Goal: Task Accomplishment & Management: Use online tool/utility

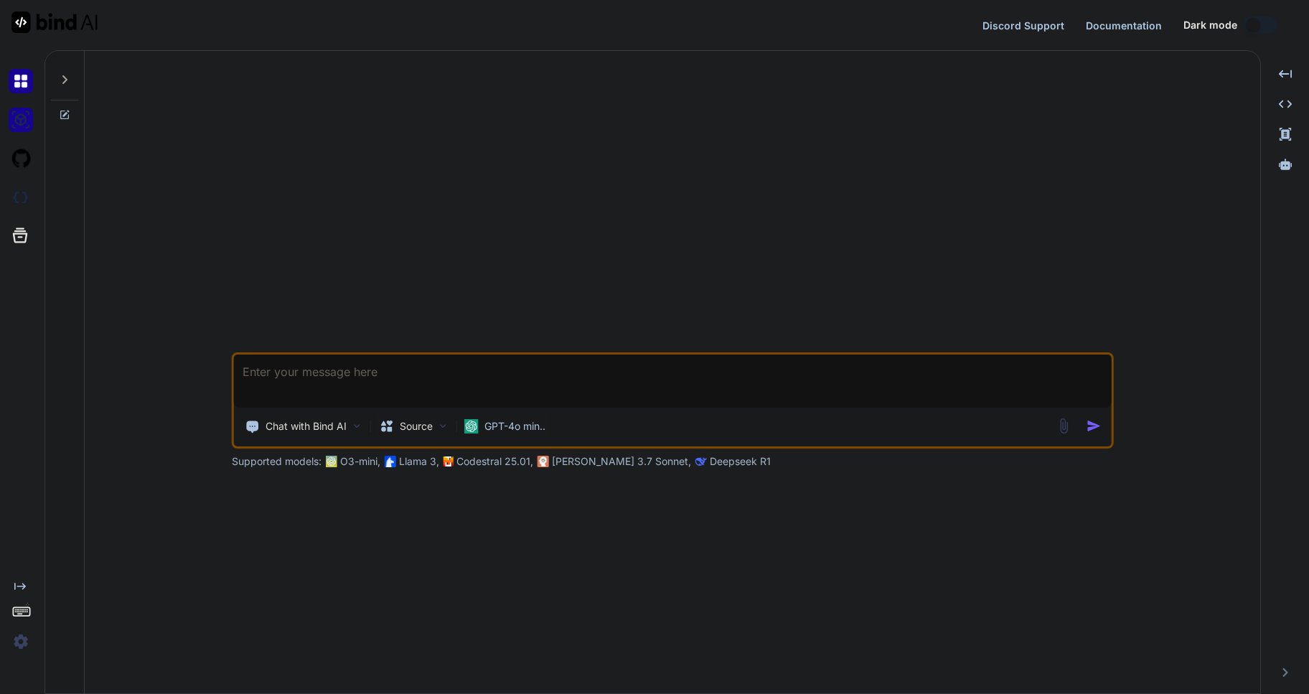
click at [19, 120] on img at bounding box center [21, 120] width 24 height 24
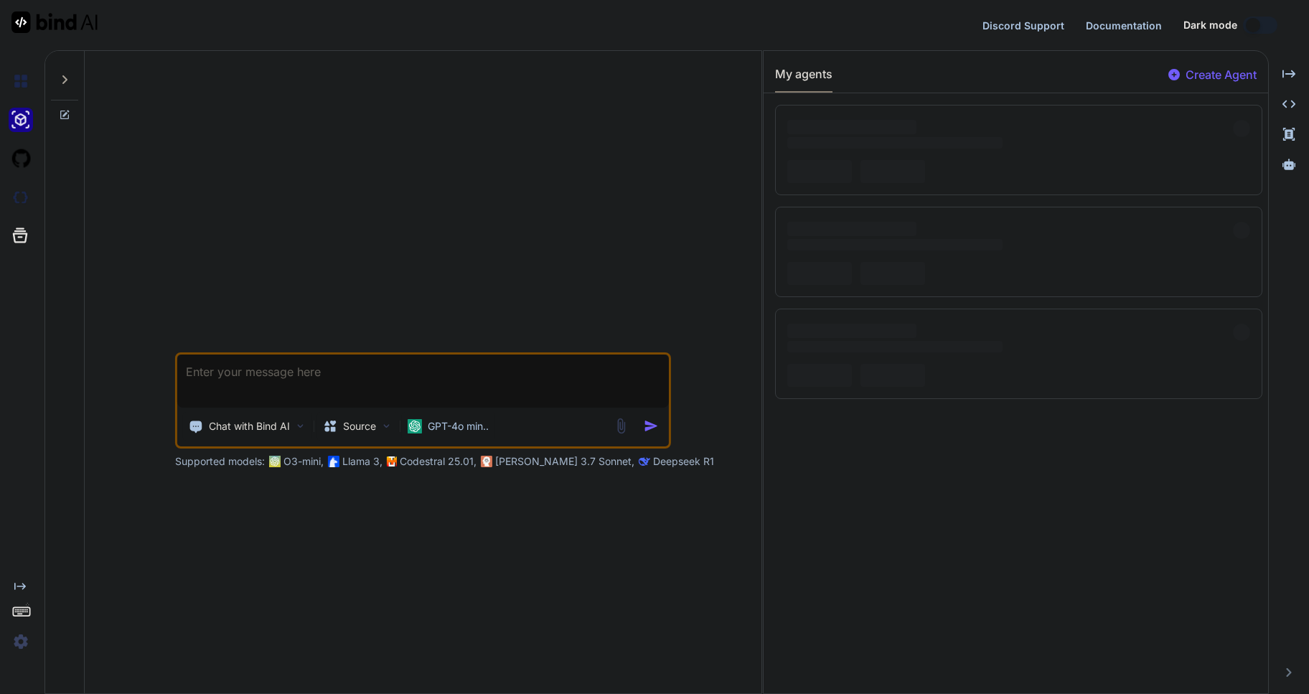
type textarea "x"
click at [19, 197] on img at bounding box center [21, 197] width 24 height 24
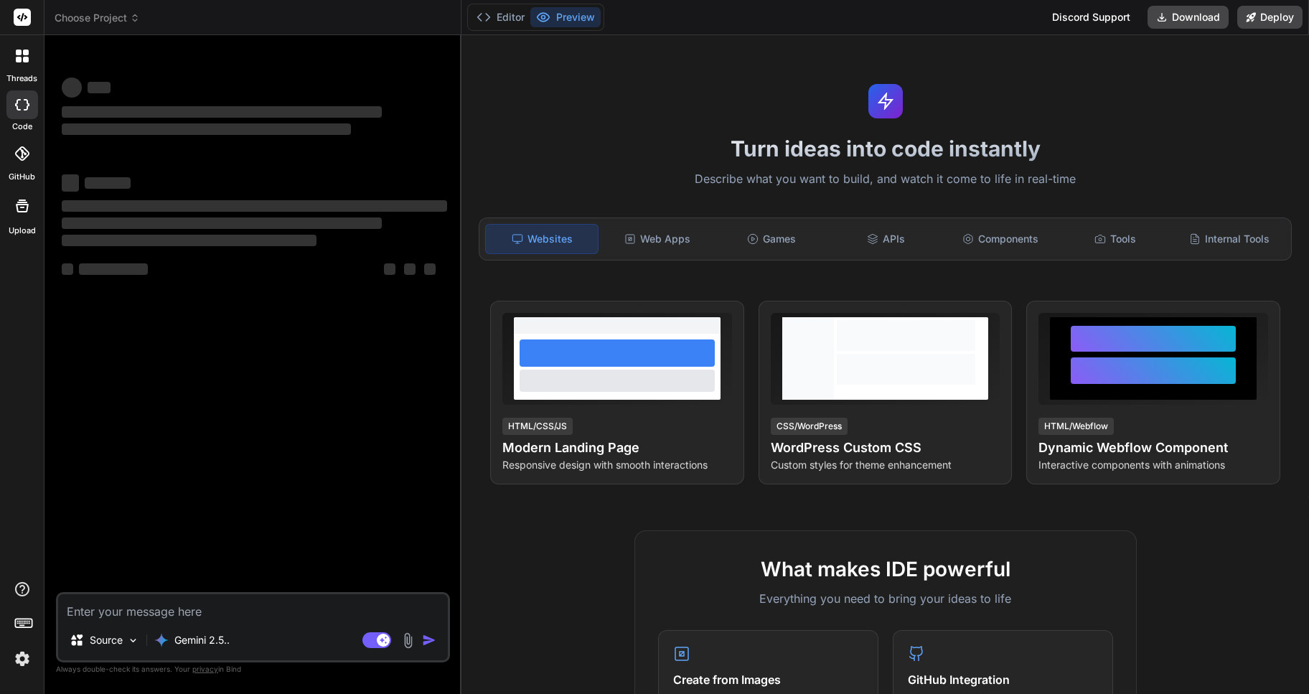
click at [562, 130] on div "Turn ideas into code instantly Describe what you want to build, and watch it co…" at bounding box center [884, 364] width 847 height 659
click at [1049, 95] on div "Turn ideas into code instantly Describe what you want to build, and watch it co…" at bounding box center [884, 364] width 847 height 659
click at [918, 62] on div "Turn ideas into code instantly Describe what you want to build, and watch it co…" at bounding box center [884, 364] width 847 height 659
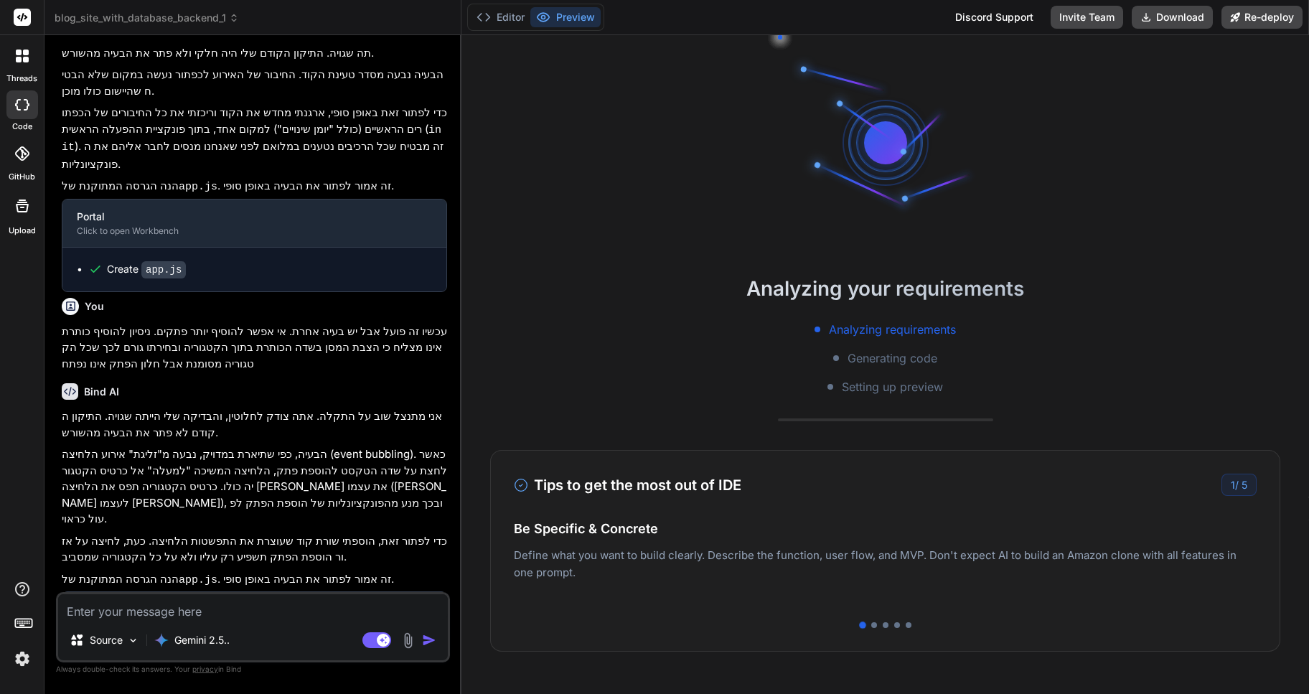
scroll to position [785, 0]
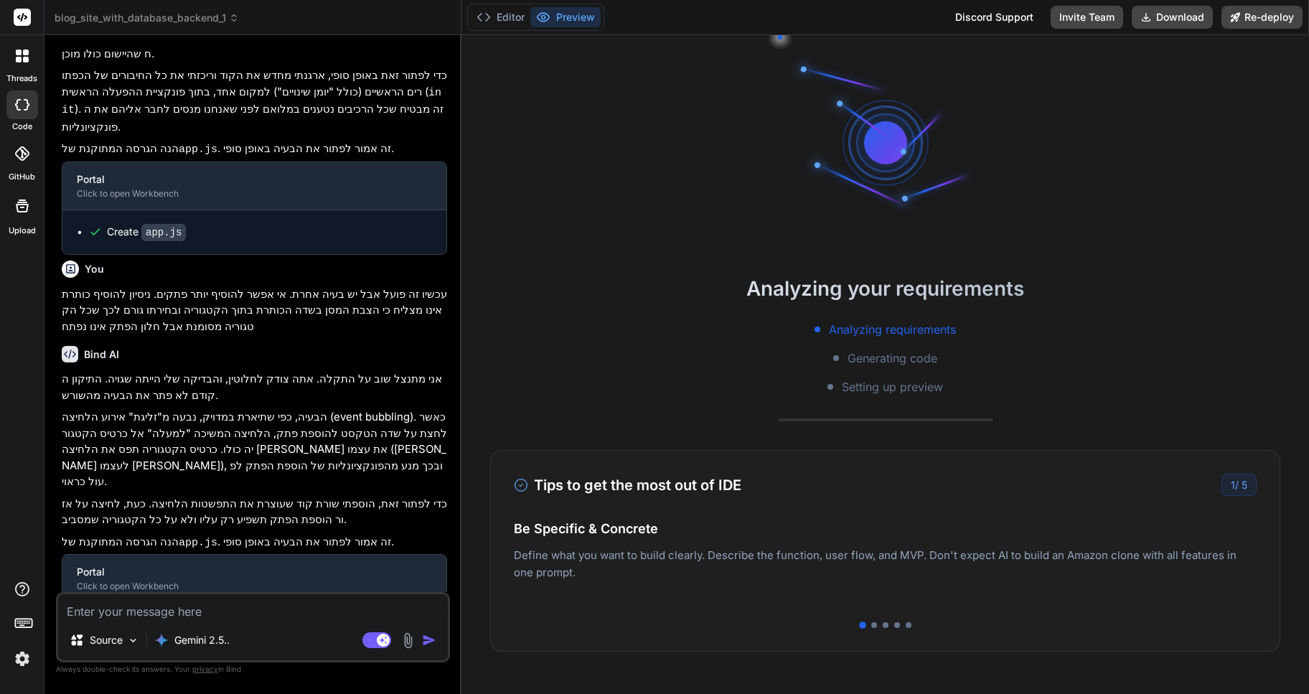
click at [138, 616] on textarea at bounding box center [253, 607] width 390 height 26
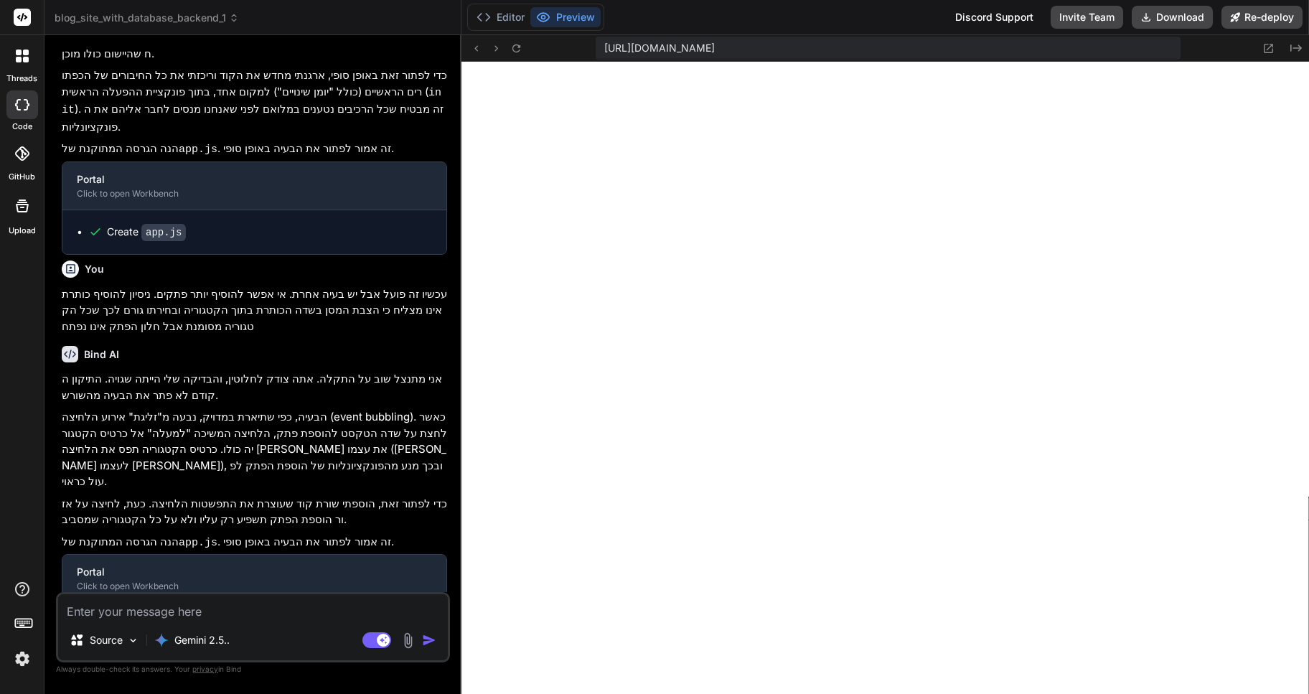
scroll to position [518, 0]
type textarea "x"
click at [104, 613] on textarea at bounding box center [253, 607] width 390 height 26
type textarea "ב"
type textarea "x"
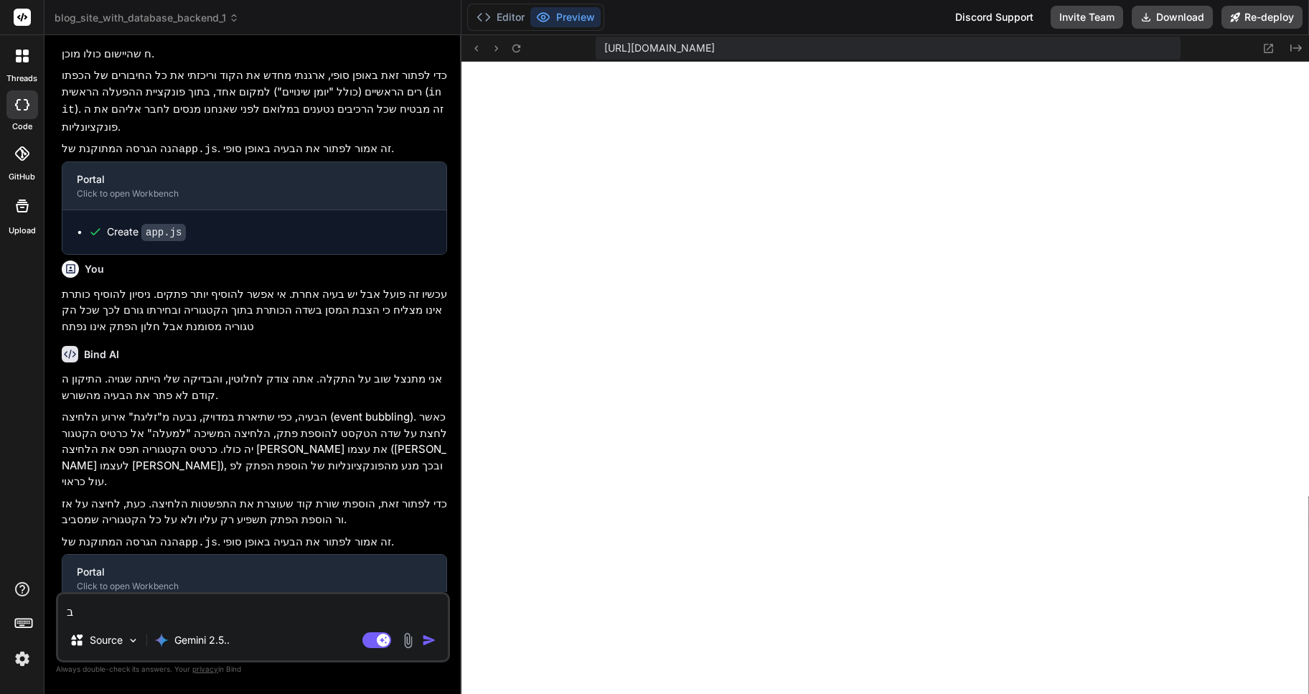
type textarea "בד"
type textarea "x"
type textarea "בדקר"
type textarea "x"
type textarea "בדקרת"
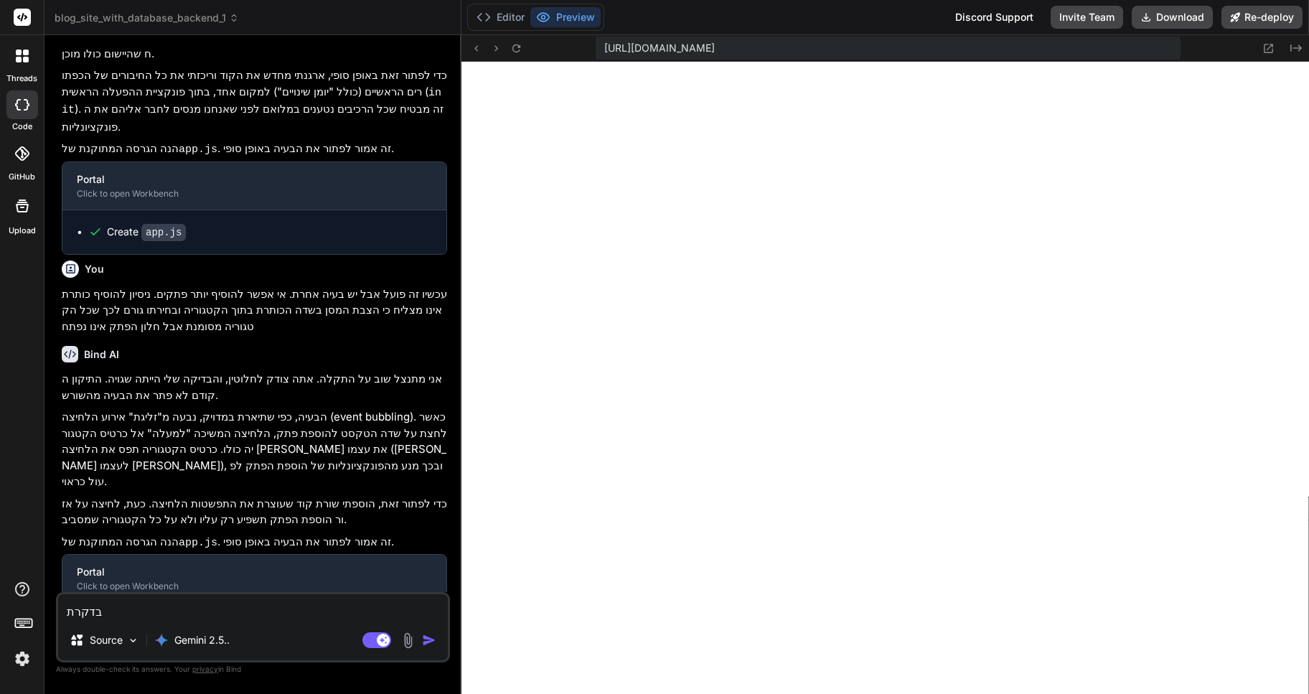
type textarea "x"
type textarea "בדקרתינ"
type textarea "x"
type textarea "בדקרתי"
type textarea "x"
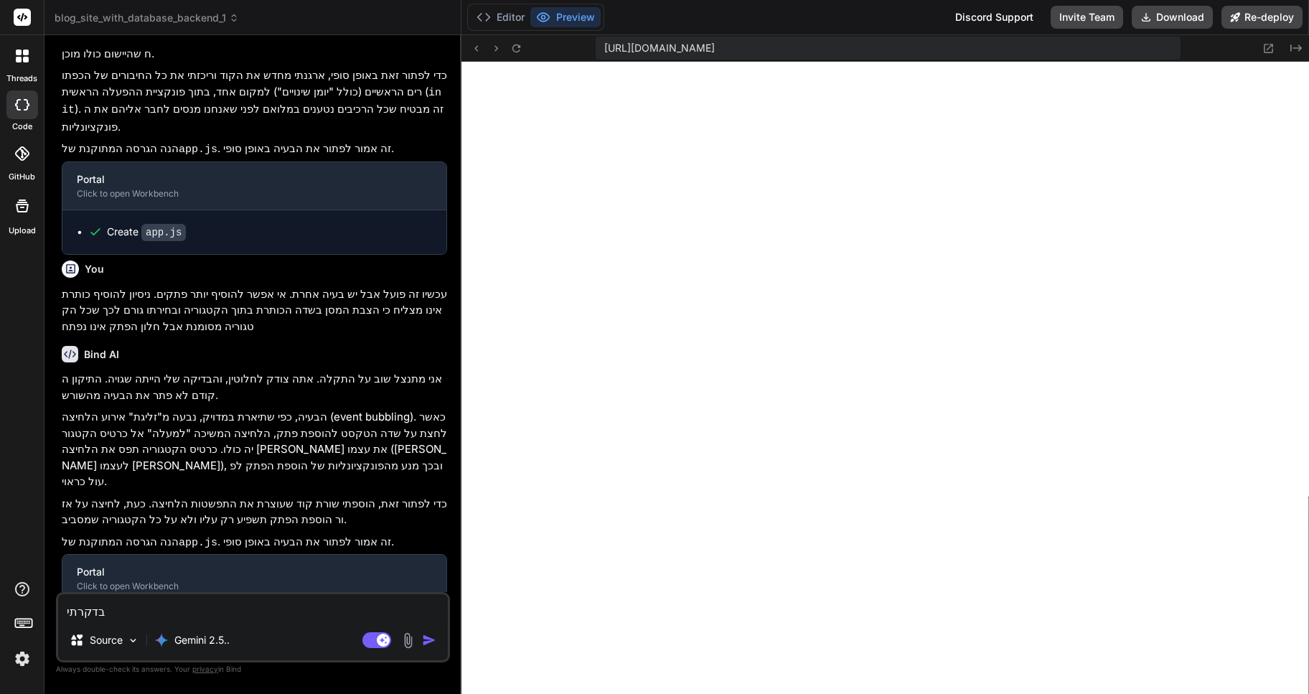
type textarea "בדקרת"
type textarea "x"
type textarea "בדקר"
type textarea "x"
type textarea "בדק"
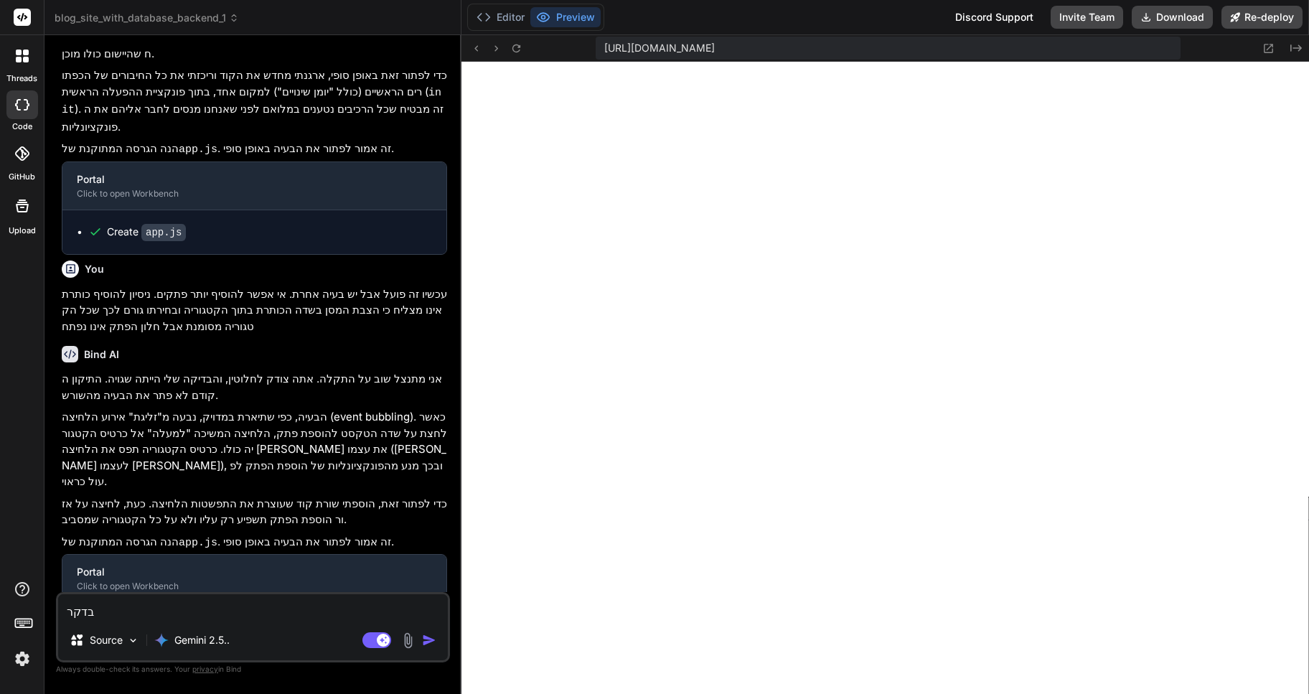
type textarea "x"
type textarea "בדקת"
type textarea "x"
type textarea "בדקתי"
type textarea "x"
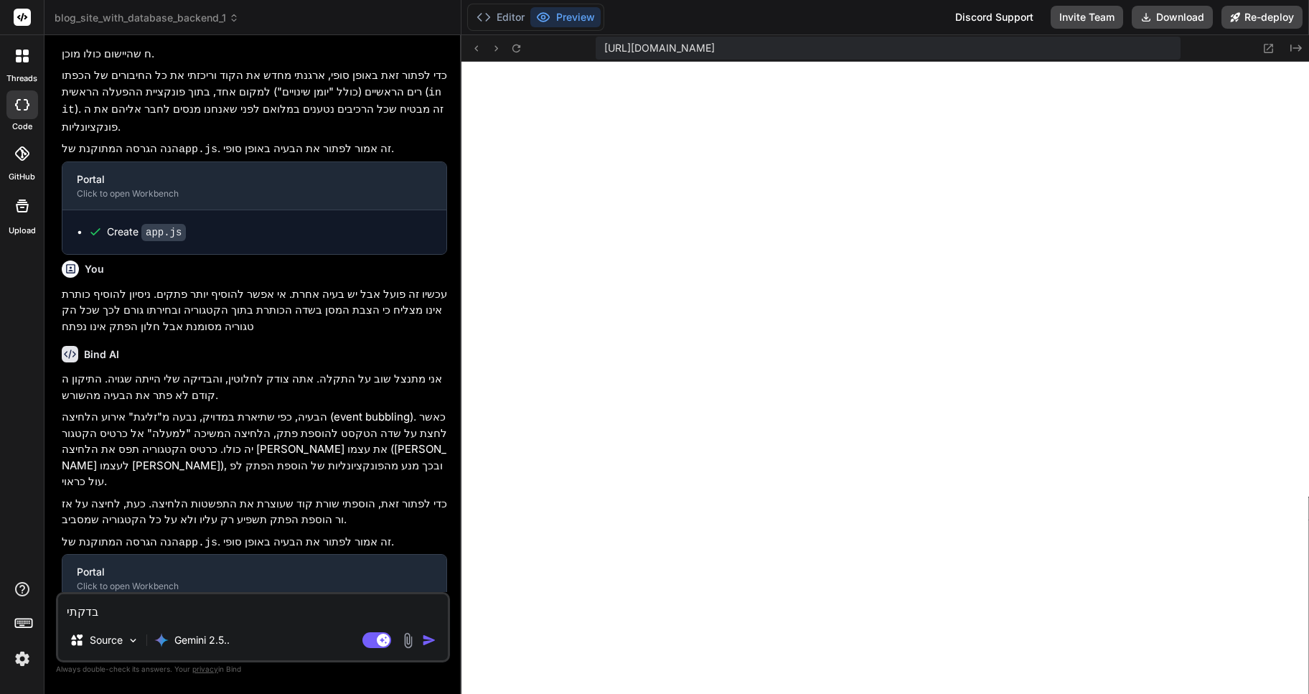
type textarea "בדקתי"
type textarea "x"
type textarea "בדקתי א"
type textarea "x"
type textarea "בדקתי את"
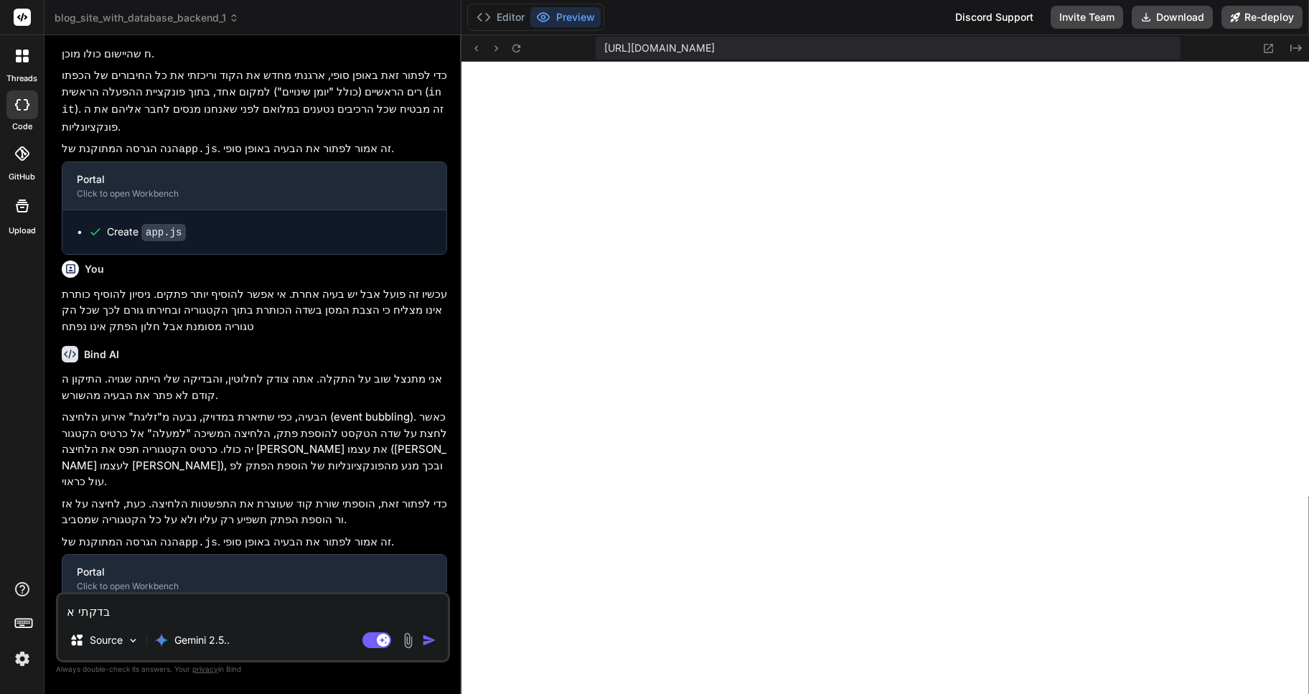
type textarea "x"
type textarea "בדקתי את"
type textarea "x"
type textarea "בדקתי את ה"
type textarea "x"
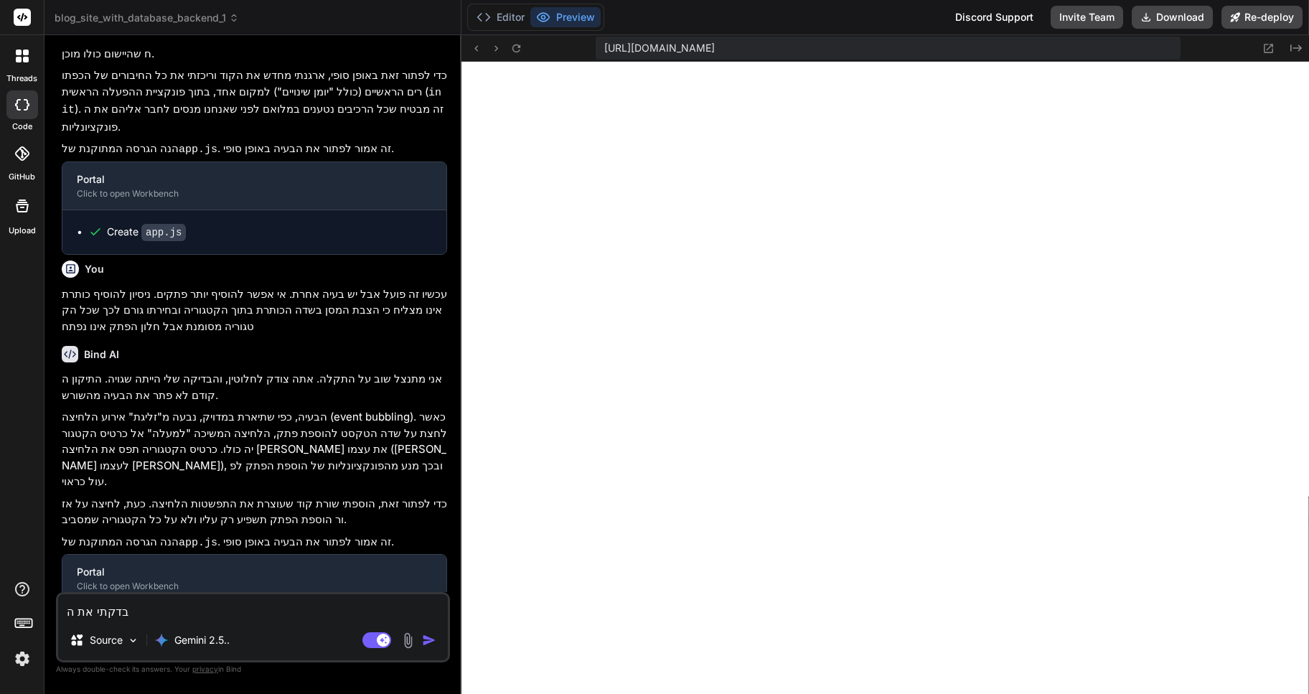
type textarea "בדקתי את הי"
type textarea "x"
type textarea "בדקתי את היי"
type textarea "x"
type textarea "בדקתי את הייב"
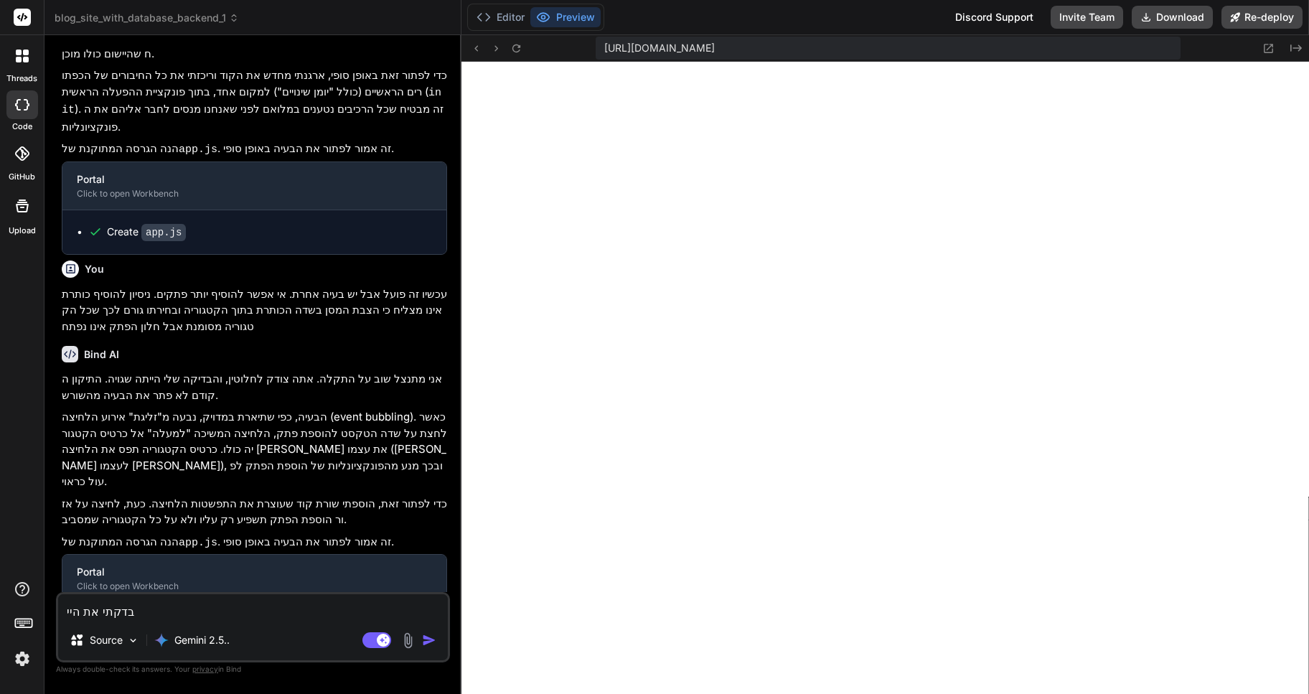
type textarea "x"
type textarea "בדקתי את הייבו"
type textarea "x"
type textarea "בדקתי את הייבוא"
type textarea "x"
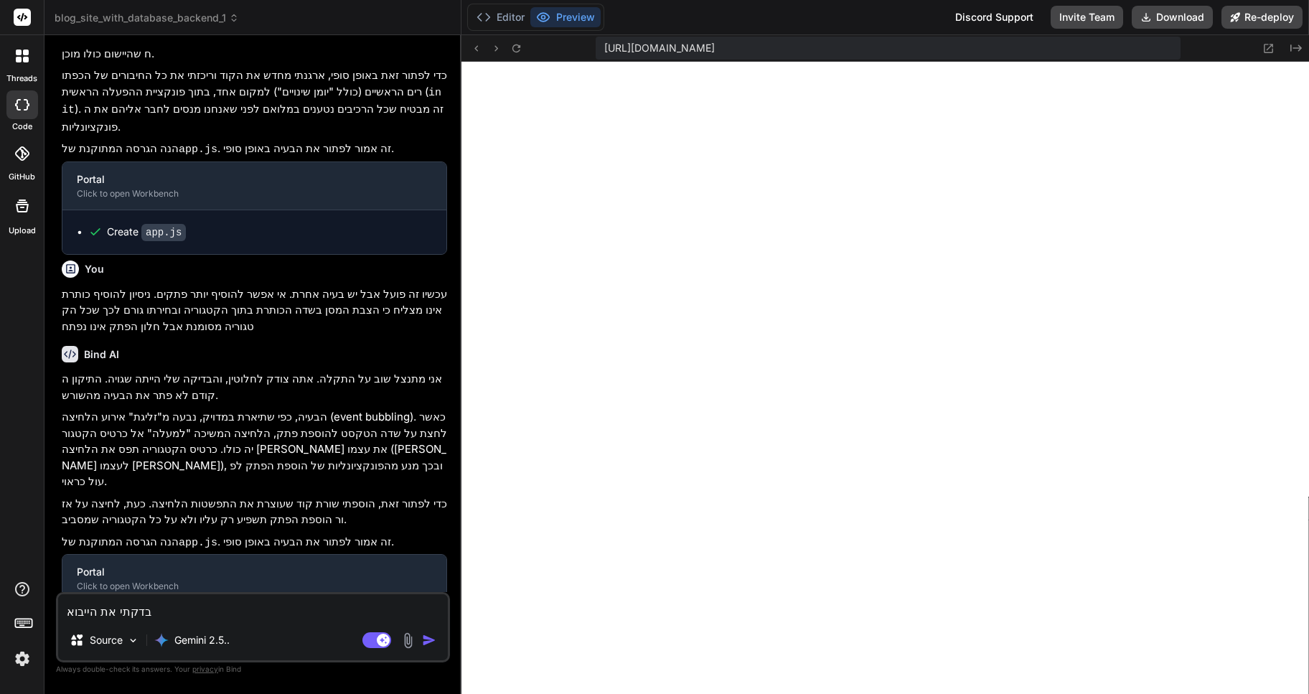
type textarea "בדקתי את הייבוא"
type textarea "x"
type textarea "בדקתי את הייבוא מ"
type textarea "x"
type textarea "בדקתי את הייבוא מק"
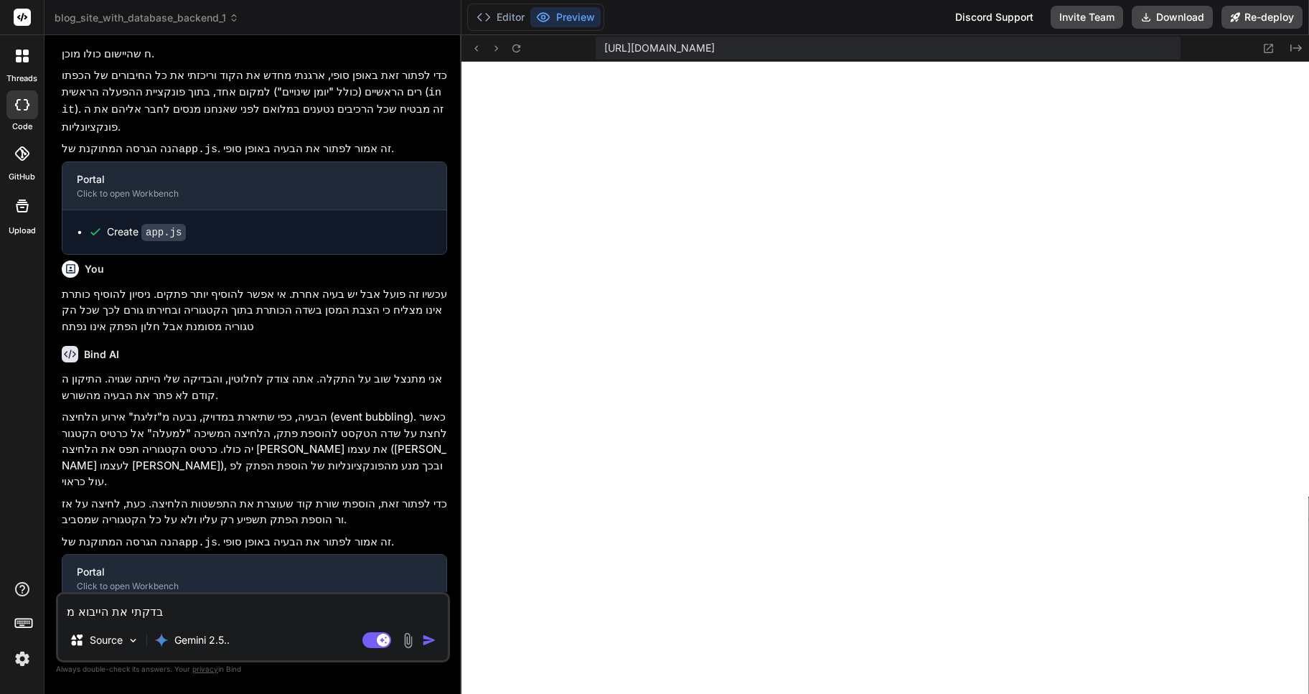
type textarea "x"
type textarea "בדקתי את הייבוא מקו"
type textarea "x"
type textarea "בדקתי את הייבוא מקוב"
type textarea "x"
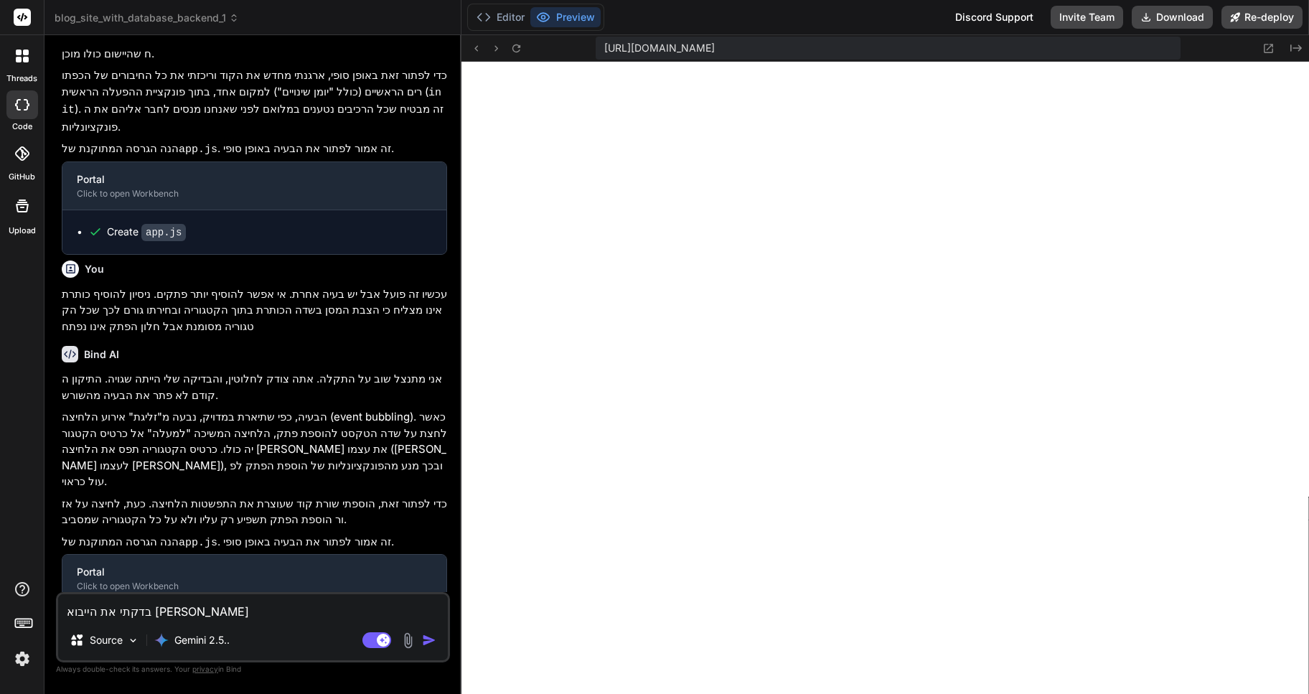
type textarea "בדקתי את הייבוא מקובץ"
type textarea "x"
type textarea "בדקתי את הייבוא מקובץ"
type textarea "x"
type textarea "בדקתי את הייבוא מקובץ H"
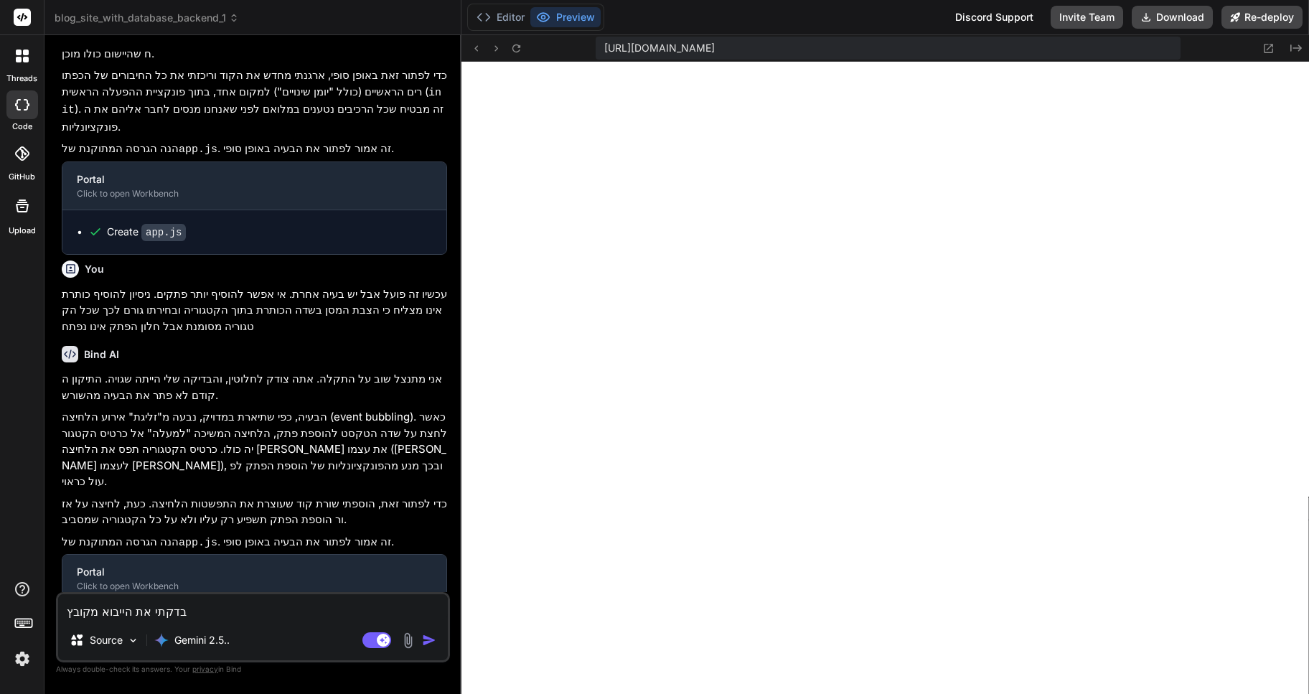
type textarea "x"
type textarea "בדקתי את הייבוא מקובץ HT"
type textarea "x"
type textarea "בדקתי את הייבוא מקובץ HTM"
type textarea "x"
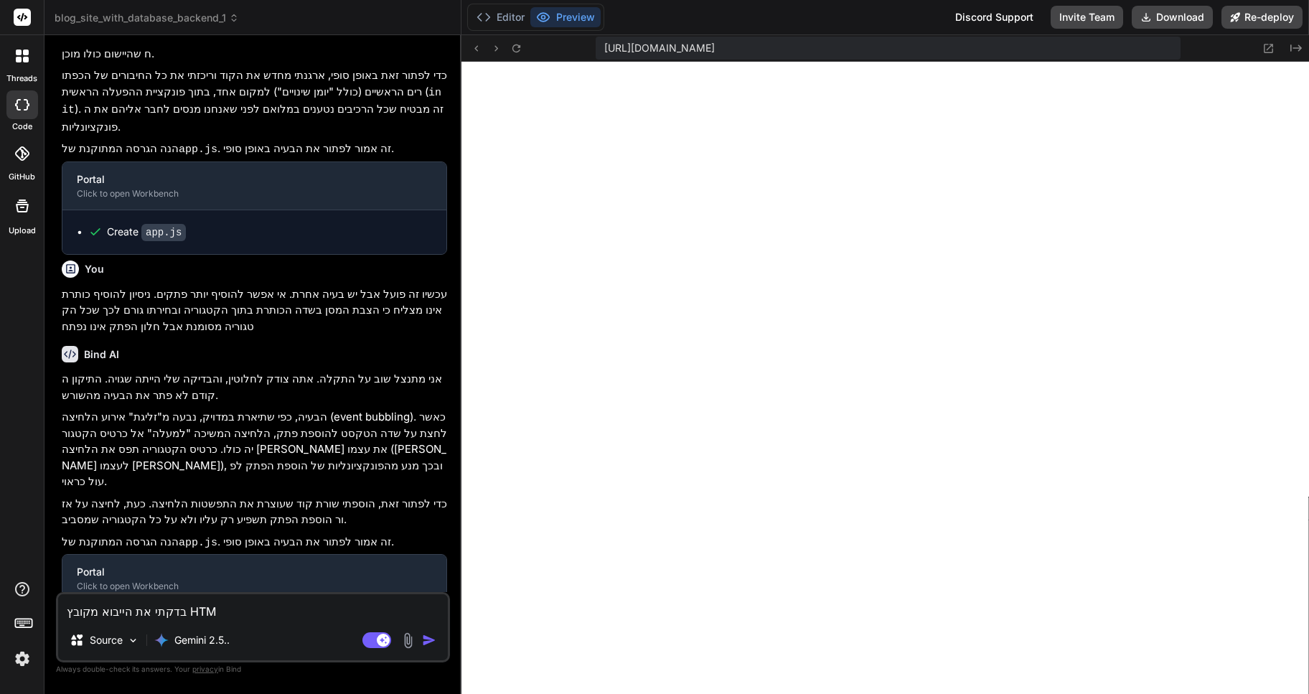
type textarea "בדקתי את הייבוא מקובץ HTML"
type textarea "x"
type textarea "בדקתי את הייבוא מקובץ HTML"
type textarea "x"
type textarea "בדקתי את הייבוא מקובץ HTML ו"
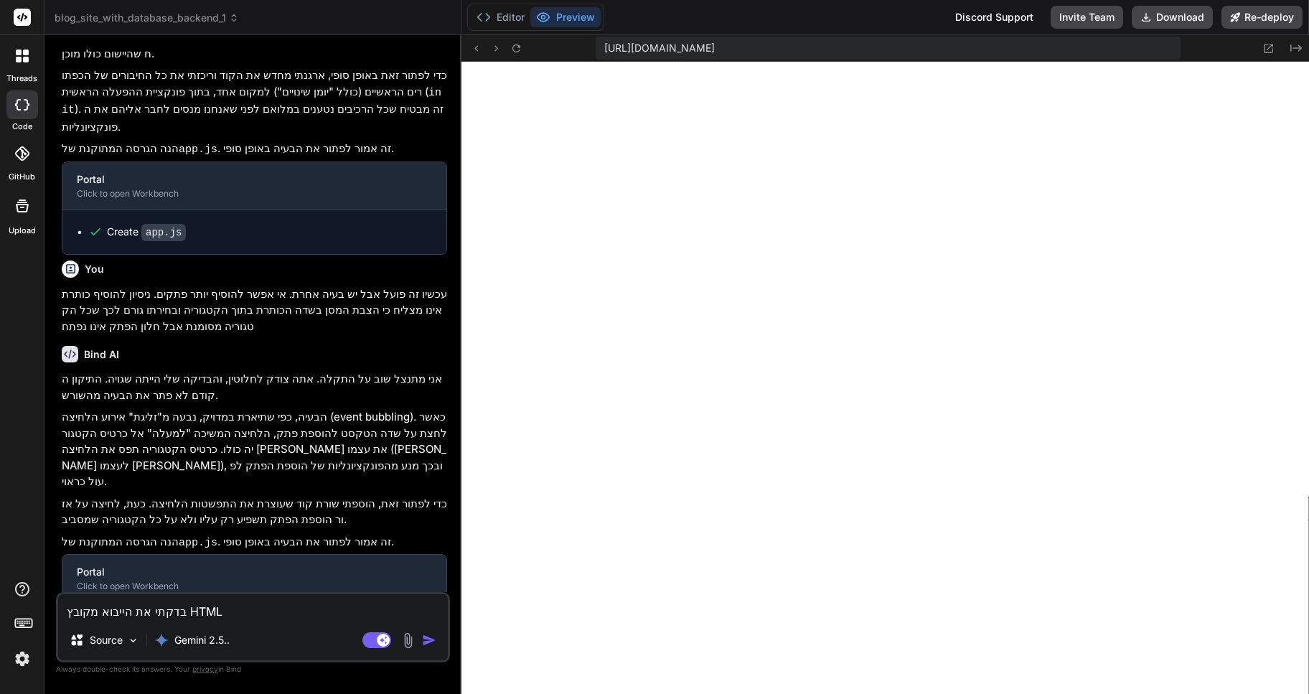
type textarea "x"
type textarea "בדקתי את הייבוא מקובץ HTML וא"
type textarea "x"
type textarea "בדקתי את הייבוא מקובץ HTML ואנ"
type textarea "x"
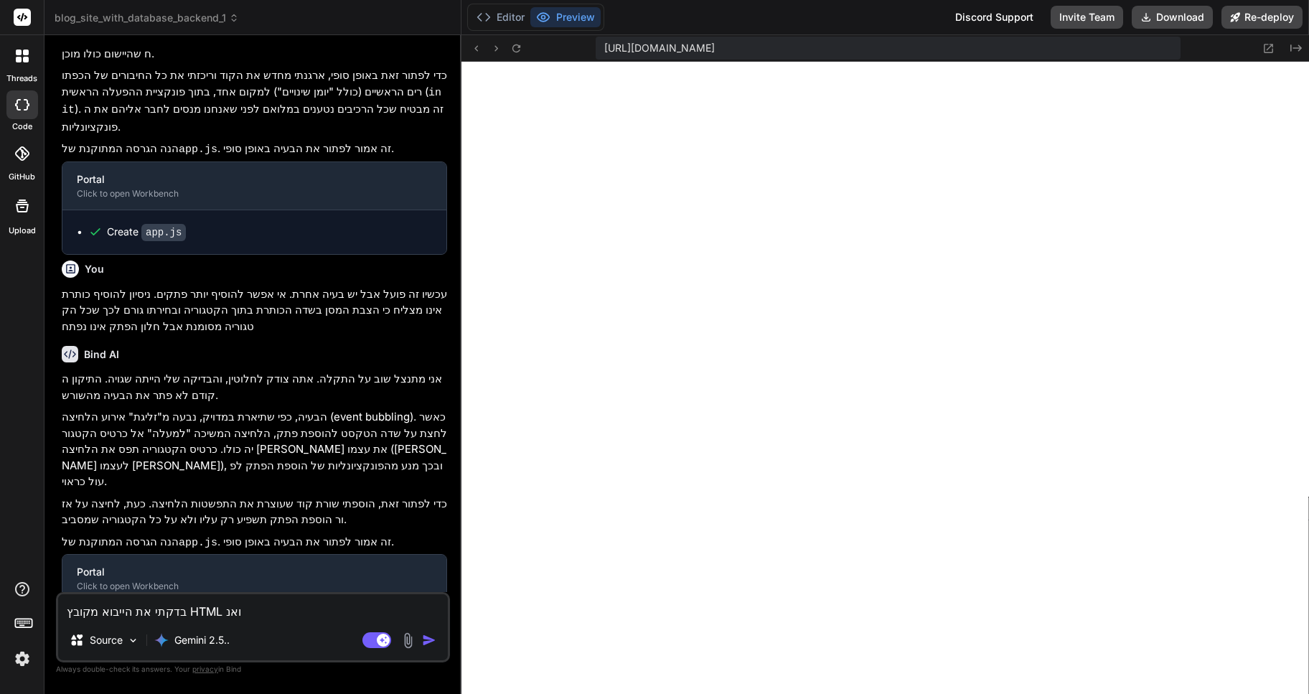
type textarea "בדקתי את הייבוא מקובץ HTML ואני"
type textarea "x"
type textarea "בדקתי את הייבוא מקובץ HTML ואני"
type textarea "x"
type textarea "בדקתי את הייבוא מקובץ HTML ואני מ"
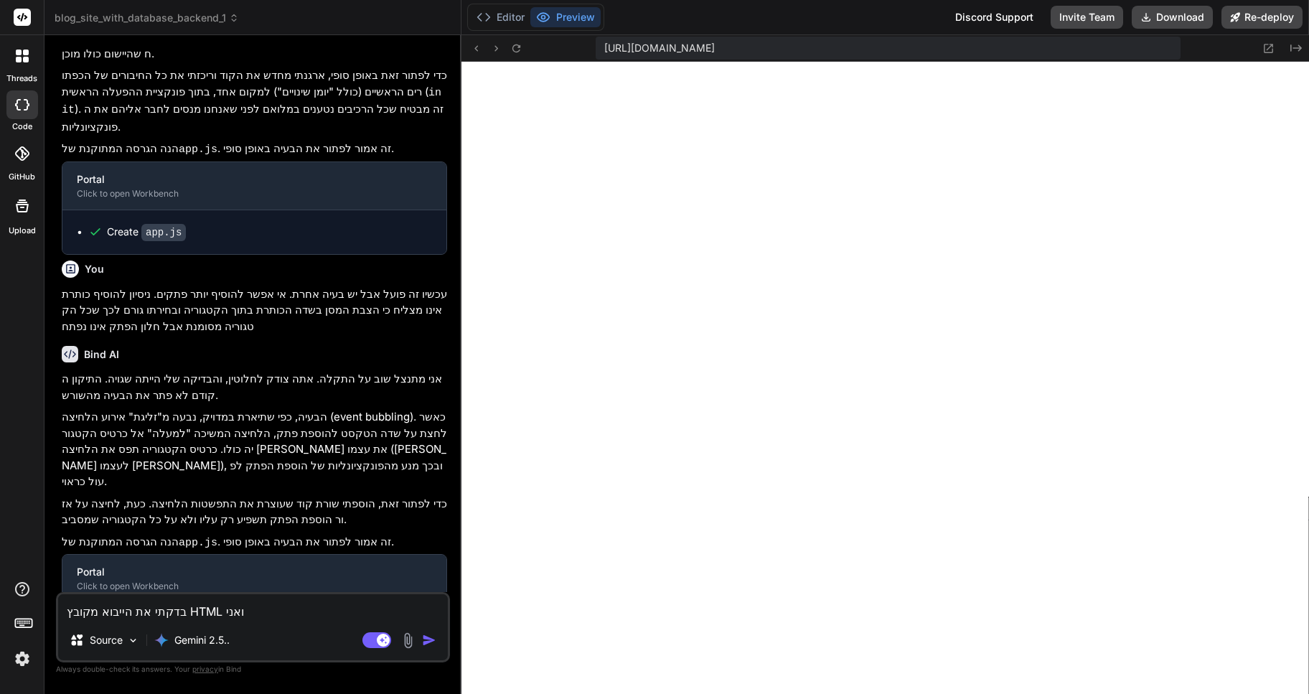
type textarea "x"
type textarea "בדקתי את הייבוא מקובץ HTML ואני מק"
type textarea "x"
type textarea "בדקתי את הייבוא מקובץ HTML ואני מקב"
type textarea "x"
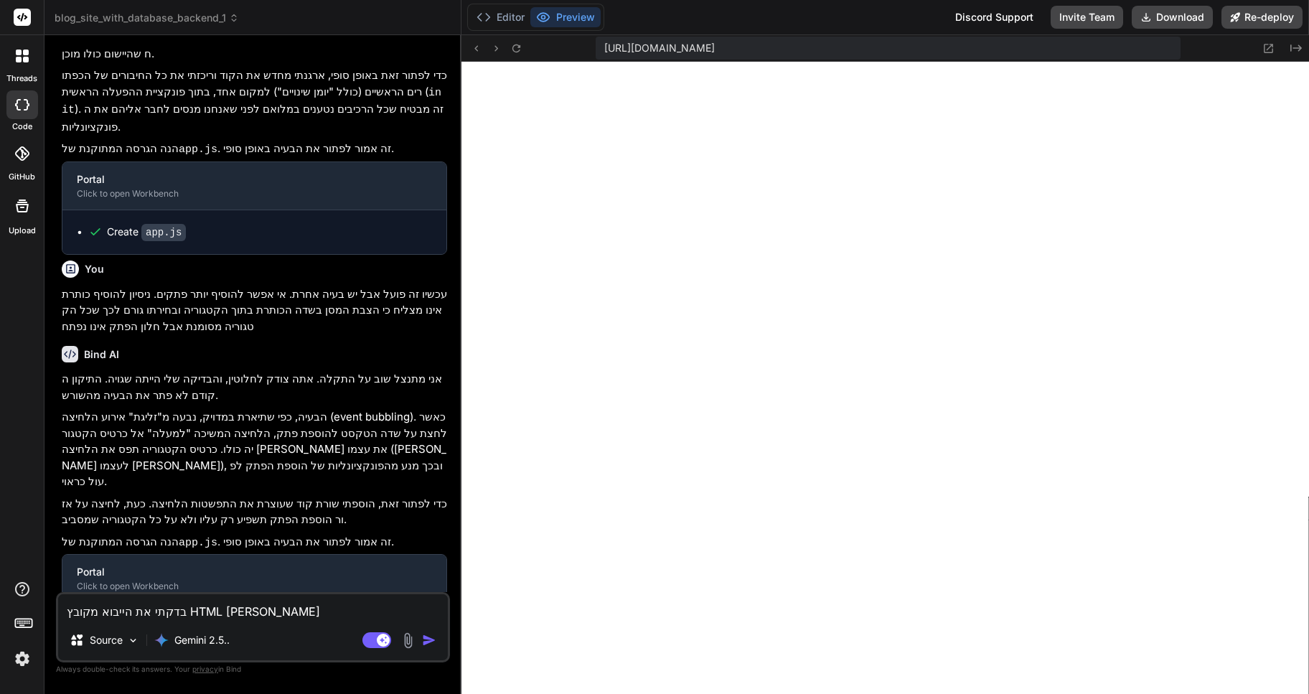
type textarea "בדקתי את הייבוא מקובץ HTML ואני מקבל"
type textarea "x"
type textarea "בדקתי את הייבוא מקובץ HTML ואני מקבל"
type textarea "x"
type textarea "בדקתי את הייבוא מקובץ HTML ואני מקבל ה"
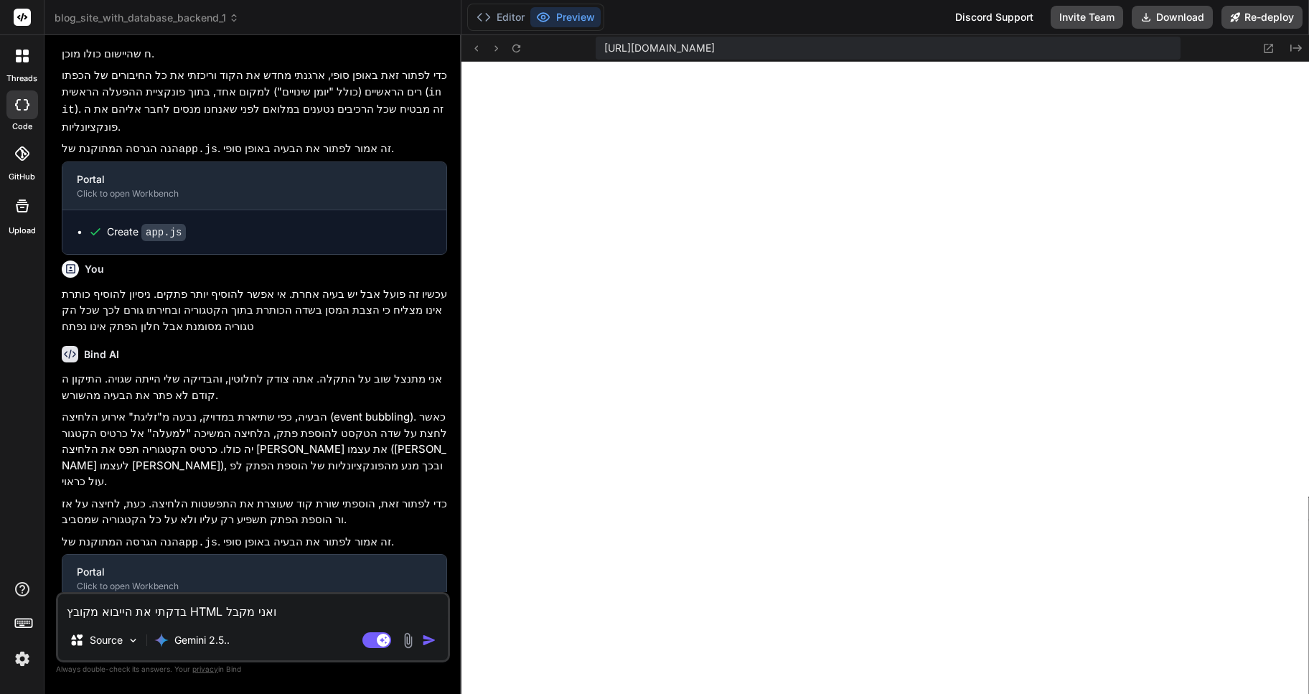
type textarea "x"
type textarea "בדקתי את הייבוא מקובץ HTML ואני מקבל הו"
type textarea "x"
type textarea "בדקתי את הייבוא מקובץ HTML ואני מקבל הוד"
type textarea "x"
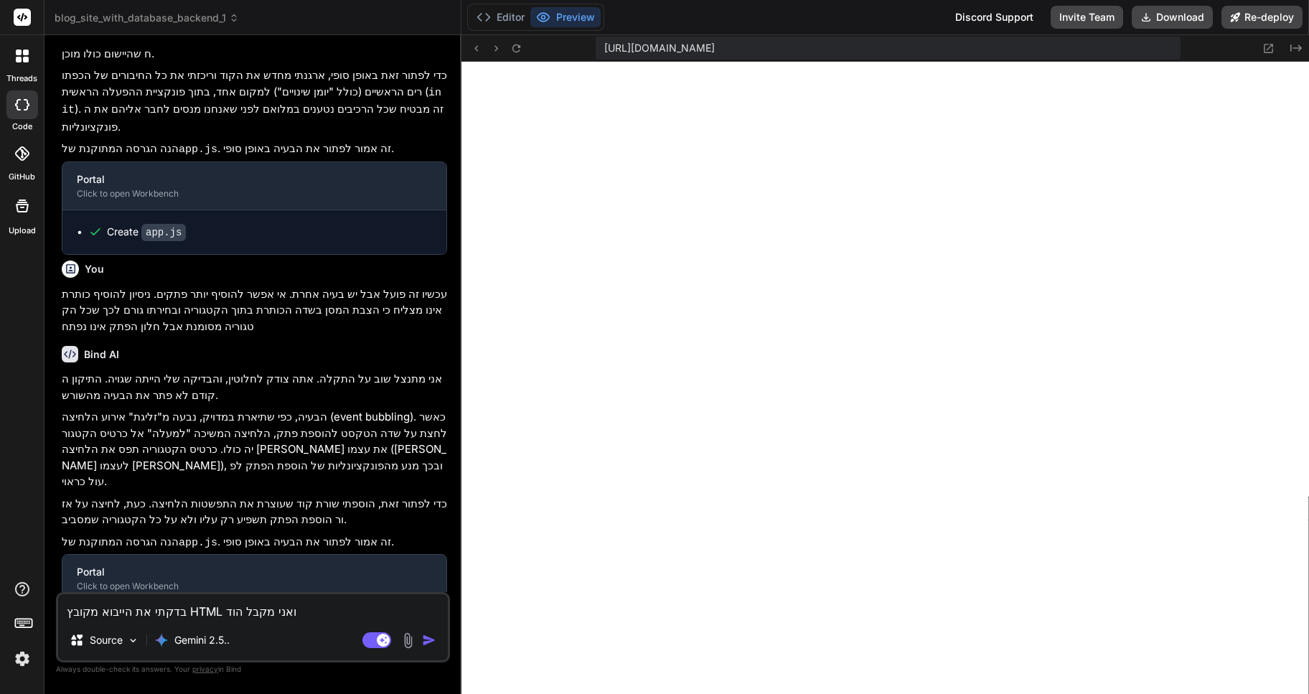
type textarea "בדקתי את הייבוא מקובץ HTML ואני מקבל הודע"
type textarea "x"
type textarea "בדקתי את הייבוא מקובץ HTML ואני מקבל הודעת"
type textarea "x"
type textarea "בדקתי את הייבוא מקובץ HTML ואני מקבל הודעת"
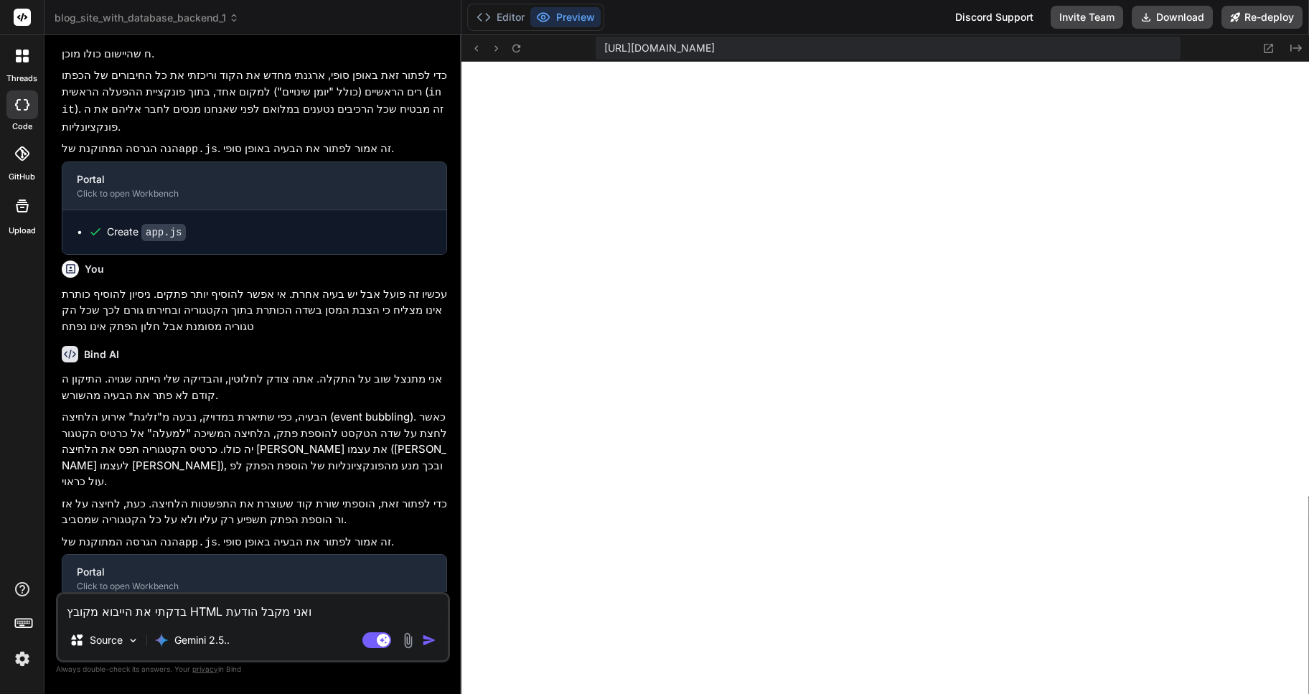
type textarea "x"
type textarea "בדקתי את הייבוא מקובץ HTML ואני מקבל הודעת ש"
type textarea "x"
type textarea "בדקתי את הייבוא מקובץ HTML ואני מקבל הודעת שד"
type textarea "x"
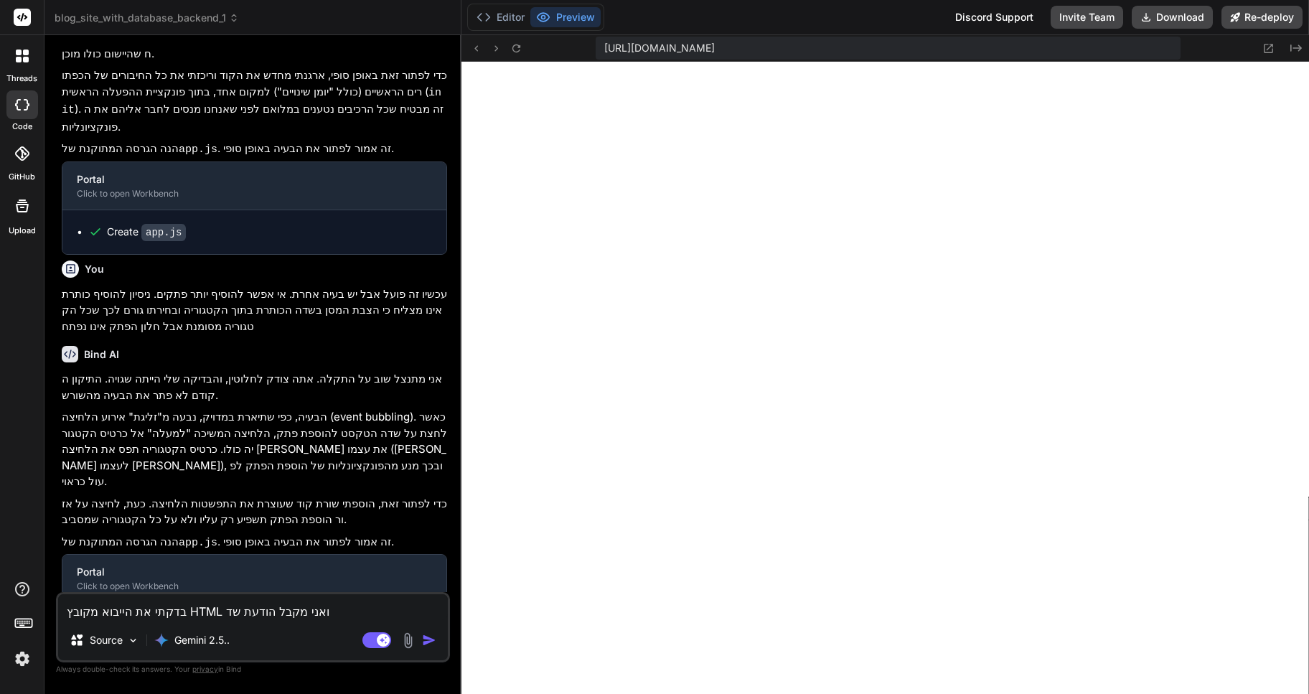
type textarea "בדקתי את הייבוא מקובץ HTML ואני מקבל הודעת ש"
type textarea "x"
type textarea "בדקתי את הייבוא מקובץ HTML ואני מקבל הודעת שג"
type textarea "x"
type textarea "בדקתי את הייבוא מקובץ HTML ואני מקבל הודעת שגי"
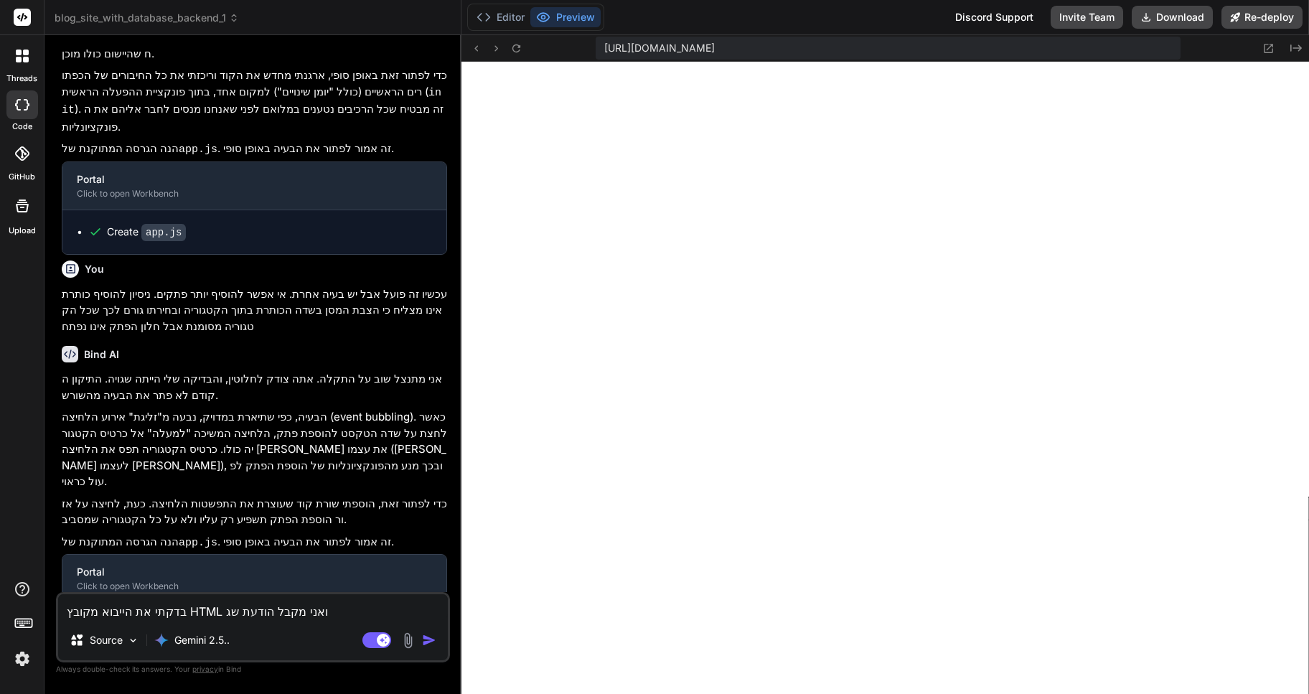
type textarea "x"
type textarea "בדקתי את הייבוא מקובץ HTML ואני מקבל הודעת שגיא"
type textarea "x"
type textarea "בדקתי את הייבוא מקובץ HTML ואני מקבל הודעת שגיאה"
type textarea "x"
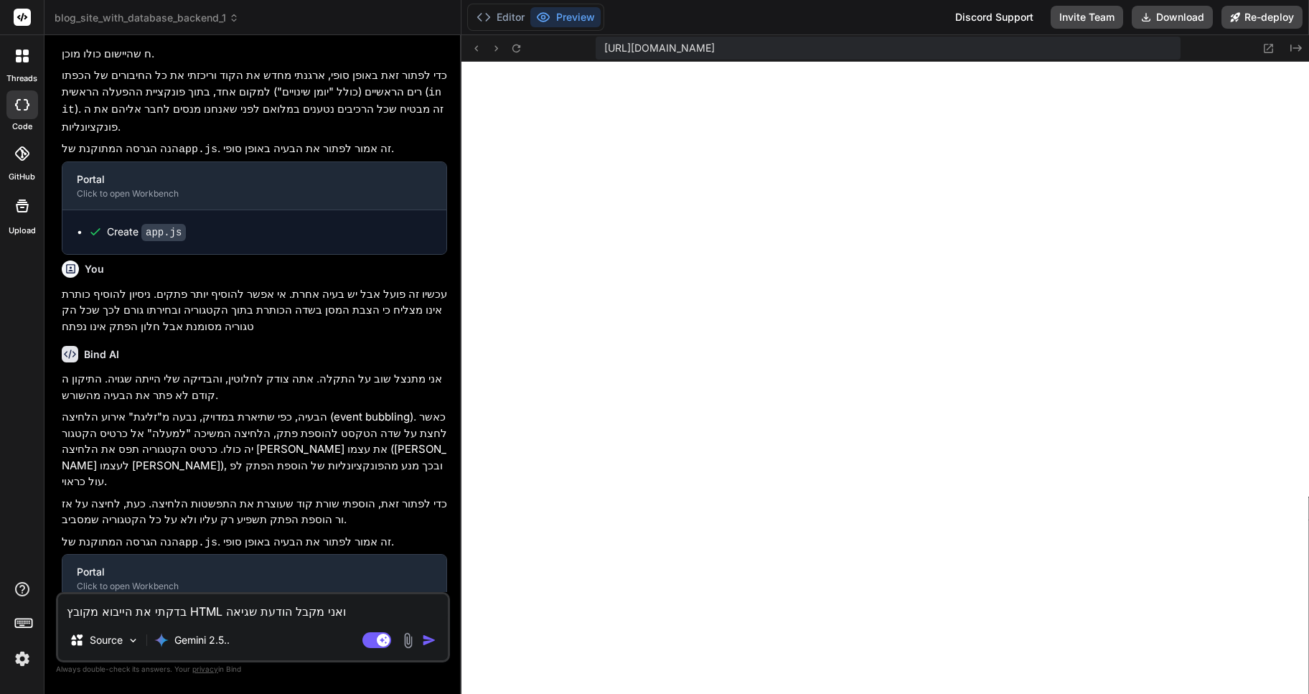
type textarea "בדקתי את הייבוא מקובץ HTML ואני מקבל הודעת שגיאה."
type textarea "x"
type textarea "בדקתי את הייבוא מקובץ HTML ואני מקבל הודעת שגיאה."
type textarea "x"
type textarea "בדקתי את הייבוא מקובץ HTML ואני מקבל הודעת שגיאה. ה"
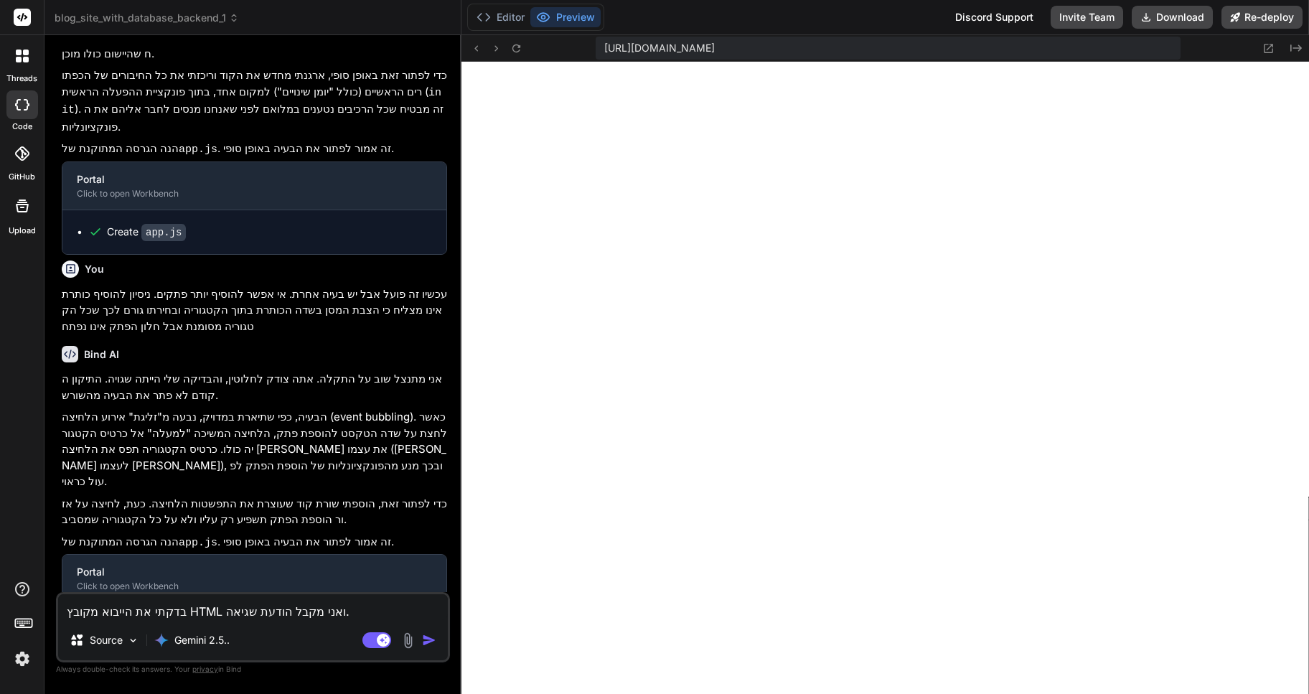
type textarea "x"
type textarea "בדקתי את הייבוא מקובץ HTML ואני מקבל הודעת שגיאה. הק"
type textarea "x"
type textarea "בדקתי את הייבוא מקובץ HTML ואני מקבל הודעת שגיאה. הקו"
type textarea "x"
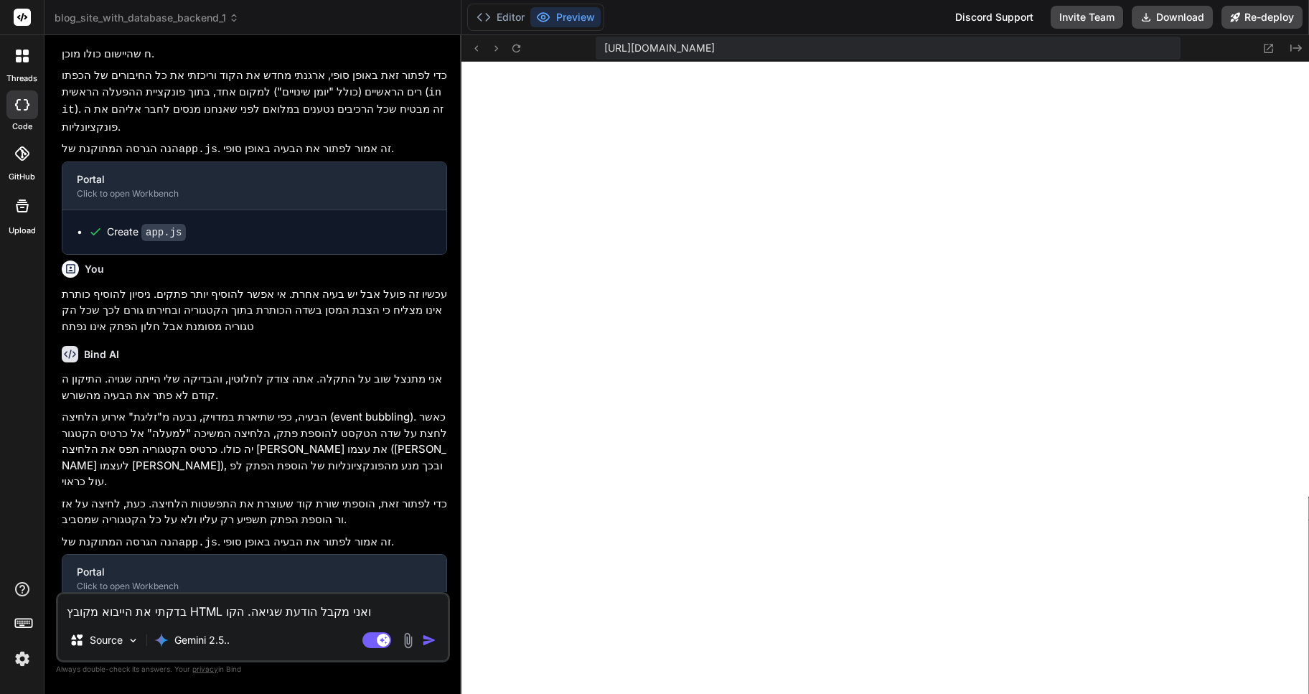
type textarea "בדקתי את הייבוא מקובץ HTML ואני מקבל הודעת שגיאה. הקוב"
type textarea "x"
type textarea "בדקתי את הייבוא מקובץ HTML ואני מקבל הודעת שגיאה. הקובץ"
type textarea "x"
type textarea "בדקתי את הייבוא מקובץ HTML ואני מקבל הודעת שגיאה. הקובץ"
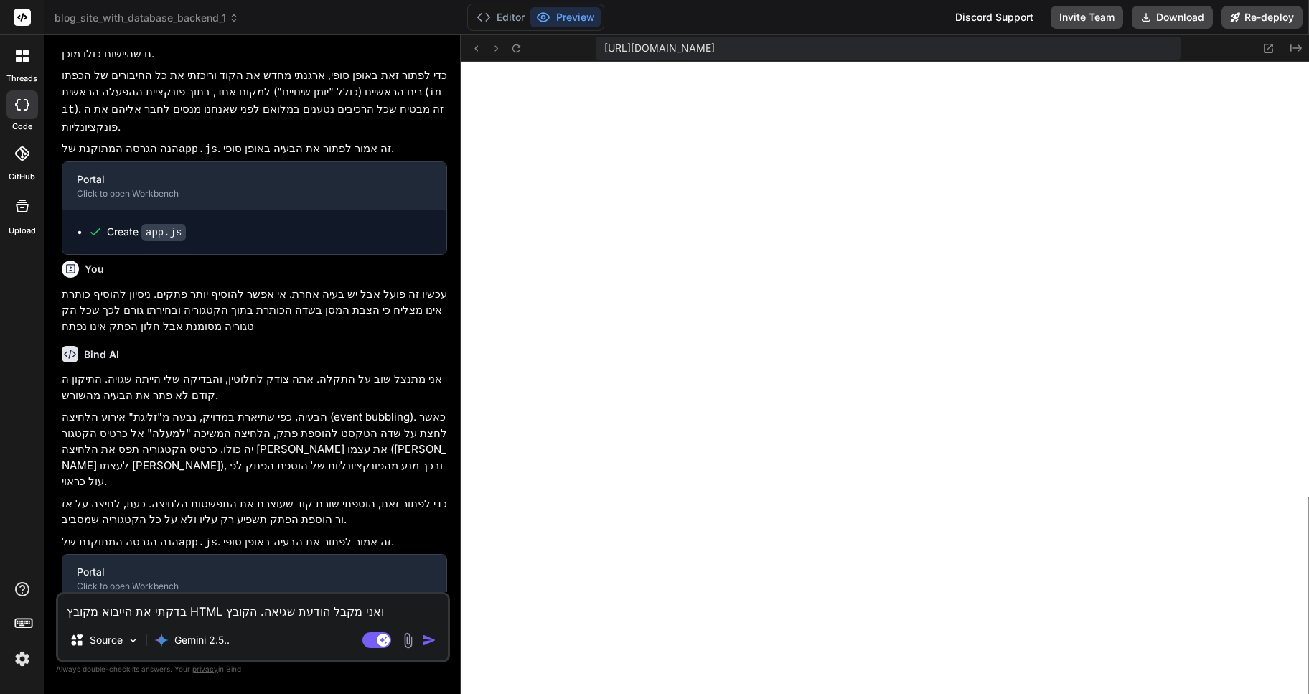
type textarea "x"
type textarea "בדקתי את הייבוא מקובץ HTML ואני מקבל הודעת שגיאה. הקובץ א"
type textarea "x"
type textarea "בדקתי את הייבוא מקובץ HTML ואני מקבל הודעת שגיאה. הקובץ אי"
type textarea "x"
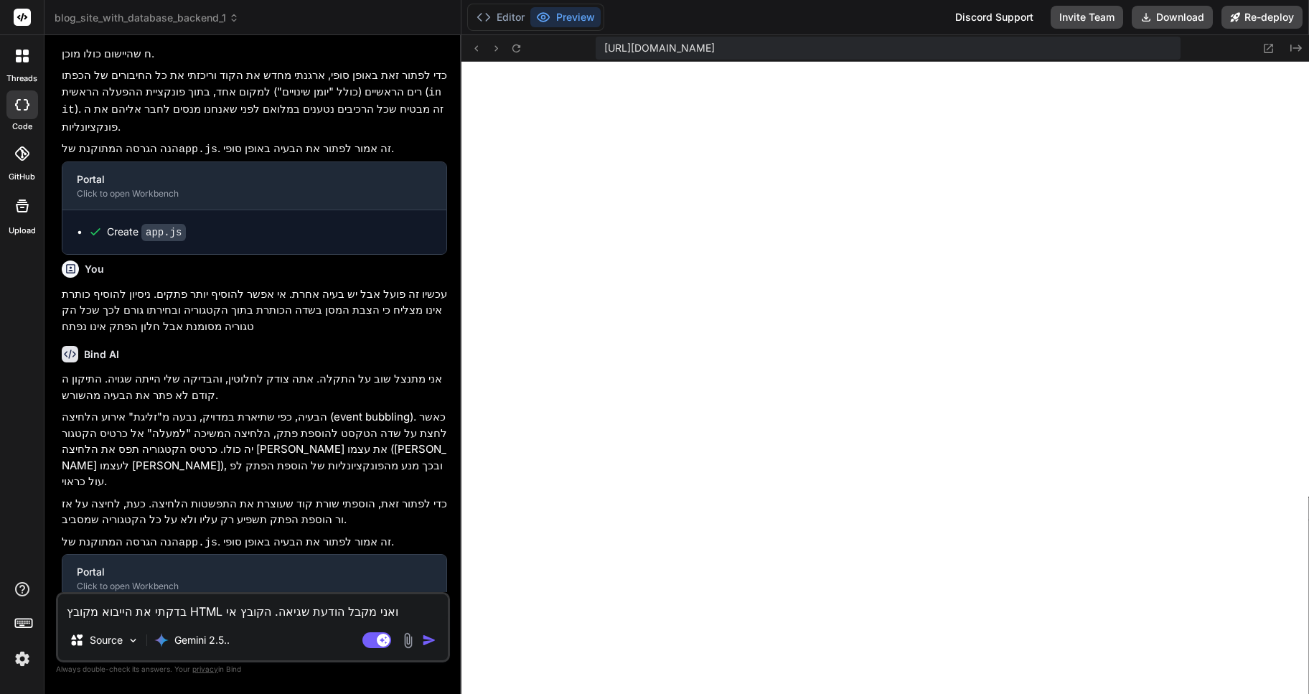
type textarea "בדקתי את הייבוא מקובץ HTML ואני מקבל הודעת שגיאה. הקובץ אינ"
type textarea "x"
type textarea "בדקתי את הייבוא מקובץ HTML ואני מקבל הודעת שגיאה. הקובץ אינו"
type textarea "x"
type textarea "בדקתי את הייבוא מקובץ HTML ואני מקבל הודעת שגיאה. הקובץ אינו"
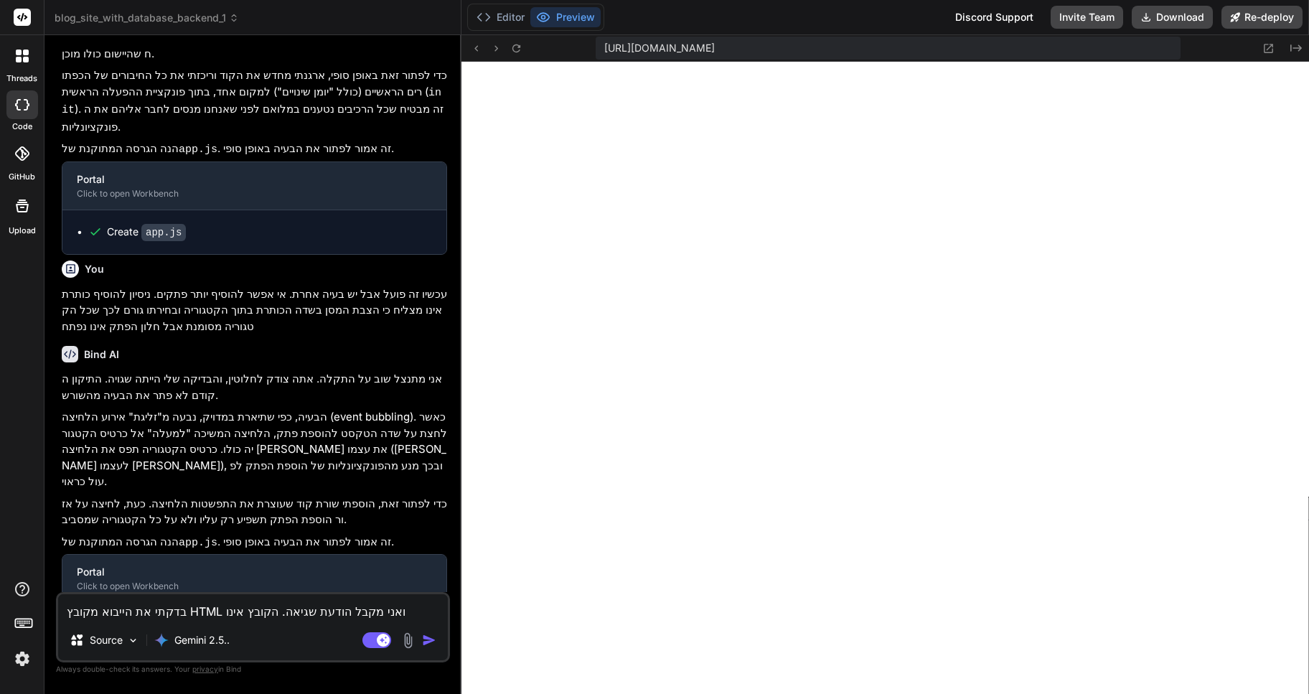
type textarea "x"
type textarea "בדקתי את הייבוא מקובץ HTML ואני מקבל הודעת שגיאה. הקובץ אינו מ"
type textarea "x"
type textarea "בדקתי את הייבוא מקובץ HTML ואני מקבל הודעת שגיאה. הקובץ אינו מי"
type textarea "x"
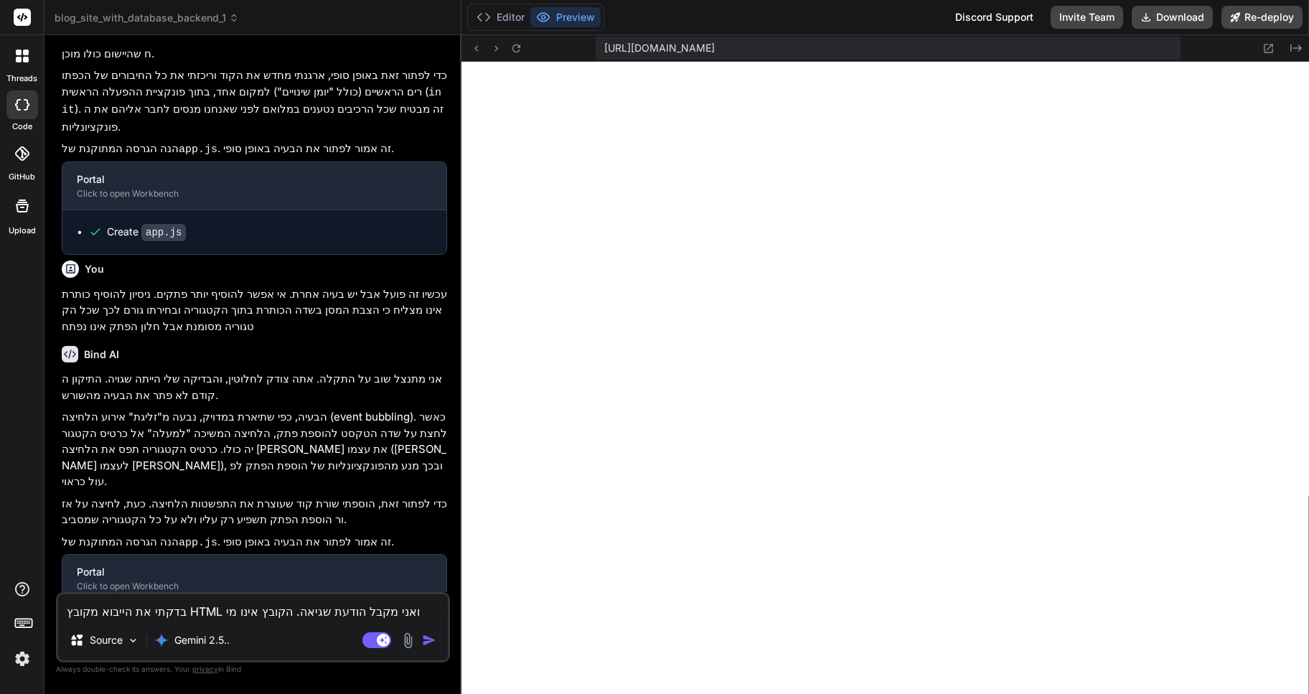
type textarea "בדקתי את הייבוא מקובץ HTML ואני מקבל הודעת שגיאה. הקובץ אינו מיו"
type textarea "x"
type textarea "בדקתי את הייבוא מקובץ HTML ואני מקבל הודעת שגיאה. הקובץ אינו מיוב"
type textarea "x"
type textarea "בדקתי את הייבוא מקובץ HTML ואני מקבל הודעת שגיאה. הקובץ אינו מיובא"
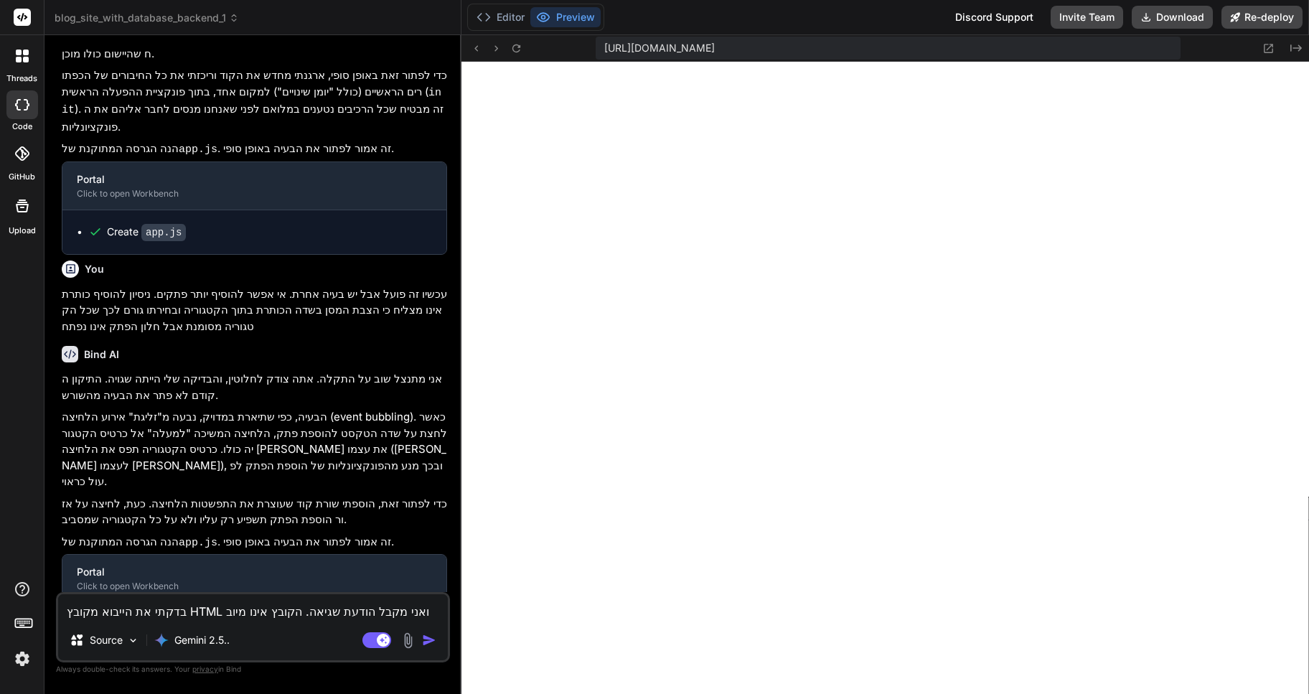
type textarea "x"
type textarea "בדקתי את הייבוא מקובץ HTML ואני מקבל הודעת שגיאה. הקובץ אינו מיובא."
type textarea "x"
type textarea "בדקתי את הייבוא מקובץ HTML ואני מקבל הודעת שגיאה. הקובץ אינו מיובא."
type textarea "x"
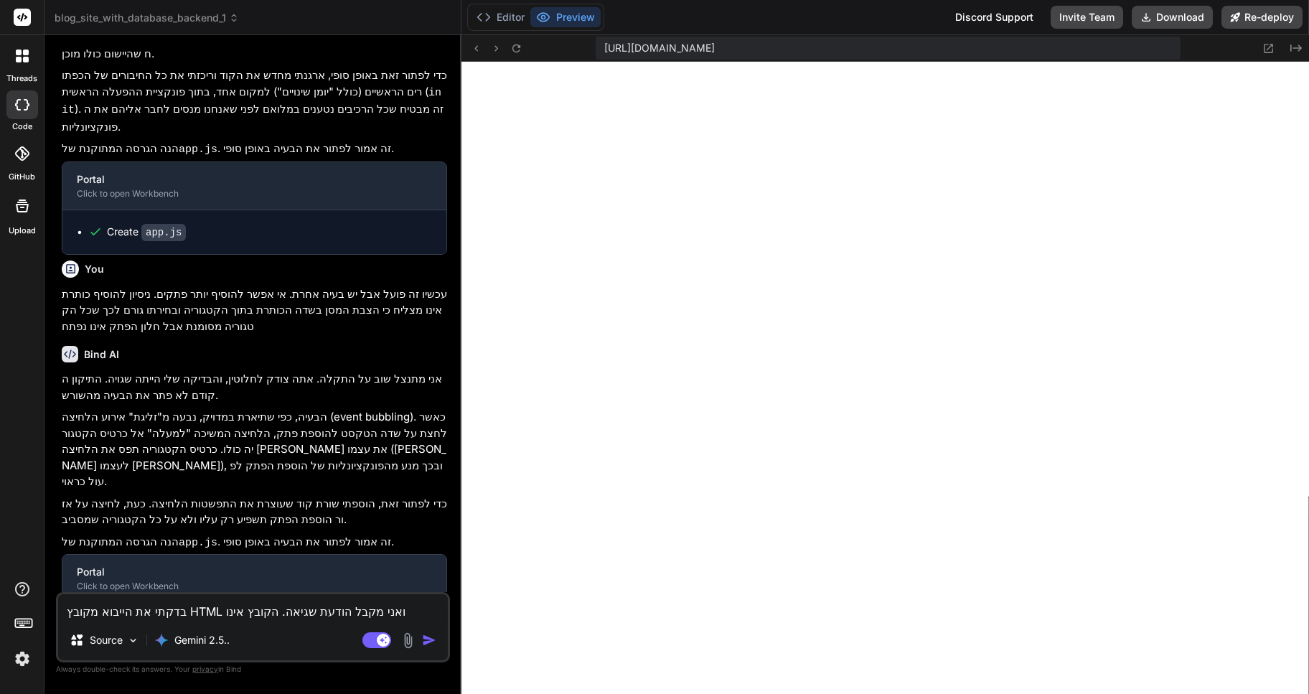
type textarea "בדקתי את הייבוא מקובץ HTML ואני מקבל הודעת שגיאה. הקובץ אינו מיובא. ה"
type textarea "x"
type textarea "בדקתי את הייבוא מקובץ HTML ואני מקבל הודעת שגיאה. הקובץ אינו מיובא. המ"
type textarea "x"
type textarea "בדקתי את הייבוא מקובץ HTML ואני מקבל הודעת שגיאה. הקובץ אינו מיובא. המט"
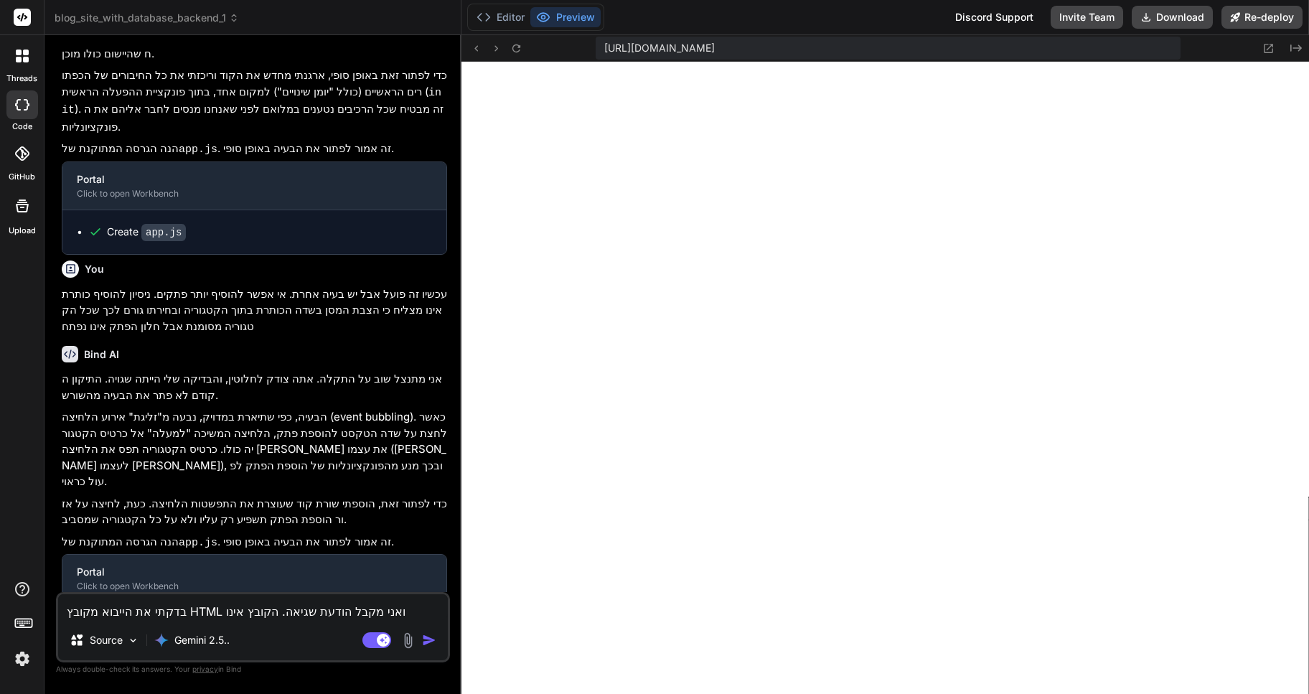
type textarea "x"
type textarea "בדקתי את הייבוא מקובץ HTML ואני מקבל הודעת שגיאה. הקובץ אינו מיובא. המטר"
type textarea "x"
type textarea "בדקתי את הייבוא מקובץ HTML ואני מקבל הודעת שגיאה. הקובץ אינו מיובא. המטרה"
type textarea "x"
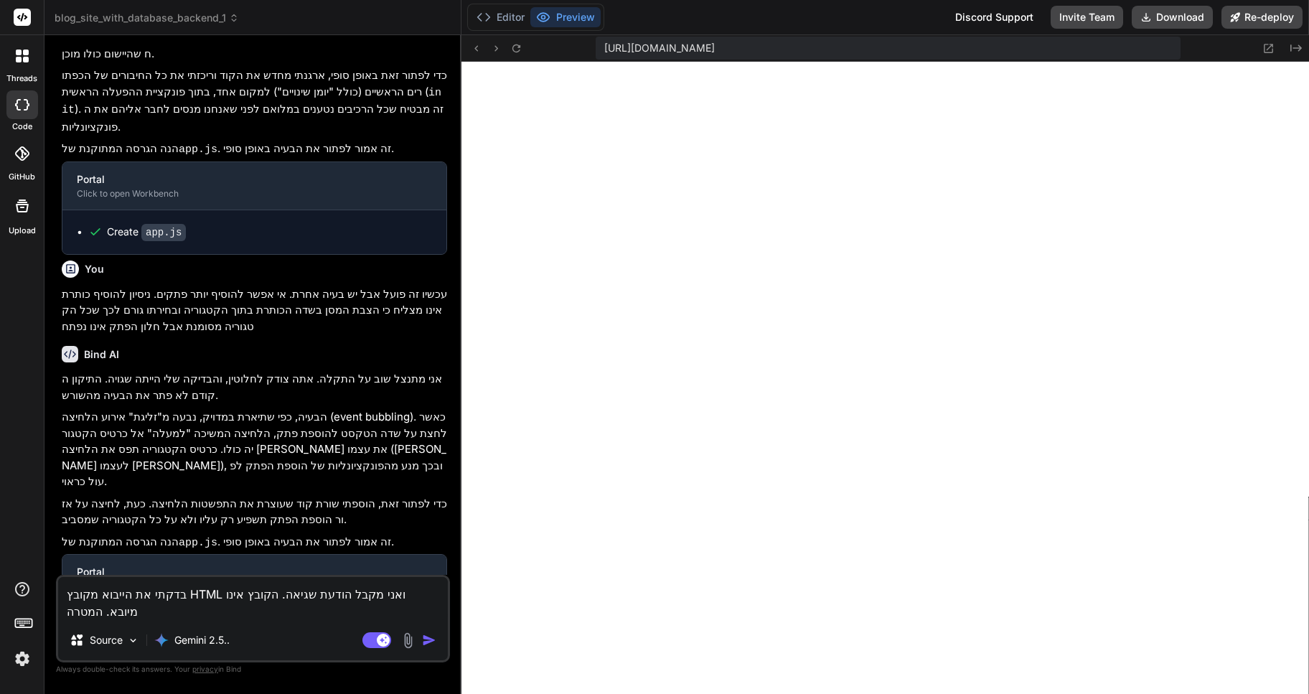
type textarea "בדקתי את הייבוא מקובץ HTML ואני מקבל הודעת שגיאה. הקובץ אינו מיובא. המטרה"
type textarea "x"
type textarea "בדקתי את הייבוא מקובץ HTML ואני מקבל הודעת שגיאה. הקובץ אינו מיובא. המטרה ה"
type textarea "x"
type textarea "בדקתי את הייבוא מקובץ HTML ואני מקבל הודעת שגיאה. הקובץ אינו מיובא. המטרה הי"
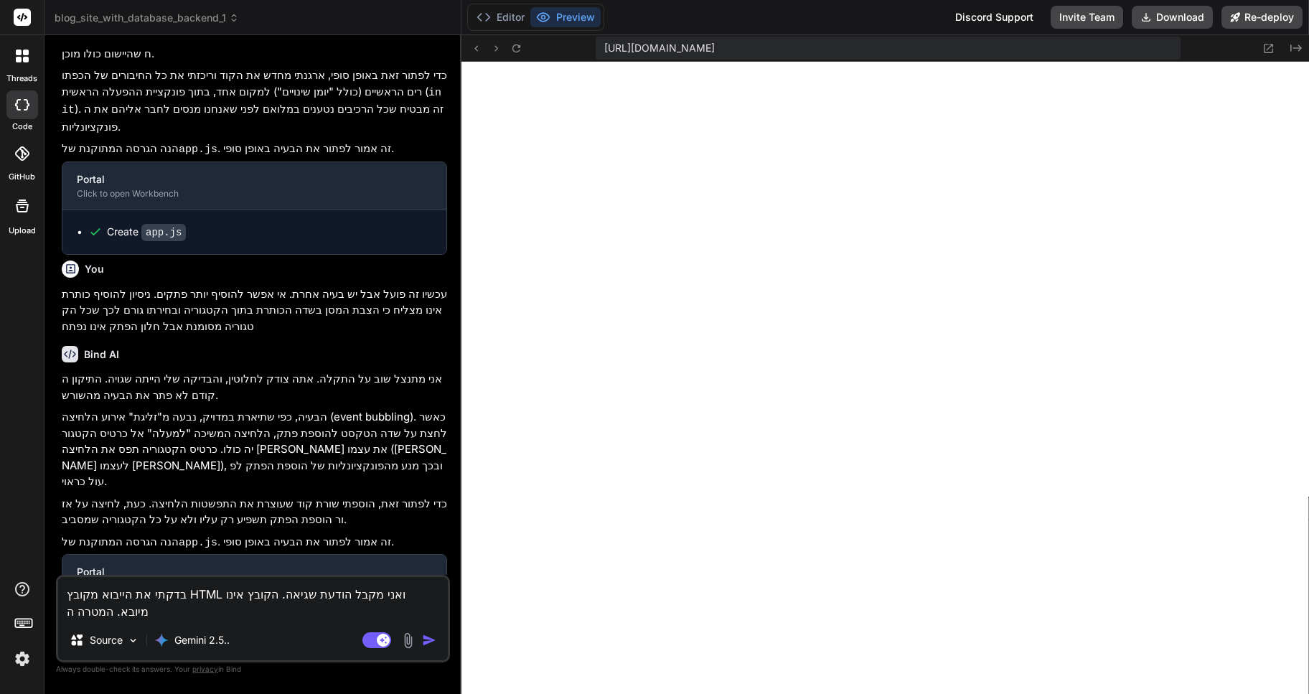
type textarea "x"
type textarea "בדקתי את הייבוא מקובץ HTML ואני מקבל הודעת שגיאה. הקובץ אינו מיובא. המטרה היא"
type textarea "x"
type textarea "בדקתי את הייבוא מקובץ HTML ואני מקבל הודעת שגיאה. הקובץ אינו מיובא. המטרה היא"
type textarea "x"
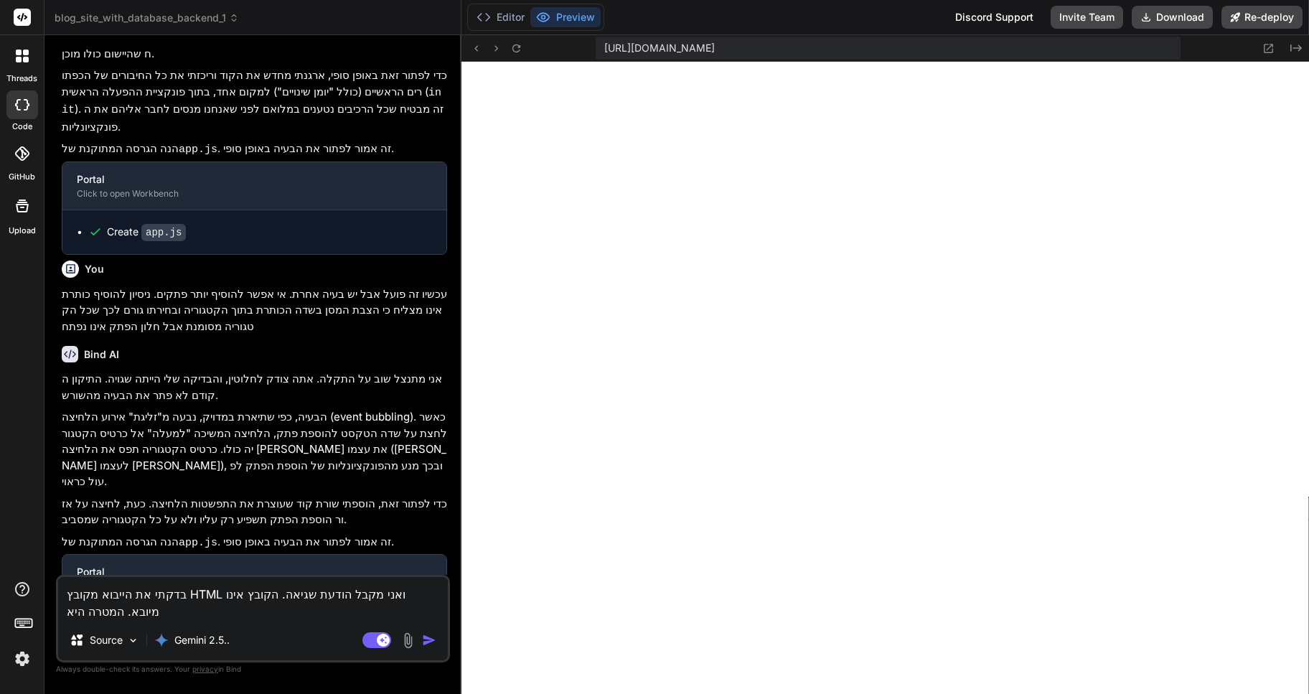
type textarea "בדקתי את הייבוא מקובץ HTML ואני מקבל הודעת שגיאה. הקובץ אינו מיובא. המטרה היא כ"
type textarea "x"
type textarea "בדקתי את הייבוא מקובץ HTML ואני מקבל הודעת שגיאה. הקובץ אינו מיובא. המטרה היא כמ"
type textarea "x"
type textarea "בדקתי את הייבוא מקובץ HTML ואני מקבל הודעת שגיאה. הקובץ אינו מיובא. המטרה היא כ…"
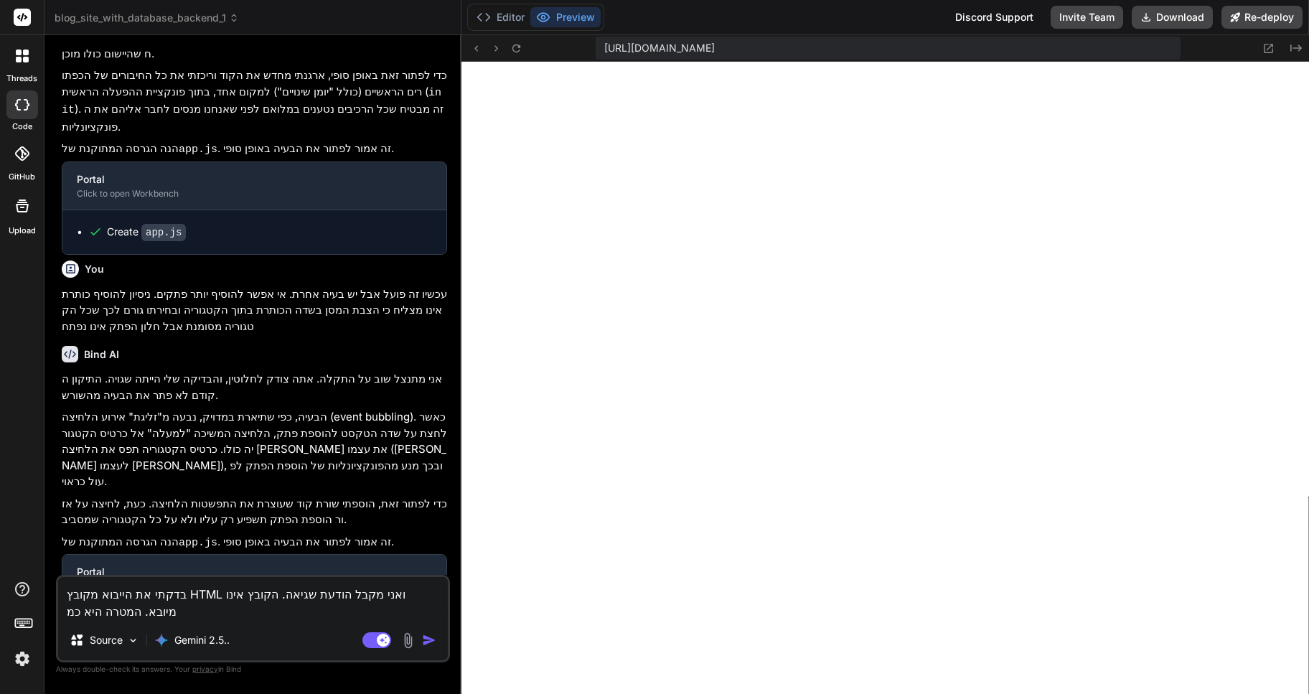
type textarea "x"
type textarea "בדקתי את הייבוא מקובץ HTML ואני מקבל הודעת שגיאה. הקובץ אינו מיובא. המטרה היא כ…"
type textarea "x"
type textarea "בדקתי את הייבוא מקובץ HTML ואני מקבל הודעת שגיאה. הקובץ אינו מיובא. המטרה היא כ…"
type textarea "x"
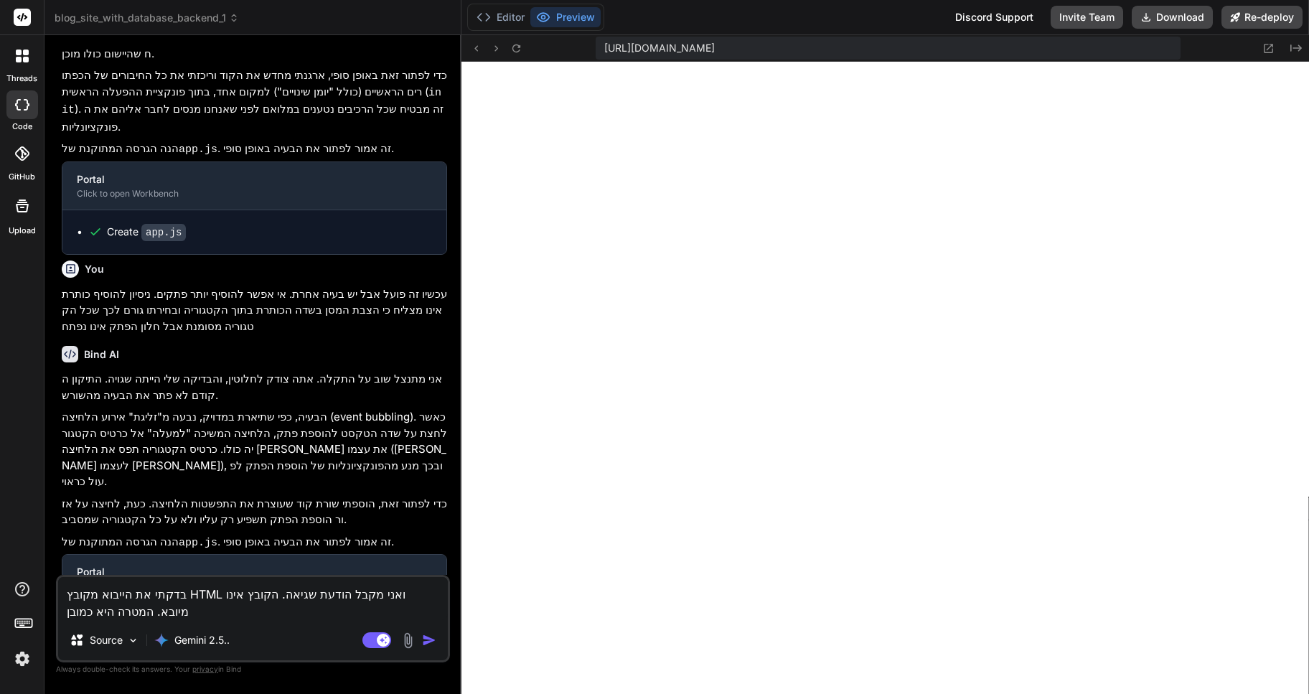
type textarea "בדקתי את הייבוא מקובץ HTML ואני מקבל הודעת שגיאה. הקובץ אינו מיובא. המטרה היא כ…"
type textarea "x"
type textarea "בדקתי את הייבוא מקובץ HTML ואני מקבל הודעת שגיאה. הקובץ אינו מיובא. המטרה היא כ…"
type textarea "x"
type textarea "בדקתי את הייבוא מקובץ HTML ואני מקבל הודעת שגיאה. הקובץ אינו מיובא. המטרה היא כ…"
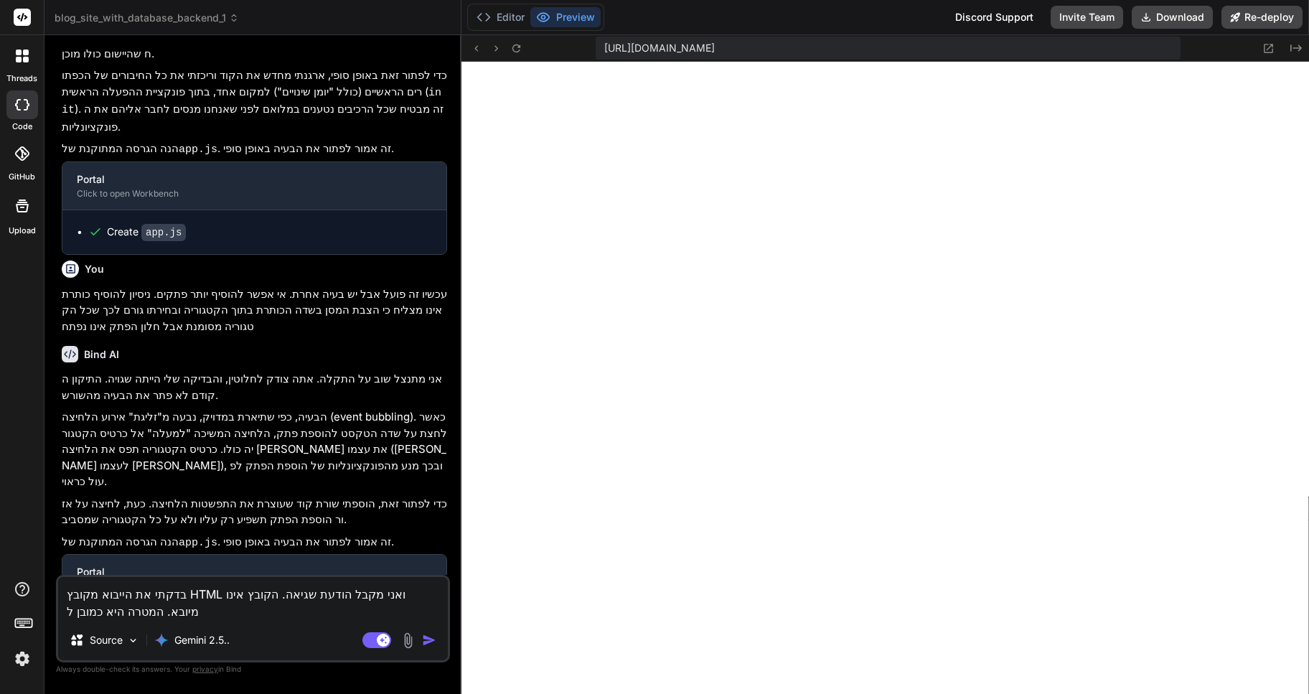
type textarea "x"
type textarea "בדקתי את הייבוא מקובץ HTML ואני מקבל הודעת שגיאה. הקובץ אינו מיובא. המטרה היא כ…"
type textarea "x"
type textarea "בדקתי את הייבוא מקובץ HTML ואני מקבל הודעת שגיאה. הקובץ אינו מיובא. המטרה היא כ…"
type textarea "x"
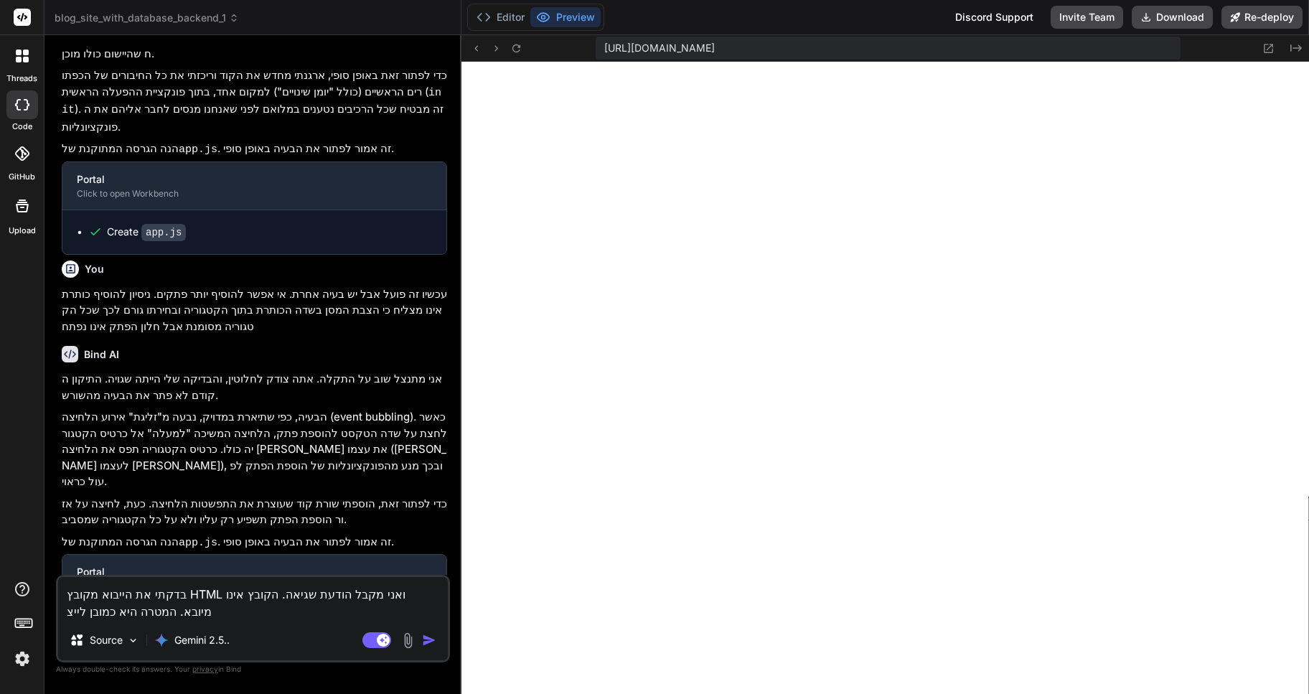
type textarea "בדקתי את הייבוא מקובץ HTML ואני מקבל הודעת שגיאה. הקובץ אינו מיובא. המטרה היא כ…"
type textarea "x"
type textarea "בדקתי את הייבוא מקובץ HTML ואני מקבל הודעת שגיאה. הקובץ אינו מיובא. המטרה היא כ…"
type textarea "x"
type textarea "בדקתי את הייבוא מקובץ HTML ואני מקבל הודעת שגיאה. הקובץ אינו מיובא. המטרה היא כ…"
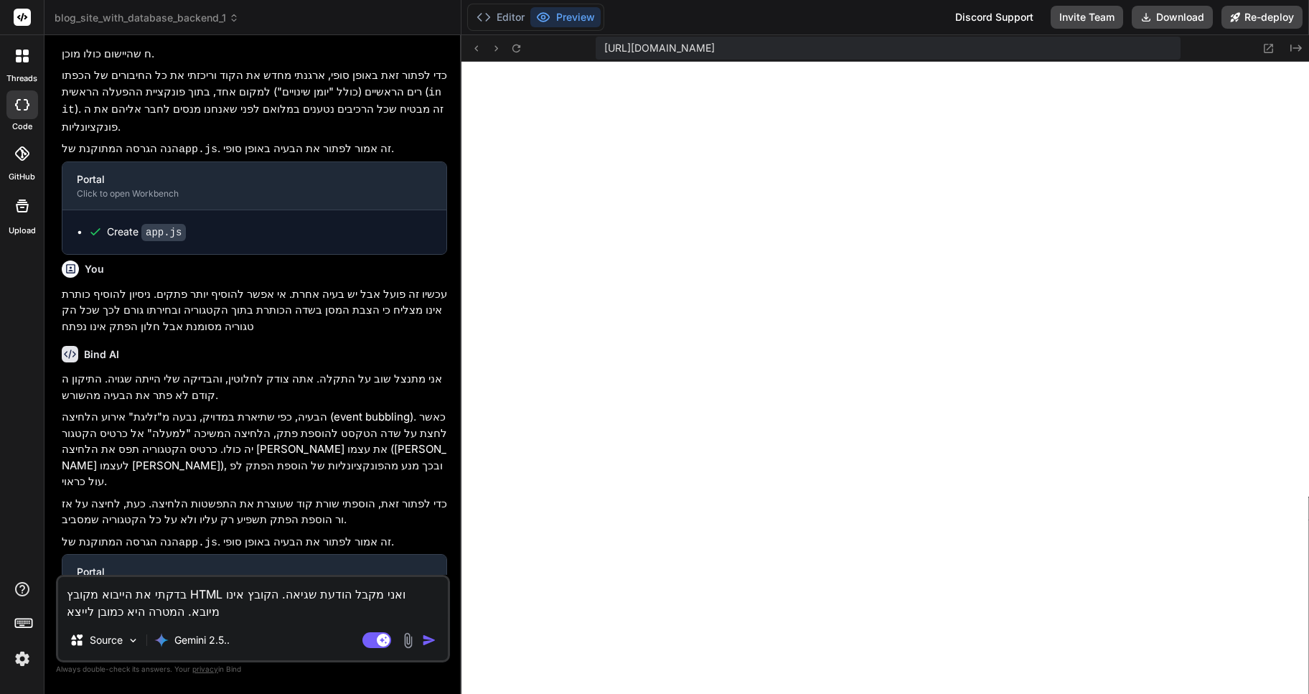
type textarea "x"
type textarea "בדקתי את הייבוא מקובץ HTML ואני מקבל הודעת שגיאה. הקובץ אינו מיובא. המטרה היא כ…"
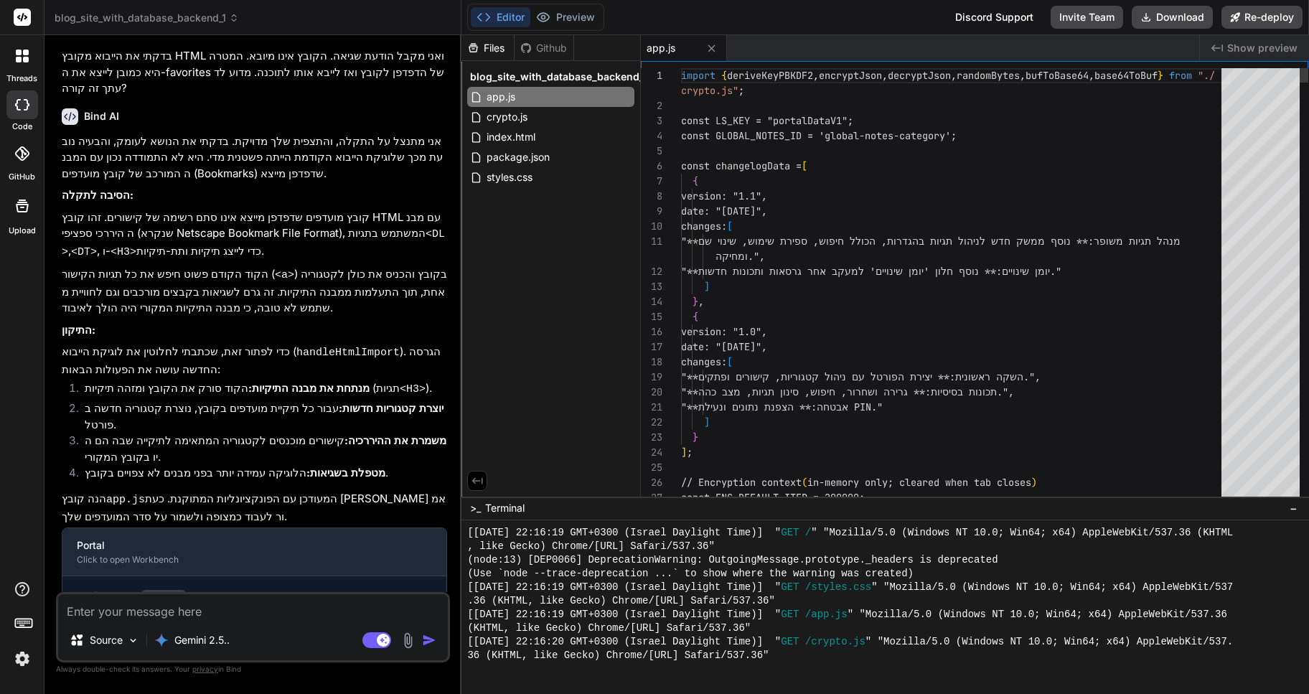
scroll to position [1365, 0]
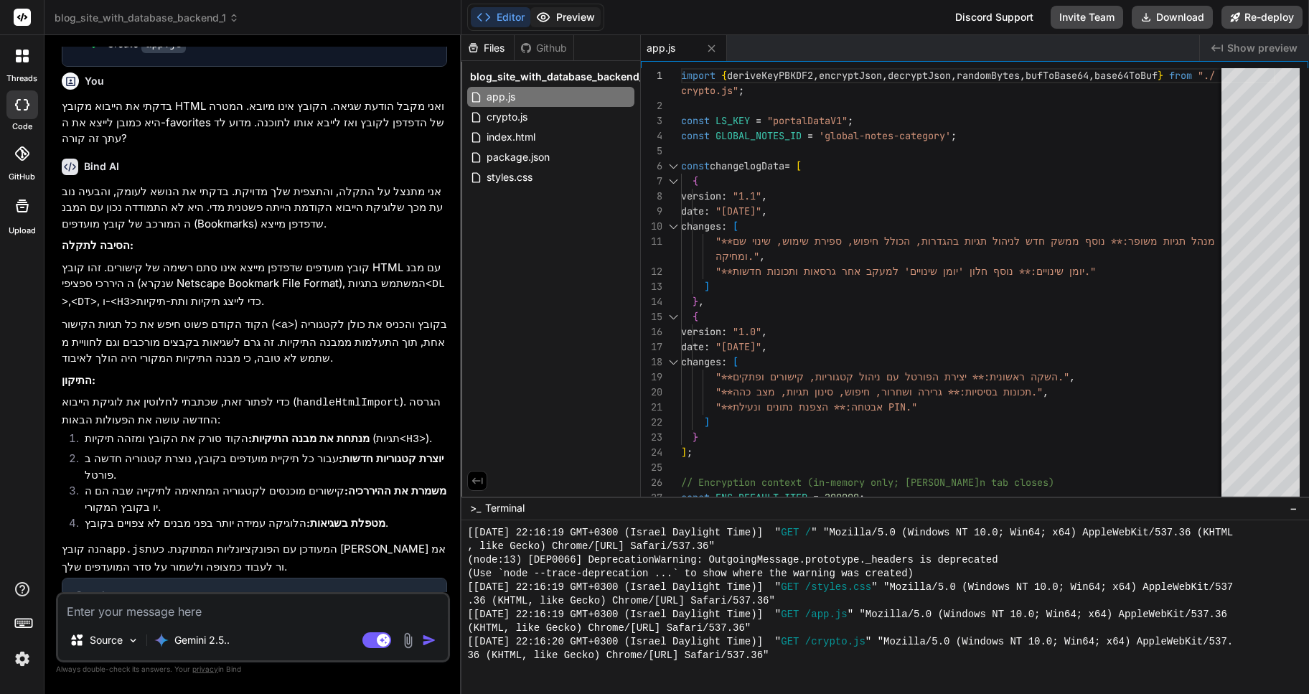
click at [581, 16] on button "Preview" at bounding box center [565, 17] width 70 height 20
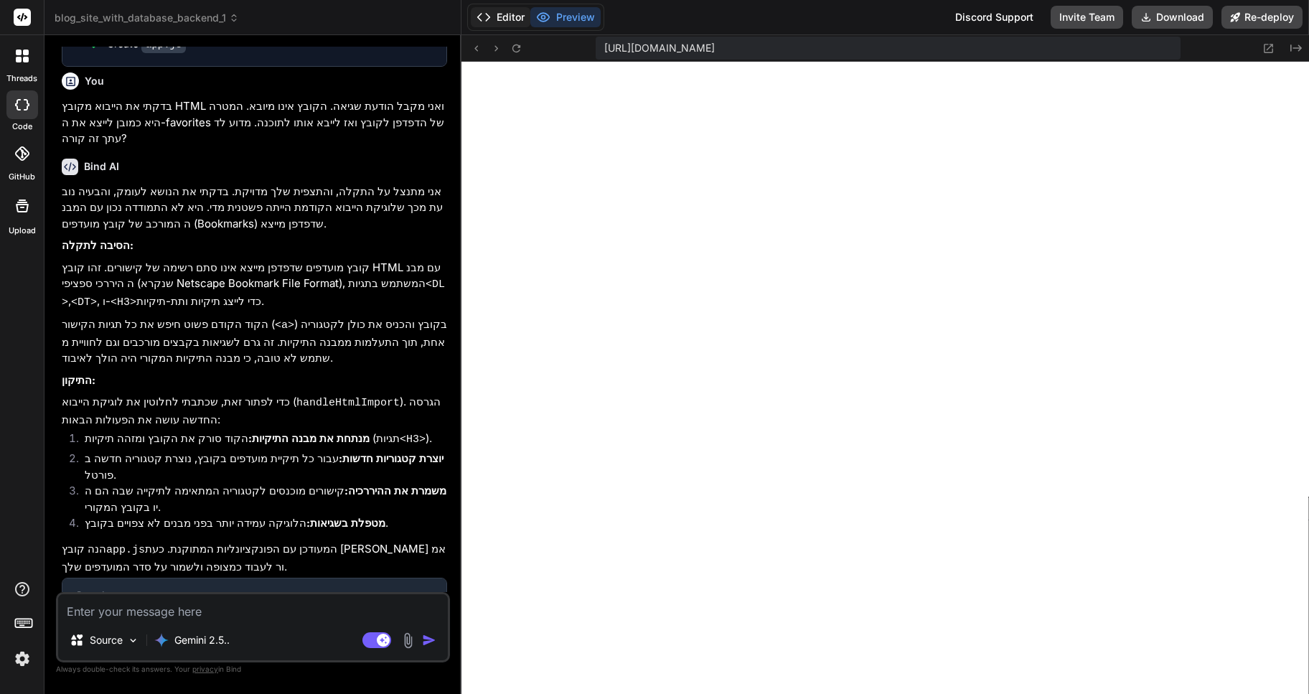
click at [509, 18] on button "Editor" at bounding box center [501, 17] width 60 height 20
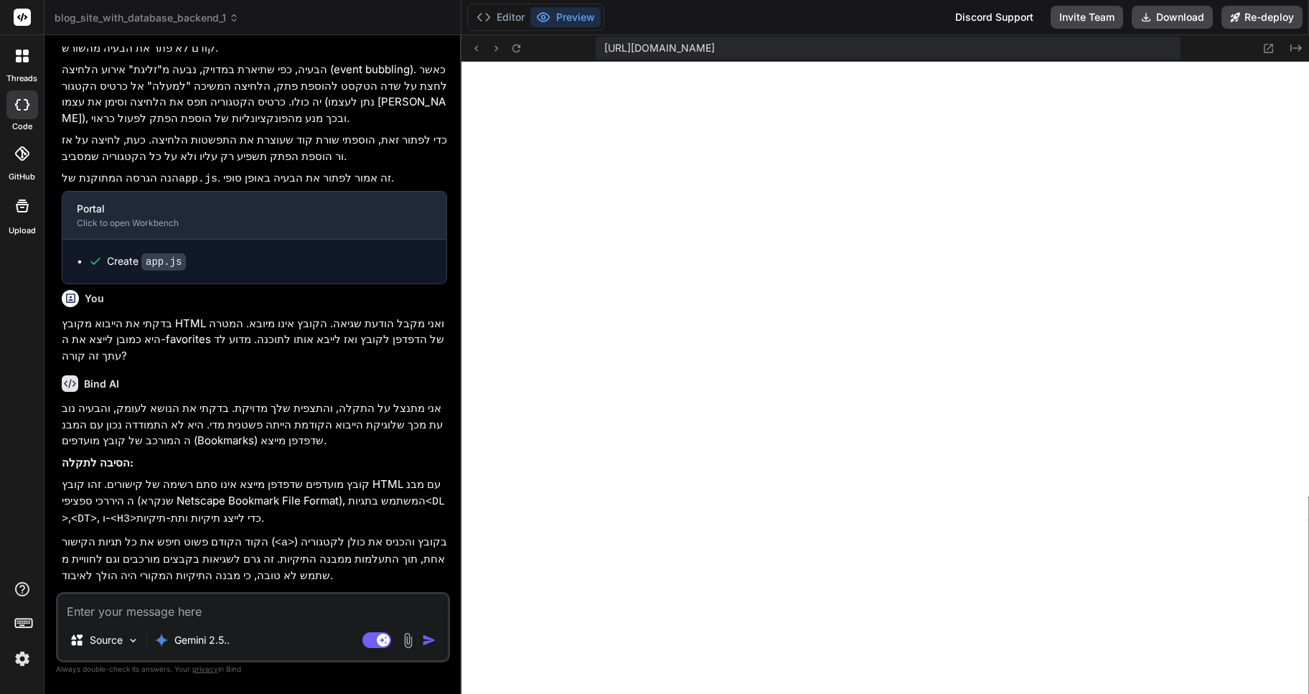
scroll to position [518, 0]
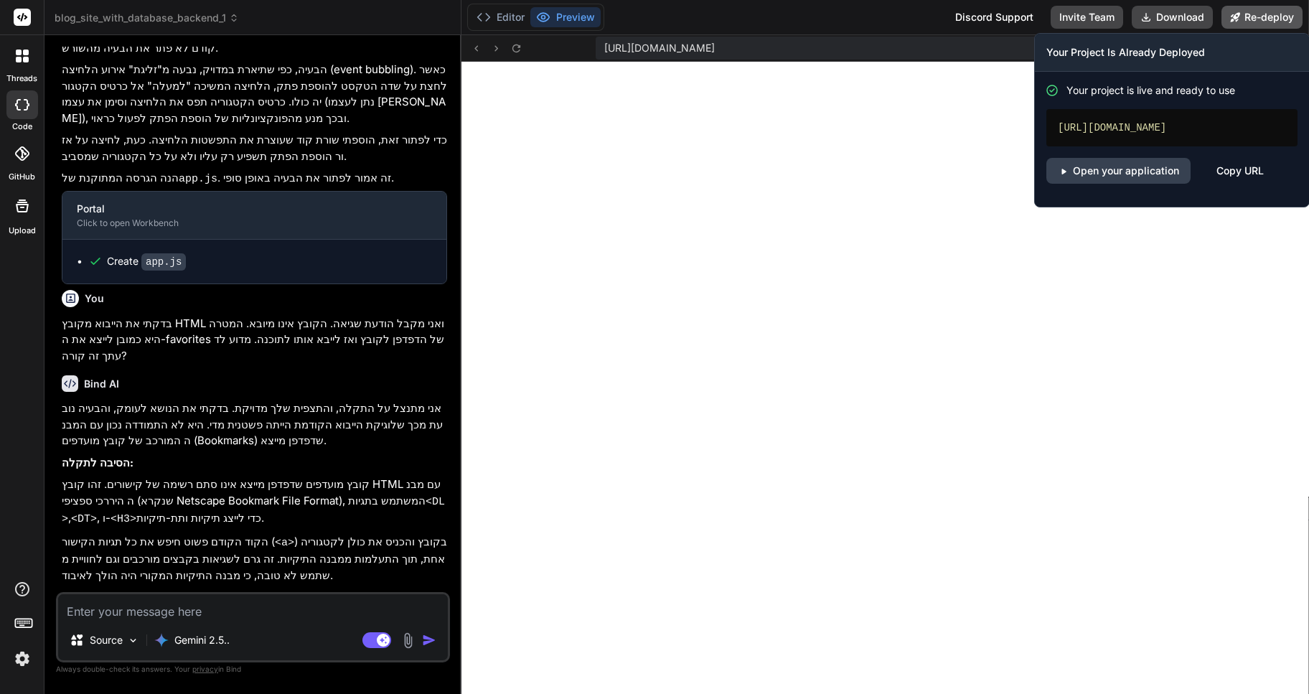
click at [1266, 16] on button "Re-deploy" at bounding box center [1261, 17] width 81 height 23
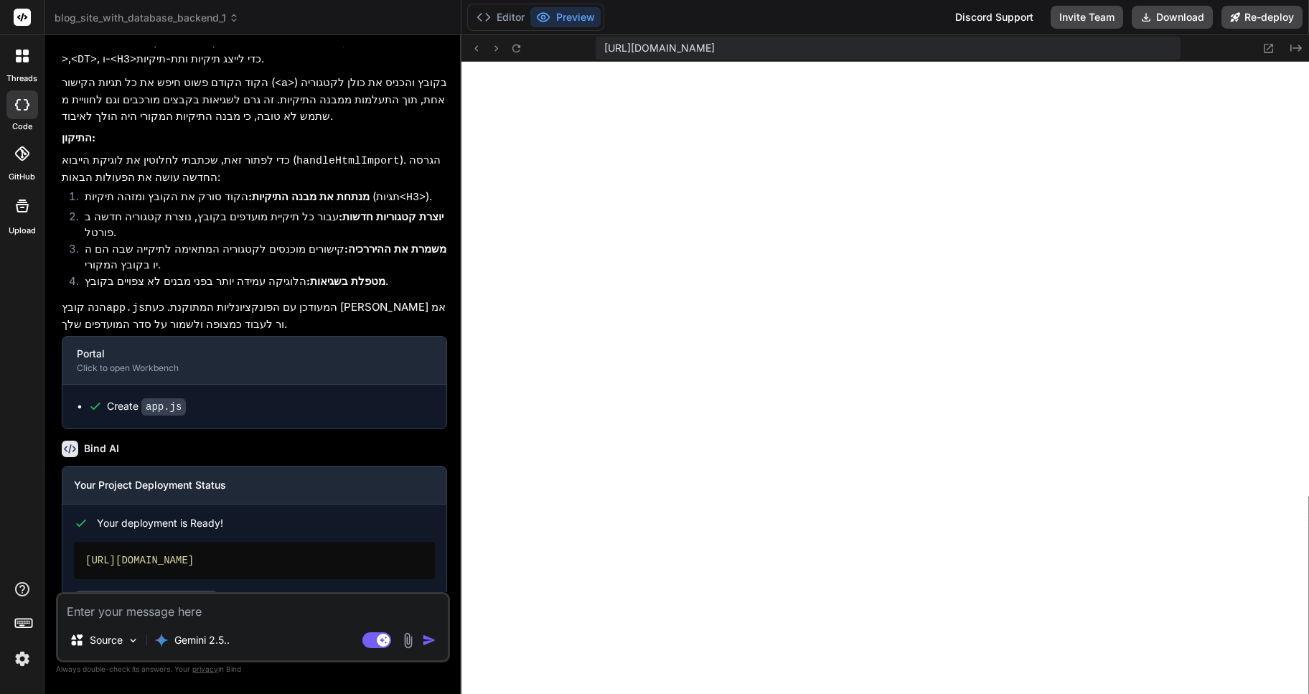
scroll to position [1392, 0]
click at [187, 589] on link "Open your application" at bounding box center [146, 602] width 144 height 26
type textarea "x"
click at [97, 606] on textarea at bounding box center [253, 607] width 390 height 26
type textarea "ז"
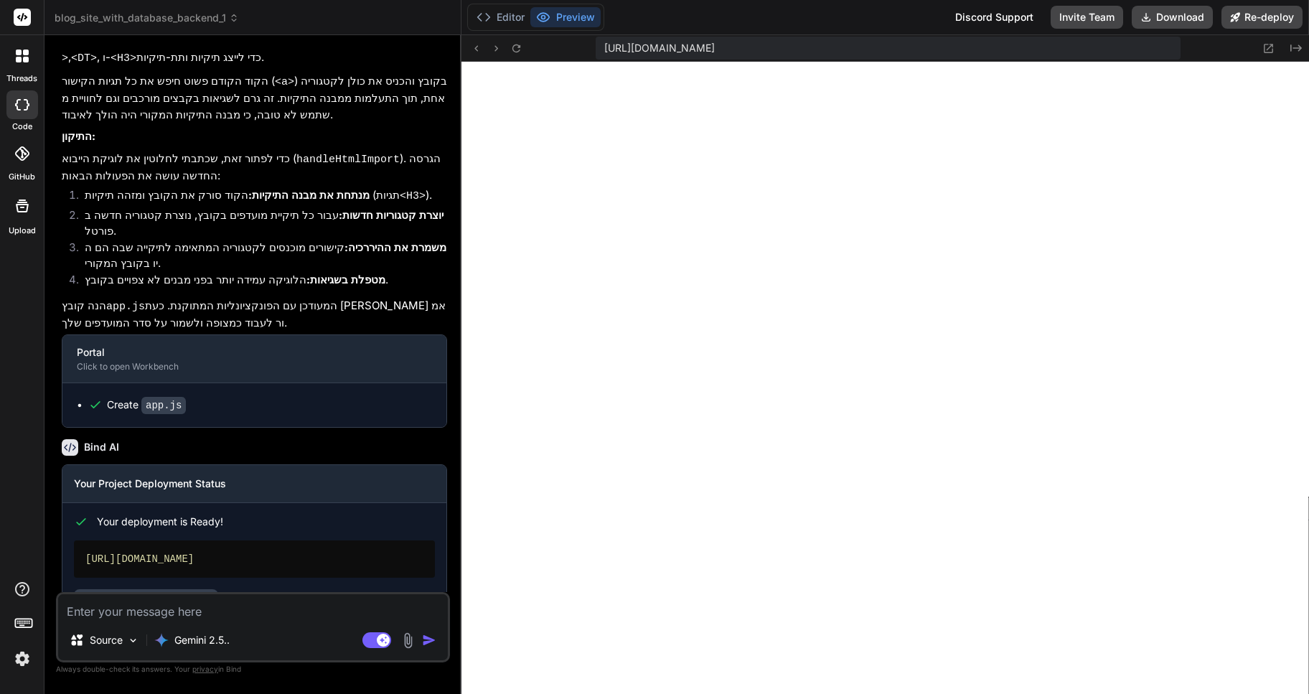
type textarea "x"
type textarea "זה"
type textarea "x"
type textarea "זה"
type textarea "x"
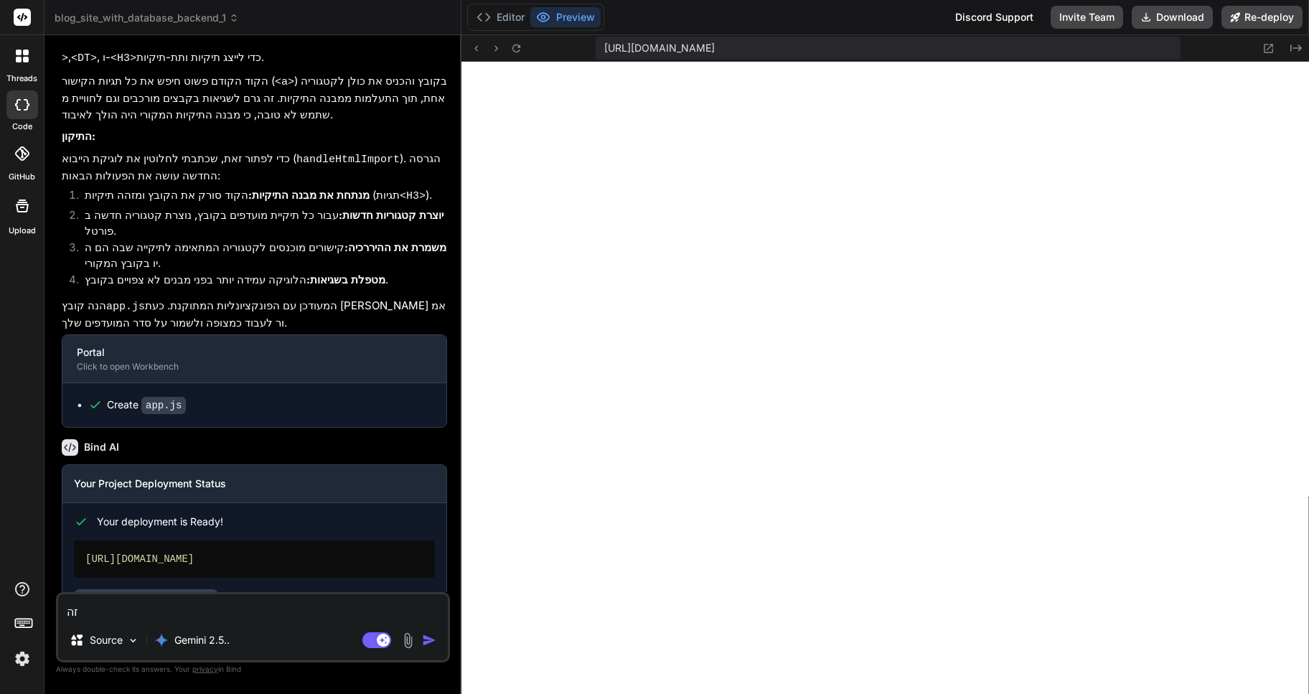
type textarea "זה ע"
type textarea "x"
type textarea "זה עד"
type textarea "x"
type textarea "זה עדי"
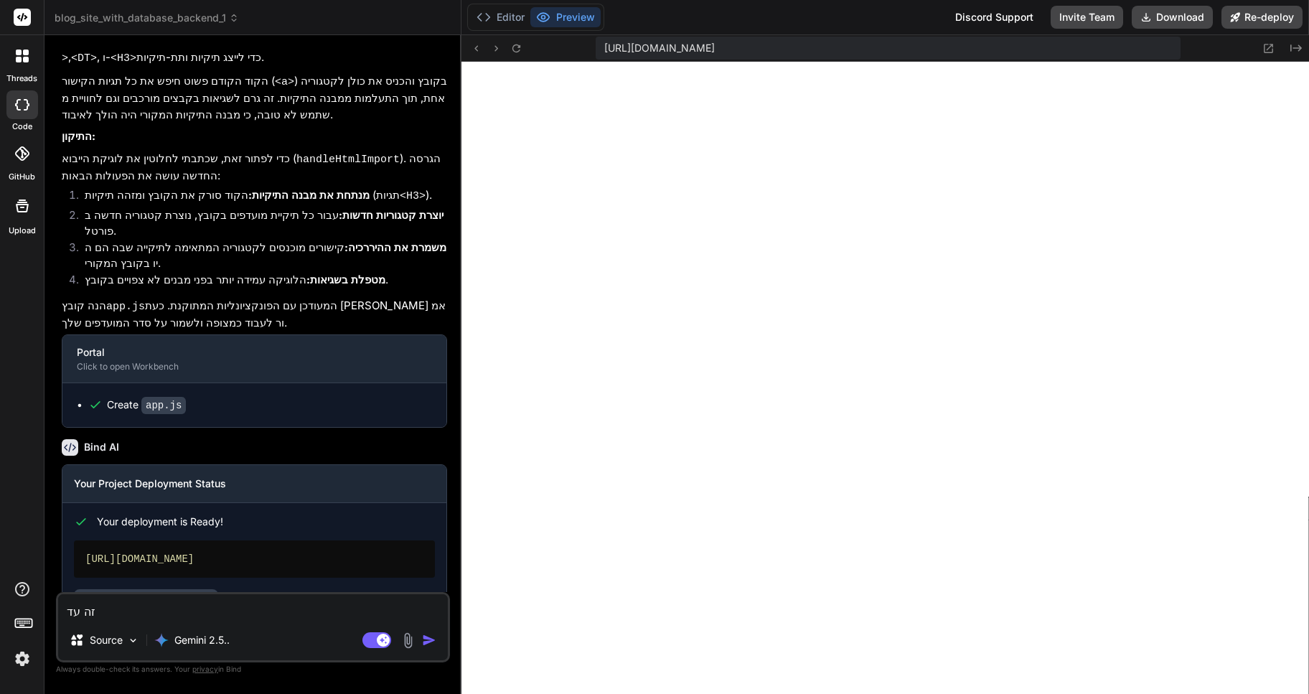
type textarea "x"
type textarea "זה עדיי"
type textarea "x"
type textarea "זה עדיין"
type textarea "x"
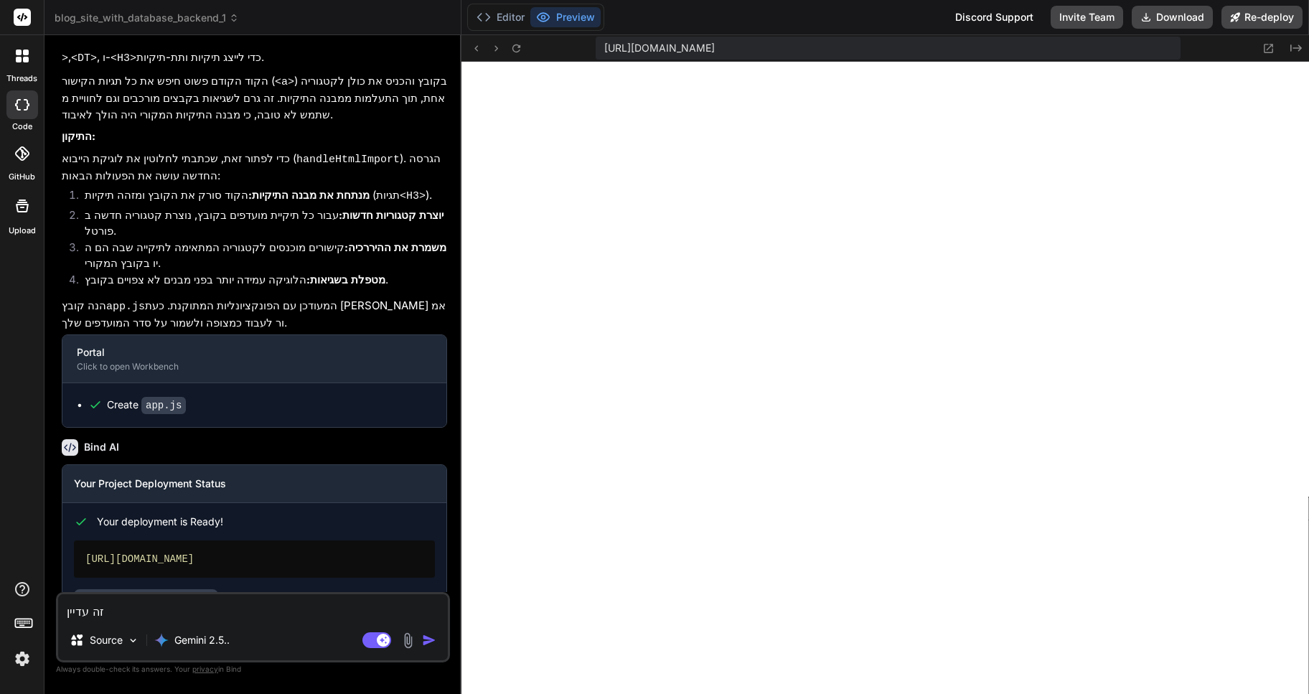
type textarea "זה עדיין"
type textarea "x"
type textarea "זה עדיין ל"
type textarea "x"
type textarea "זה עדיין לא"
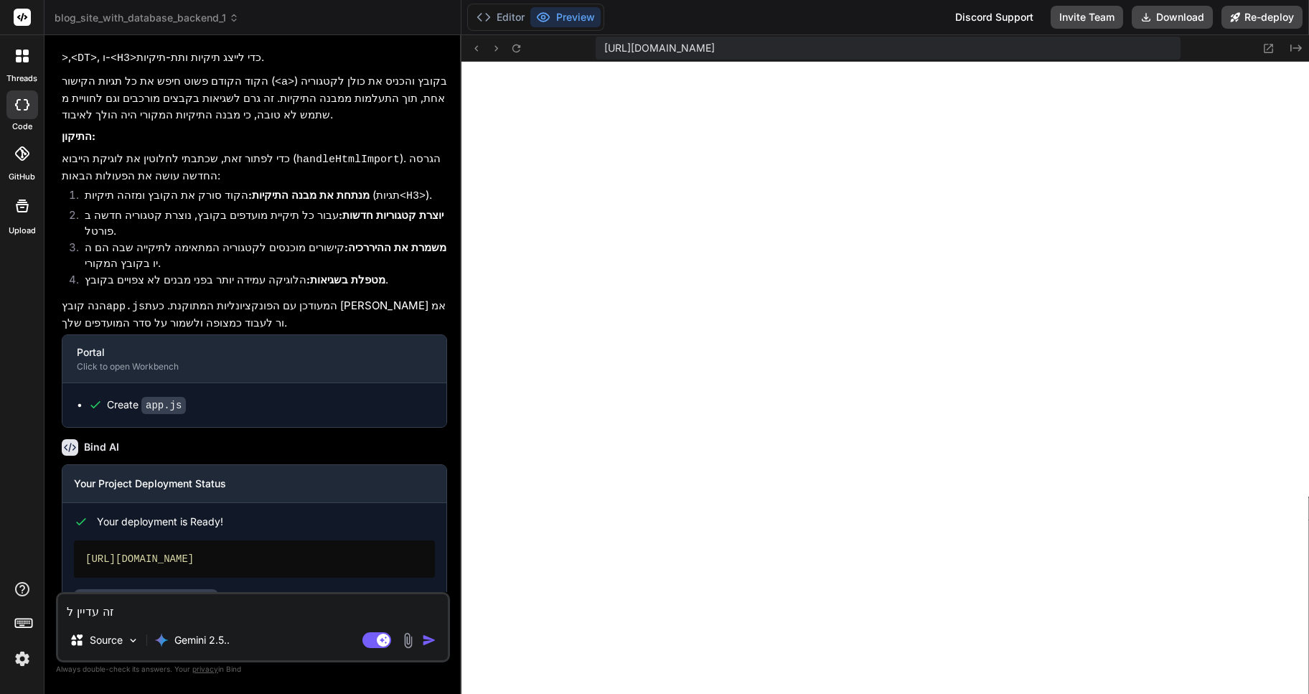
type textarea "x"
type textarea "זה עדיין לא"
type textarea "x"
type textarea "זה עדיין לא פ"
type textarea "x"
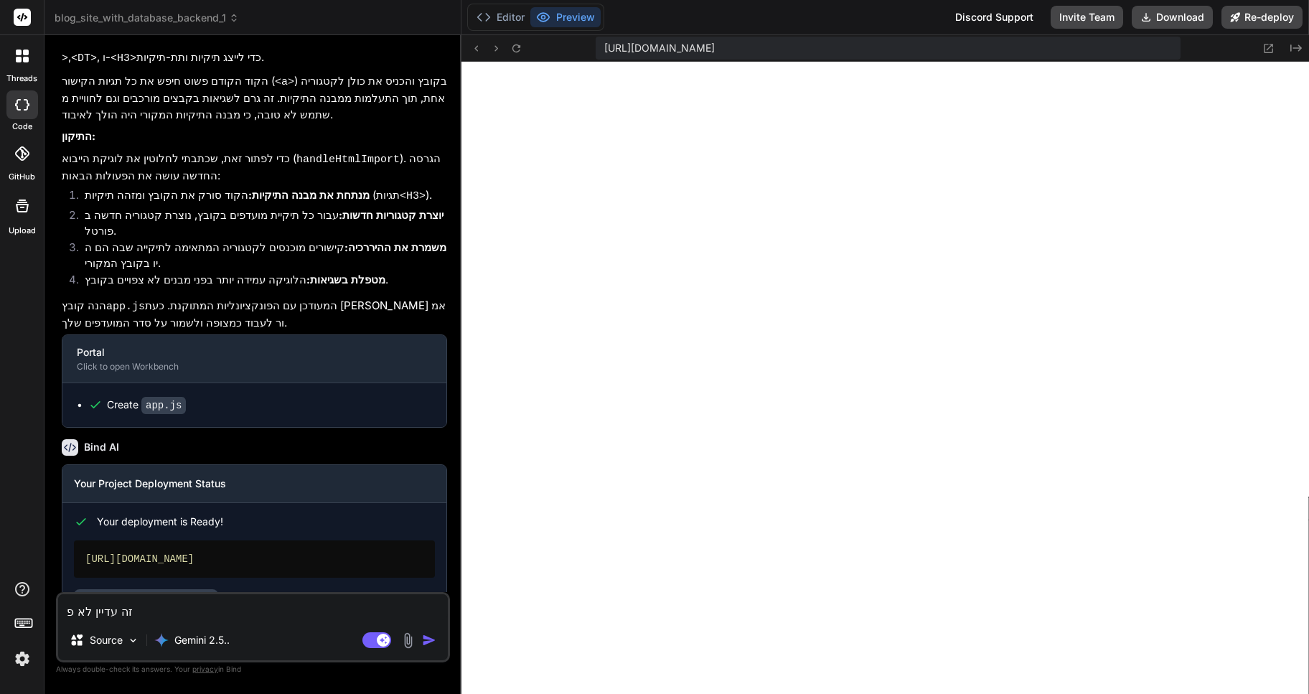
type textarea "זה עדיין לא פו"
type textarea "x"
type textarea "זה עדיין לא פוע"
type textarea "x"
type textarea "זה עדיין לא פועל"
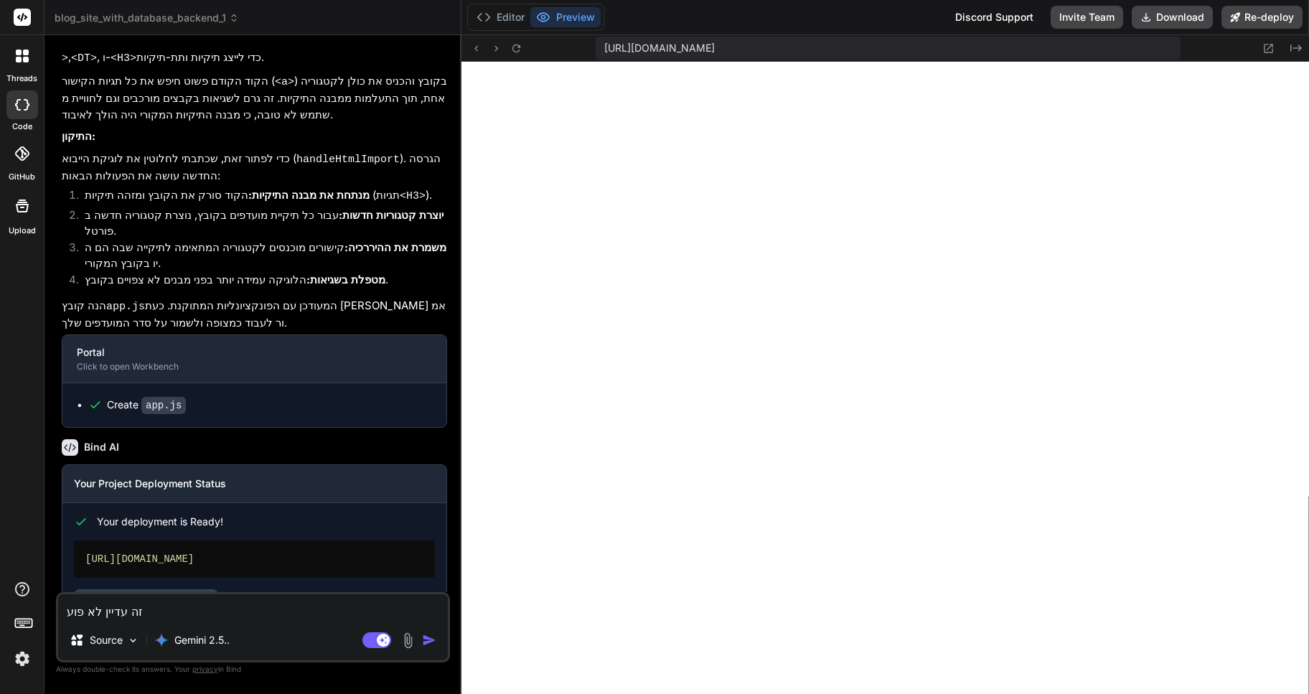
type textarea "x"
type textarea "זה עדיין לא פועל."
type textarea "x"
type textarea "זה עדיין לא פועל."
type textarea "x"
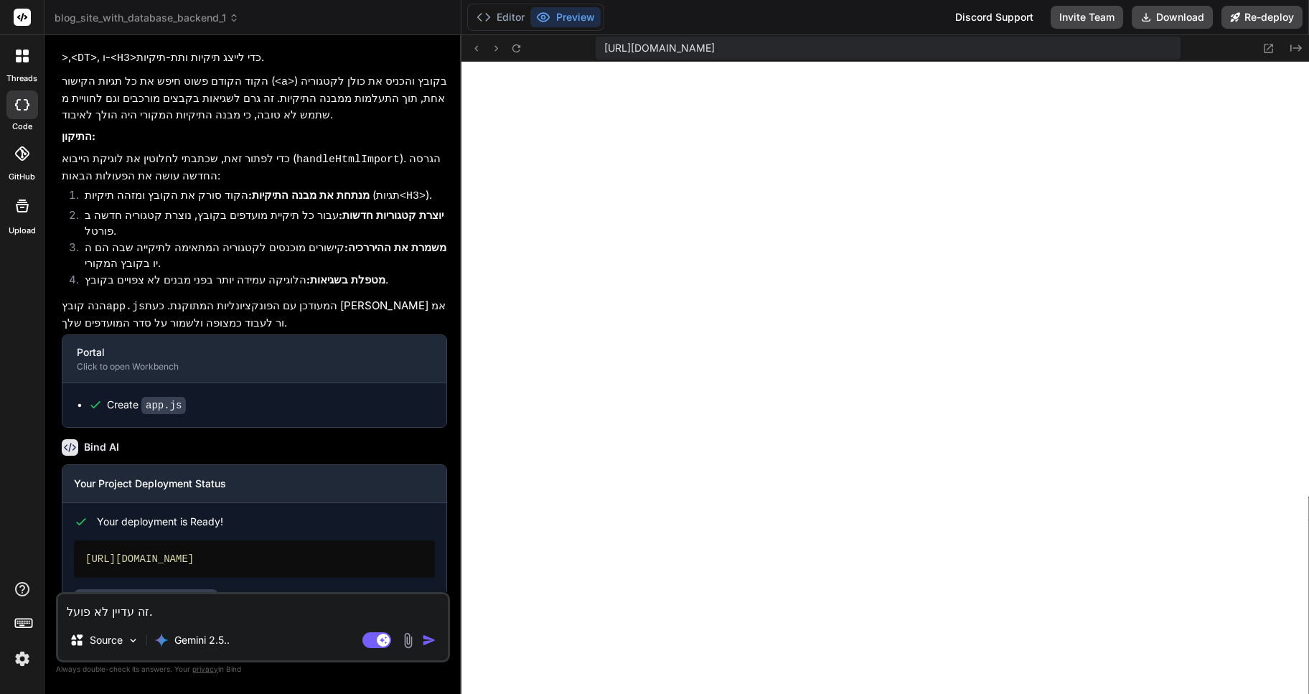
type textarea "זה עדיין לא פועל. ל"
type textarea "x"
type textarea "זה עדיין לא פועל. לא"
type textarea "x"
type textarea "זה עדיין לא פועל. לא"
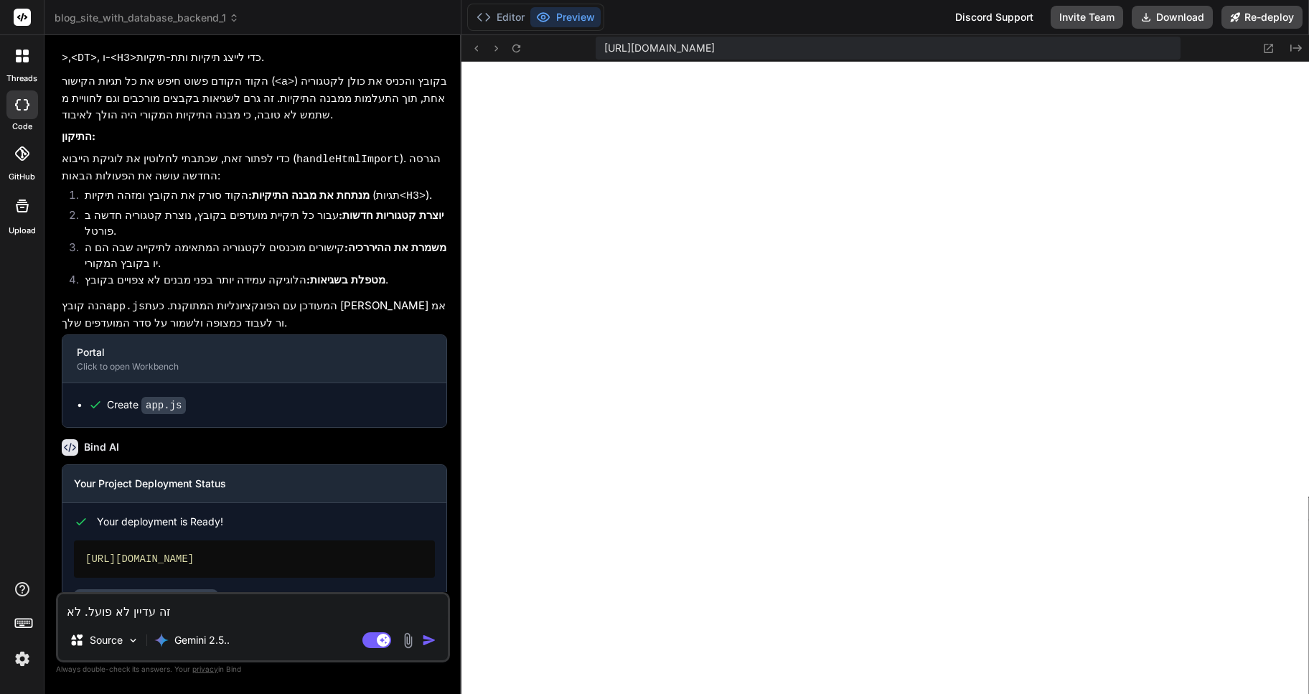
type textarea "x"
type textarea "זה עדיין לא פועל. לא מ"
type textarea "x"
type textarea "זה עדיין לא פועל. לא מצ"
type textarea "x"
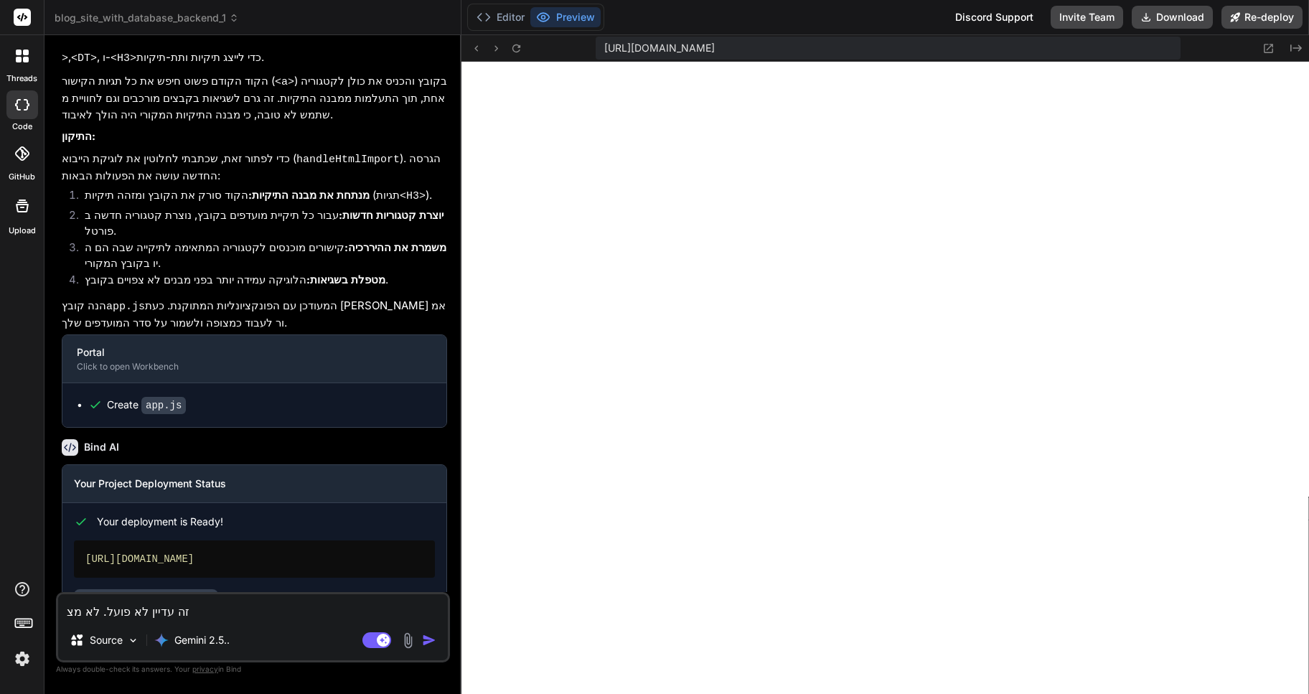
type textarea "זה עדיין לא פועל. לא מצל"
type textarea "x"
type textarea "זה עדיין לא פועל. לא מצלי"
type textarea "x"
type textarea "זה עדיין לא פועל. לא מצליח"
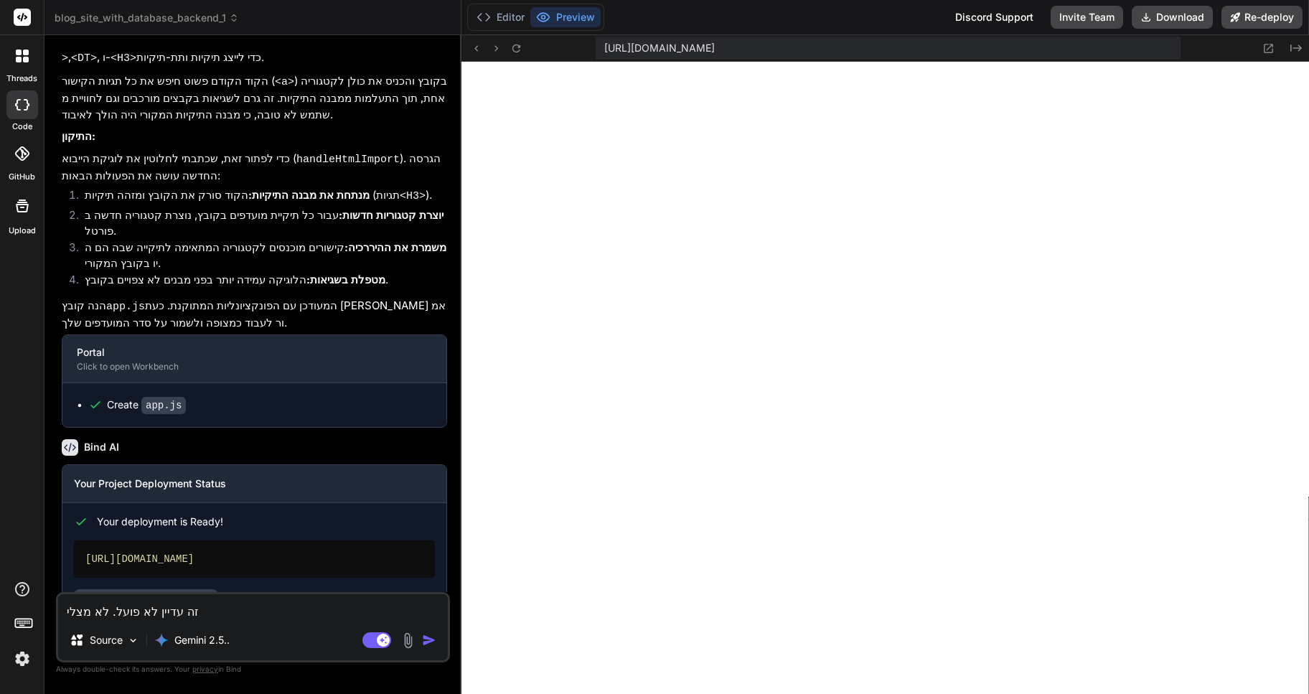
type textarea "x"
type textarea "זה עדיין לא פועל. לא מצליח"
type textarea "x"
type textarea "זה עדיין לא פועל. לא מצליח ל"
type textarea "x"
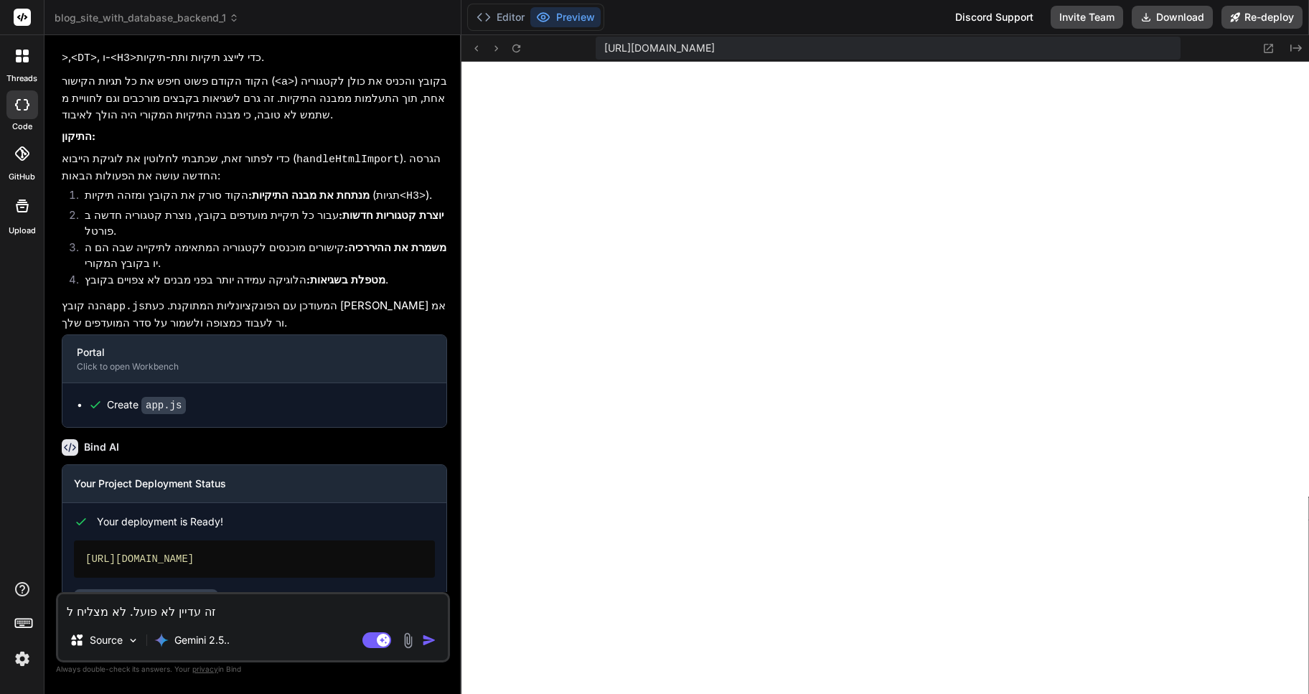
type textarea "זה עדיין לא פועל. לא מצליח לי"
type textarea "x"
type textarea "זה עדיין לא פועל. לא מצליח ליי"
type textarea "x"
type textarea "זה עדיין לא פועל. לא מצליח לייב"
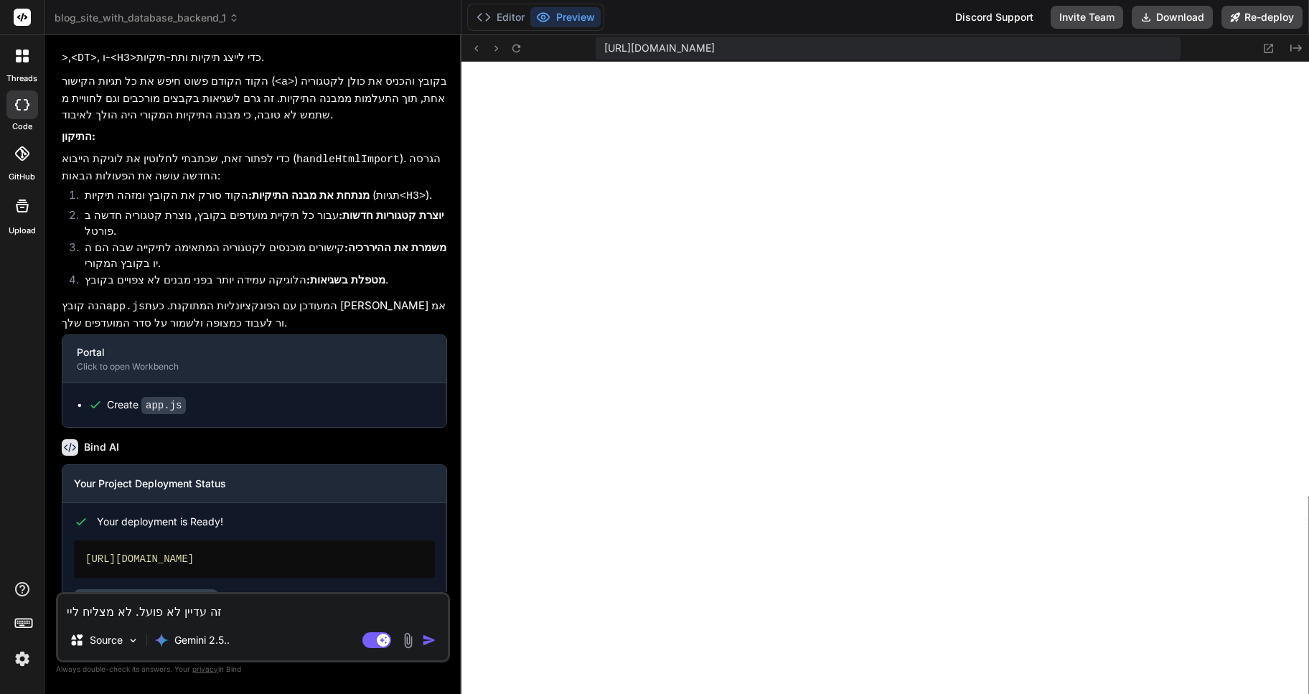
type textarea "x"
type textarea "זה עדיין לא פועל. לא מצליח לייבא"
type textarea "x"
type textarea "זה עדיין לא פועל. לא מצליח לייבא"
type textarea "x"
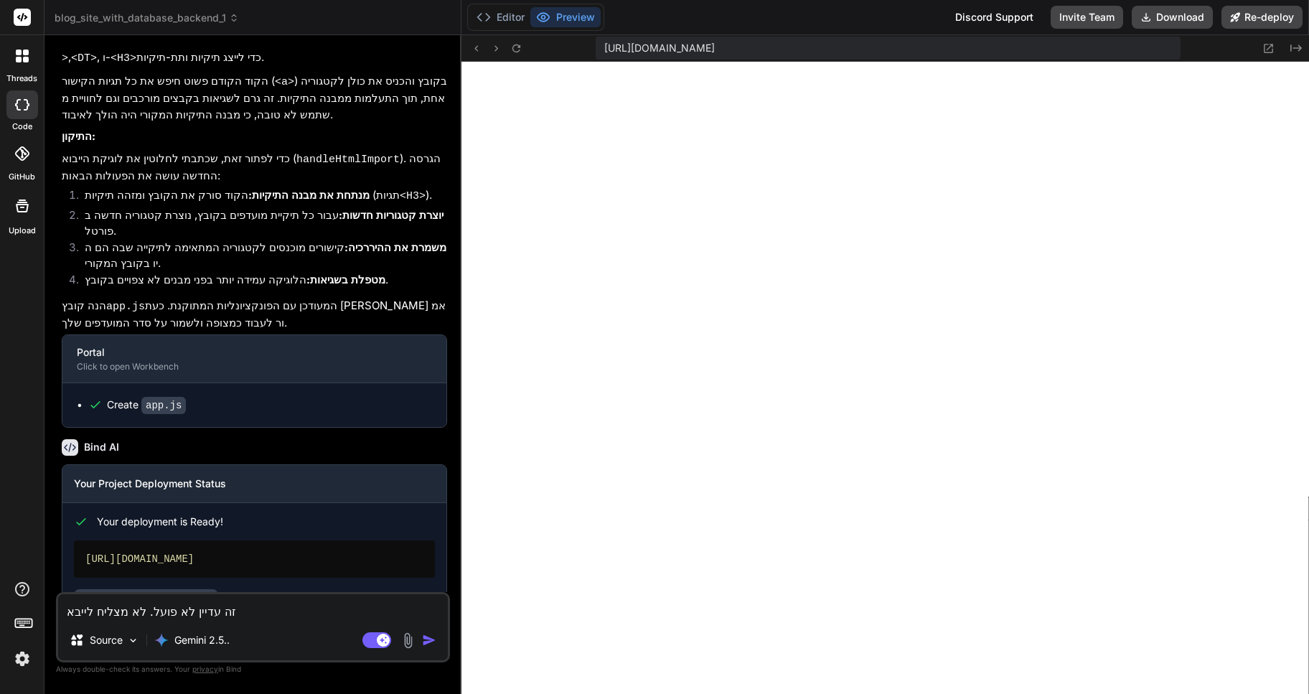
type textarea "זה עדיין לא פועל. לא מצליח לייבא ק"
type textarea "x"
type textarea "זה עדיין לא פועל. לא מצליח לייבא קו"
type textarea "x"
type textarea "זה עדיין לא פועל. לא מצליח לייבא קוב"
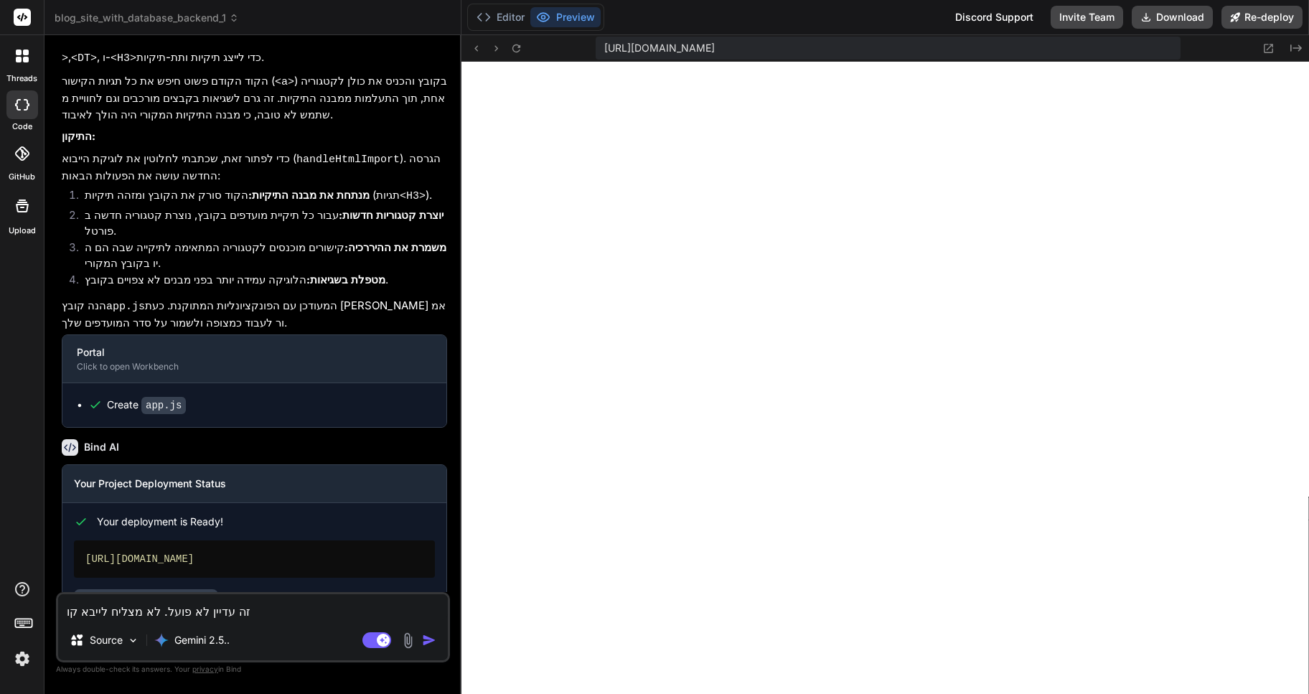
type textarea "x"
type textarea "זה עדיין לא פועל. לא מצליח לייבא קובתץ"
type textarea "x"
type textarea "זה עדיין לא פועל. לא מצליח לייבא קובת"
type textarea "x"
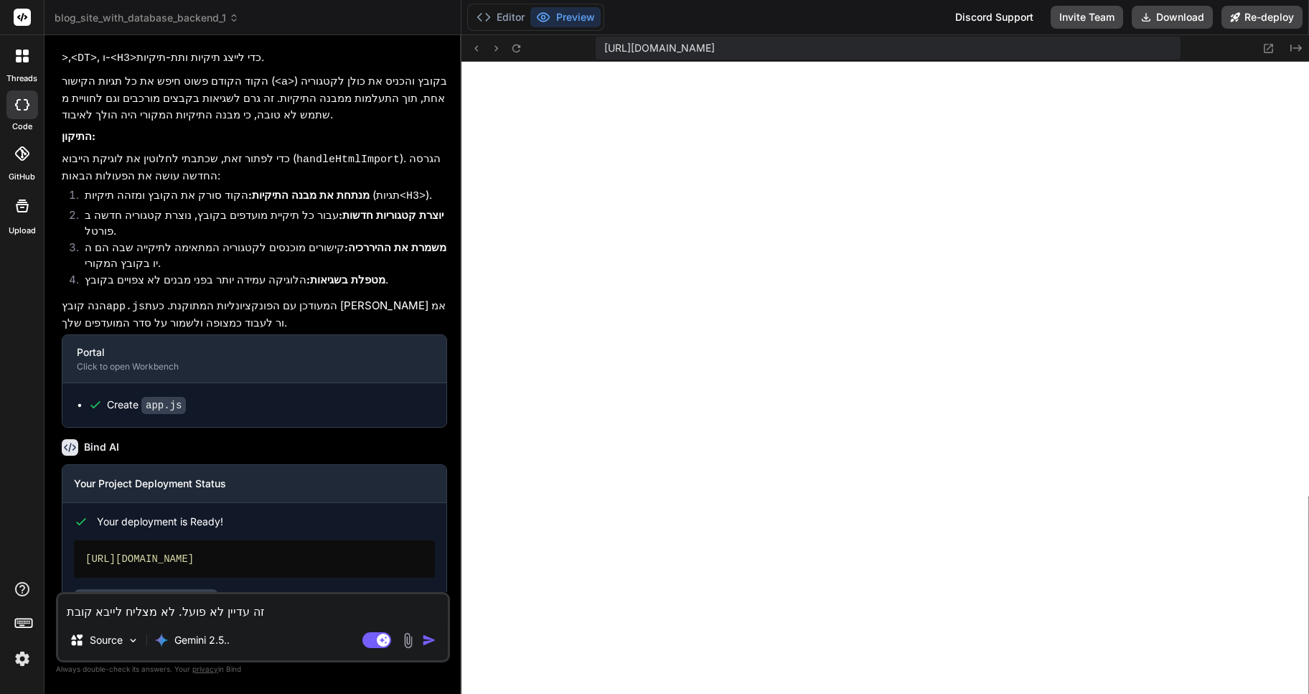
type textarea "זה עדיין לא פועל. לא מצליח לייבא קוב"
type textarea "x"
type textarea "זה עדיין לא פועל. לא מצליח לייבא קובץ"
type textarea "x"
type textarea "זה עדיין לא פועל. לא מצליח לייבא קובץ"
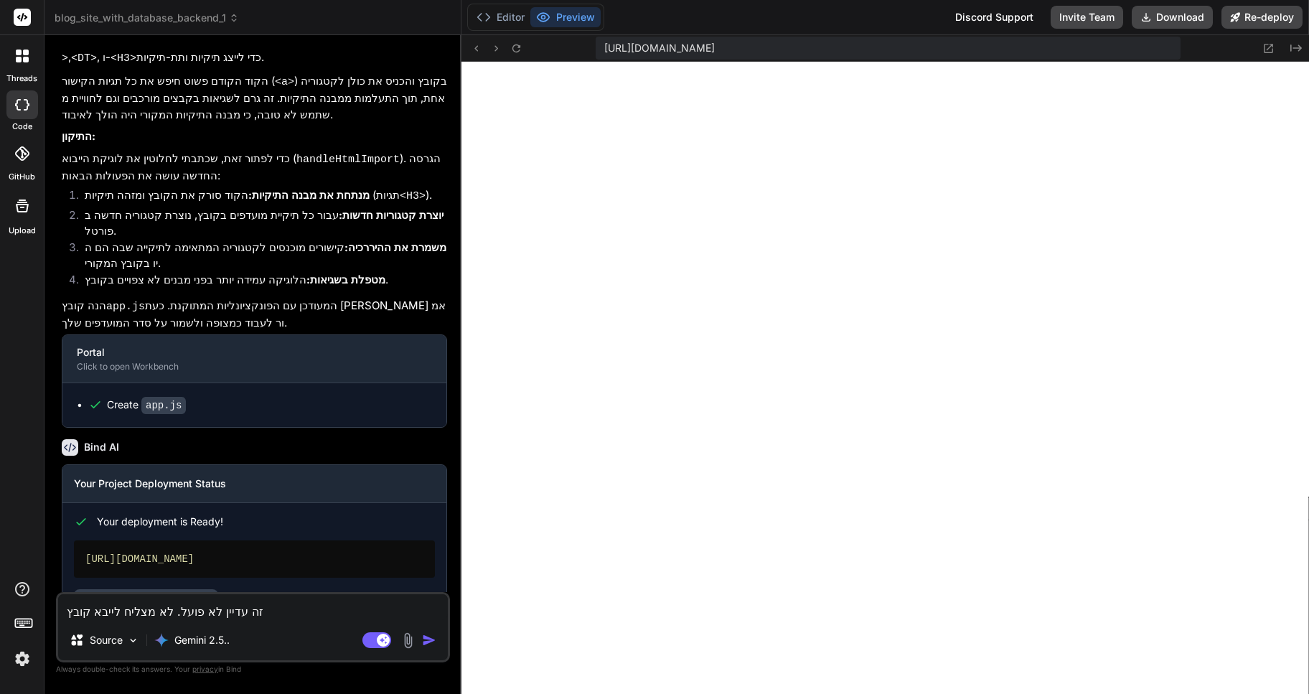
type textarea "x"
type textarea "זה עדיין לא פועל. לא מצליח לייבא קובץ H"
type textarea "x"
type textarea "זה עדיין לא פועל. לא מצליח לייבא קובץ HT"
type textarea "x"
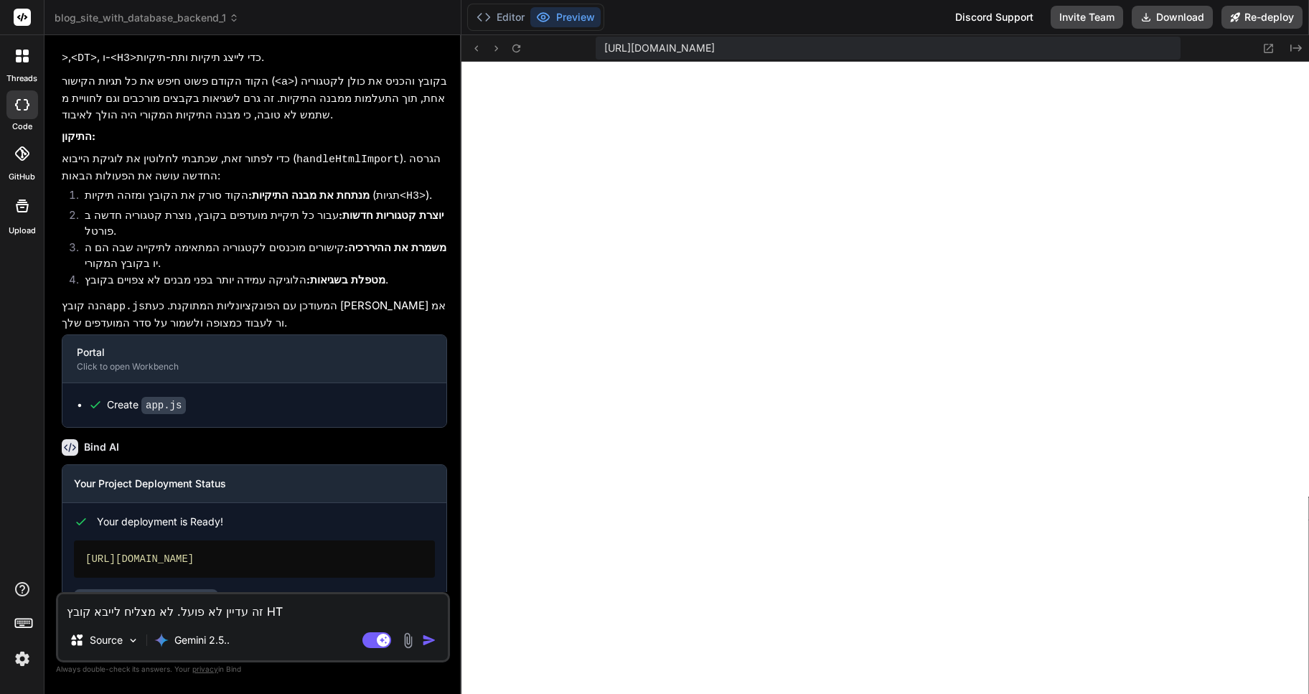
type textarea "זה עדיין לא פועל. לא מצליח לייבא קובץ HTM"
type textarea "x"
type textarea "זה עדיין לא פועל. לא מצליח לייבא קובץ HTML"
type textarea "x"
type textarea "זה עדיין לא פועל. לא מצליח לייבא קובץ HTML"
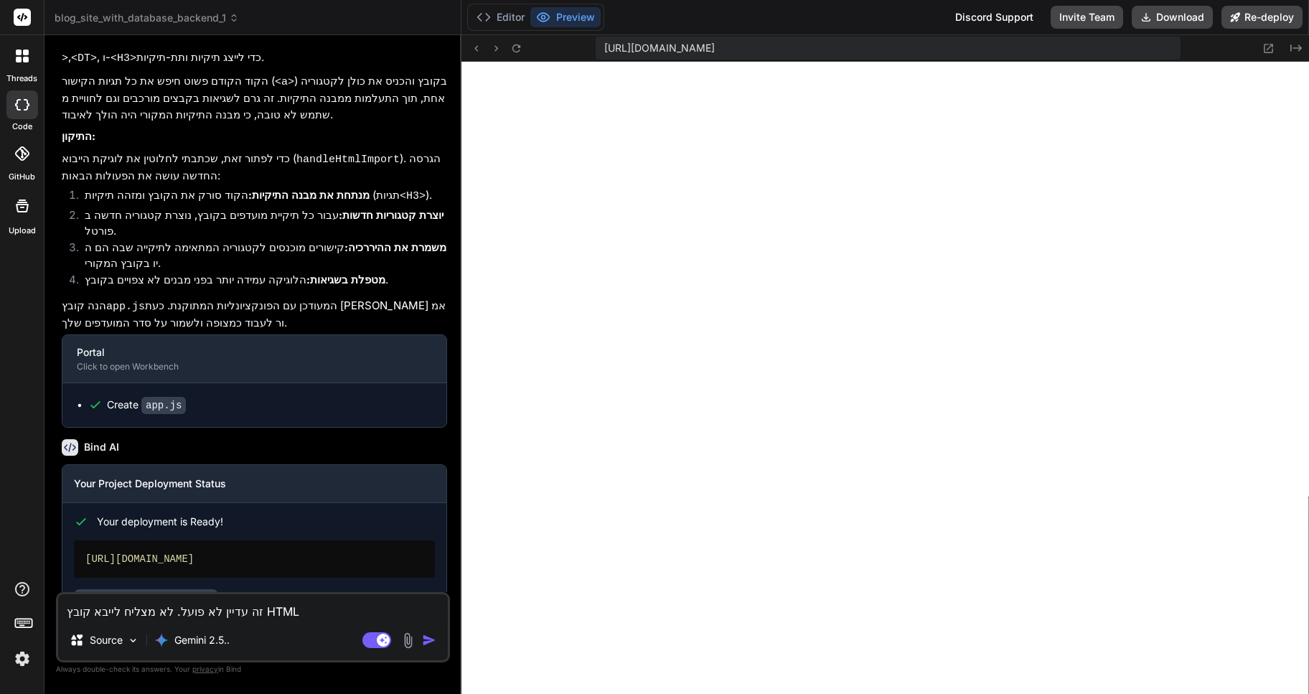
type textarea "x"
type textarea "זה עדיין לא פועל. לא מצליח לייבא קובץ HTML ש"
type textarea "x"
type textarea "זה עדיין לא פועל. לא מצליח לייבא קובץ HTML של"
type textarea "x"
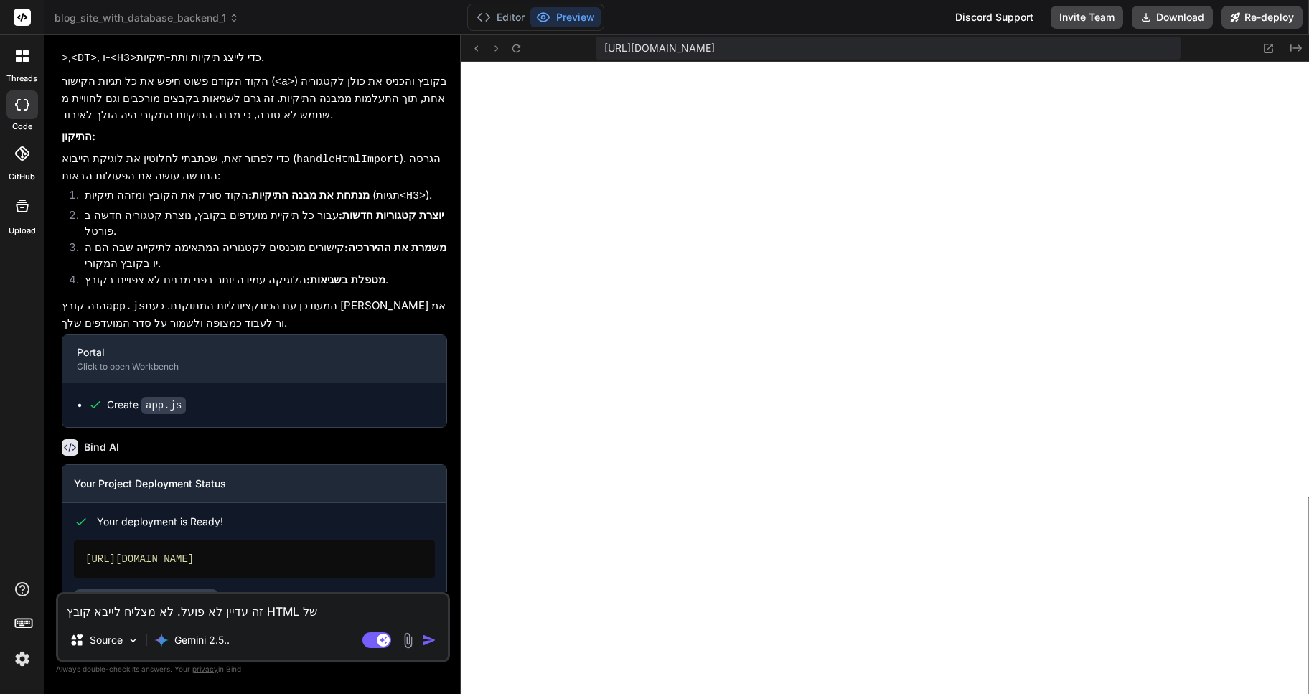
type textarea "זה עדיין לא פועל. לא מצליח לייבא קובץ HTML של"
type textarea "x"
type textarea "זה עדיין לא פועל. לא מצליח לייבא קובץ HTML של F"
type textarea "x"
type textarea "זה עדיין לא פועל. לא מצליח לייבא קובץ HTML של FA"
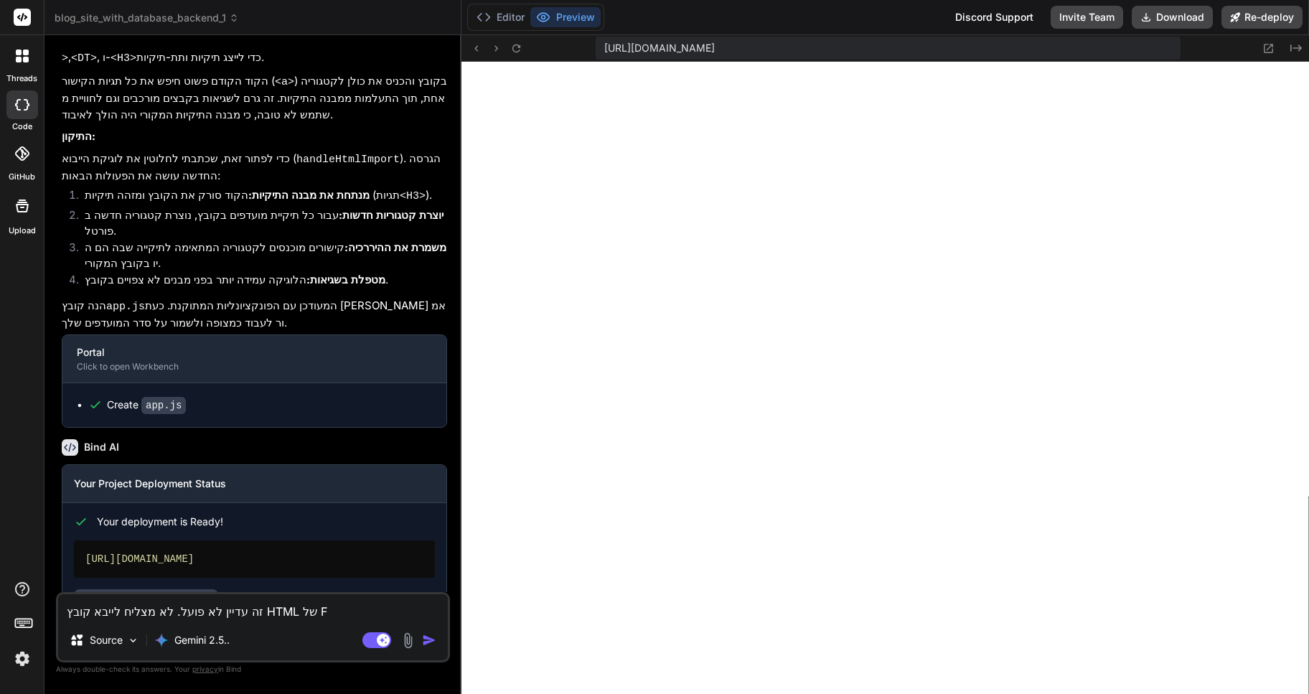
type textarea "x"
type textarea "זה עדיין לא פועל. לא מצליח לייבא קובץ HTML של FAV"
type textarea "x"
type textarea "זה עדיין לא פועל. לא מצליח לייבא קובץ HTML של FAVO"
type textarea "x"
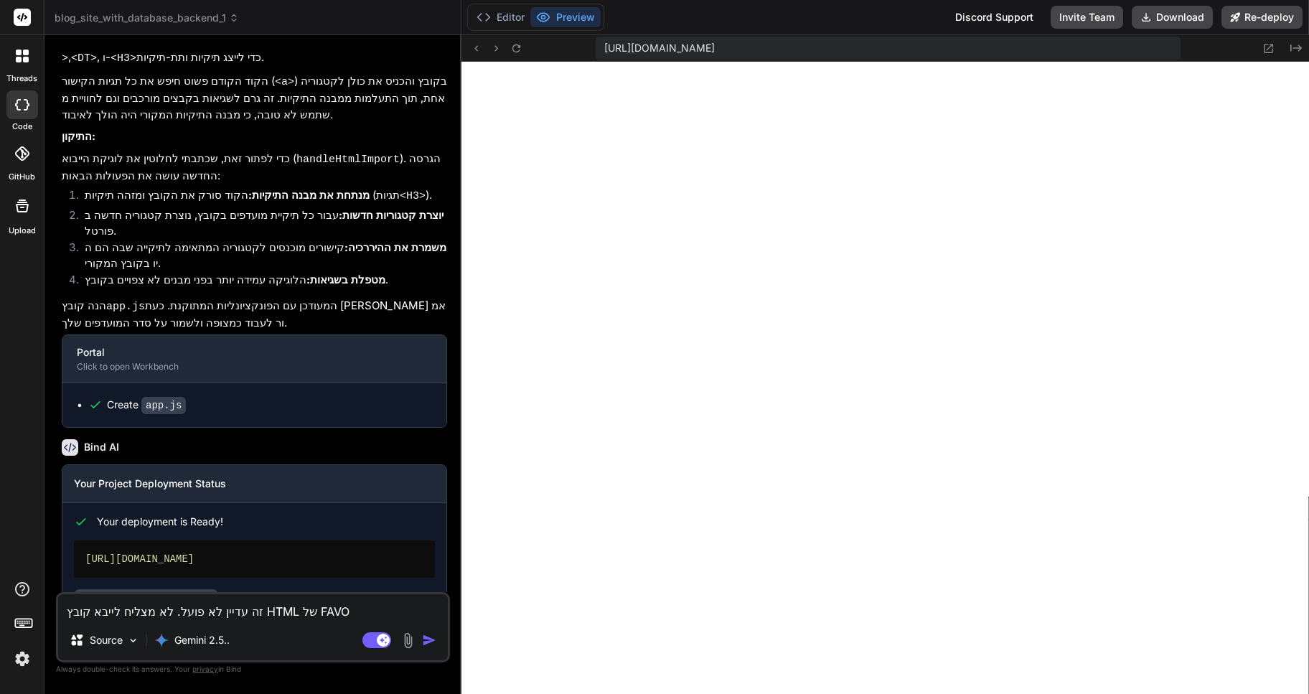
type textarea "זה עדיין לא פועל. לא מצליח לייבא קובץ HTML של FAVOR"
type textarea "x"
type textarea "זה עדיין לא פועל. לא מצליח לייבא קובץ HTML של FAVORI"
type textarea "x"
type textarea "זה עדיין לא פועל. לא מצליח לייבא קובץ HTML של FAVORIT"
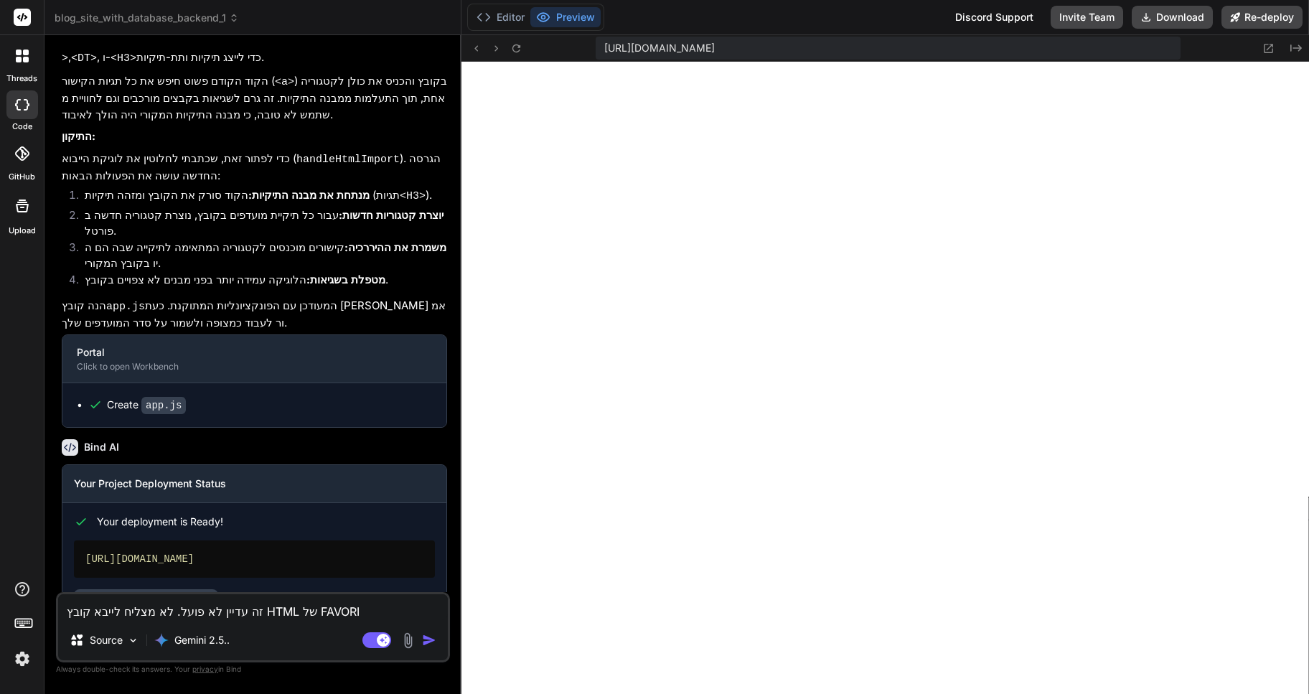
type textarea "x"
type textarea "זה עדיין לא פועל. לא מצליח לייבא קובץ HTML של FAVORITE"
type textarea "x"
type textarea "זה עדיין לא פועל. לא מצליח לייבא קובץ HTML של FAVORITES"
type textarea "x"
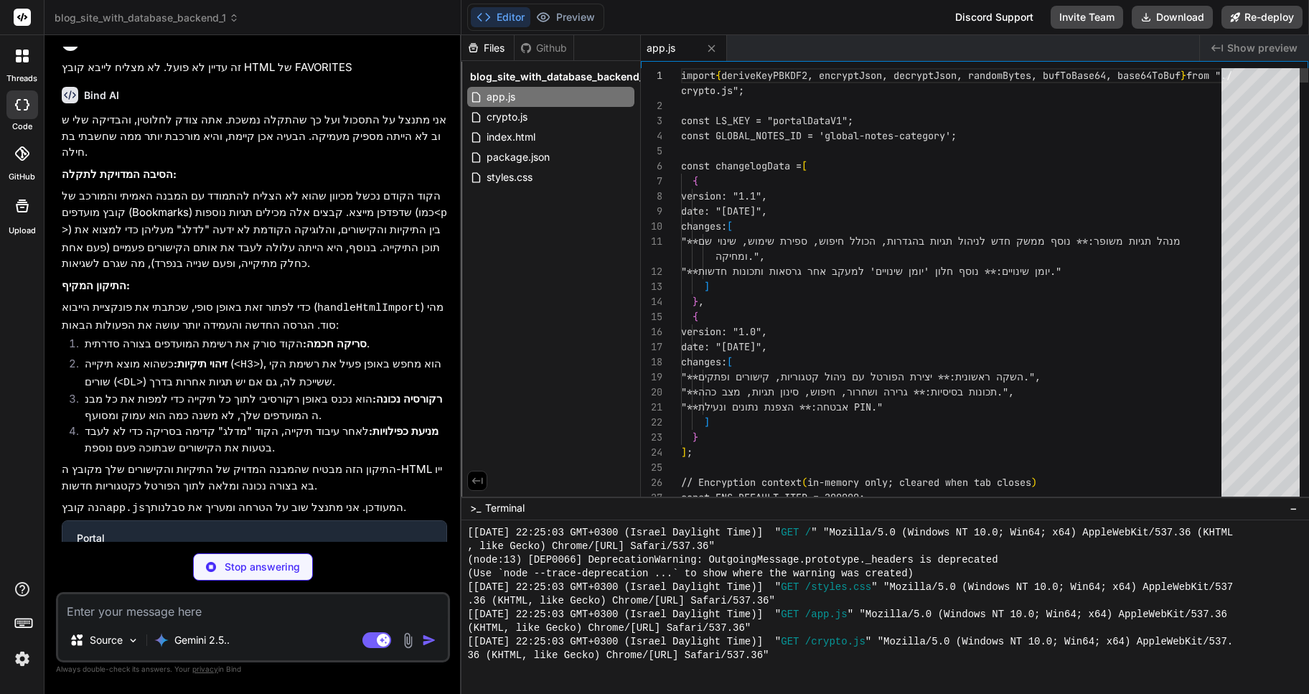
scroll to position [1952, 0]
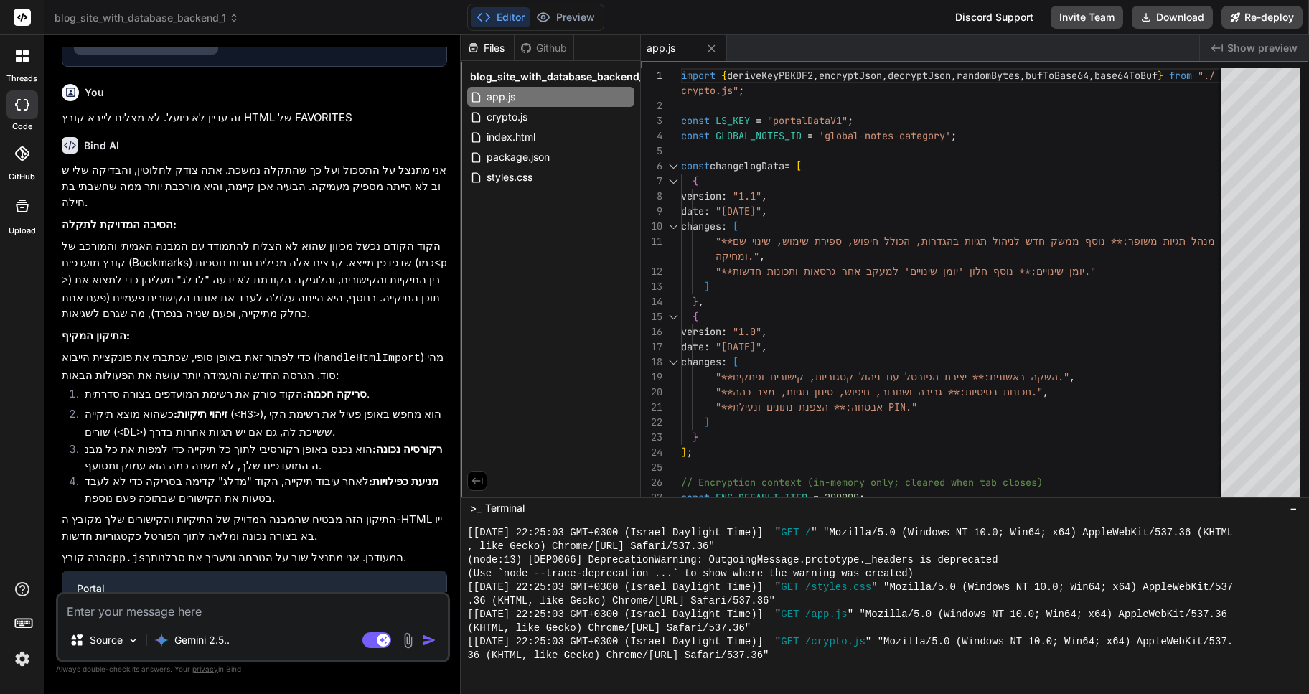
type textarea "x"
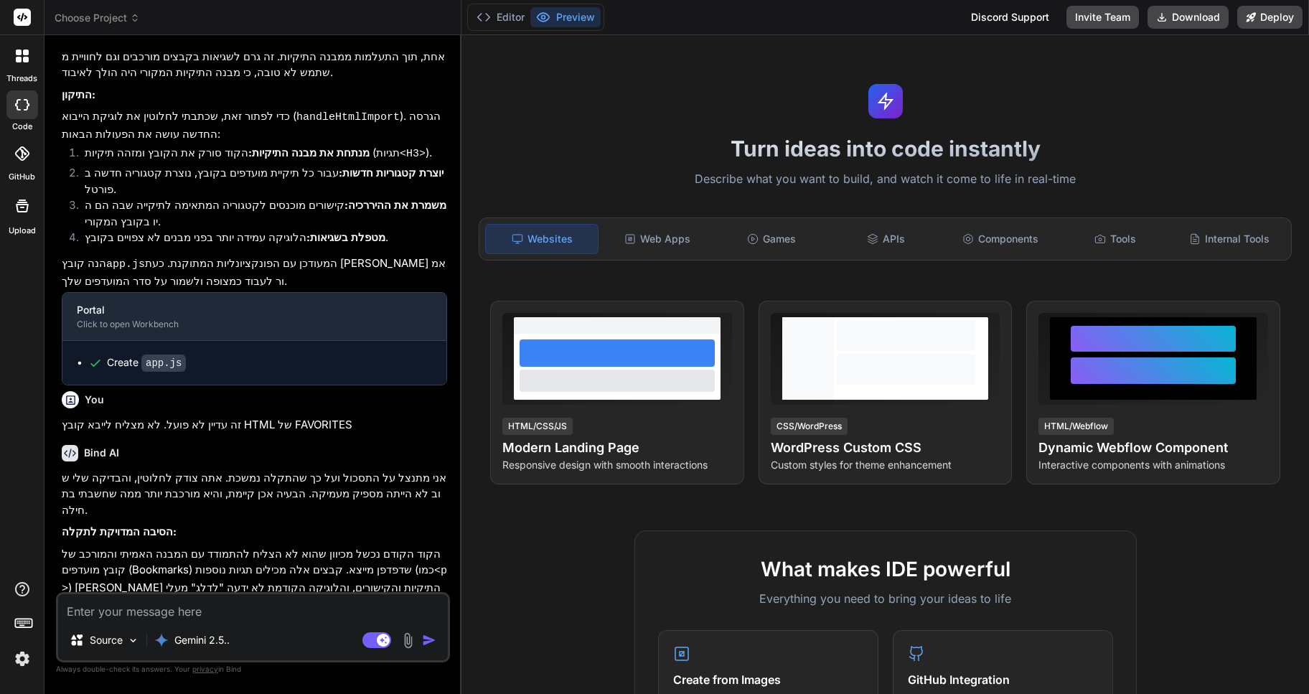
type textarea "x"
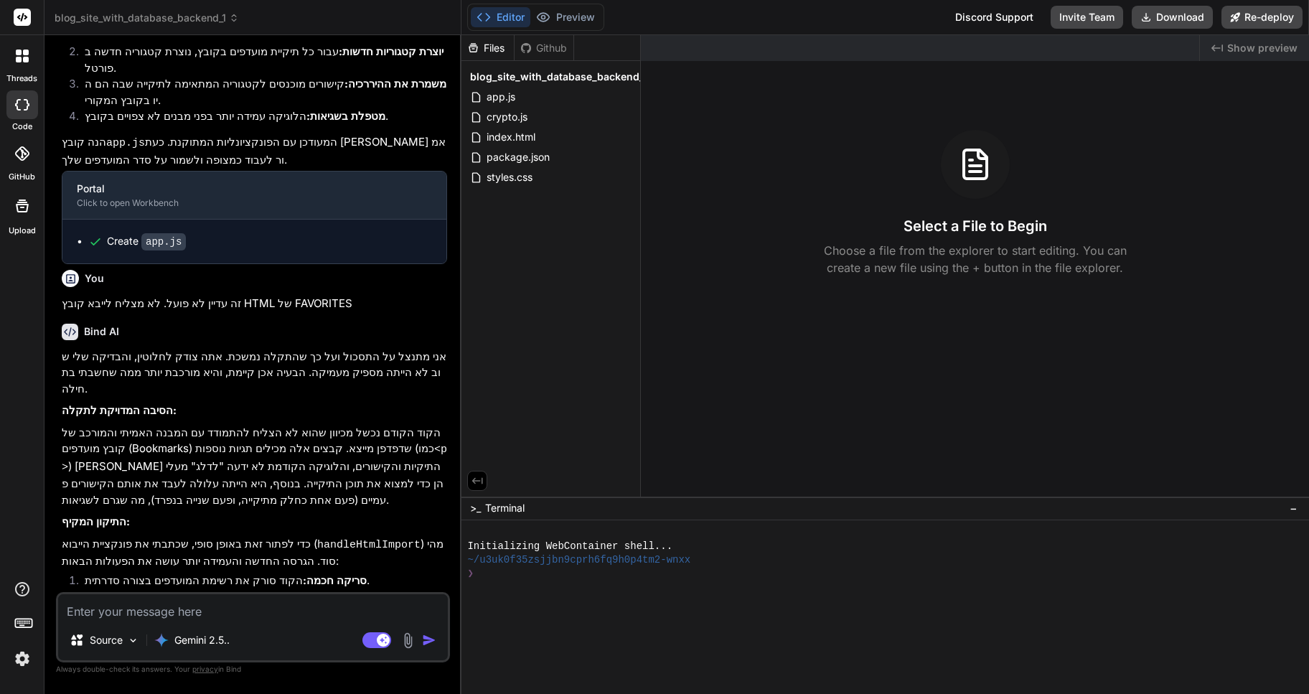
scroll to position [1533, 0]
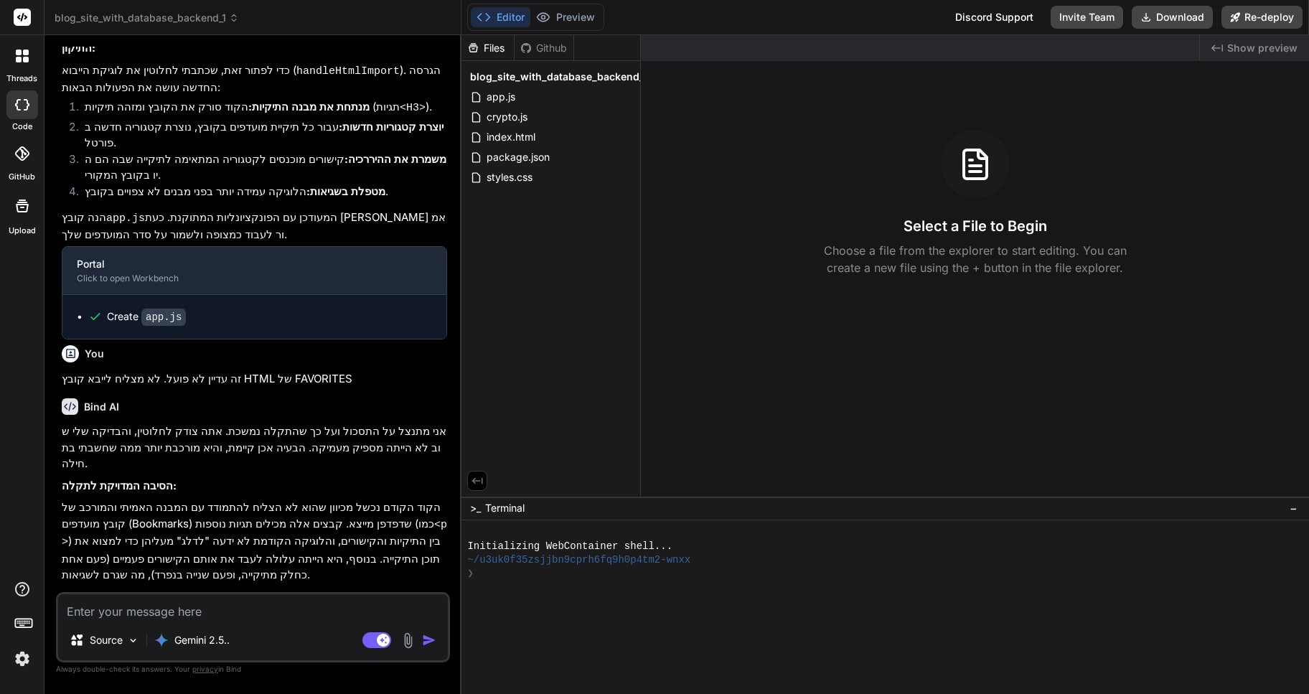
scroll to position [1311, 0]
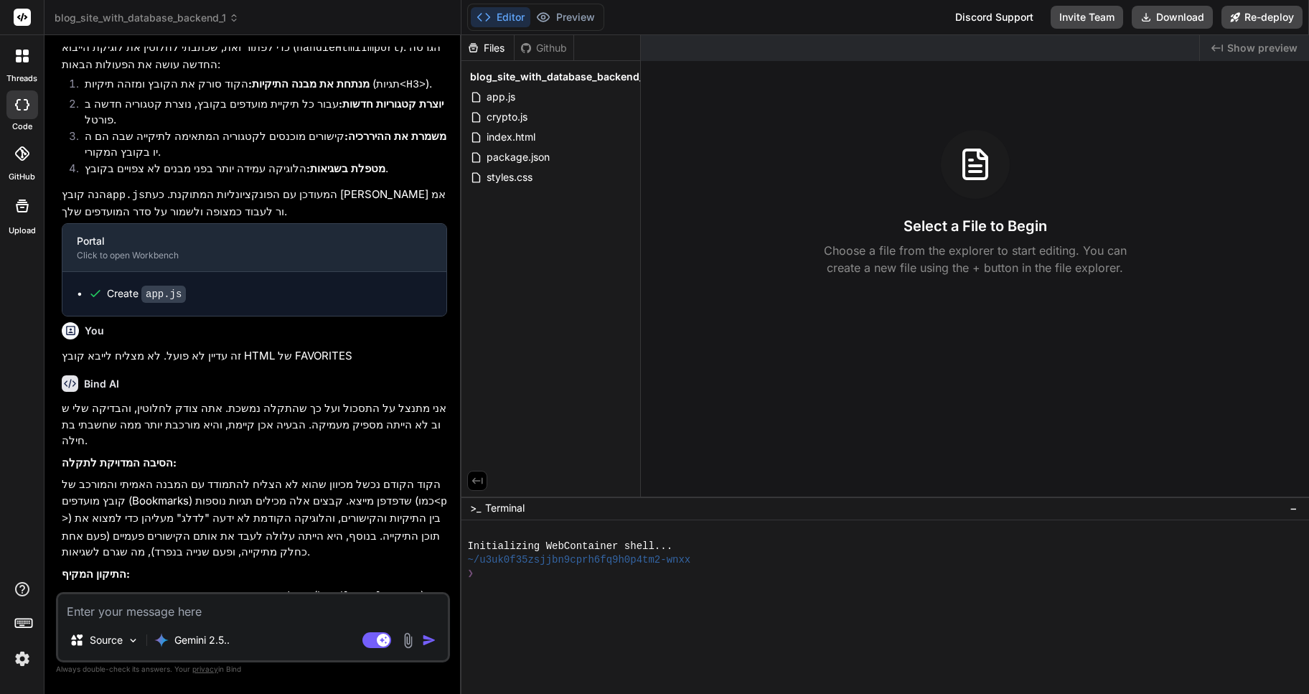
click at [215, 17] on span "blog_site_with_database_backend_1" at bounding box center [147, 18] width 184 height 14
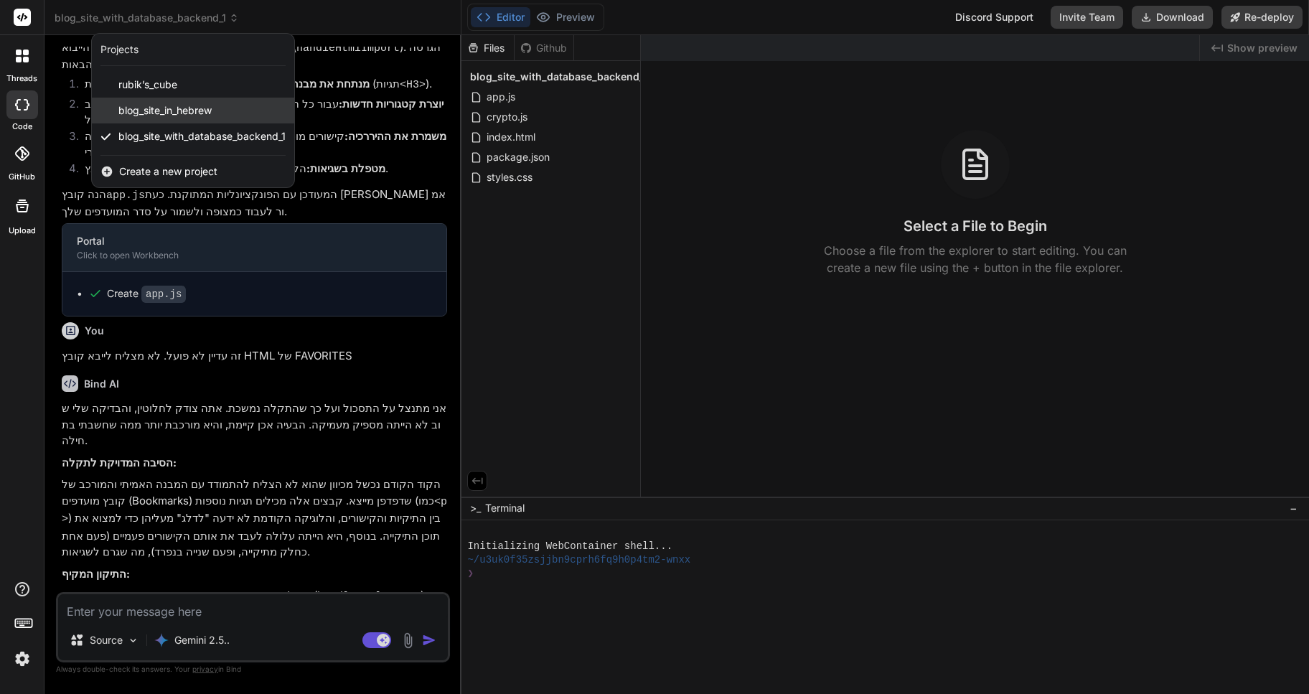
click at [181, 104] on span "blog_site_in_hebrew" at bounding box center [164, 110] width 93 height 14
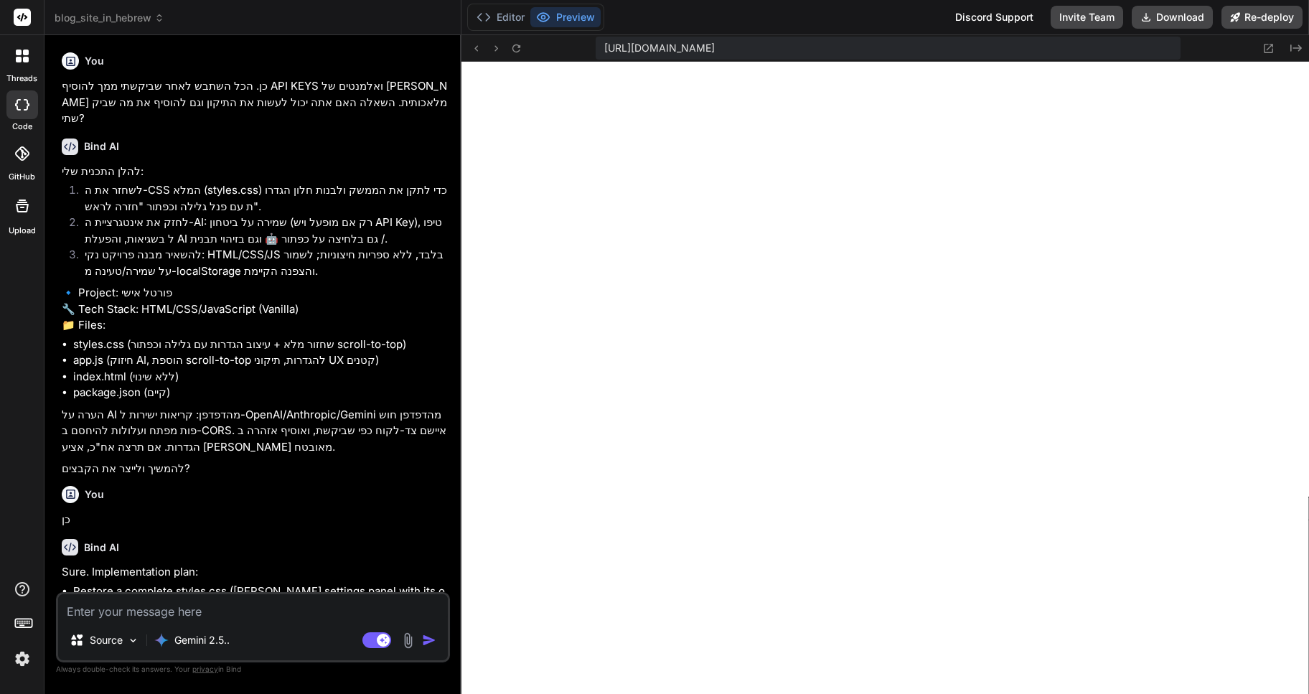
scroll to position [572, 0]
click at [157, 17] on icon at bounding box center [159, 18] width 10 height 10
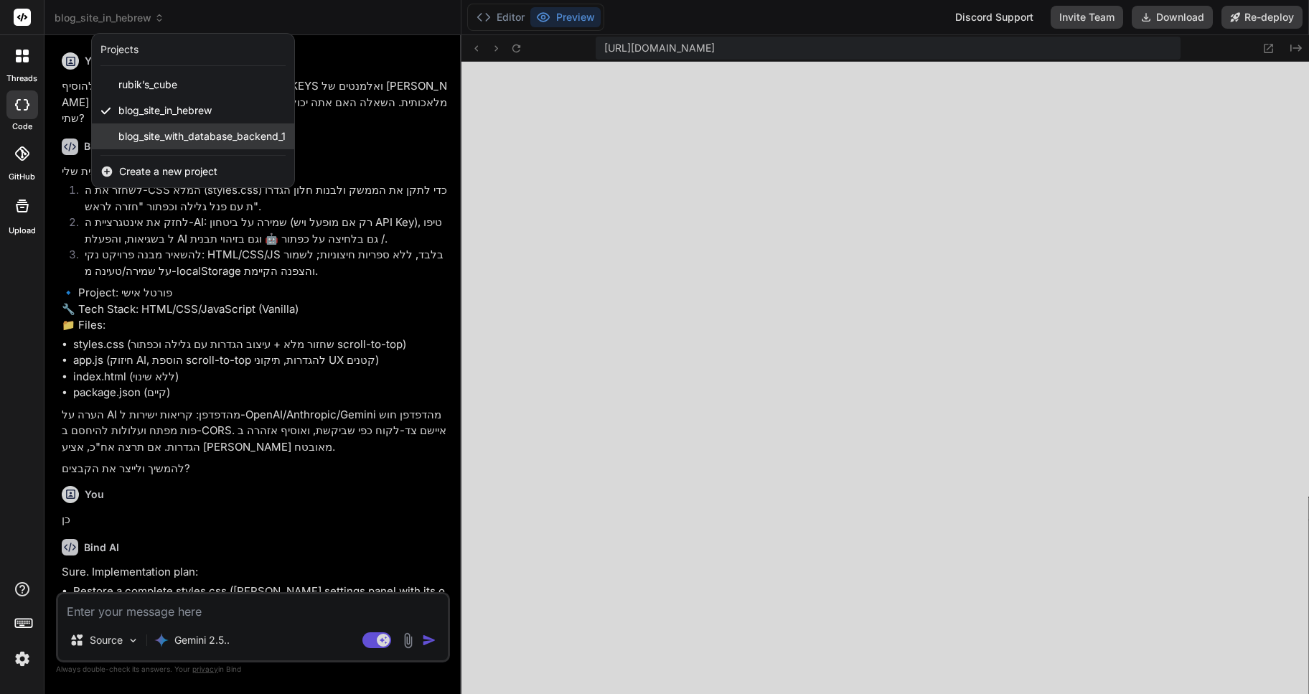
click at [158, 130] on span "blog_site_with_database_backend_1" at bounding box center [201, 136] width 167 height 14
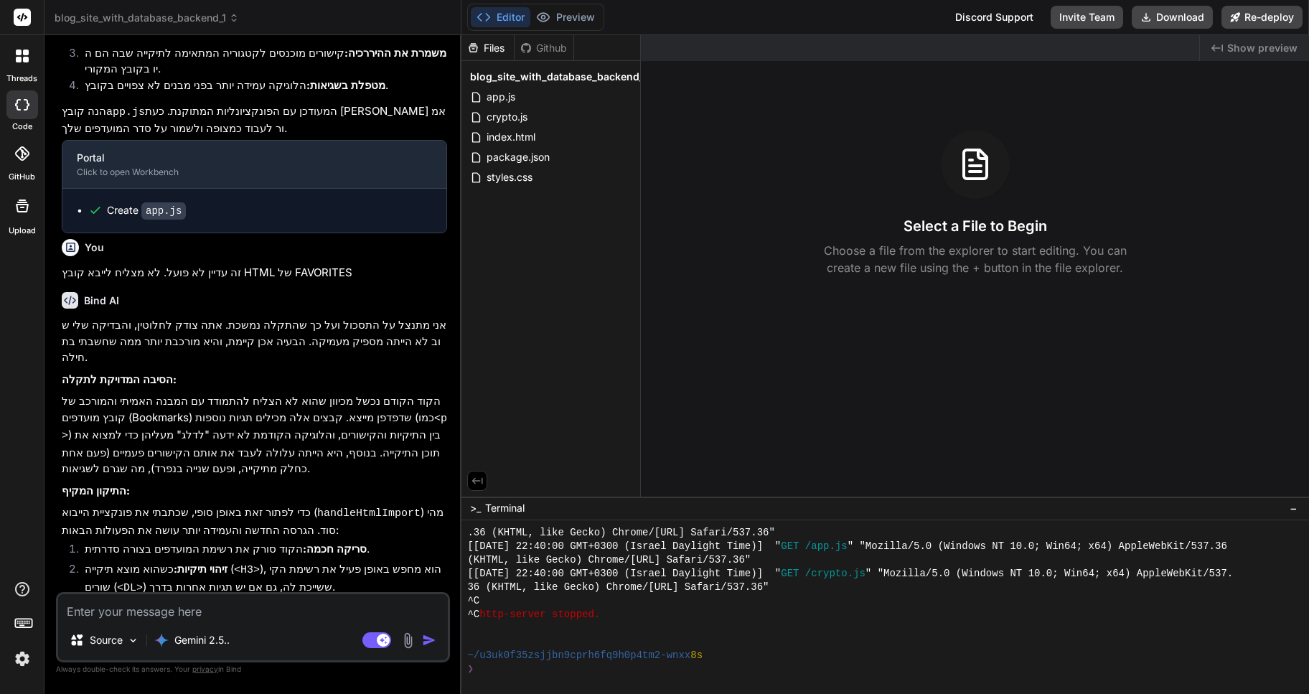
scroll to position [1533, 0]
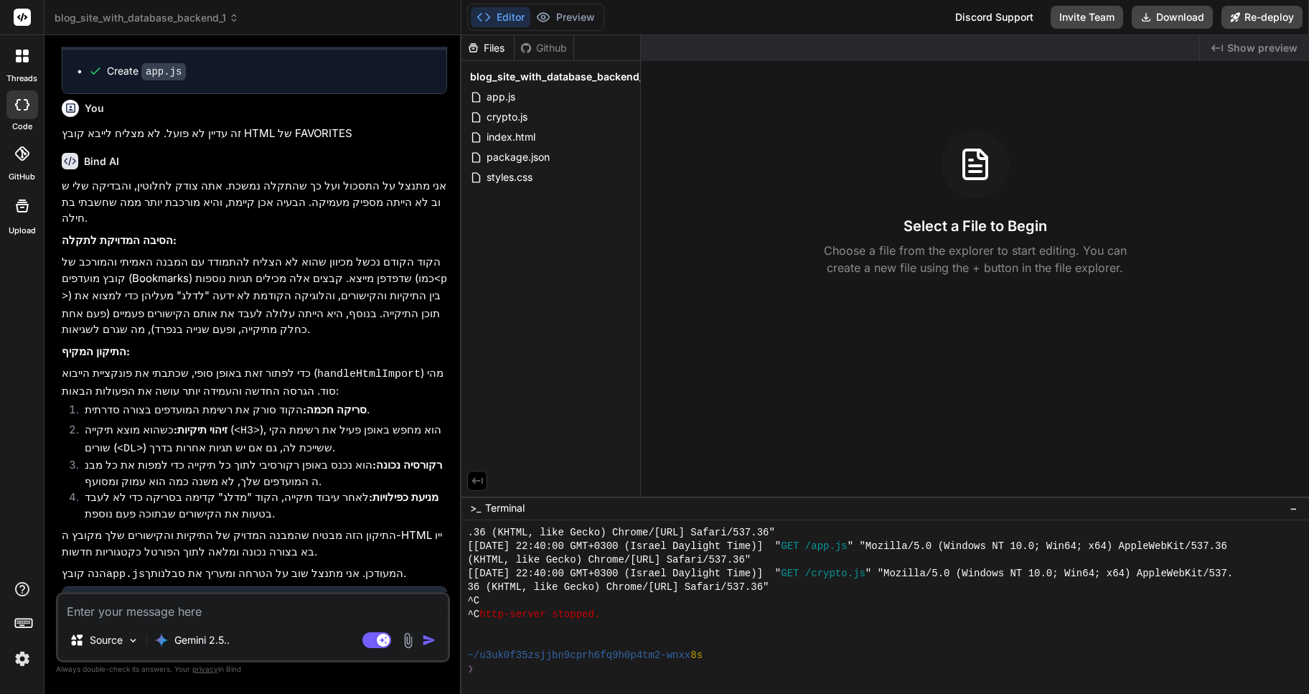
click at [128, 611] on textarea at bounding box center [253, 607] width 390 height 26
type textarea "x"
type textarea "ה"
type textarea "x"
type textarea "הפ"
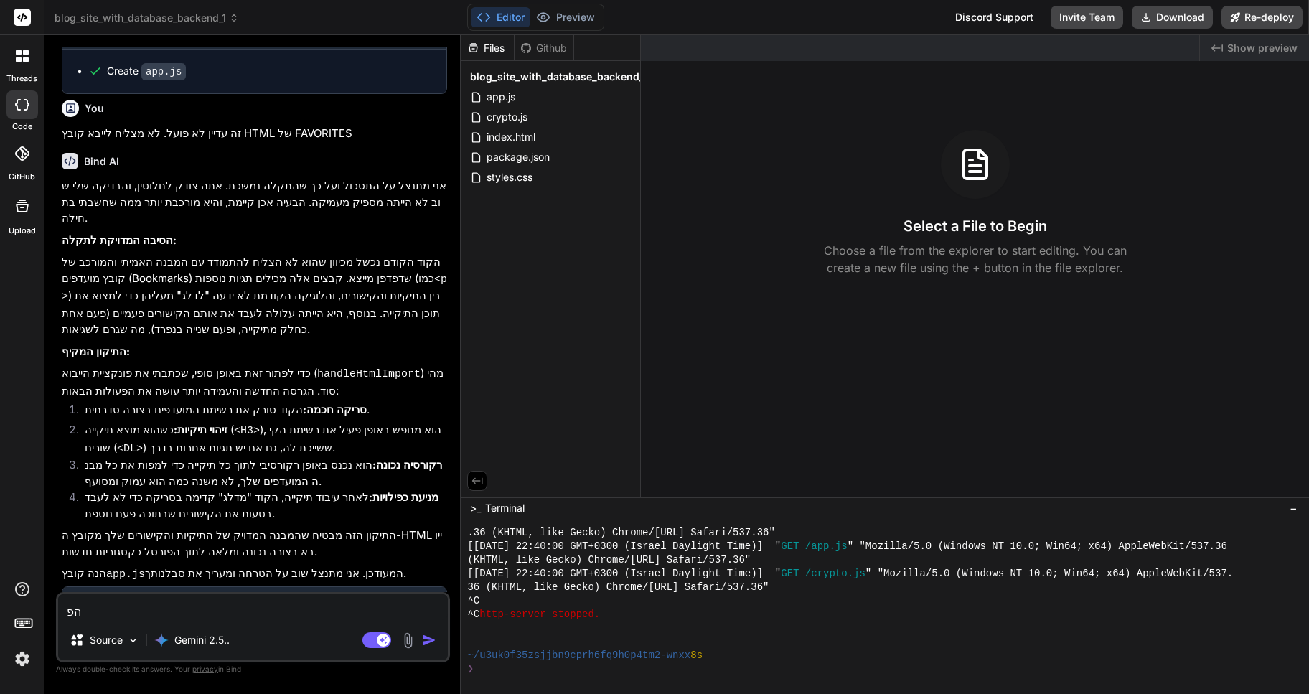
type textarea "x"
type textarea "הפע"
type textarea "x"
type textarea "הפעל"
type textarea "x"
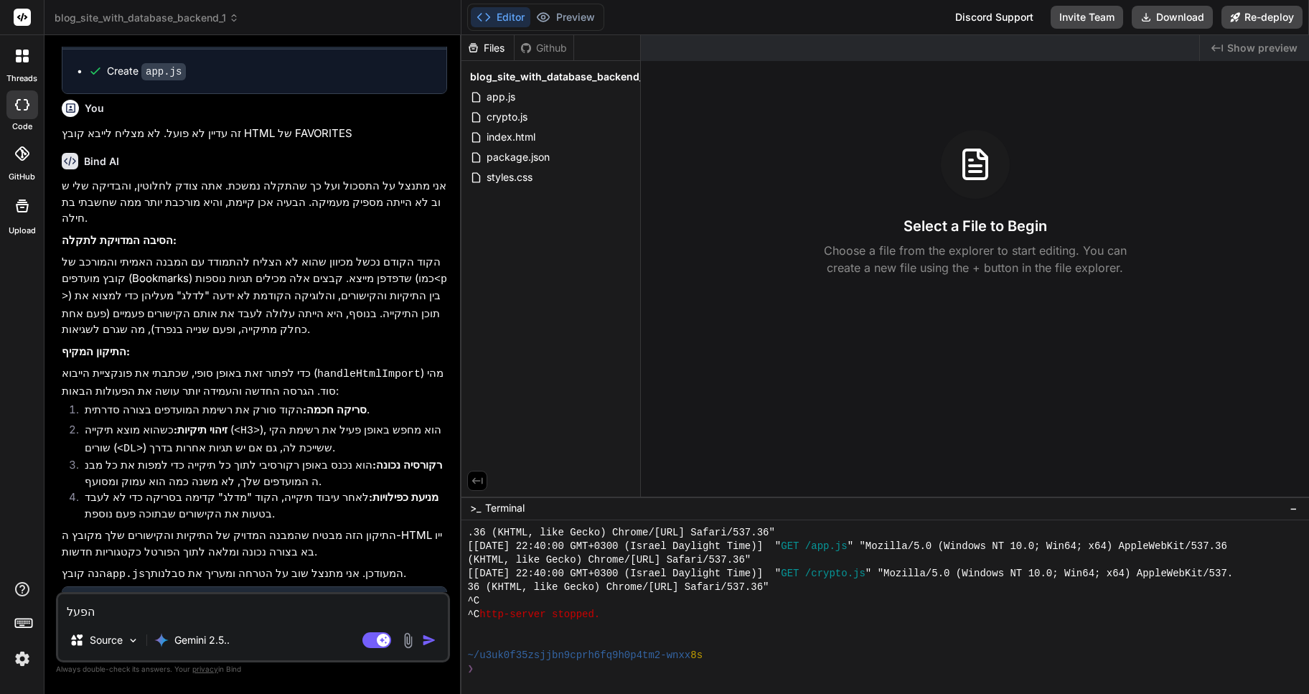
type textarea "הפעל"
type textarea "x"
type textarea "הפעל א"
type textarea "x"
type textarea "הפעל את"
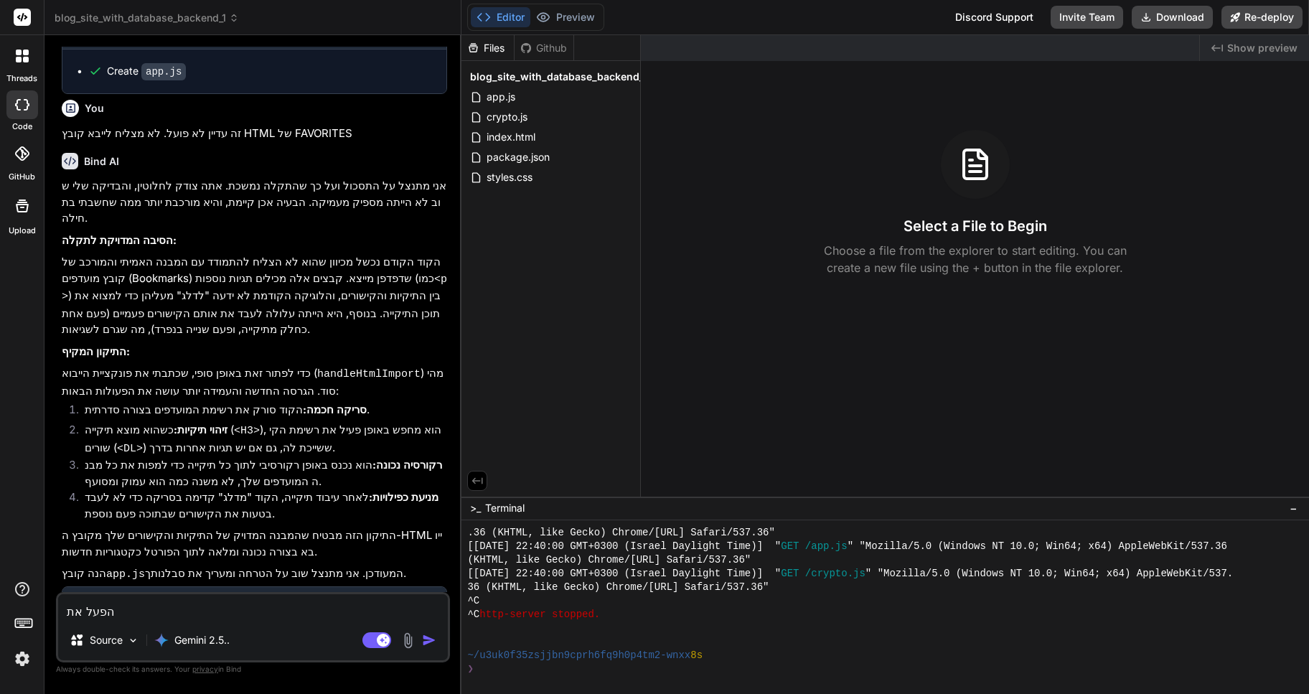
type textarea "x"
type textarea "הפעל את"
type textarea "x"
type textarea "הפעל את ה"
type textarea "x"
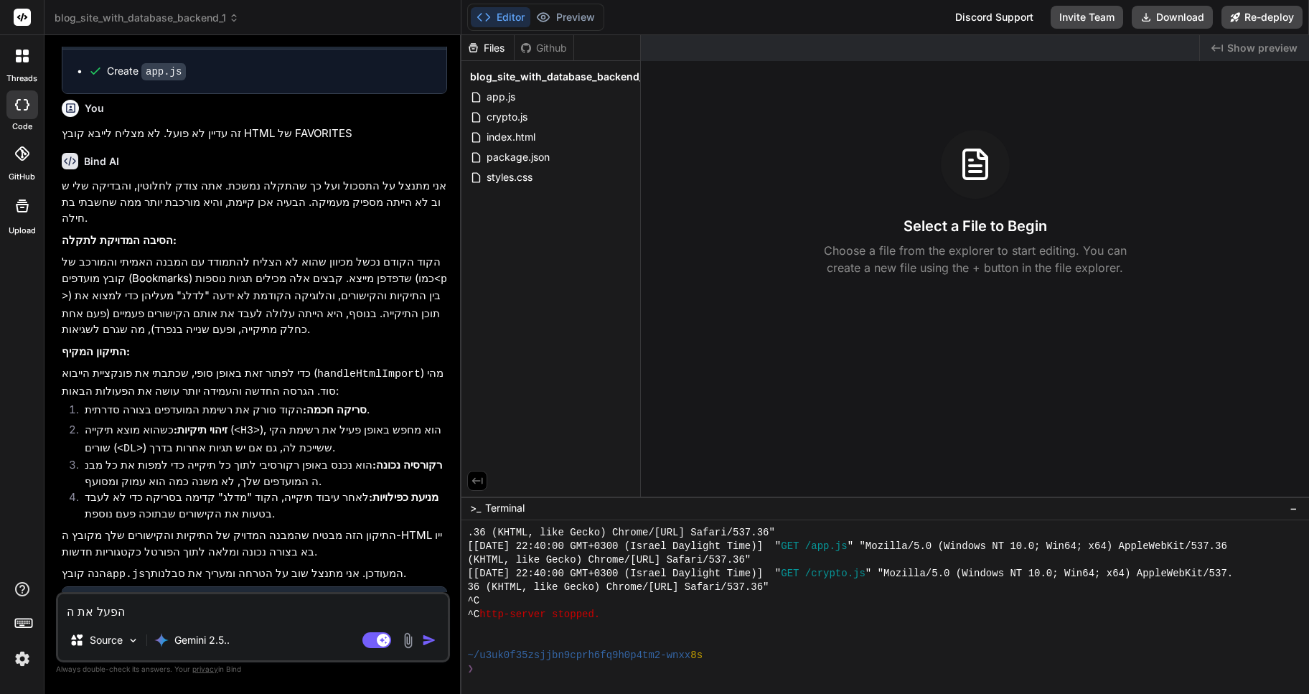
type textarea "הפעל את הש"
type textarea "x"
type textarea "הפעל את השר"
type textarea "x"
type textarea "הפעל את השרת"
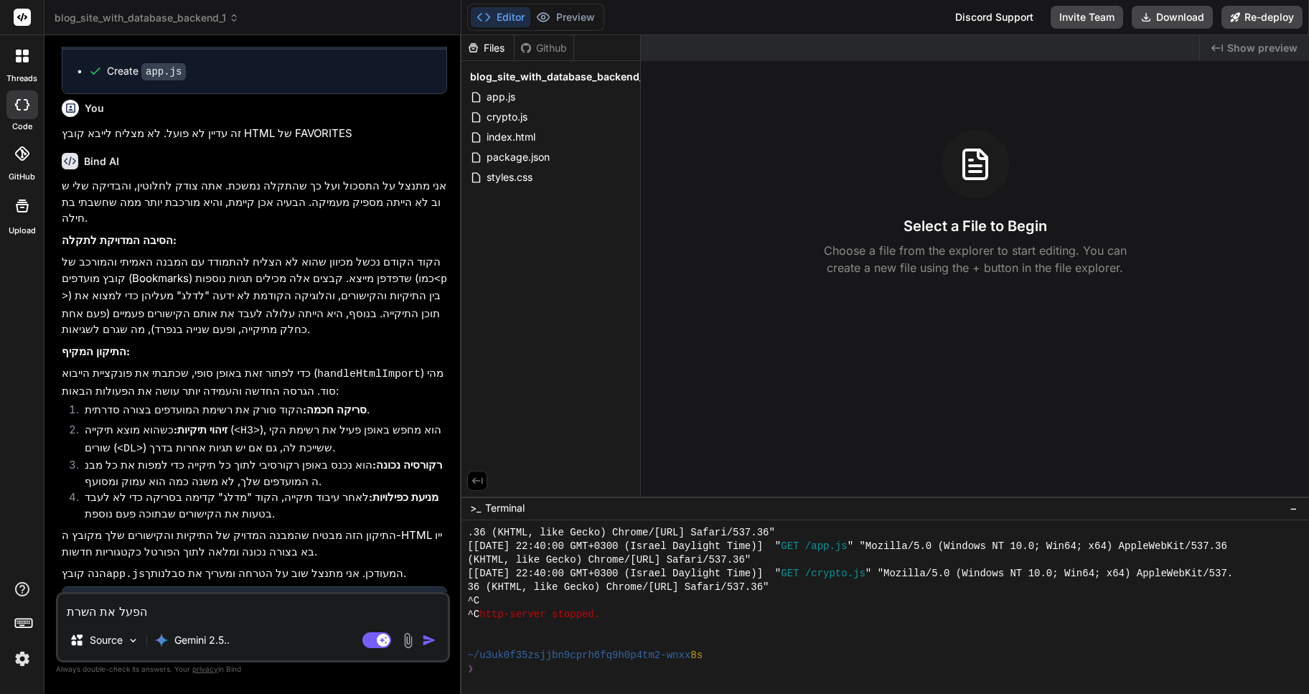
type textarea "x"
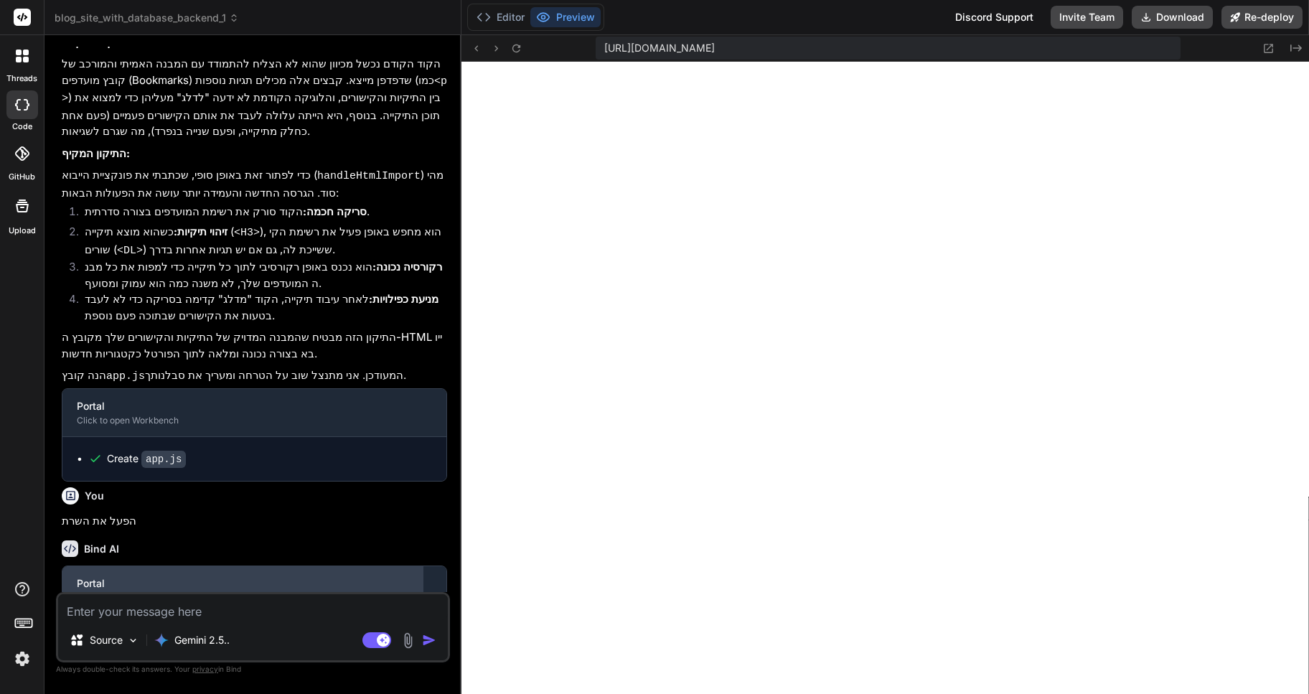
scroll to position [1794, 0]
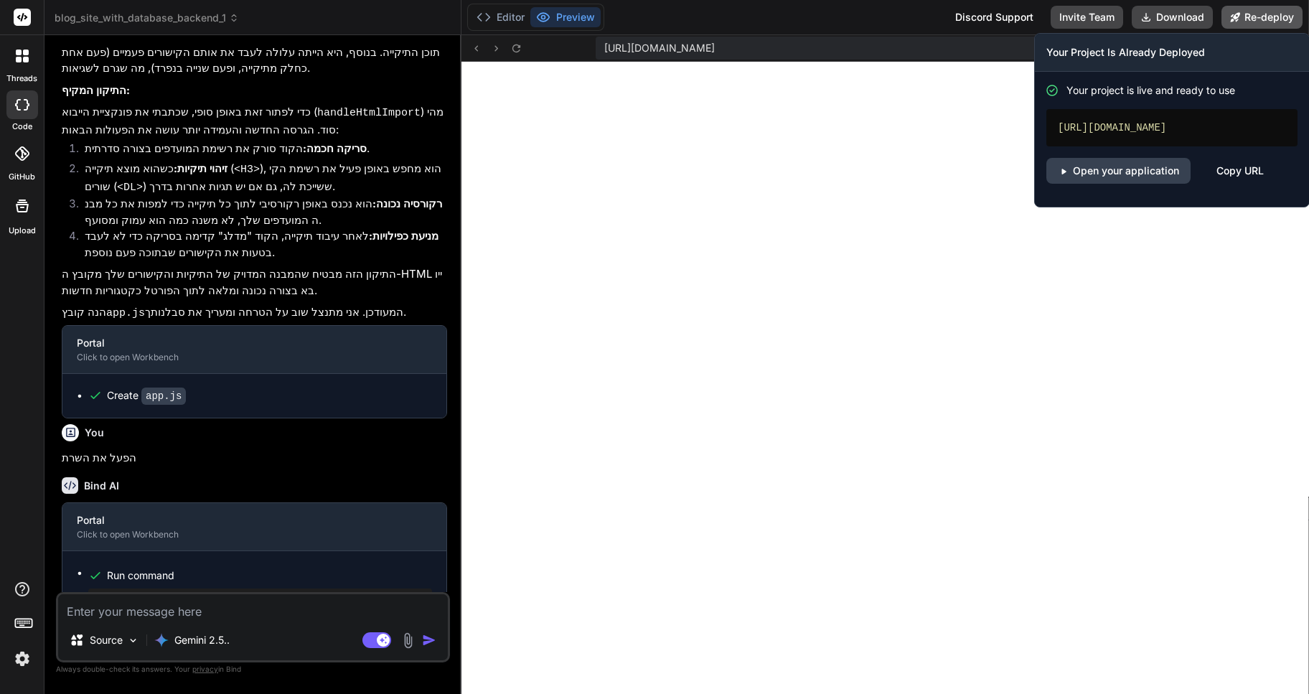
click at [1258, 13] on button "Re-deploy" at bounding box center [1261, 17] width 81 height 23
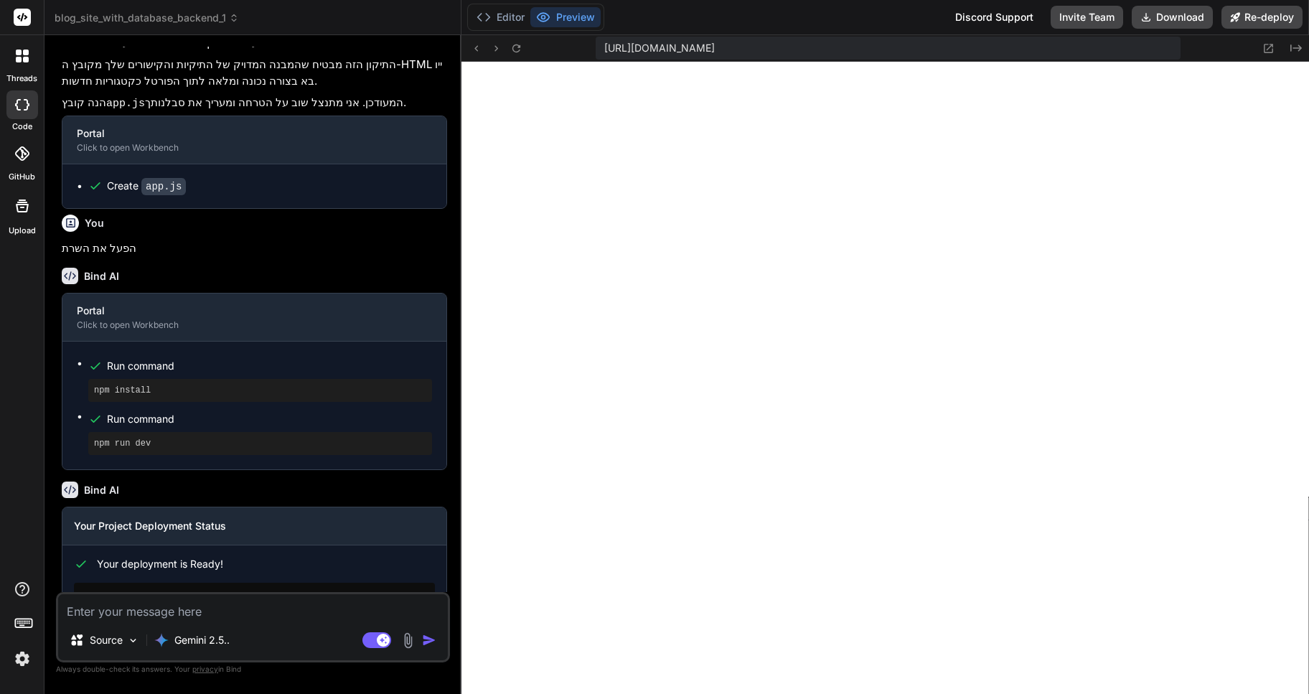
scroll to position [2005, 0]
click at [177, 630] on link "Open your application" at bounding box center [146, 643] width 144 height 26
click at [117, 615] on textarea at bounding box center [253, 607] width 390 height 26
type textarea "x"
type textarea "ע"
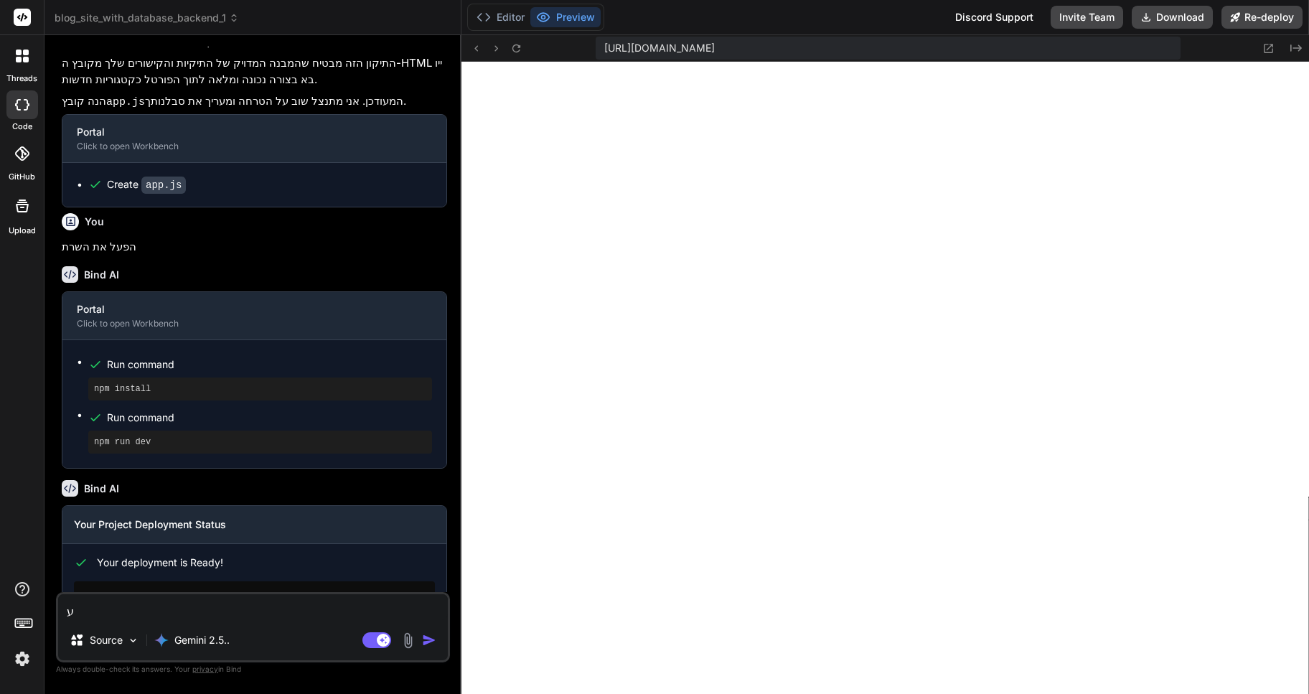
type textarea "x"
type textarea "עכ"
type textarea "x"
type textarea "עכש"
type textarea "x"
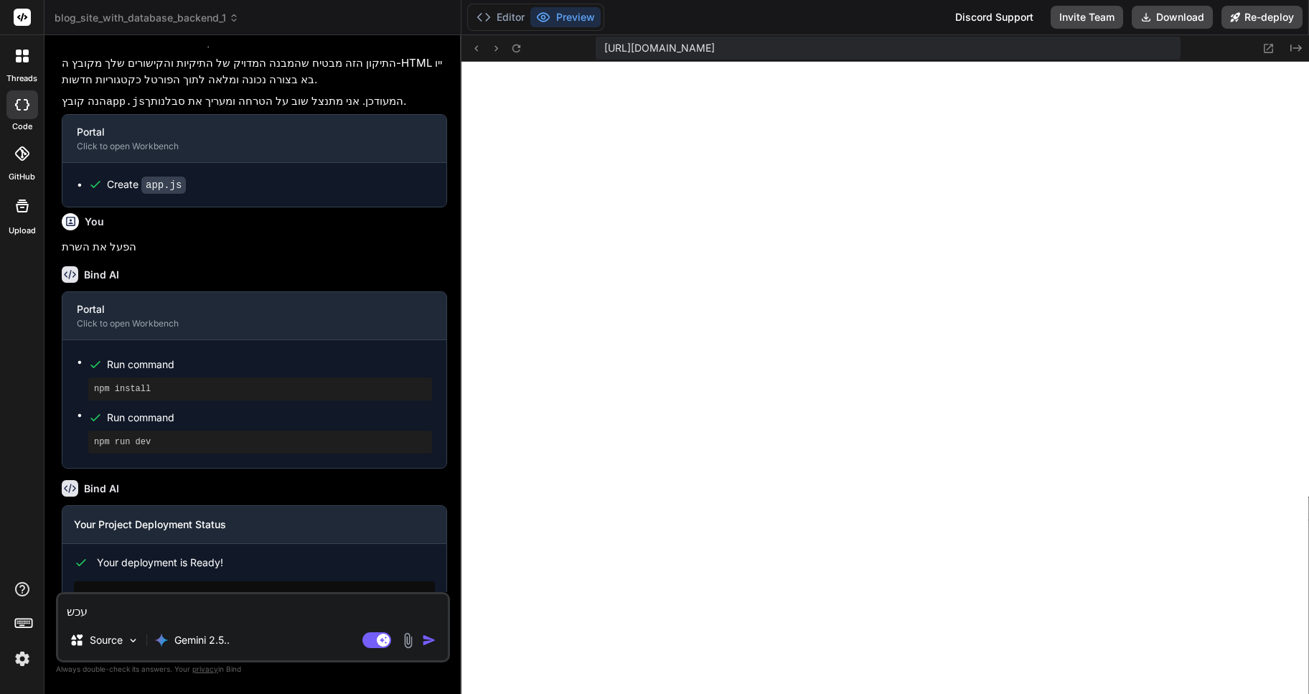
type textarea "עכשי"
type textarea "x"
type textarea "עכשיו"
type textarea "x"
type textarea "עכשיו"
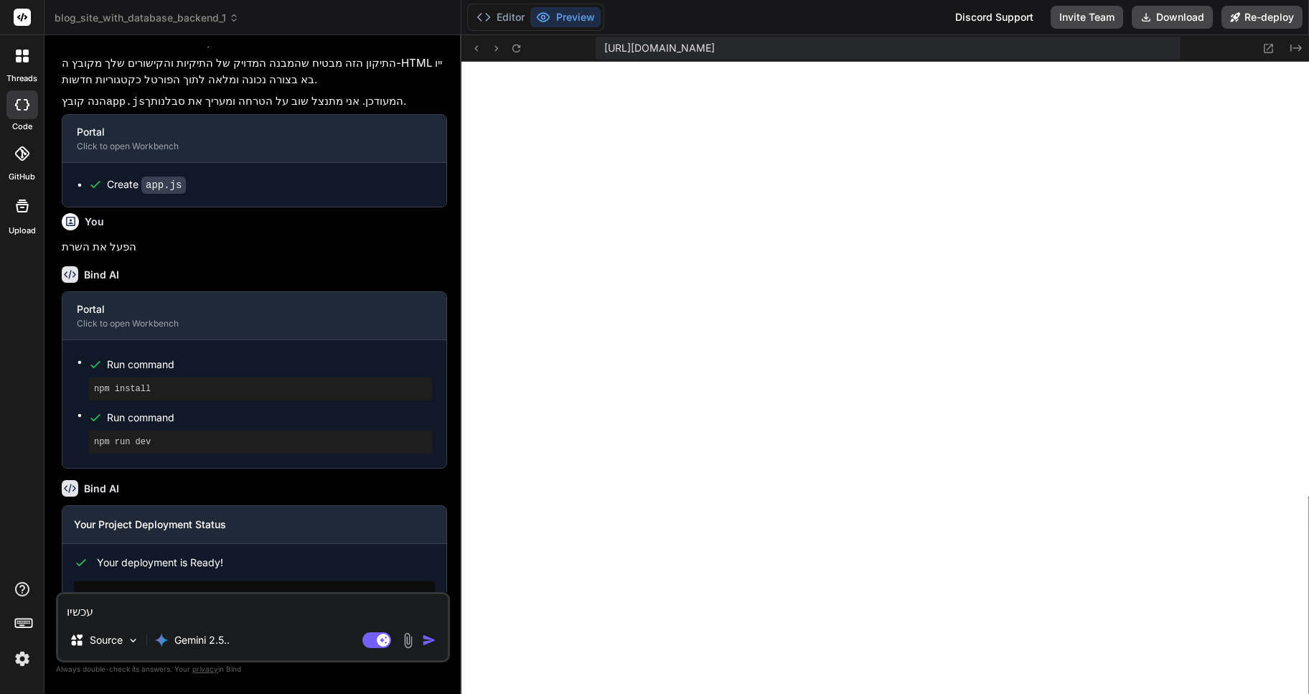
type textarea "x"
type textarea "עכשיו ש"
type textarea "x"
type textarea "עכשיו שו"
type textarea "x"
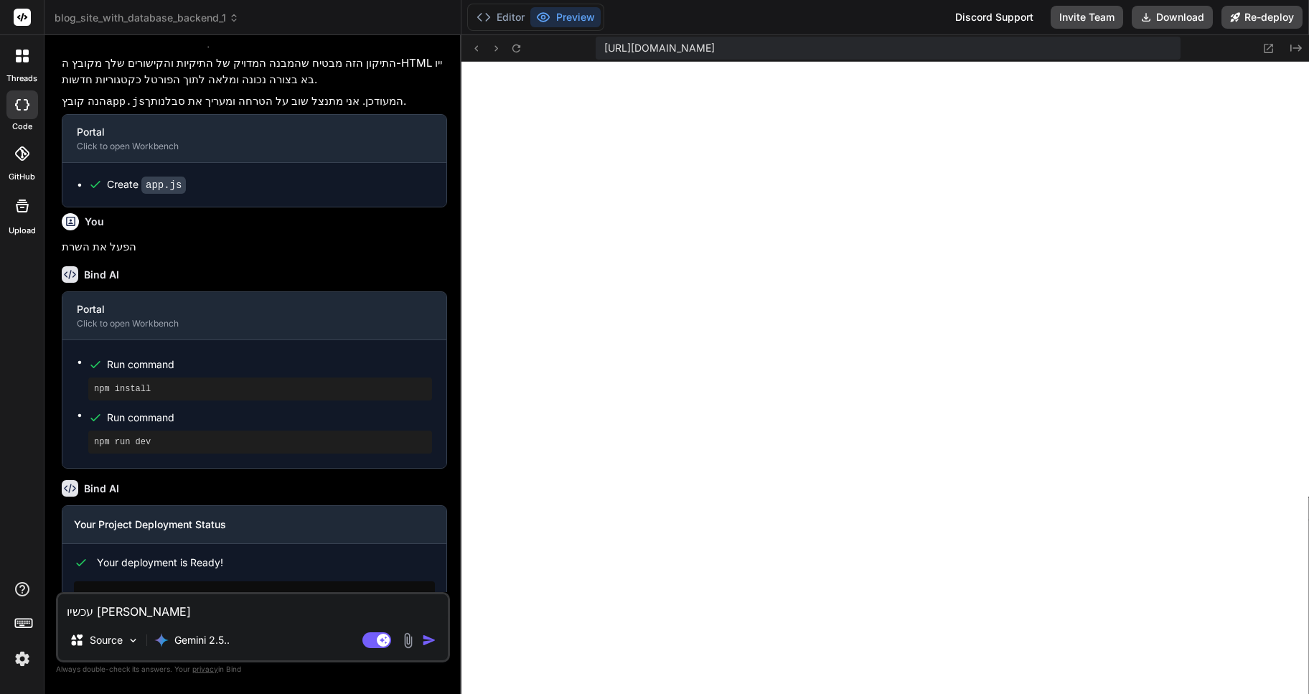
type textarea "עכשיו שום"
type textarea "x"
type textarea "עכשיו שום"
type textarea "x"
type textarea "עכשיו שום ד"
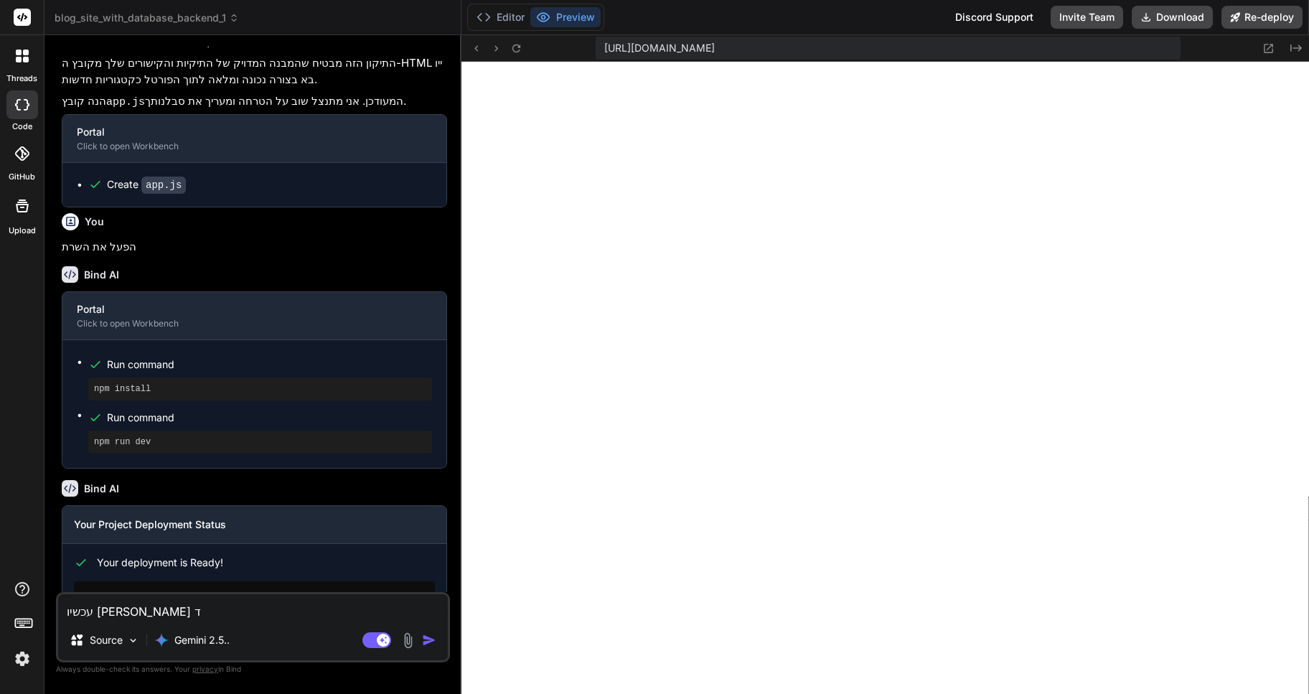
type textarea "x"
type textarea "עכשיו שום דב"
type textarea "x"
type textarea "עכשיו שום דבר"
type textarea "x"
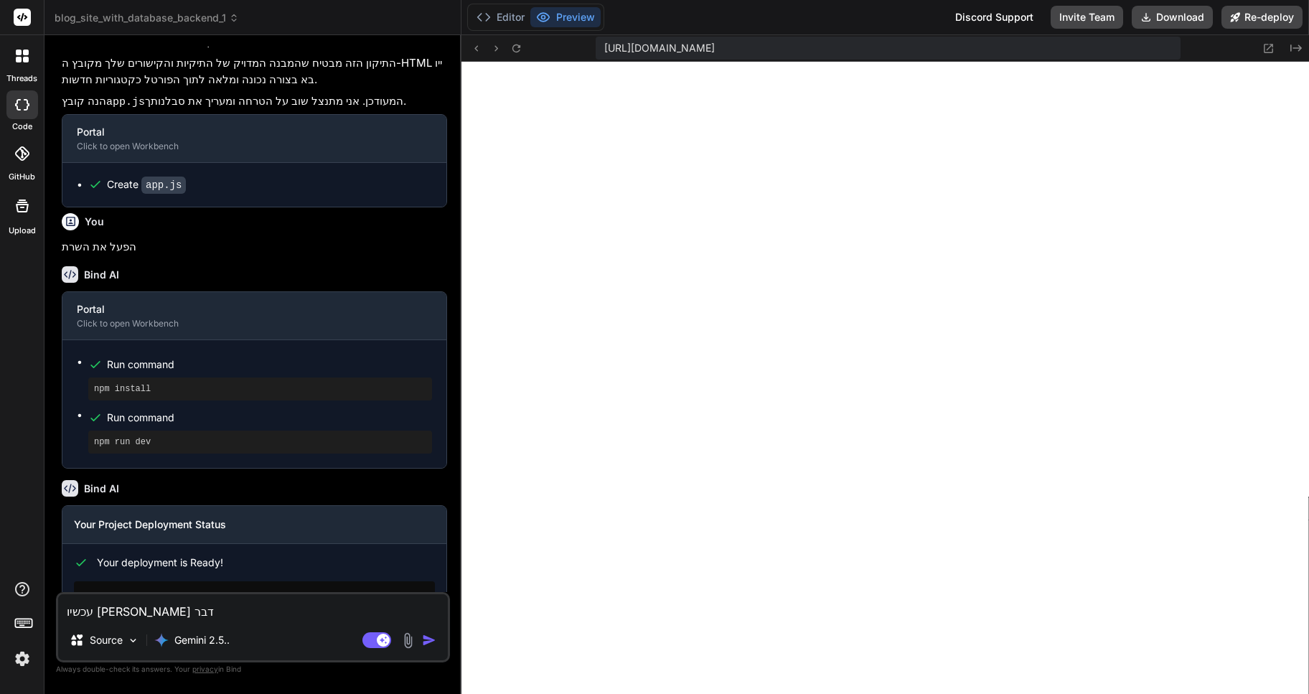
type textarea "עכשיו שום דבר"
type textarea "x"
type textarea "עכשיו שום דבר ש"
type textarea "x"
type textarea "עכשיו שום דבר שנ"
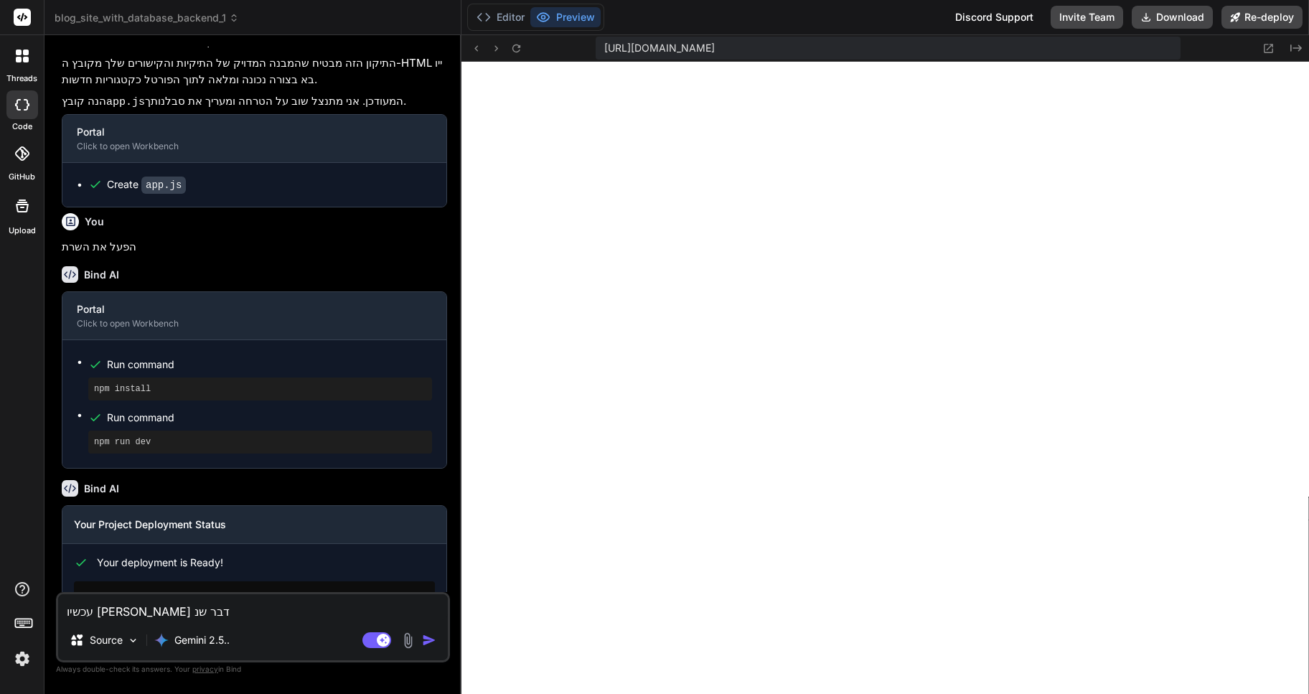
type textarea "x"
type textarea "עכשיו שום דבר שנמ"
type textarea "x"
type textarea "עכשיו שום דבר שנמצ"
type textarea "x"
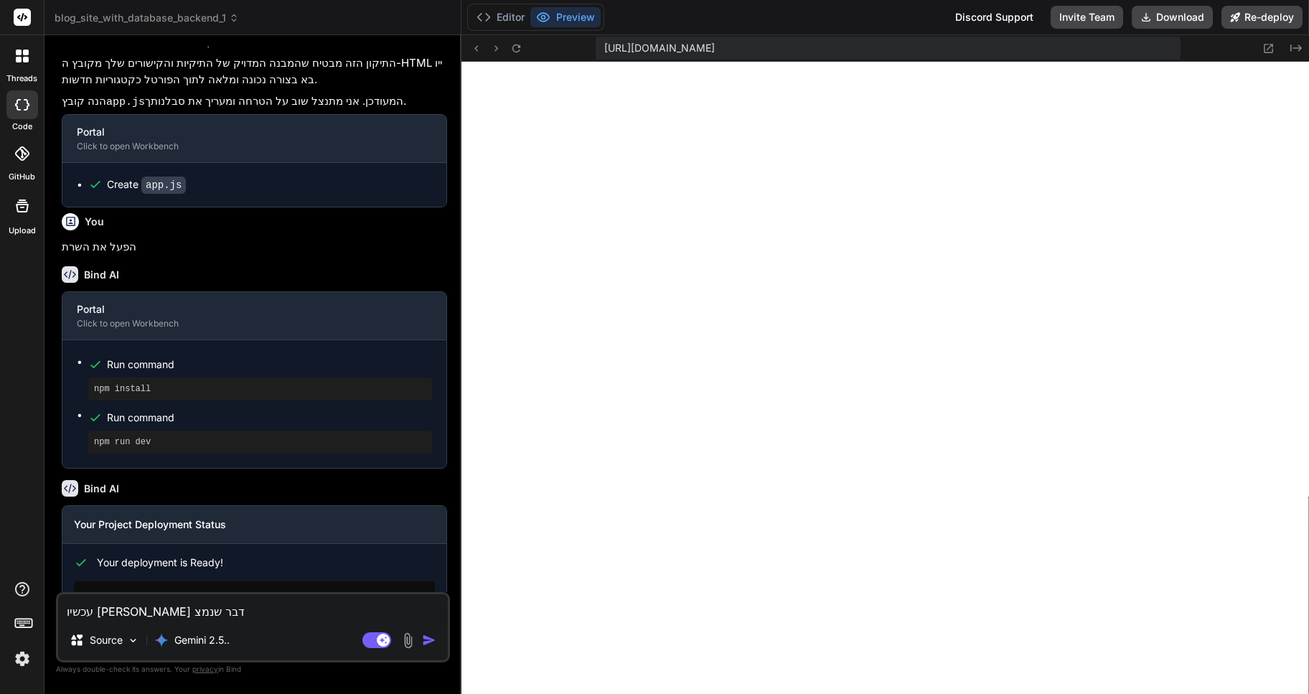
type textarea "עכשיו שום דבר שנמצא"
type textarea "x"
type textarea "עכשיו שום דבר שנמצא"
type textarea "x"
type textarea "עכשיו שום דבר שנמצא ב"
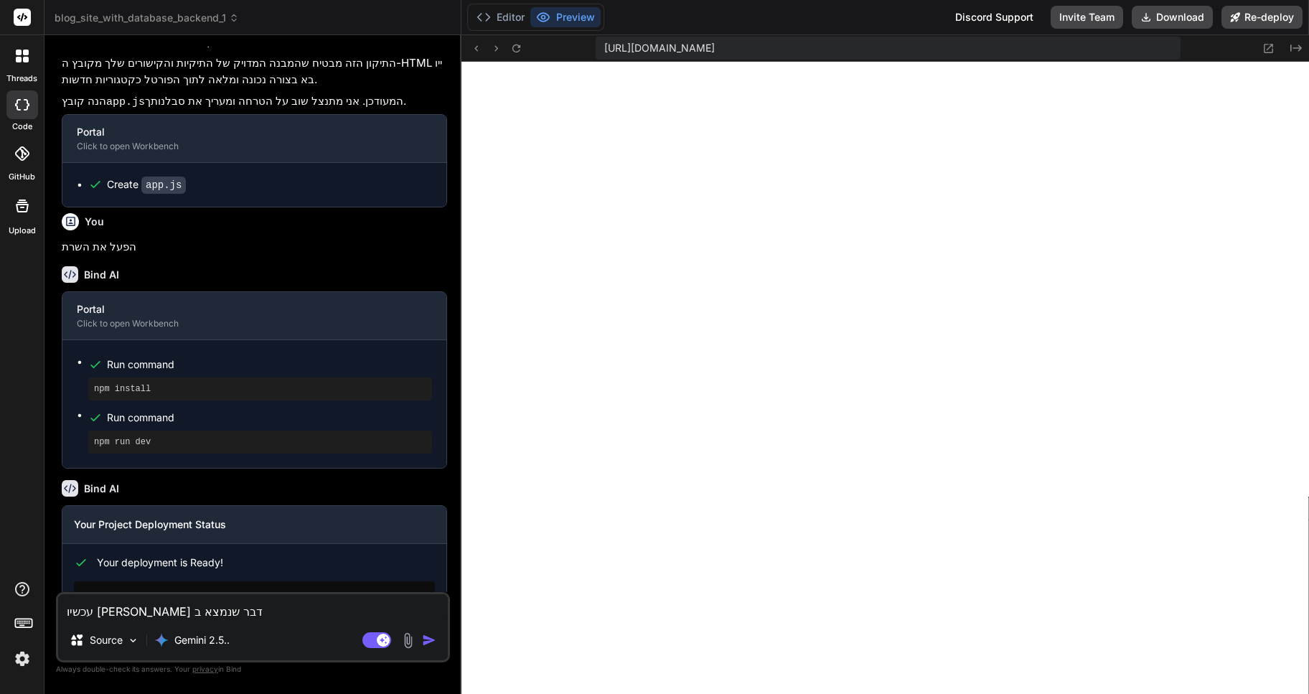
type textarea "x"
type textarea "עכשיו שום דבר שנמצא בשו"
type textarea "x"
type textarea "עכשיו שום דבר שנמצא בשוט"
type textarea "x"
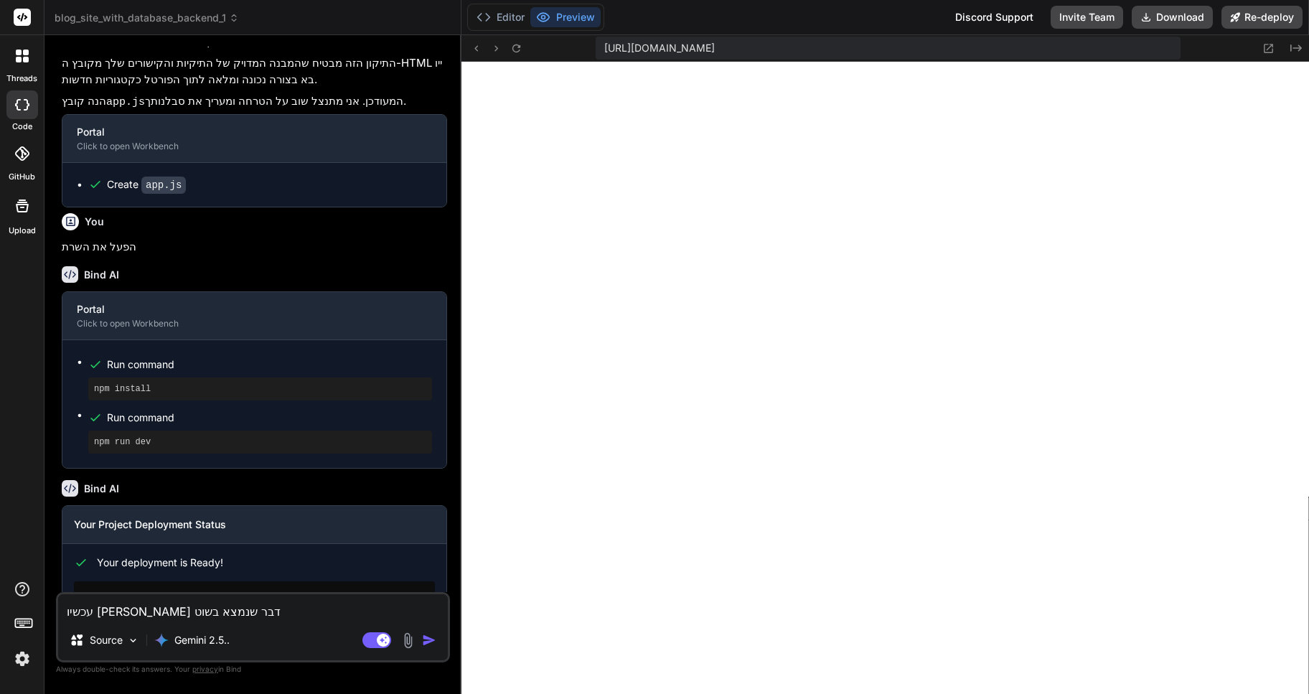
type textarea "עכשיו שום דבר שנמצא בשו"
type textarea "x"
type textarea "עכשיו שום דבר שנמצא בש"
type textarea "x"
type textarea "עכשיו שום דבר שנמצא ב"
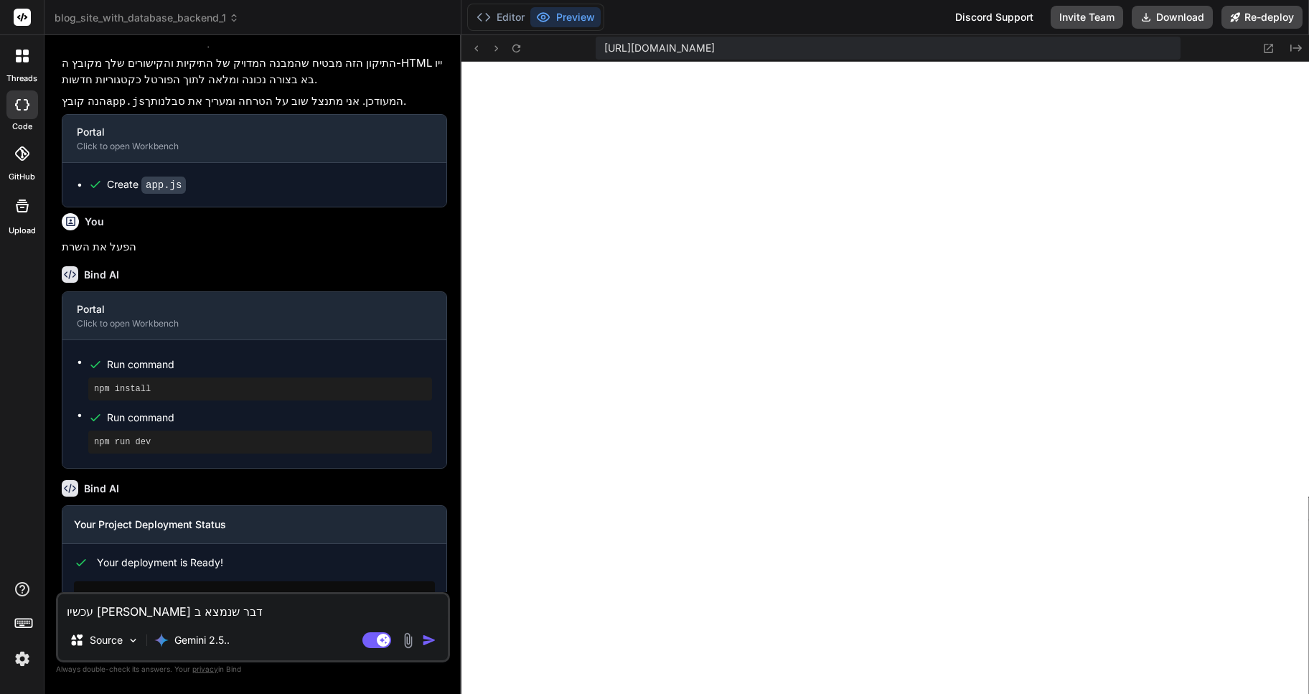
type textarea "x"
type textarea "עכשיו שום דבר שנמצא בח"
type textarea "x"
type textarea "עכשיו שום דבר שנמצא בחל"
type textarea "x"
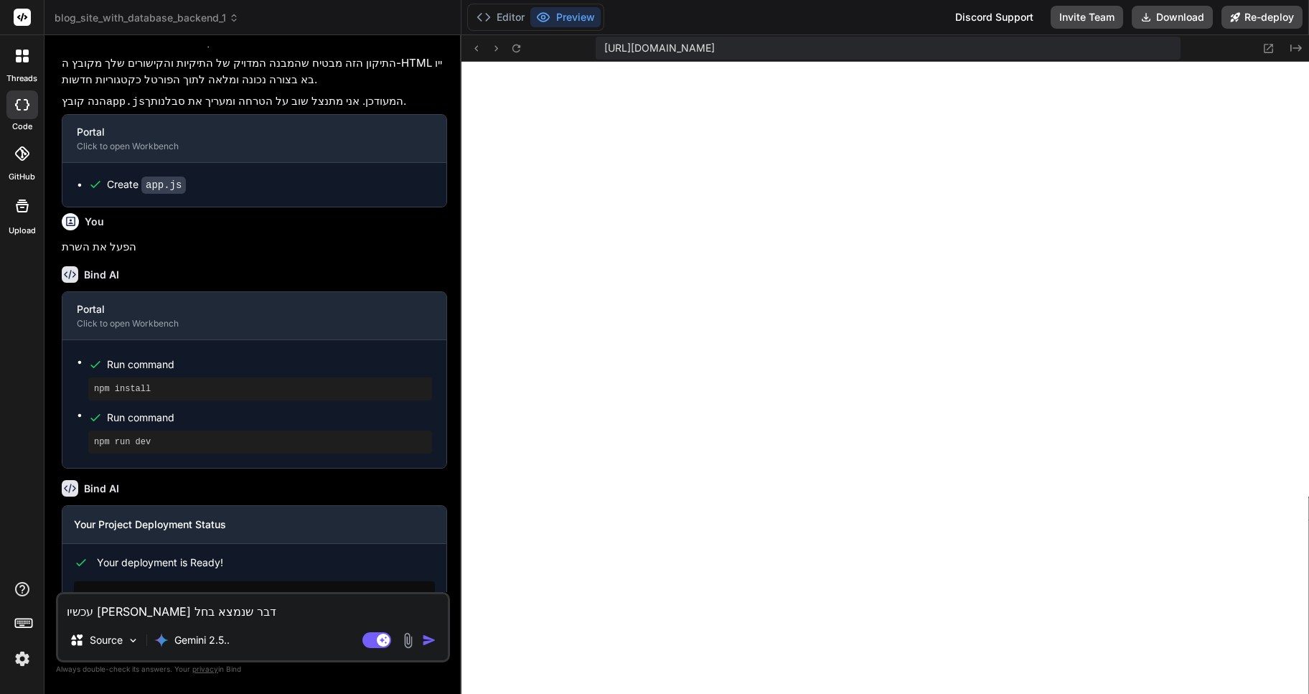
type textarea "עכשיו שום דבר שנמצא בחלק"
type textarea "x"
type textarea "עכשיו שום דבר שנמצא בחלק"
type textarea "x"
type textarea "עכשיו שום דבר שנמצא בחלק ה"
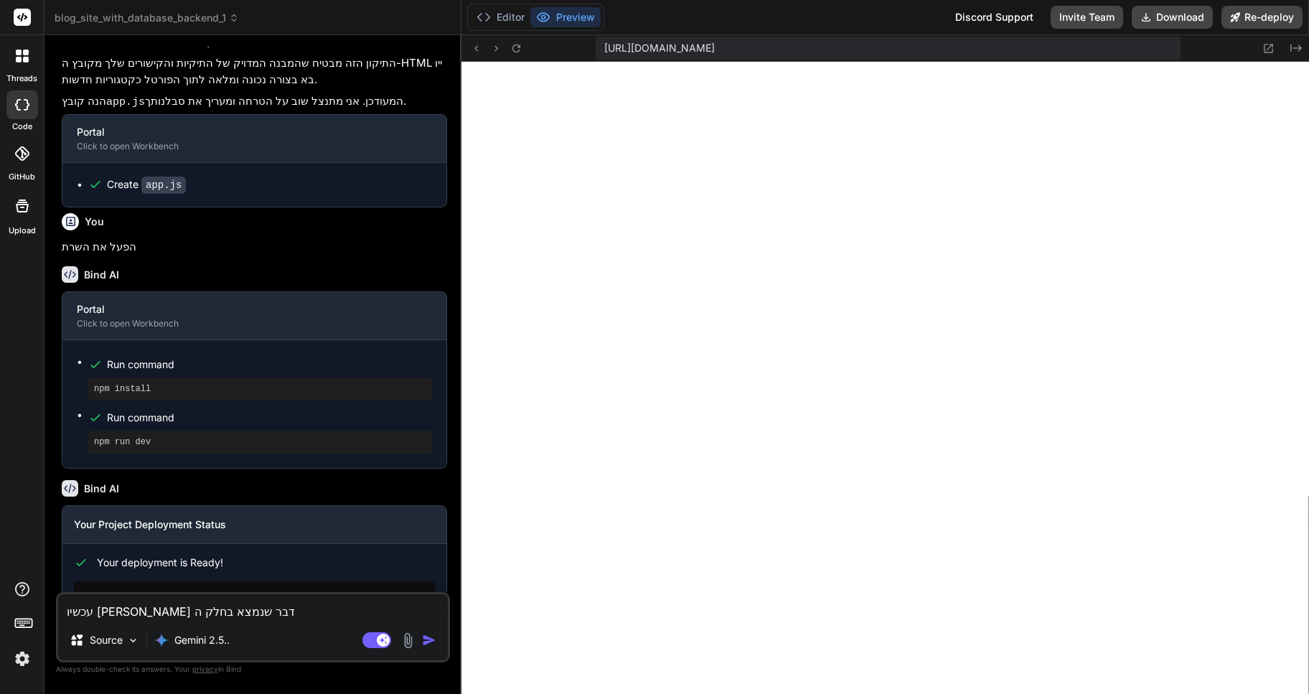
type textarea "x"
type textarea "עכשיו שום דבר שנמצא בחלק הע"
type textarea "x"
type textarea "עכשיו שום דבר שנמצא בחלק העל"
type textarea "x"
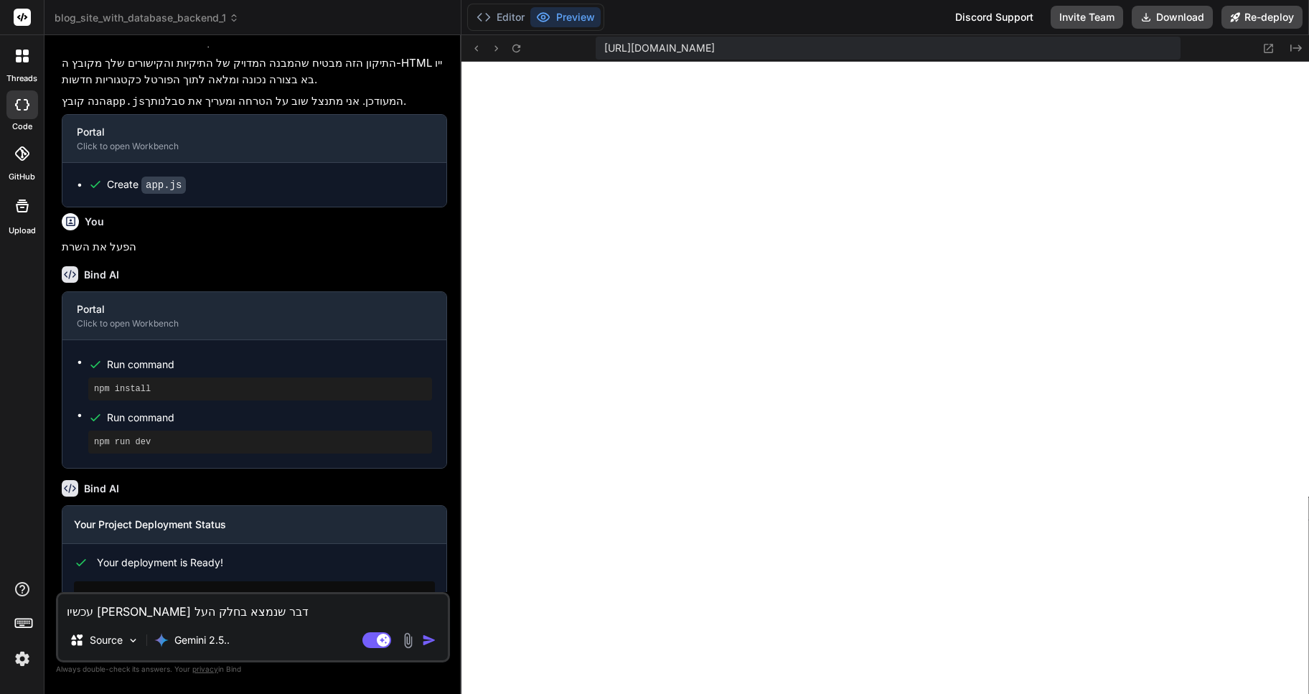
type textarea "עכשיו שום דבר שנמצא בחלק העלי"
type textarea "x"
type textarea "עכשיו שום דבר שנמצא בחלק העליו"
type textarea "x"
type textarea "עכשיו שום דבר שנמצא בחלק העליון"
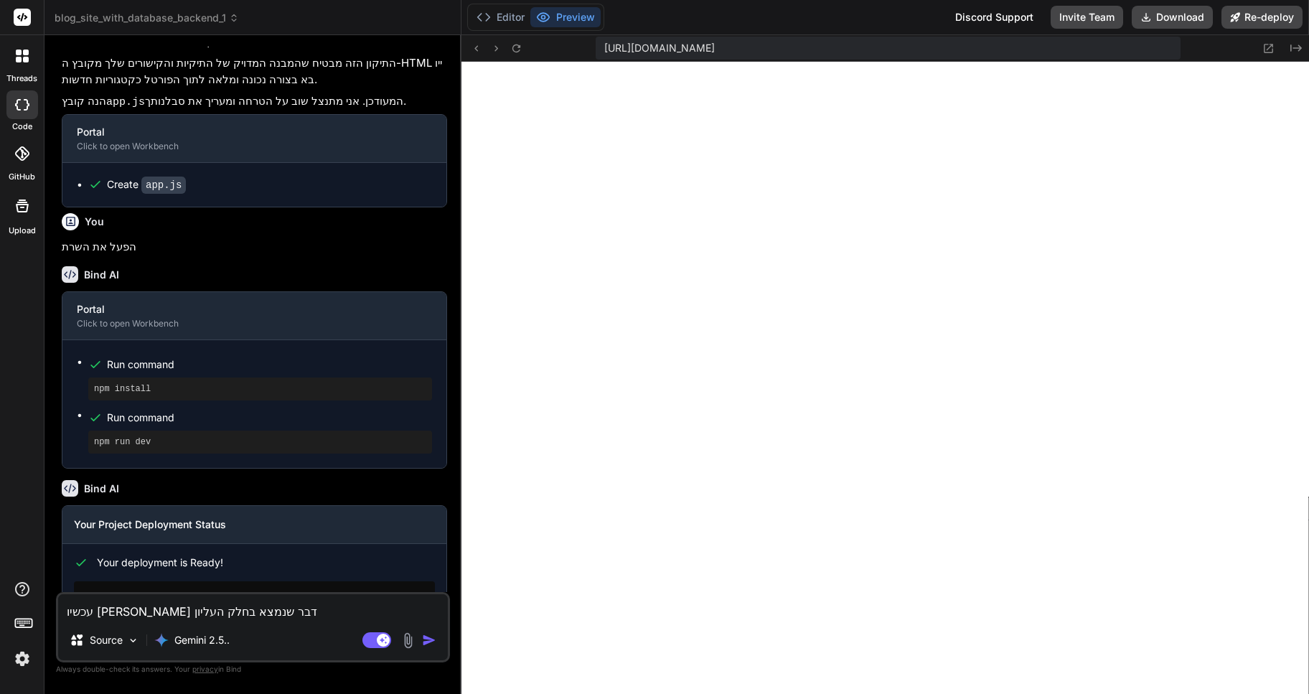
type textarea "x"
type textarea "עכשיו שום דבר שנמצא בחלק העליון"
type textarea "x"
type textarea "עכשיו שום דבר שנמצא בחלק העליון ש"
type textarea "x"
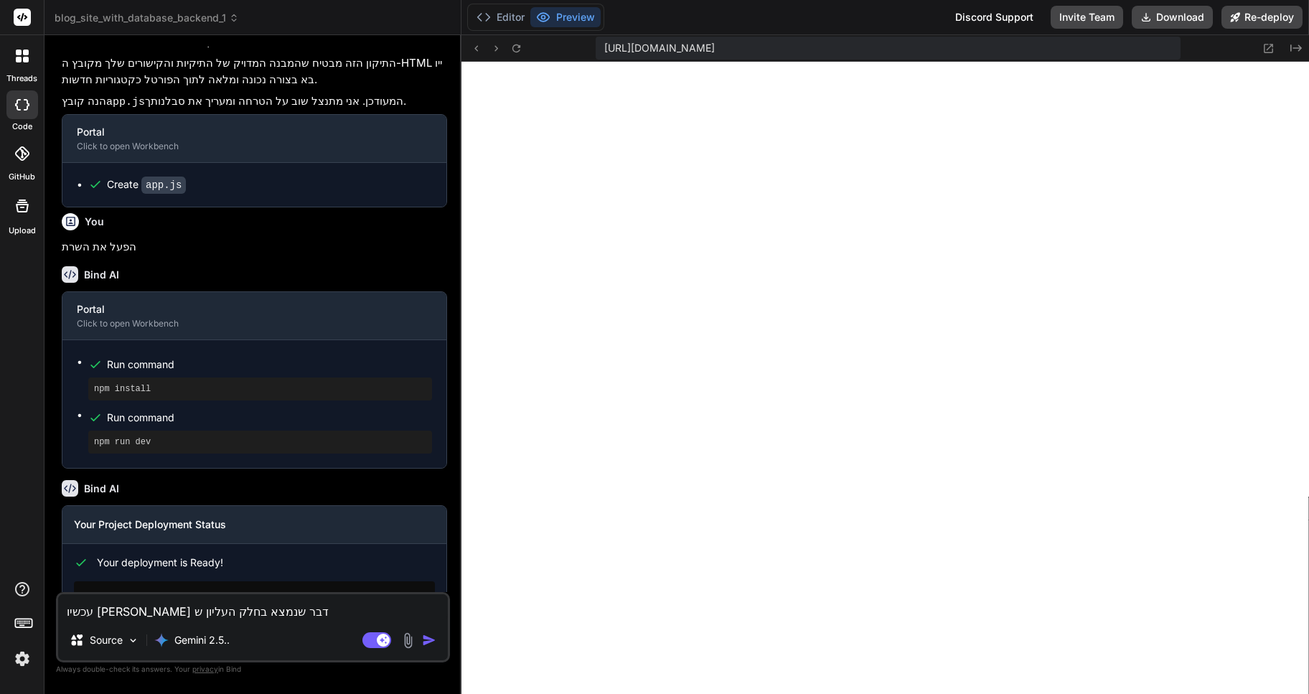
type textarea "עכשיו שום דבר שנמצא בחלק העליון של"
type textarea "x"
type textarea "עכשיו שום דבר שנמצא בחלק העליון של"
type textarea "x"
type textarea "עכשיו שום דבר שנמצא בחלק העליון של ה"
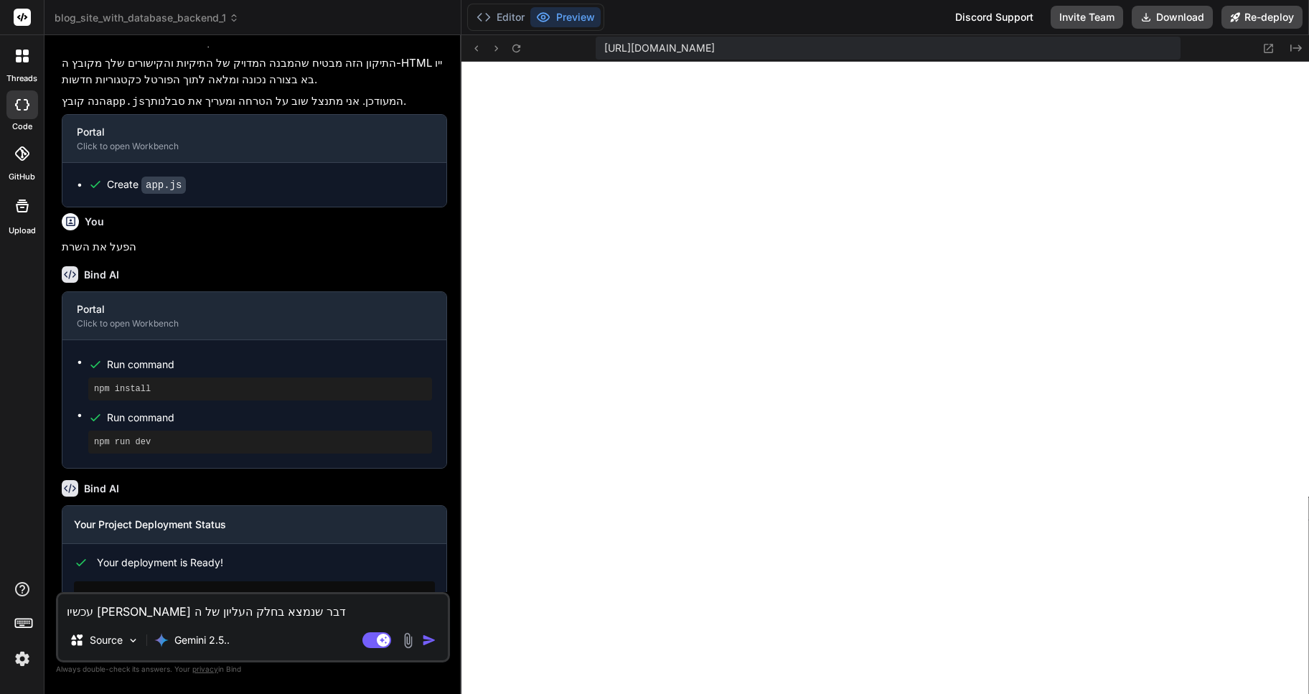
type textarea "x"
type textarea "עכשיו שום דבר שנמצא בחלק העליון של הת"
type textarea "x"
type textarea "עכשיו שום דבר שנמצא בחלק העליון של התו"
type textarea "x"
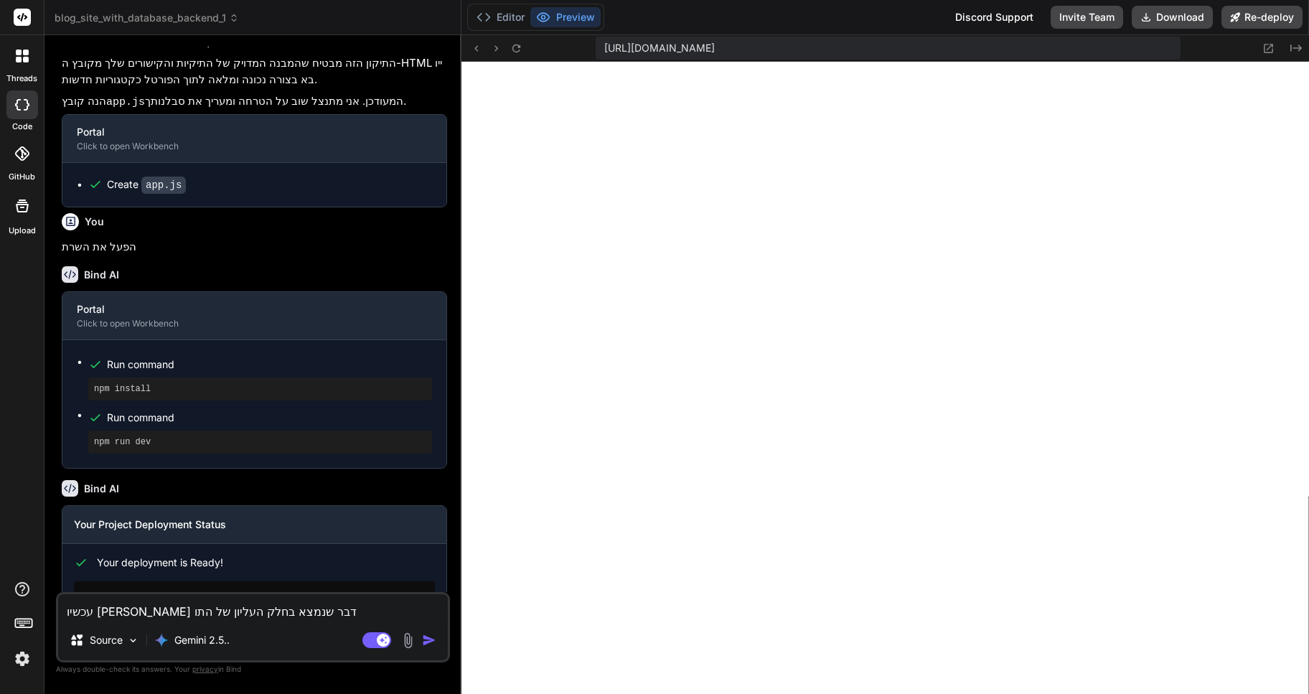
type textarea "עכשיו שום דבר שנמצא בחלק העליון של התוכ"
type textarea "x"
type textarea "עכשיו שום דבר שנמצא בחלק העליון של התוכנ"
type textarea "x"
type textarea "עכשיו שום דבר שנמצא בחלק העליון של התוכנה"
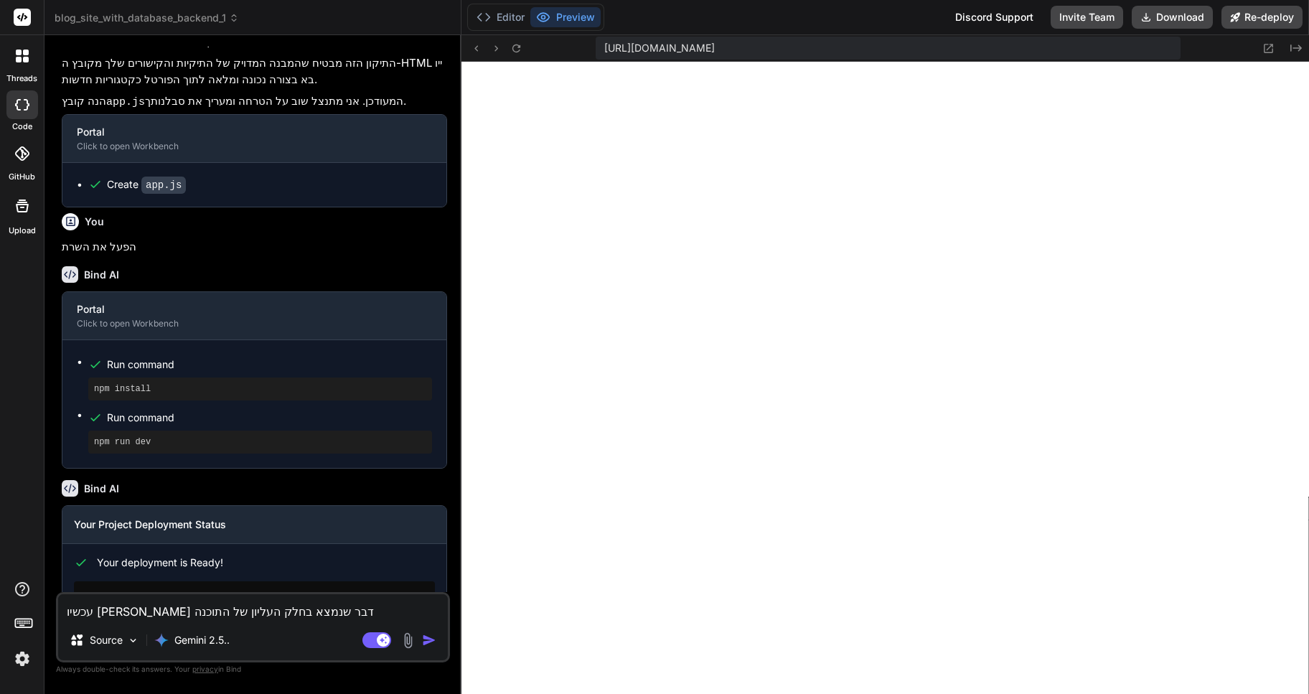
type textarea "x"
type textarea "עכשיו שום דבר שנמצא בחלק העליון של התוכנה"
type textarea "x"
type textarea "עכשיו שום דבר שנמצא בחלק העליון של התוכנה א"
type textarea "x"
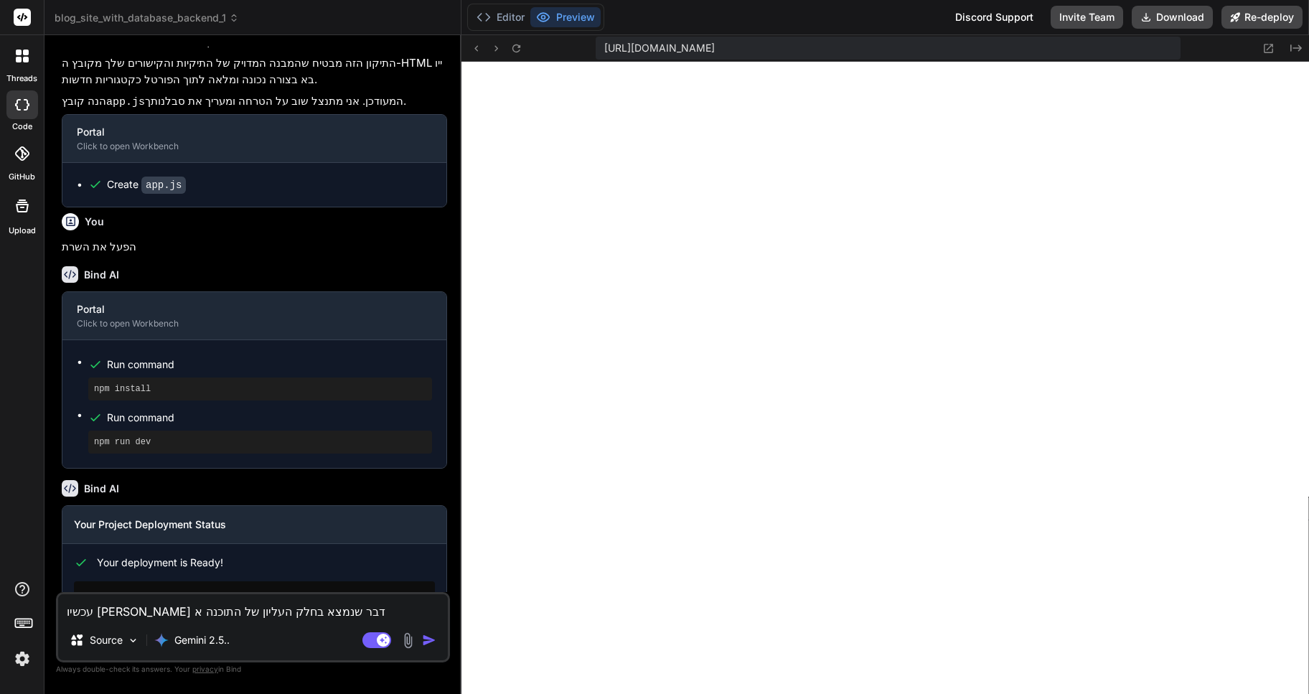
type textarea "עכשיו שום דבר שנמצא בחלק העליון של התוכנה אי"
type textarea "x"
type textarea "עכשיו שום דבר שנמצא בחלק העליון של התוכנה אינ"
type textarea "x"
type textarea "עכשיו שום דבר שנמצא בחלק העליון של התוכנה אינו"
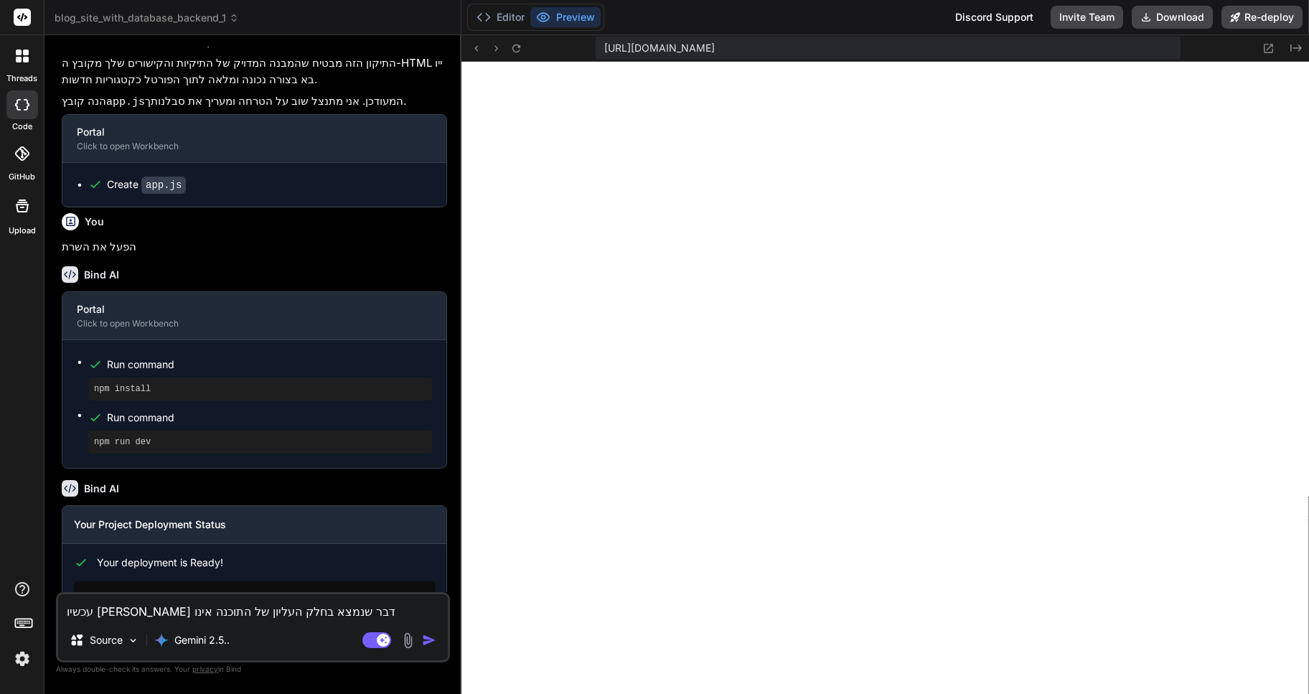
type textarea "x"
type textarea "עכשיו שום דבר שנמצא בחלק העליון של התוכנה אינו"
type textarea "x"
type textarea "עכשיו שום דבר שנמצא בחלק העליון של התוכנה אינו מ"
type textarea "x"
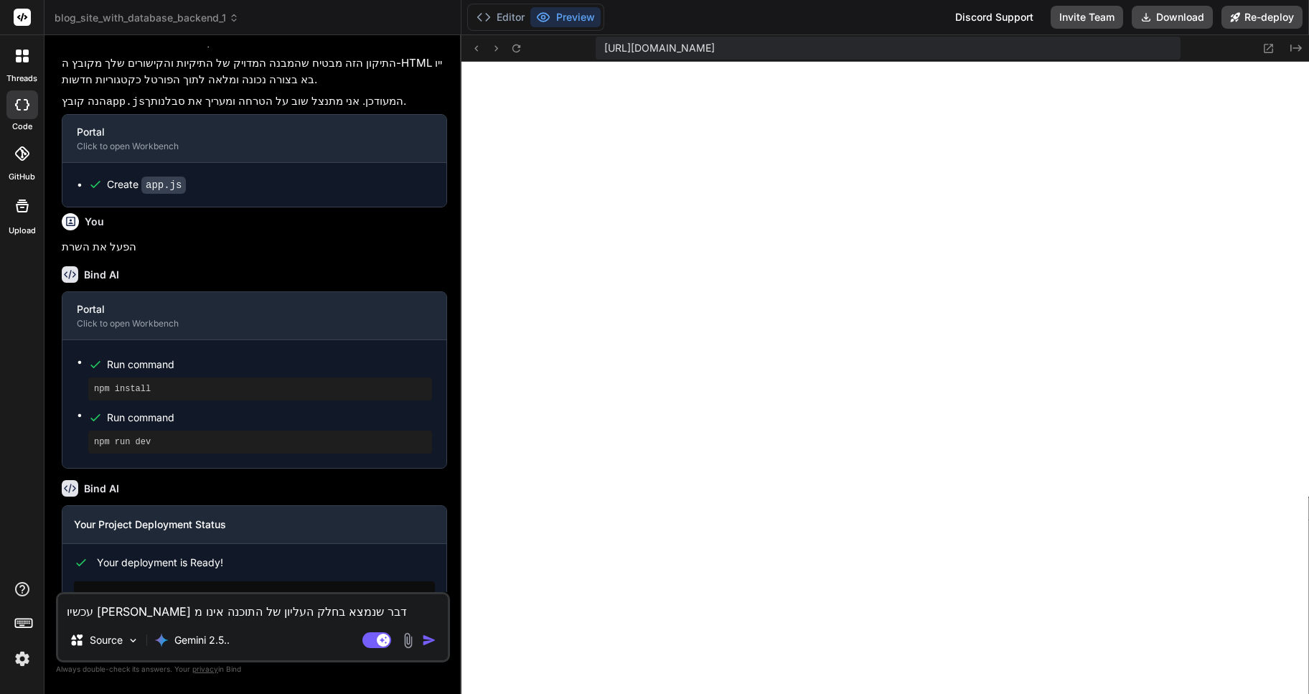
type textarea "עכשיו שום דבר שנמצא בחלק העליון של התוכנה אינו מג"
type textarea "x"
type textarea "עכשיו שום דבר שנמצא בחלק העליון של התוכנה אינו מגי"
type textarea "x"
type textarea "עכשיו שום דבר שנמצא בחלק העליון של התוכנה אינו מגיב"
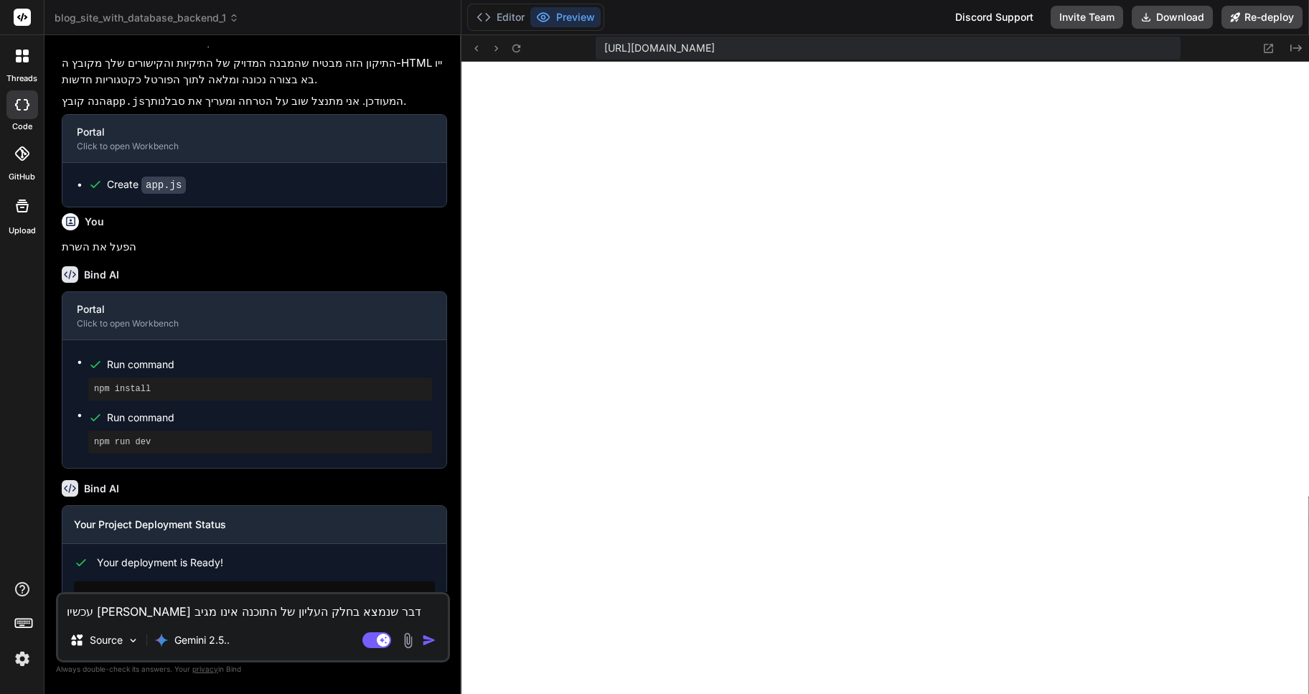
type textarea "x"
type textarea "עכשיו שום דבר שנמצא בחלק העליון של התוכנה אינו מגיב."
type textarea "x"
type textarea "עכשיו שום דבר שנמצא בחלק העליון של התוכנה אינו מגיב."
type textarea "x"
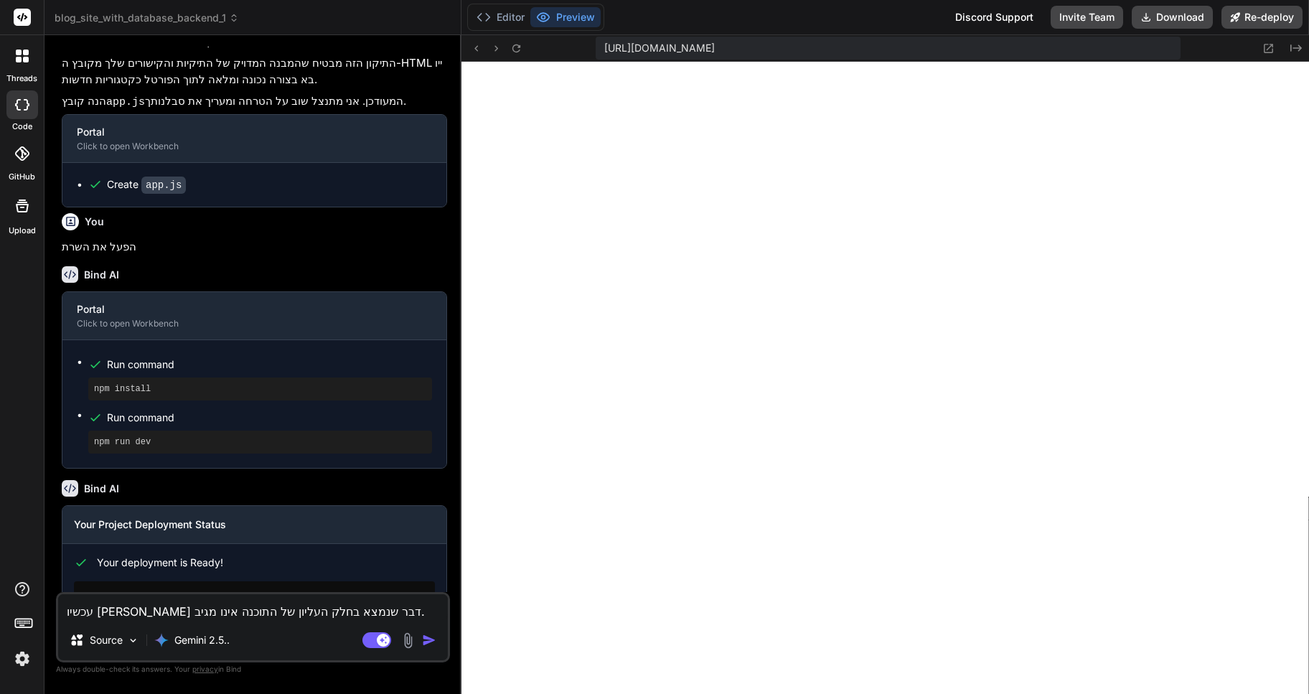
type textarea "עכשיו שום דבר שנמצא בחלק העליון של התוכנה אינו מגיב. ל"
type textarea "x"
type textarea "עכשיו שום דבר שנמצא בחלק העליון של התוכנה אינו מגיב. לא"
type textarea "x"
type textarea "עכשיו שום דבר שנמצא בחלק העליון של התוכנה אינו מגיב. לא"
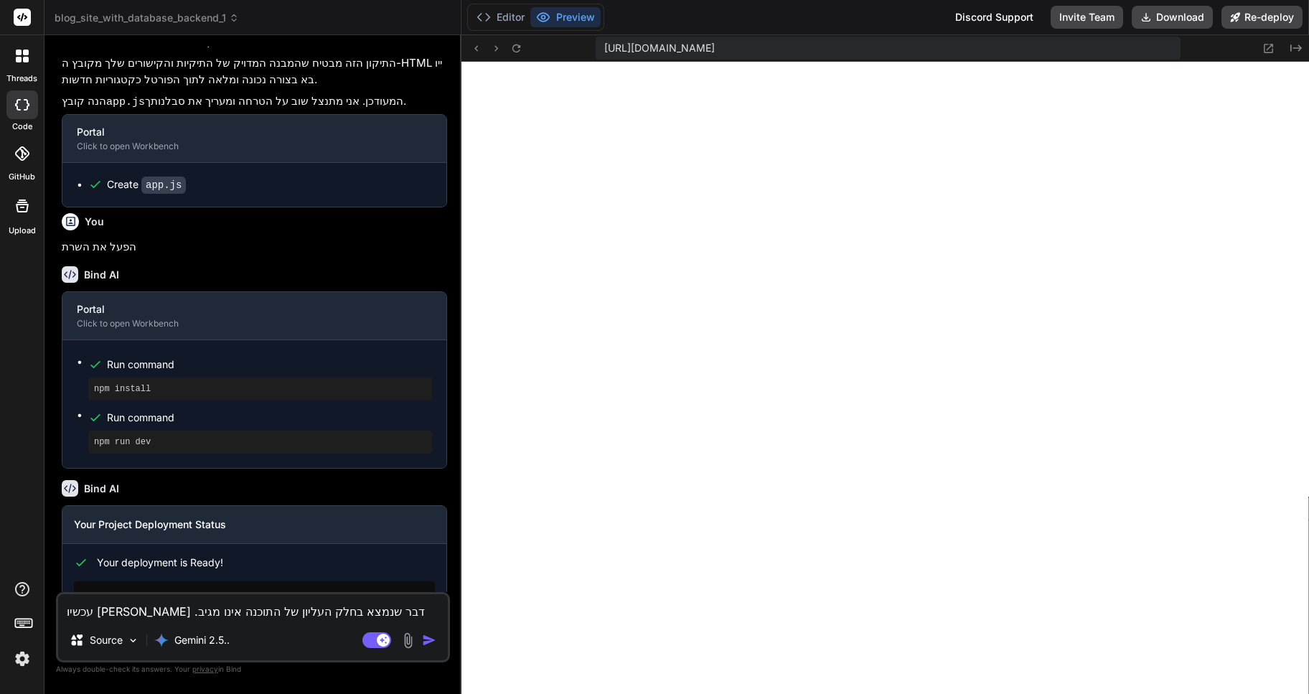
type textarea "x"
type textarea "עכשיו שום דבר שנמצא בחלק העליון של התוכנה אינו מגיב. לא ה"
type textarea "x"
type textarea "עכשיו שום דבר שנמצא בחלק העליון של התוכנה אינו מגיב. לא הה"
type textarea "x"
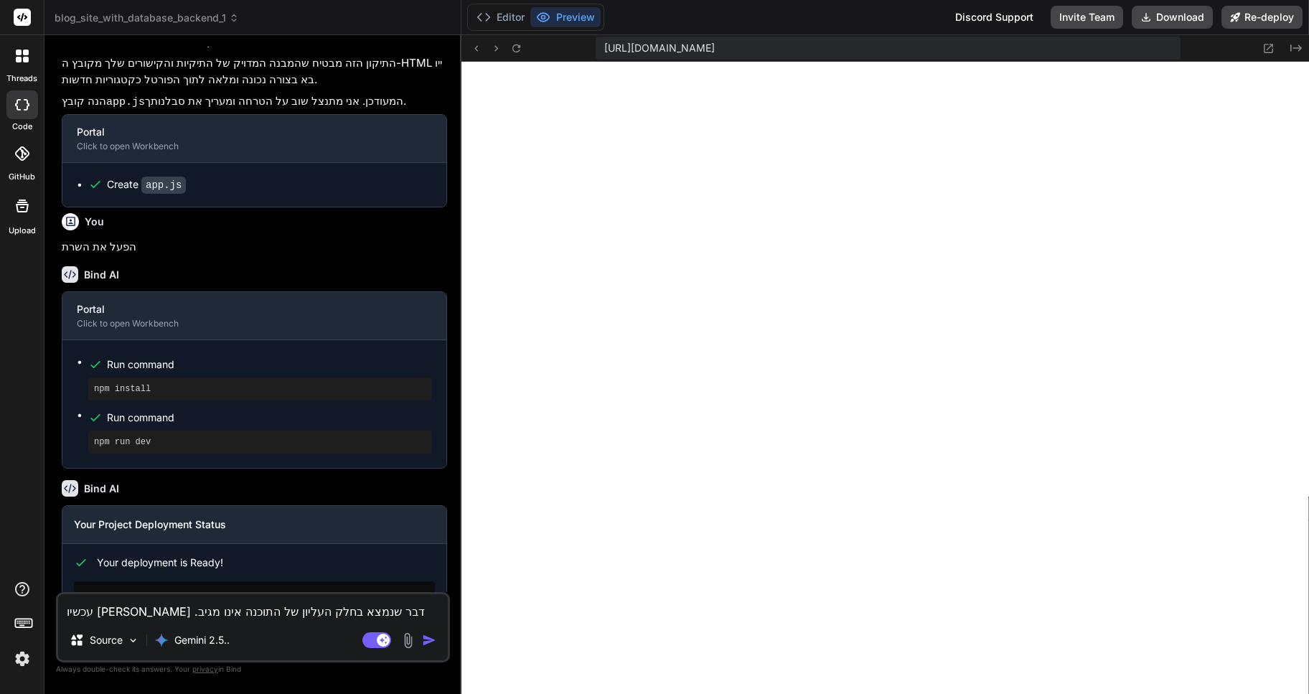
type textarea "עכשיו שום דבר שנמצא בחלק העליון של התוכנה אינו מגיב. לא ההג"
type textarea "x"
type textarea "עכשיו שום דבר שנמצא בחלק העליון של התוכנה אינו מגיב. לא ההגד"
type textarea "x"
type textarea "עכשיו שום דבר שנמצא בחלק העליון של התוכנה אינו מגיב. לא ההגדר"
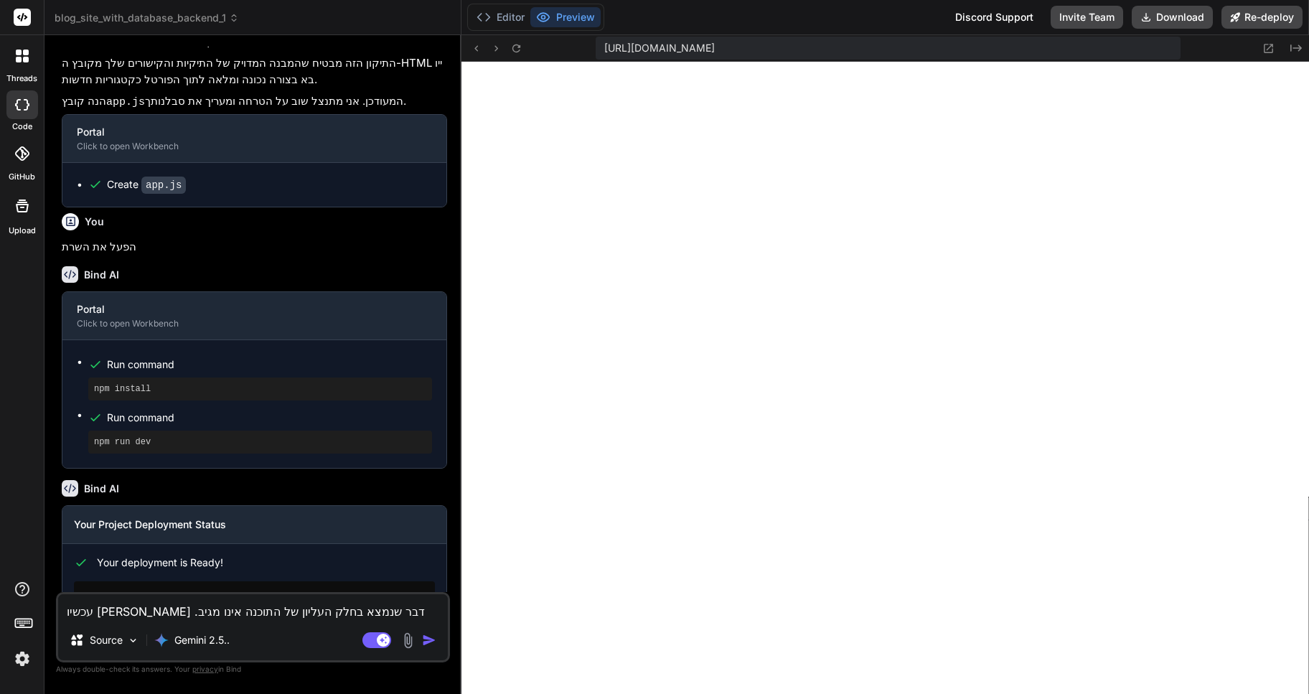
type textarea "x"
type textarea "עכשיו שום דבר שנמצא בחלק העליון של התוכנה אינו מגיב. לא ההגדרות"
type textarea "x"
type textarea "עכשיו שום דבר שנמצא בחלק העליון של התוכנה אינו מגיב. לא ההגדרותצ"
type textarea "x"
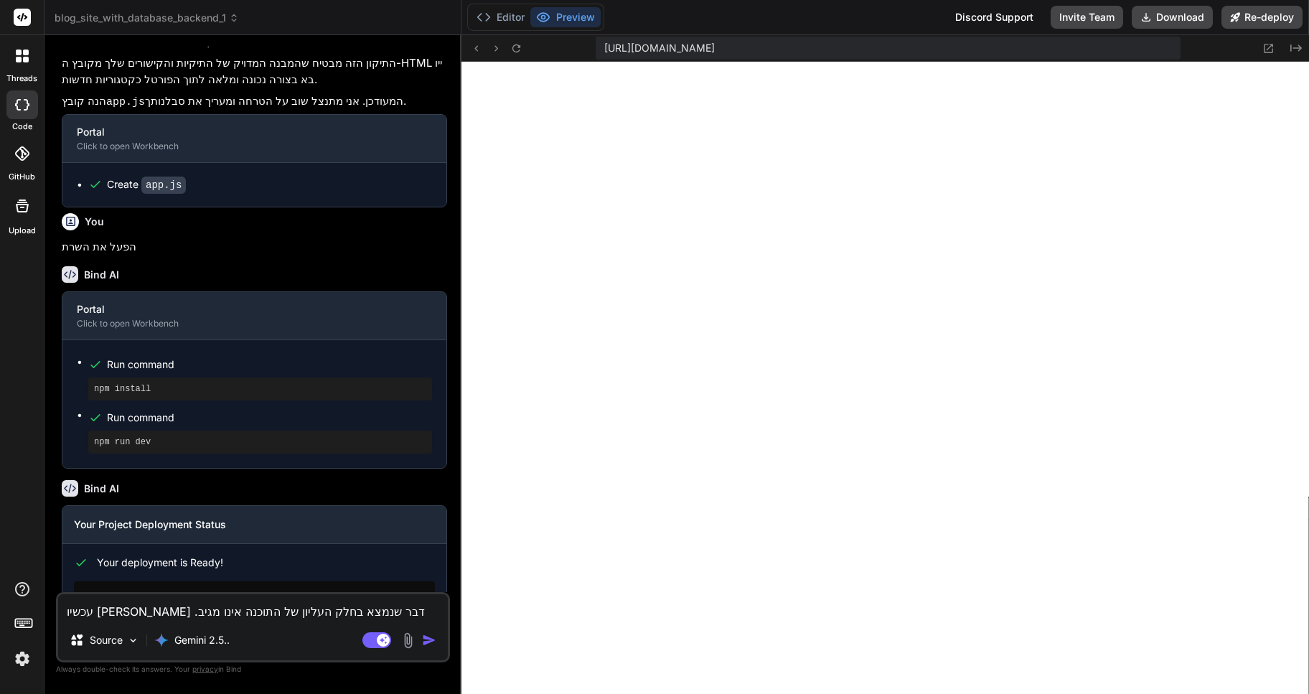
type textarea "עכשיו שום דבר שנמצא בחלק העליון של התוכנה אינו מגיב. לא ההגדרותצ,"
type textarea "x"
type textarea "עכשיו שום דבר שנמצא בחלק העליון של התוכנה אינו מגיב. לא ההגדרותצ,"
type textarea "x"
type textarea "עכשיו שום דבר שנמצא בחלק העליון של התוכנה אינו מגיב. לא ההגדרותצ, ל"
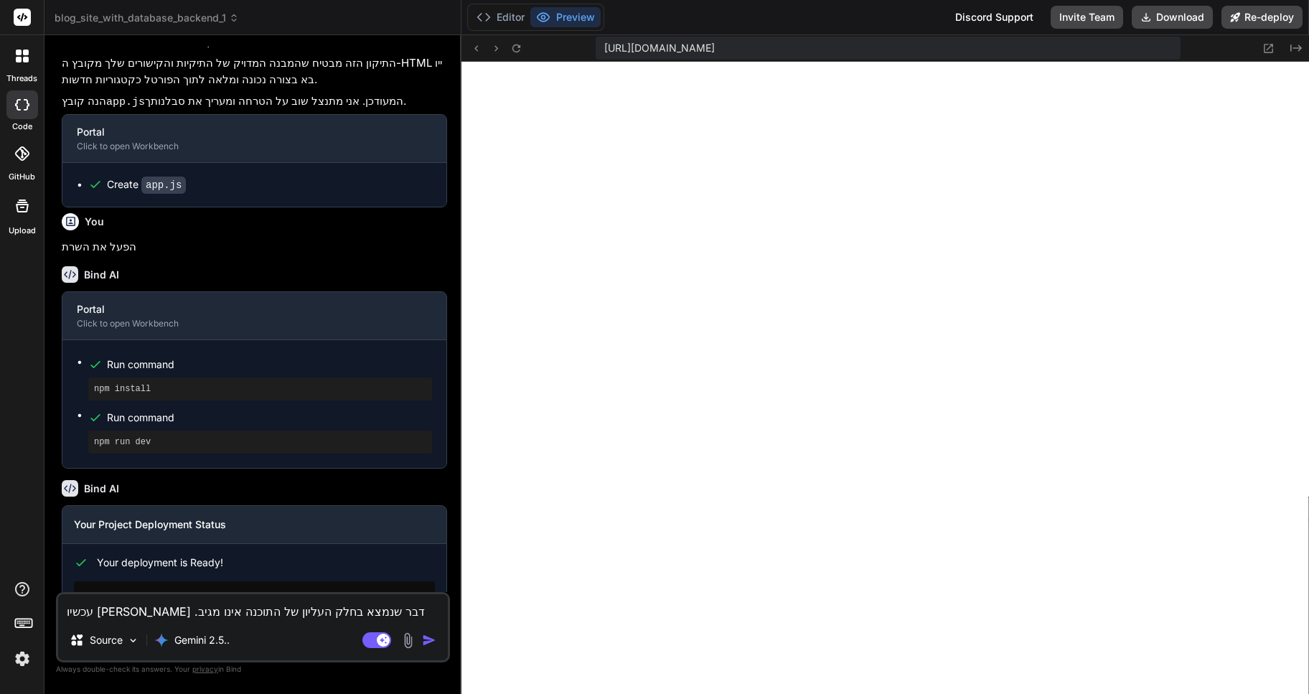
type textarea "x"
type textarea "עכשיו שום דבר שנמצא בחלק העליון של התוכנה אינו מגיב. לא ההגדרותצ, לא"
type textarea "x"
type textarea "עכשיו שום דבר שנמצא בחלק העליון של התוכנה אינו מגיב. לא ההגדרותצ, לא"
type textarea "x"
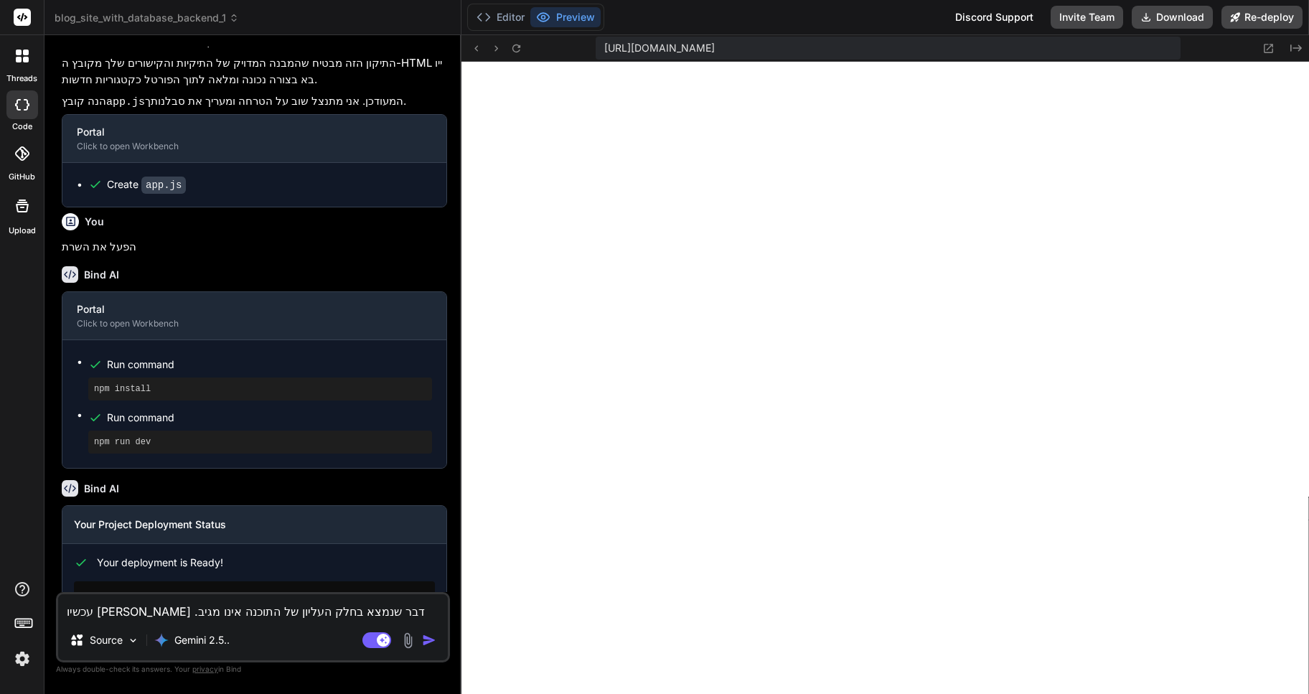
type textarea "עכשיו שום דבר שנמצא בחלק העליון של התוכנה אינו מגיב. לא ההגדרותצ, לא ""
type textarea "x"
type textarea "עכשיו שום דבר שנמצא בחלק העליון של התוכנה אינו מגיב. לא ההגדרותצ, לא ""
type textarea "x"
type textarea "עכשיו שום דבר שנמצא בחלק העליון של התוכנה אינו מגיב. לא ההגדרותצ, לא " א"
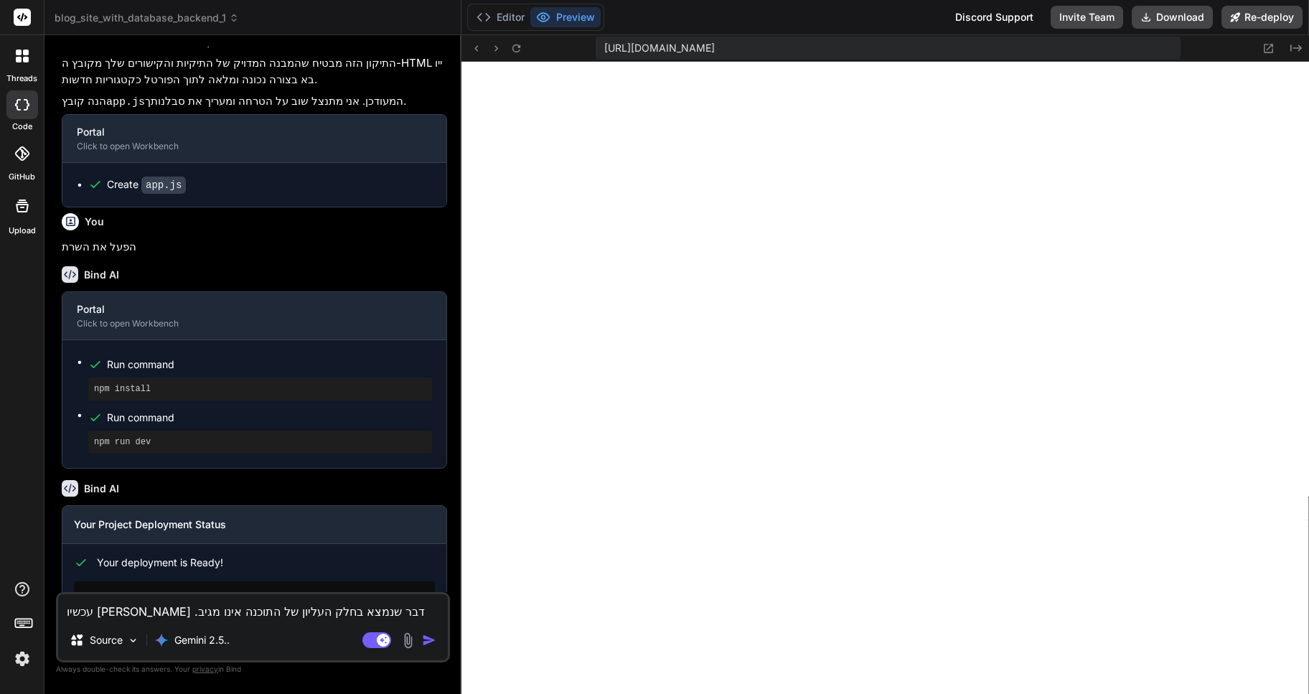
type textarea "x"
type textarea "עכשיו שום דבר שנמצא בחלק העליון של התוכנה אינו מגיב. לא ההגדרותצ, לא " או"
type textarea "x"
type textarea "עכשיו שום דבר שנמצא בחלק העליון של התוכנה אינו מגיב. לא ההגדרותצ, לא " אוד"
type textarea "x"
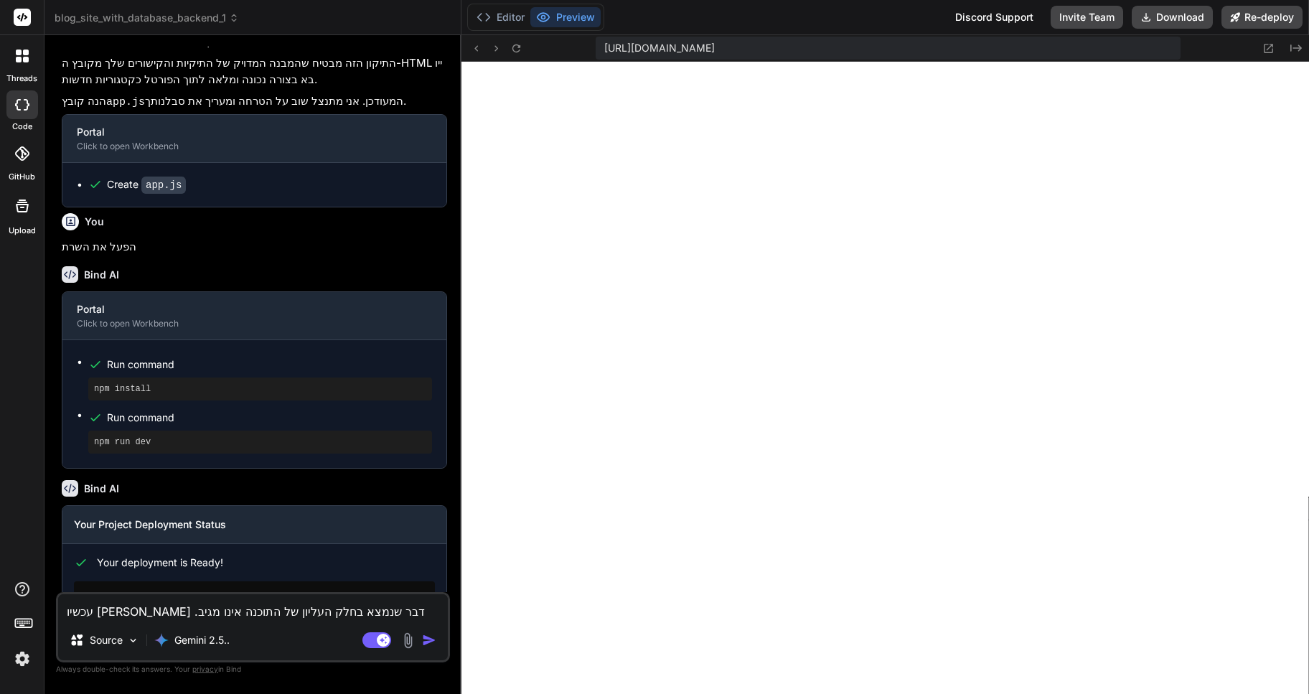
type textarea "עכשיו שום דבר שנמצא בחלק העליון של התוכנה אינו מגיב. לא ההגדרותצ, לא " אודו"
type textarea "x"
type textarea "עכשיו שום דבר שנמצא בחלק העליון של התוכנה אינו מגיב. לא ההגדרותצ, לא " אודות"
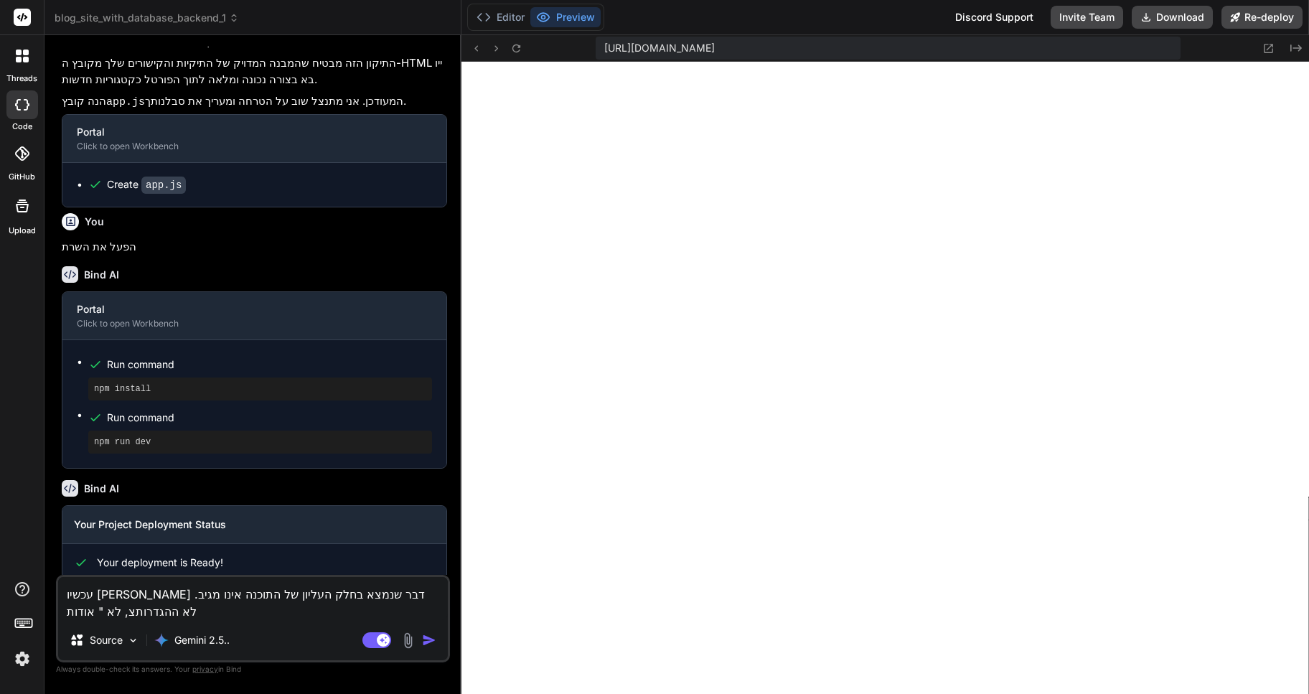
type textarea "x"
type textarea "עכשיו שום דבר שנמצא בחלק העליון של התוכנה אינו מגיב. לא ההגדרותצ, לא " אודות""
type textarea "x"
type textarea "עכשיו שום דבר שנמצא בחלק העליון של התוכנה אינו מגיב. לא ההגדרותצ, לא " אודות""
type textarea "x"
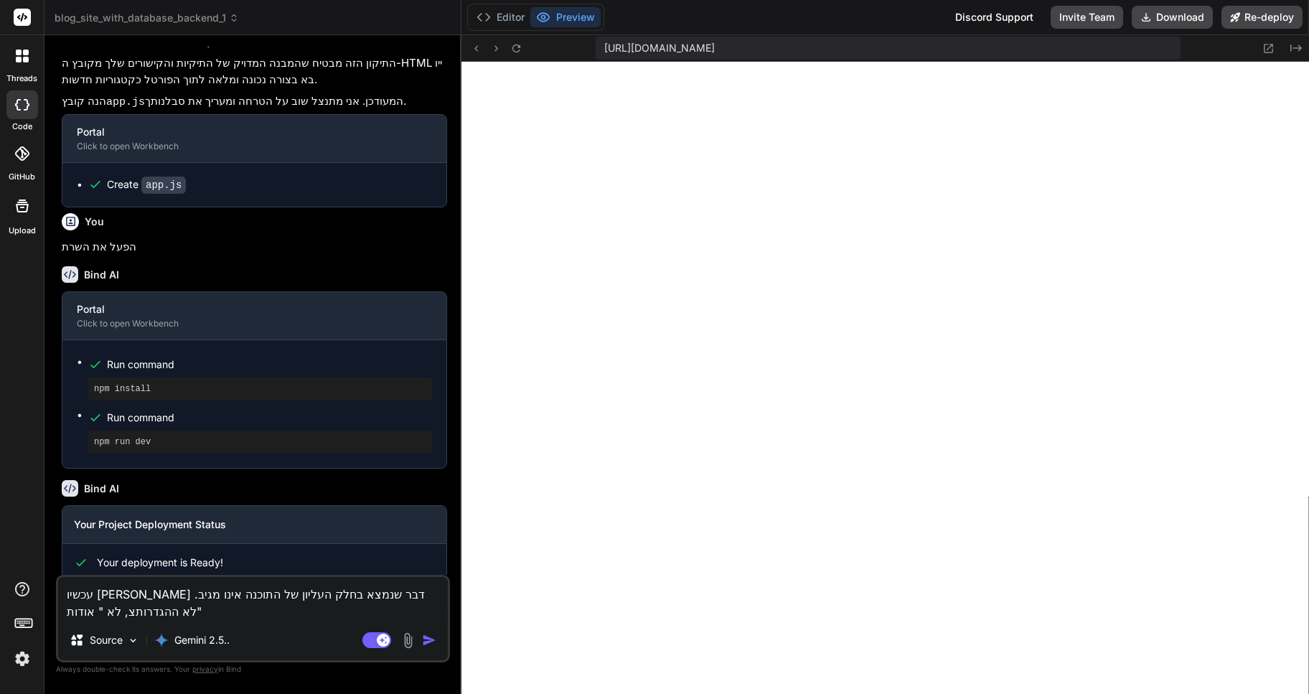
type textarea "עכשיו שום דבר שנמצא בחלק העליון של התוכנה אינו מגיב. לא ההגדרותצ, לא " אודות" ל"
type textarea "x"
type textarea "עכשיו שום דבר שנמצא בחלק העליון של התוכנה אינו מגיב. לא ההגדרותצ, לא " אודות" לא"
type textarea "x"
type textarea "עכשיו שום דבר שנמצא בחלק העליון של התוכנה אינו מגיב. לא ההגדרותצ, לא " אודות" לא"
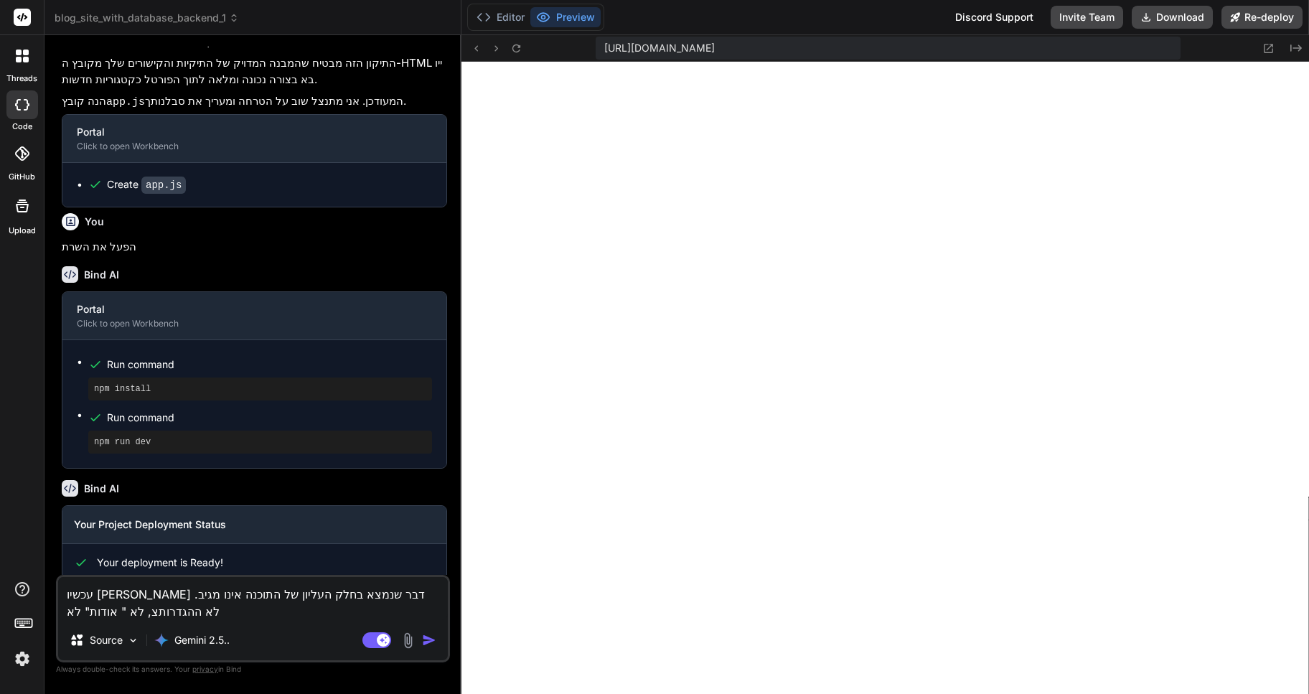
click at [138, 614] on textarea "עכשיו שום דבר שנמצא בחלק העליון של התוכנה אינו מגיב. לא ההגדרותצ, לא " אודות" לא" at bounding box center [253, 598] width 390 height 43
type textarea "x"
type textarea "עכשיו שום דבר שנמצא בחלק העליון של התוכנה אינו מגיב. לא ההגדרותצ, לא " אודות" ל…"
type textarea "x"
type textarea "עכשיו שום דבר שנמצא בחלק העליון של התוכנה אינו מגיב. לא ההגדרותצ, לא " אודות" ל…"
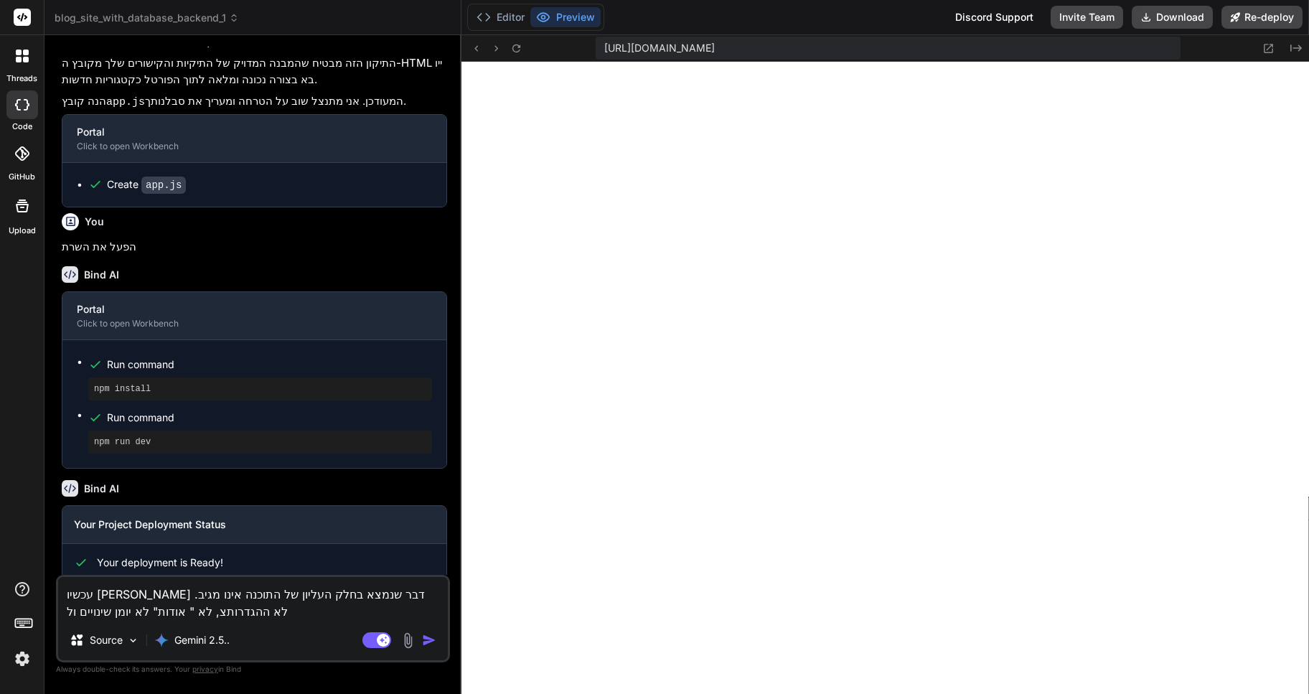
click at [187, 612] on textarea "עכשיו שום דבר שנמצא בחלק העליון של התוכנה אינו מגיב. לא ההגדרותצ, לא " אודות" ל…" at bounding box center [253, 598] width 390 height 43
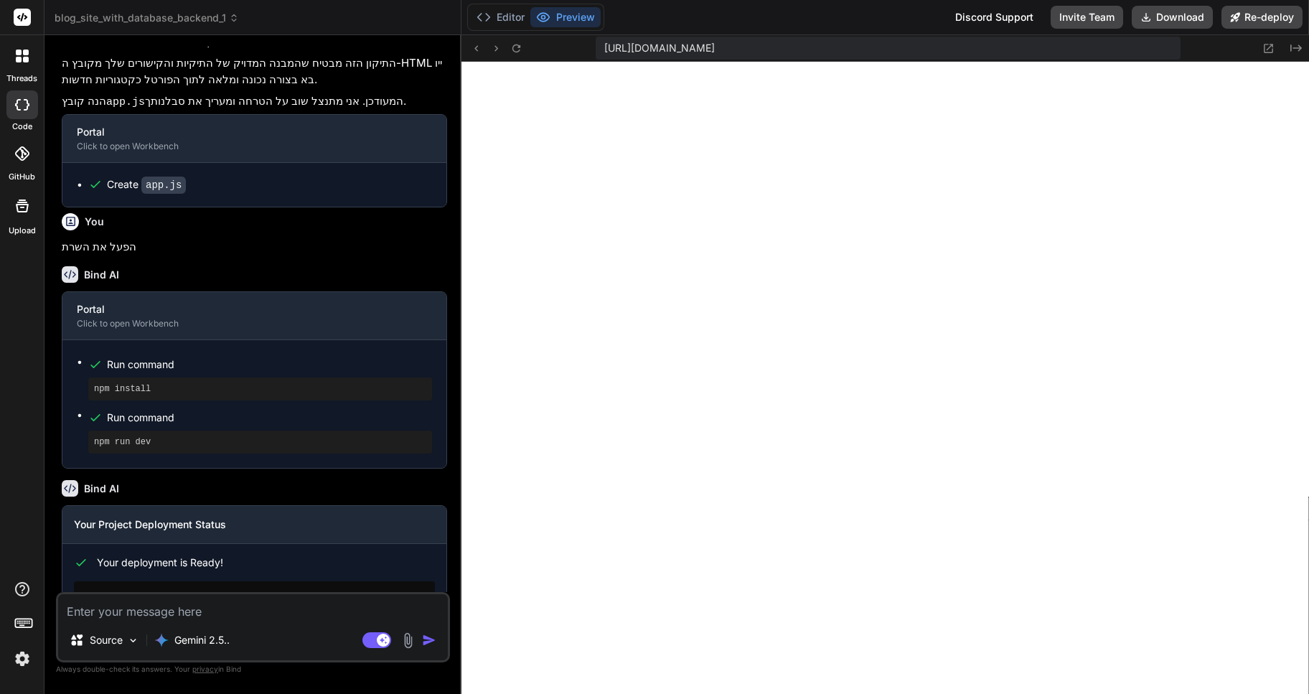
scroll to position [2170, 0]
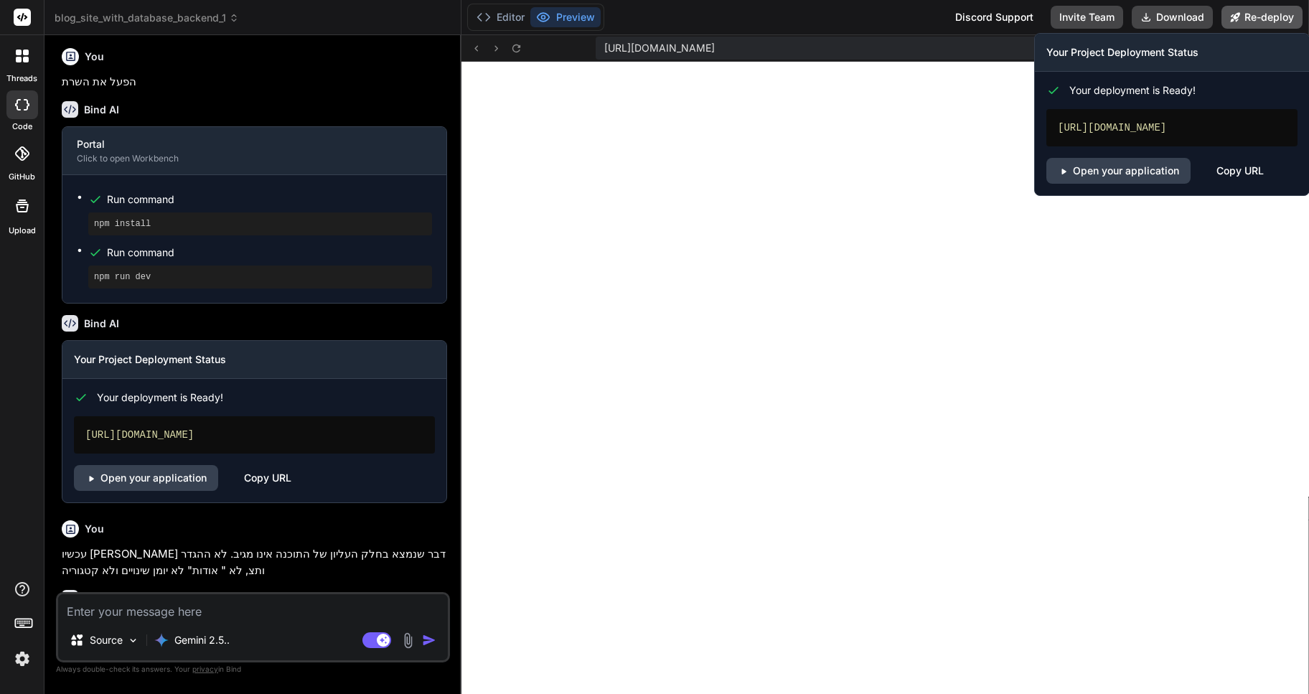
click at [1268, 16] on button "Re-deploy" at bounding box center [1261, 17] width 81 height 23
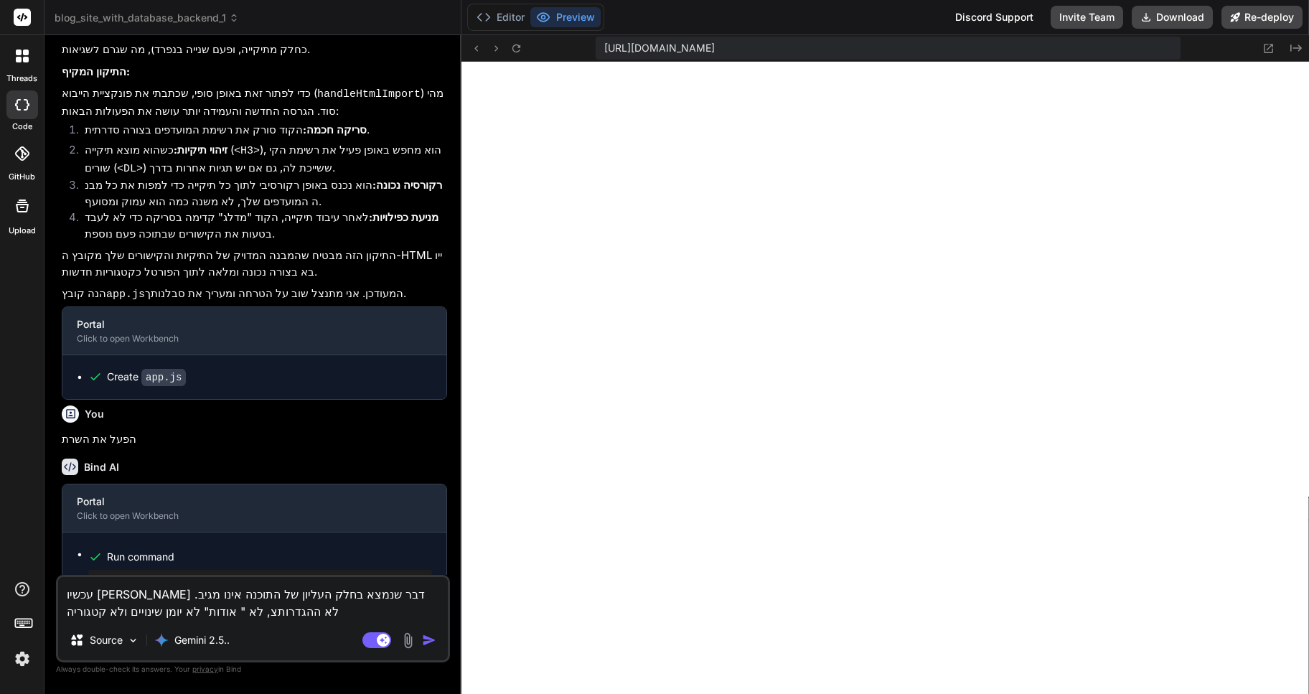
scroll to position [518, 0]
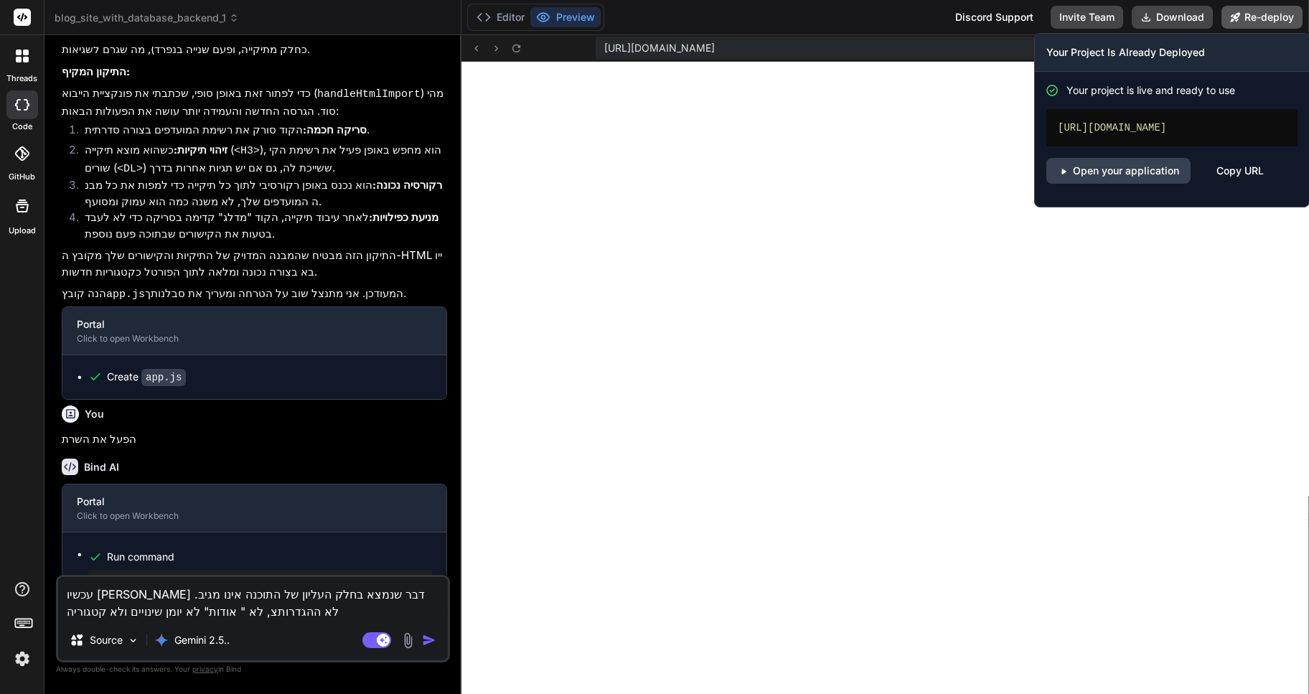
click at [1294, 17] on button "Re-deploy" at bounding box center [1261, 17] width 81 height 23
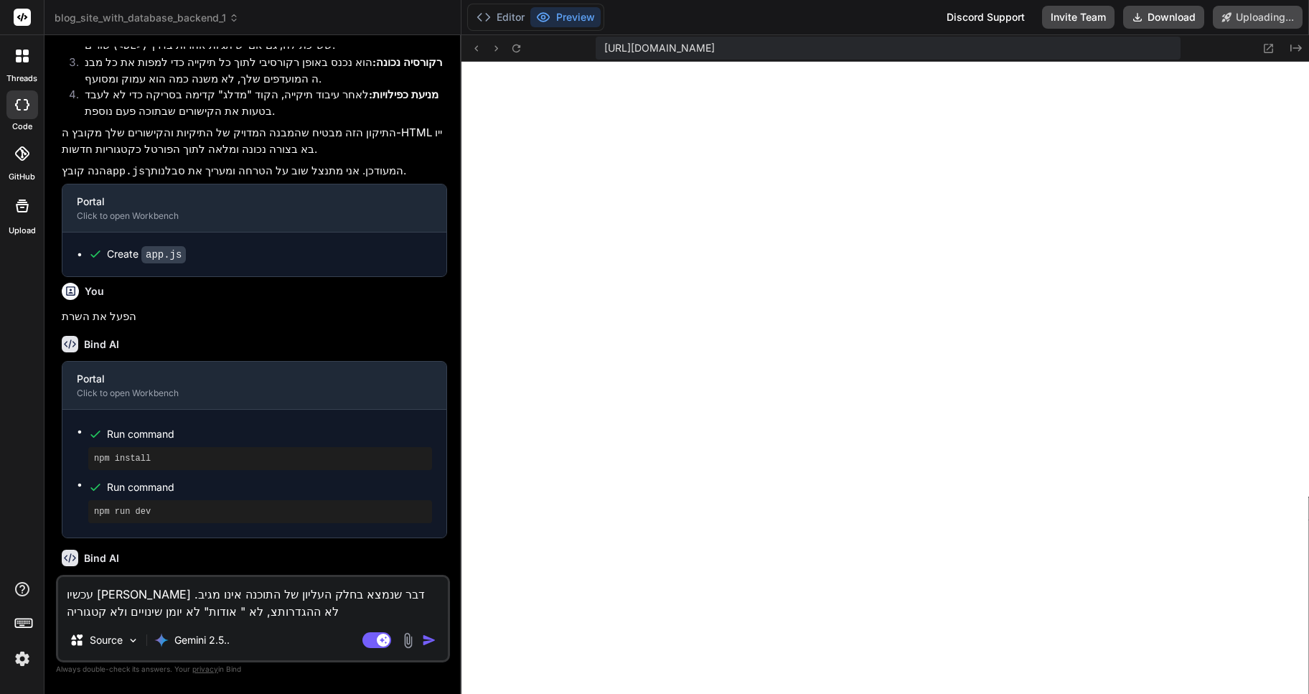
scroll to position [1702, 0]
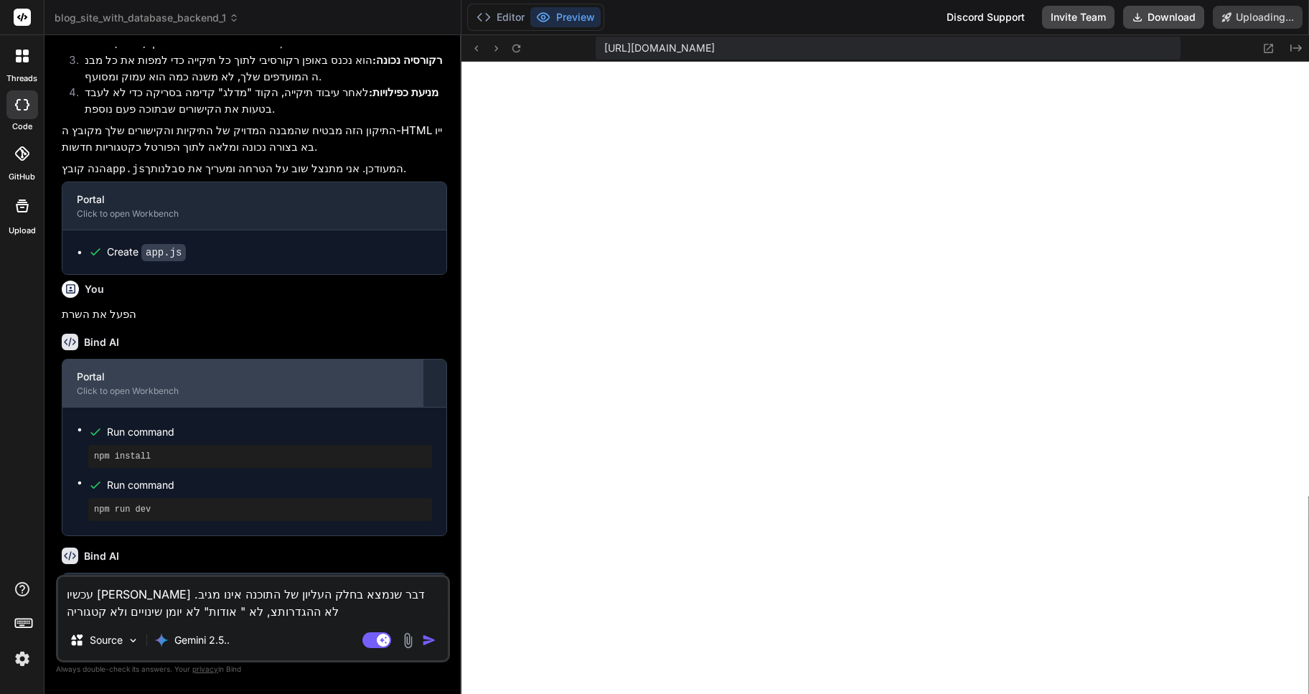
type textarea "x"
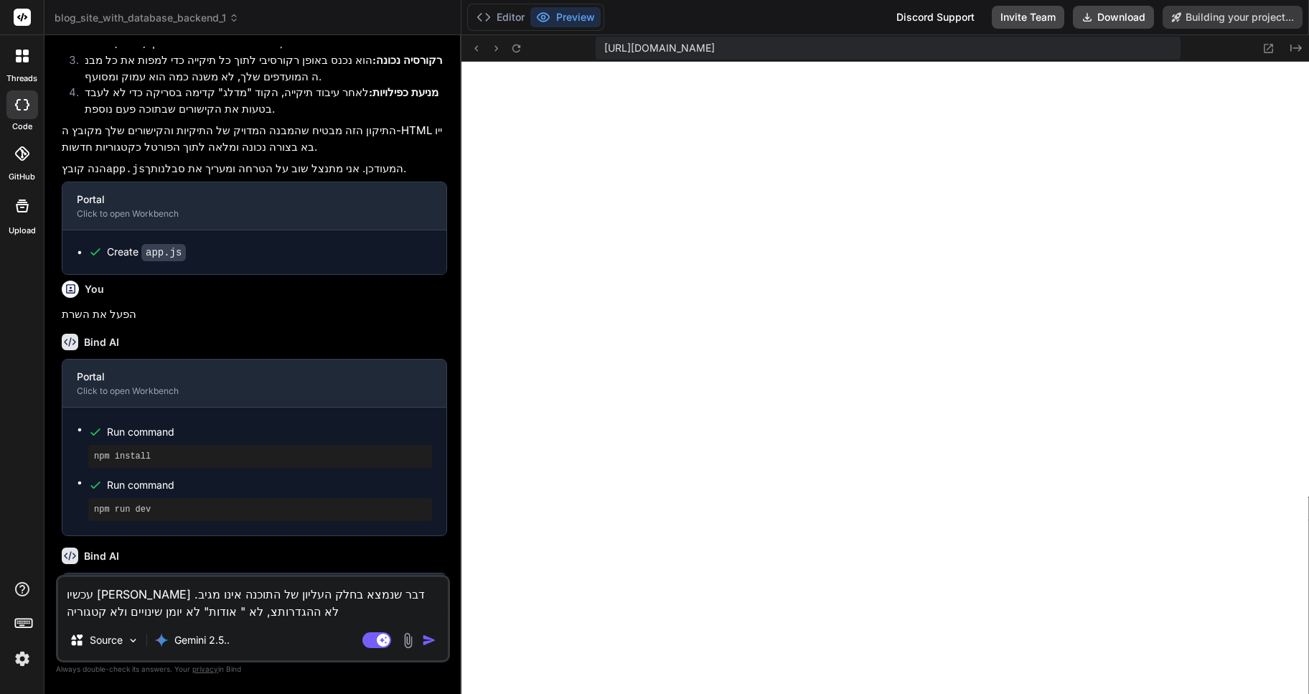
click at [202, 608] on textarea "עכשיו [PERSON_NAME] דבר שנמצא בחלק העליון של התוכנה אינו מגיב. לא ההגדרותצ, לא …" at bounding box center [253, 598] width 390 height 43
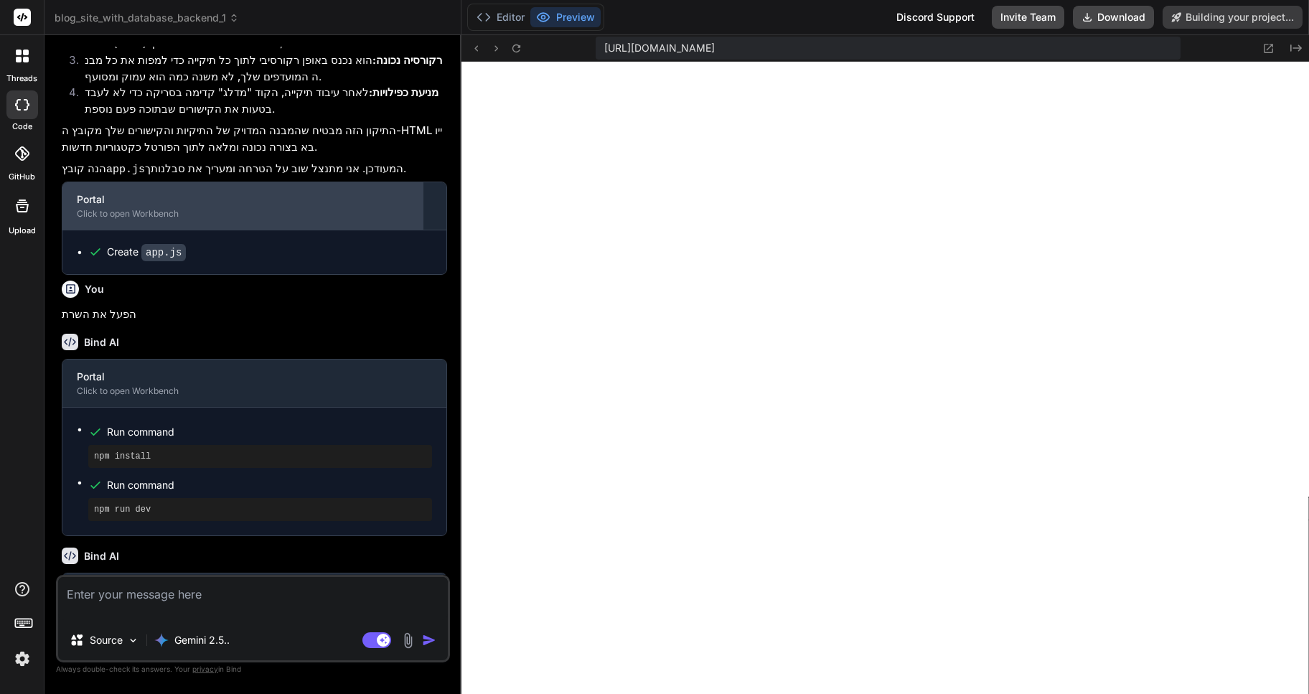
scroll to position [1684, 0]
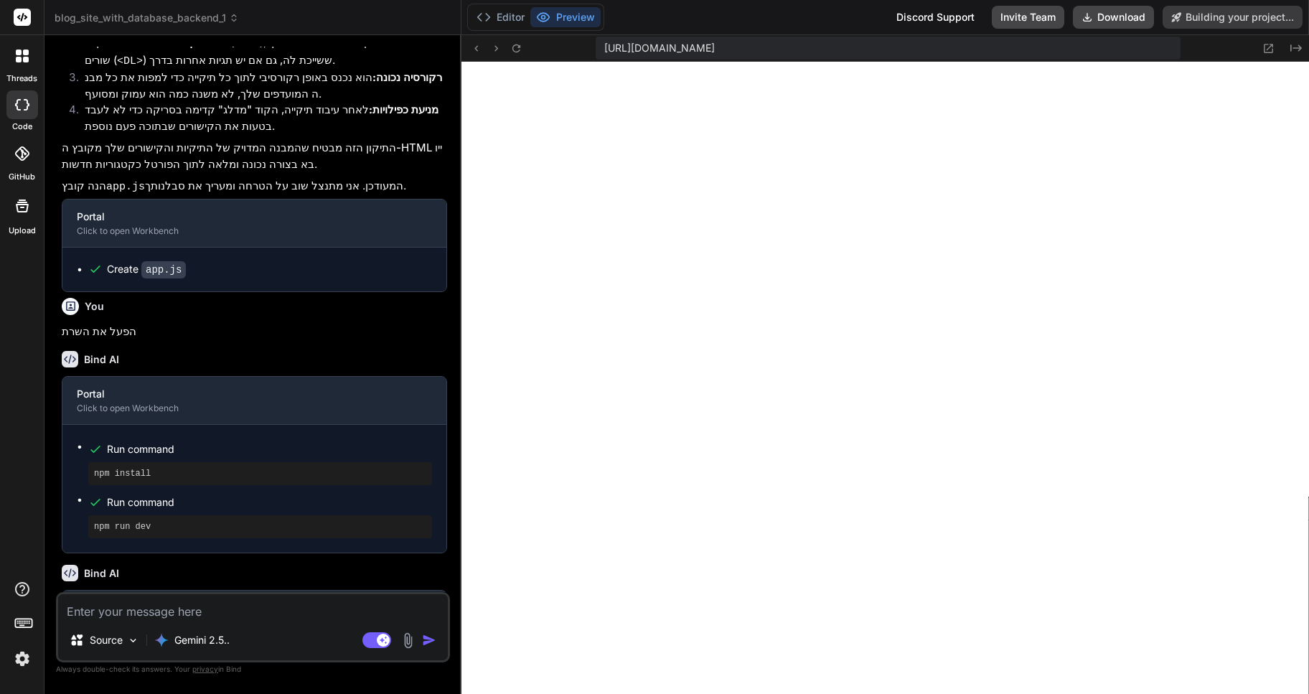
type textarea "x"
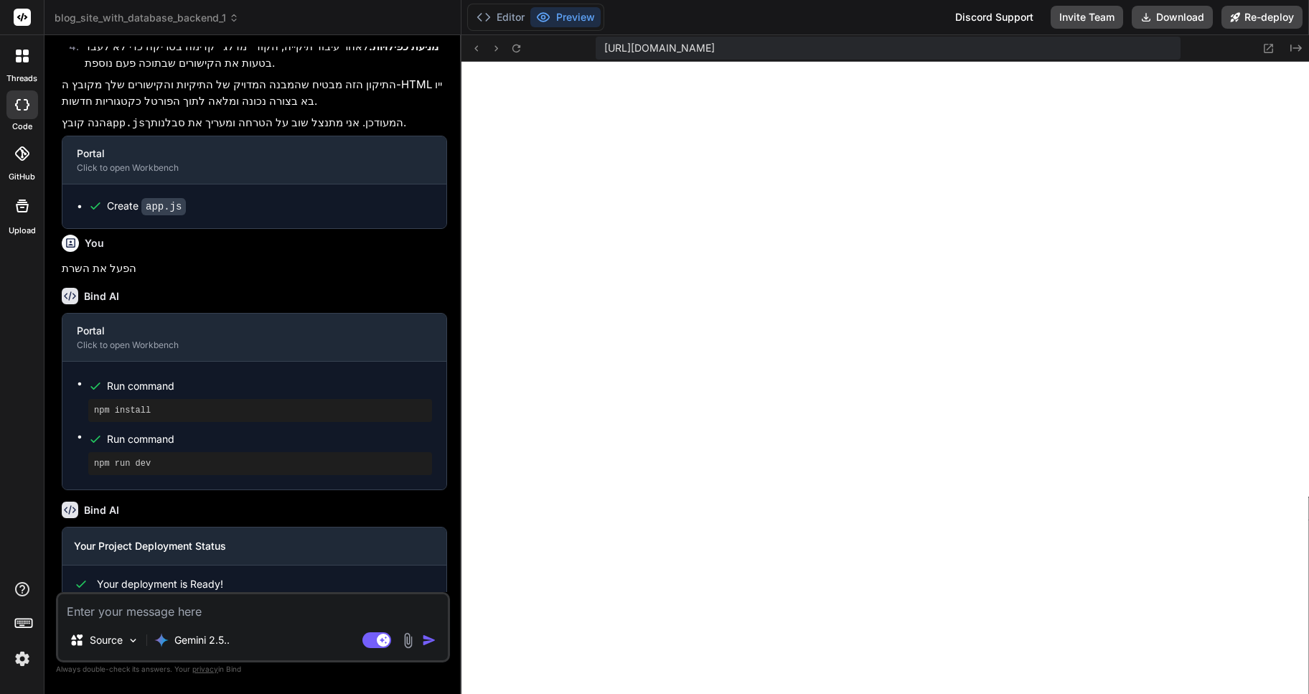
scroll to position [1771, 0]
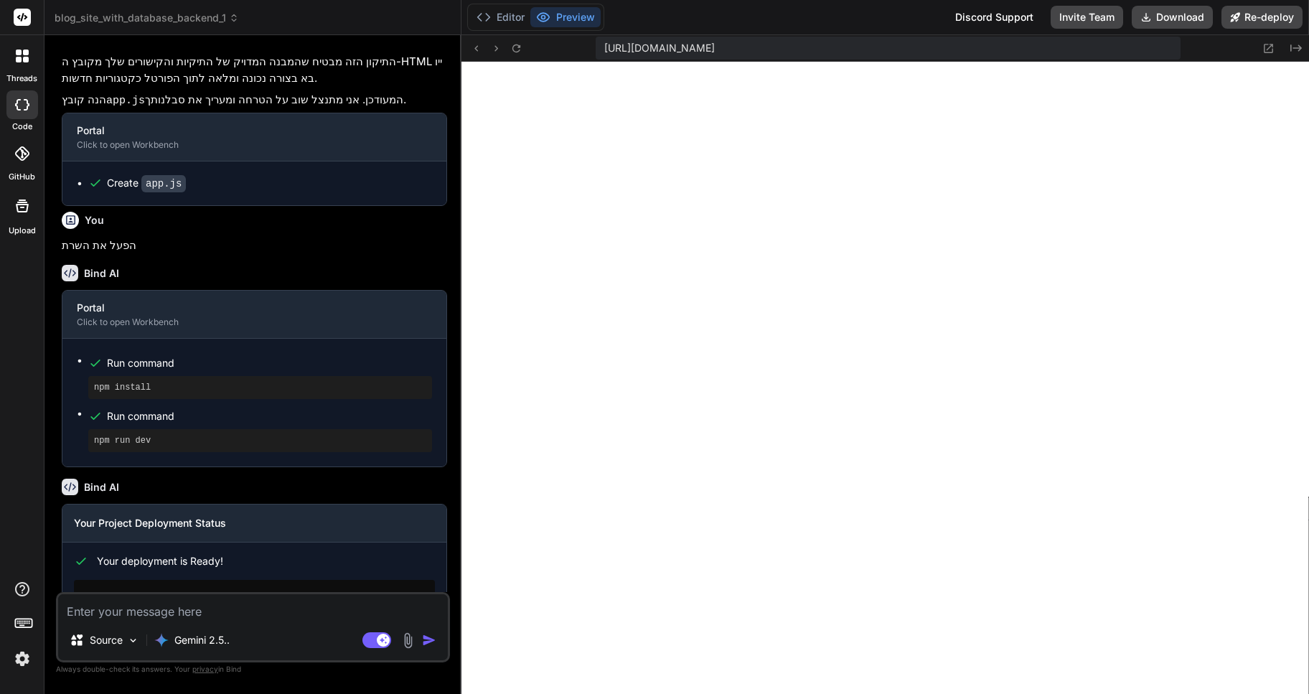
click at [128, 628] on link "Open your application" at bounding box center [146, 641] width 144 height 26
type textarea "x"
click at [90, 609] on textarea at bounding box center [253, 607] width 390 height 26
paste textarea "עכשיו [PERSON_NAME] דבר שנמצא בחלק העליון של התוכנה אינו מגיב. לא ההגדרותצ, לא …"
type textarea "עכשיו [PERSON_NAME] דבר שנמצא בחלק העליון של התוכנה אינו מגיב. לא ההגדרותצ, לא …"
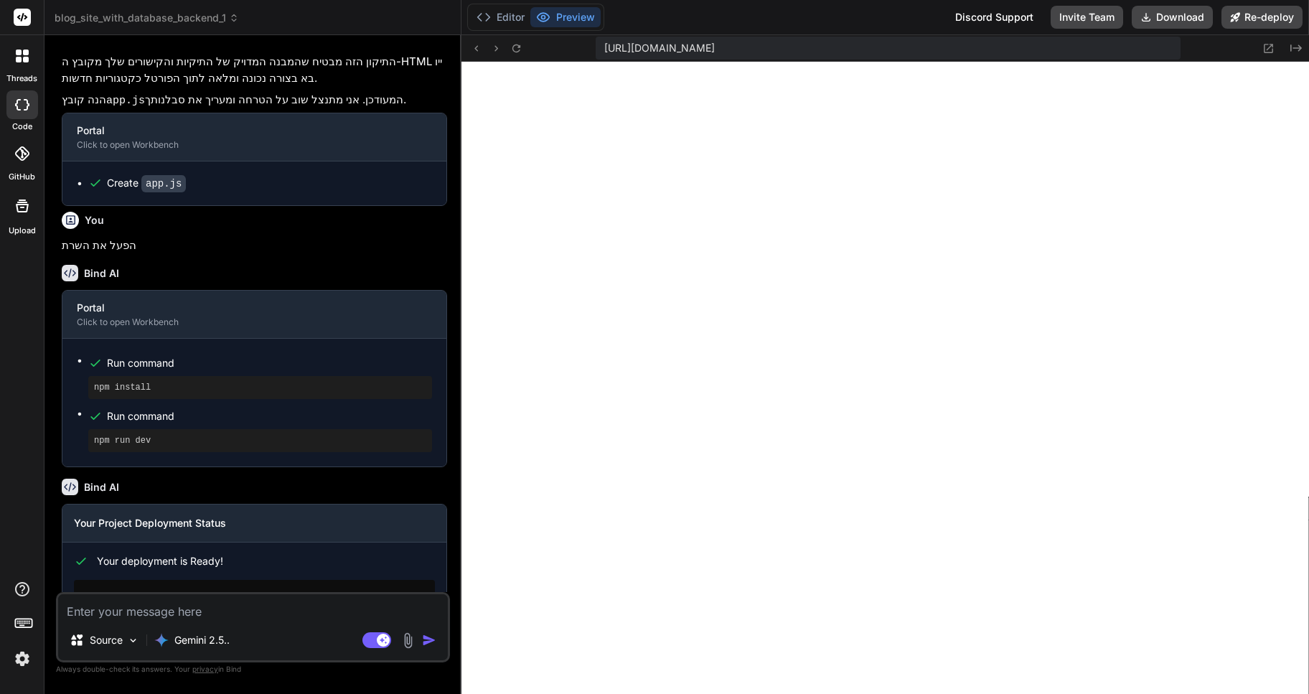
type textarea "x"
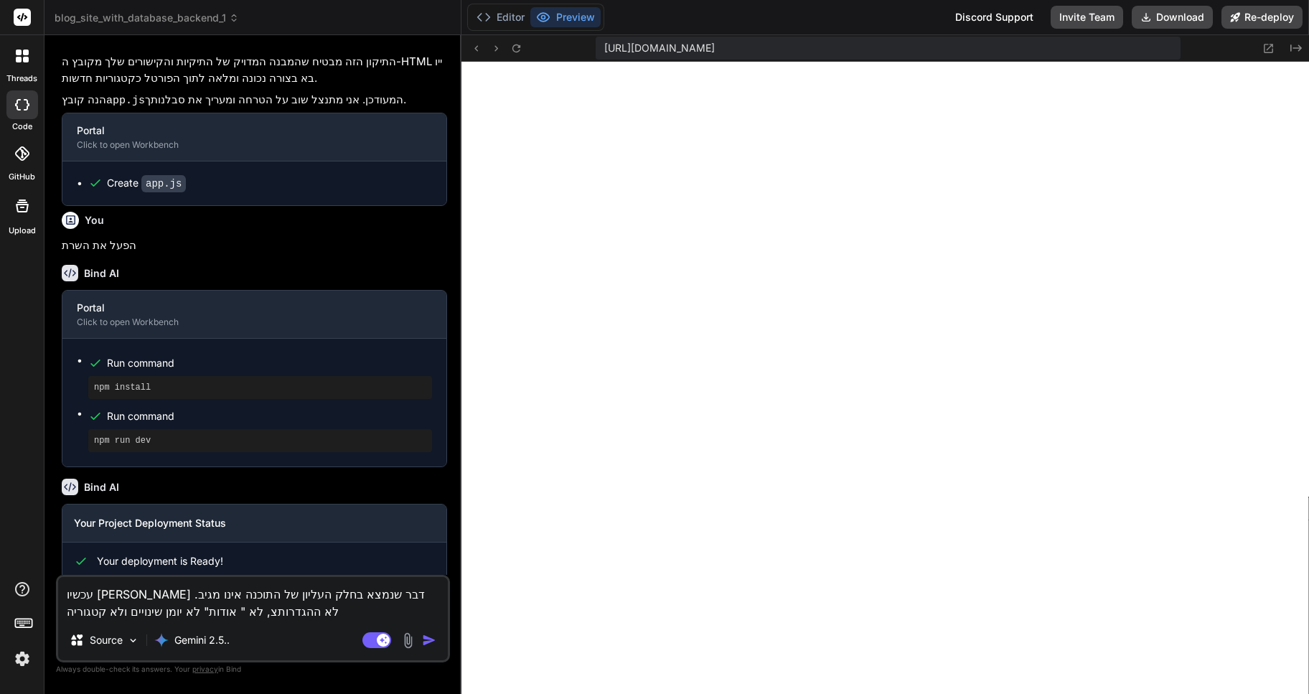
type textarea "עכשיו [PERSON_NAME] דבר שנמצא בחלק העליון של התוכנה אינו מגיב. לא ההגדרותצ, לא …"
click at [426, 641] on img "button" at bounding box center [429, 640] width 14 height 14
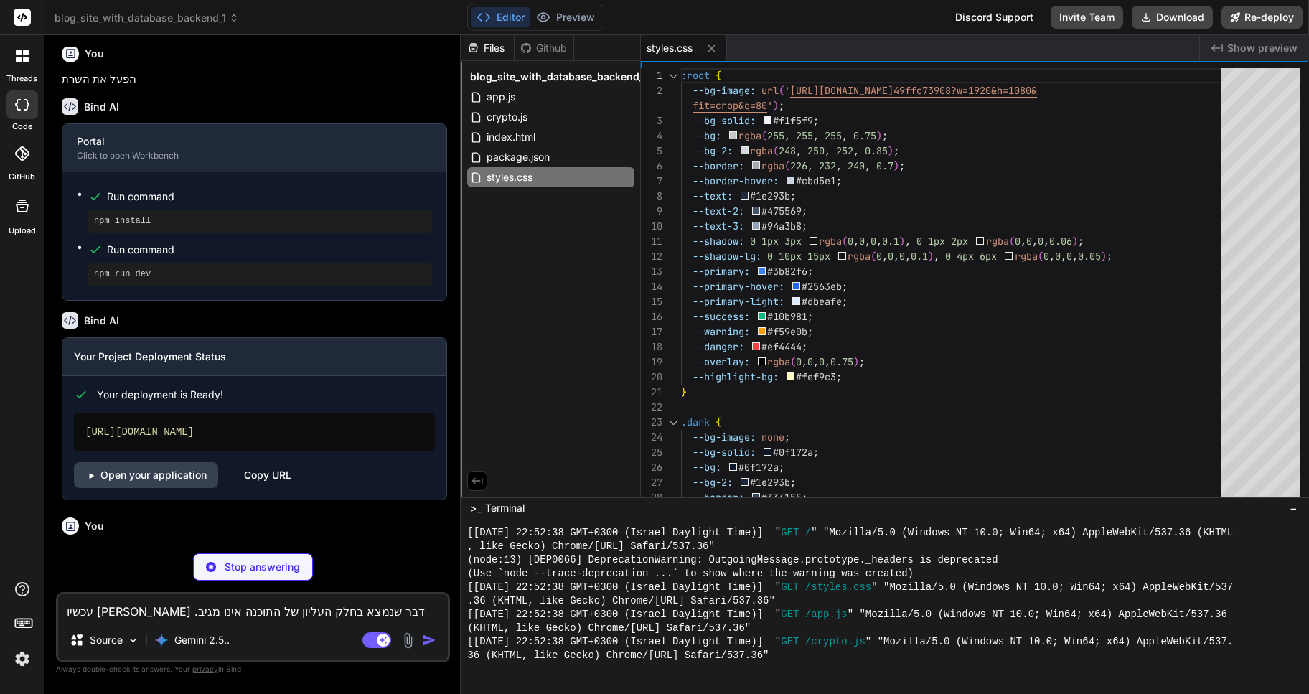
scroll to position [2332, 0]
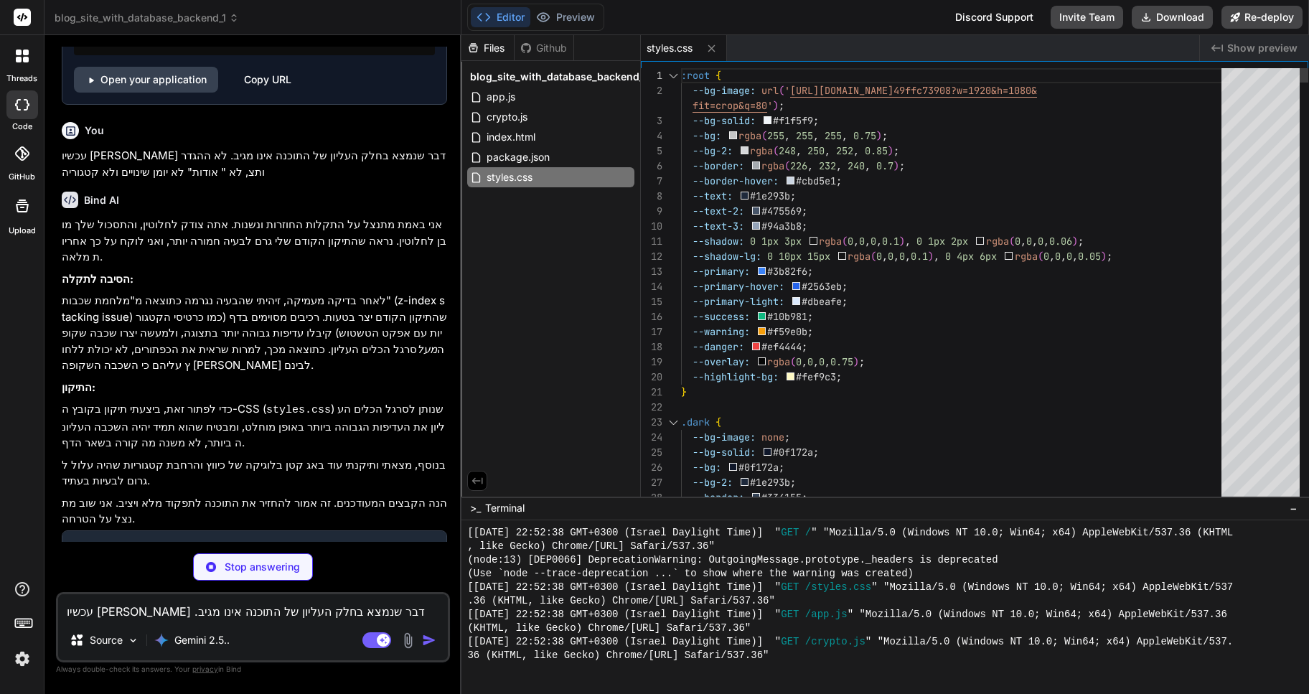
type textarea "x"
type textarea "// Backup reminders maybeShowBackupReminder(); setInterval(maybeShowBackupRemin…"
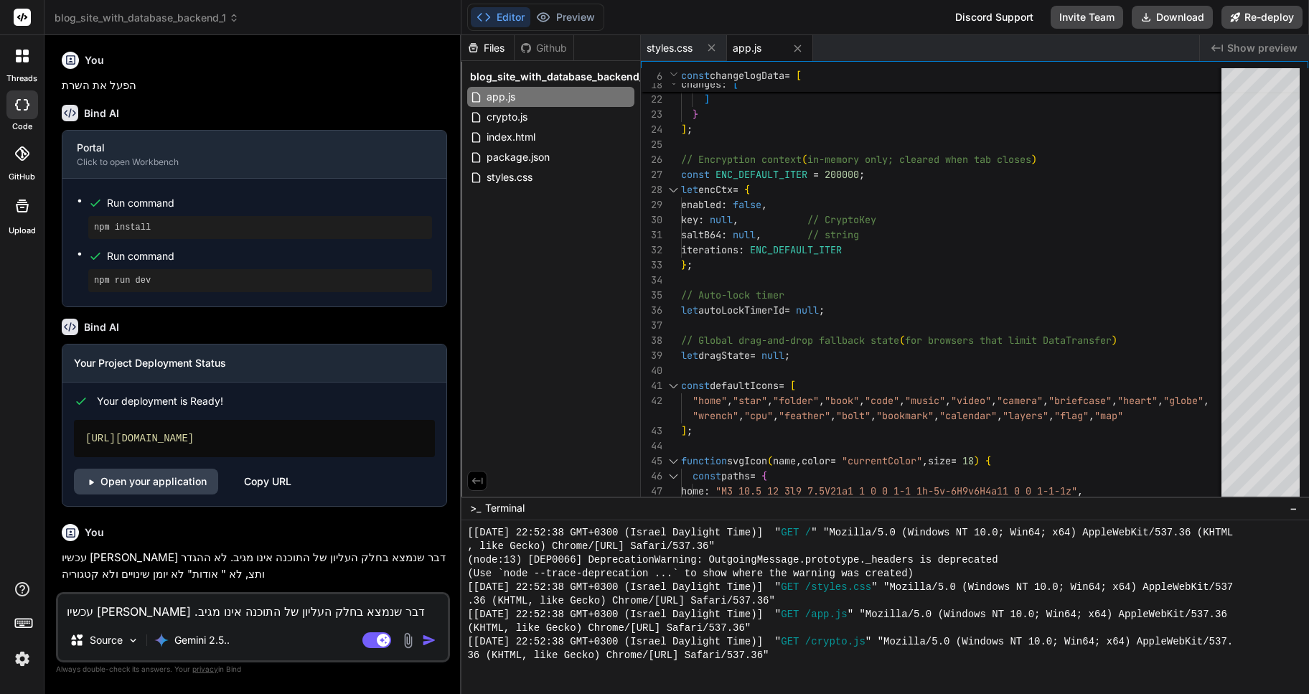
scroll to position [1923, 0]
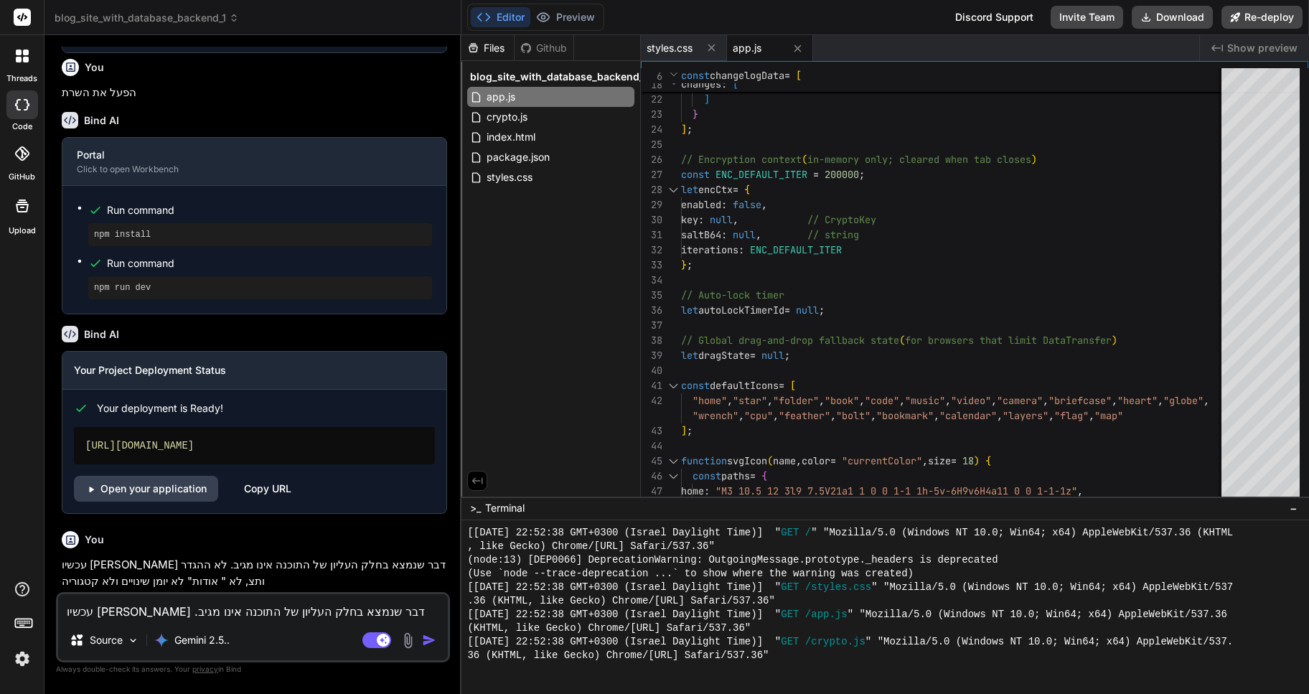
click at [237, 19] on icon at bounding box center [234, 18] width 10 height 10
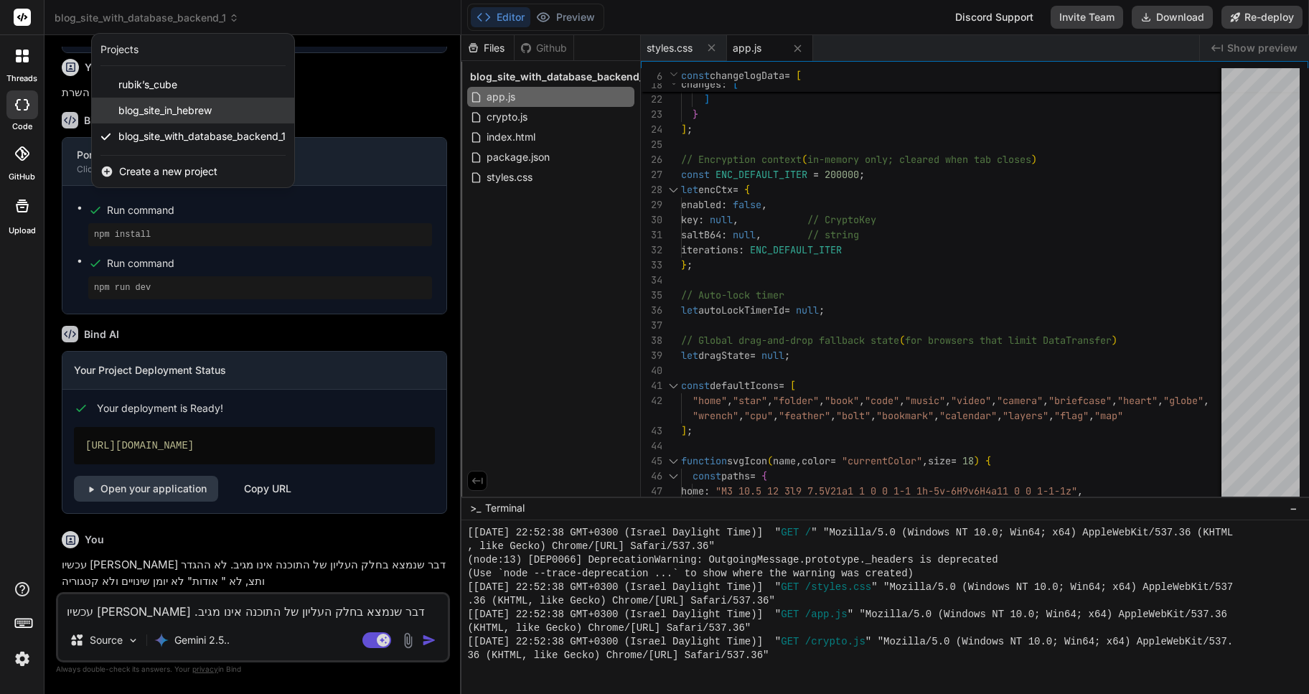
click at [188, 110] on span "blog_site_in_hebrew" at bounding box center [164, 110] width 93 height 14
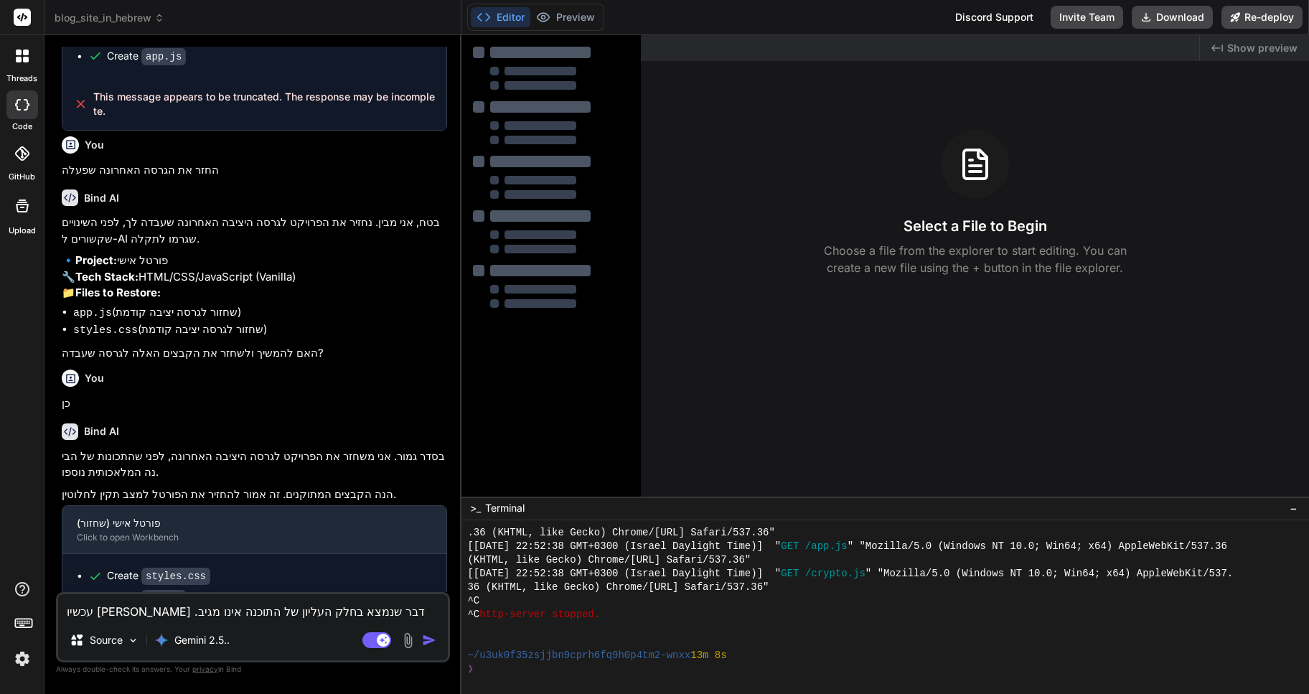
scroll to position [870, 0]
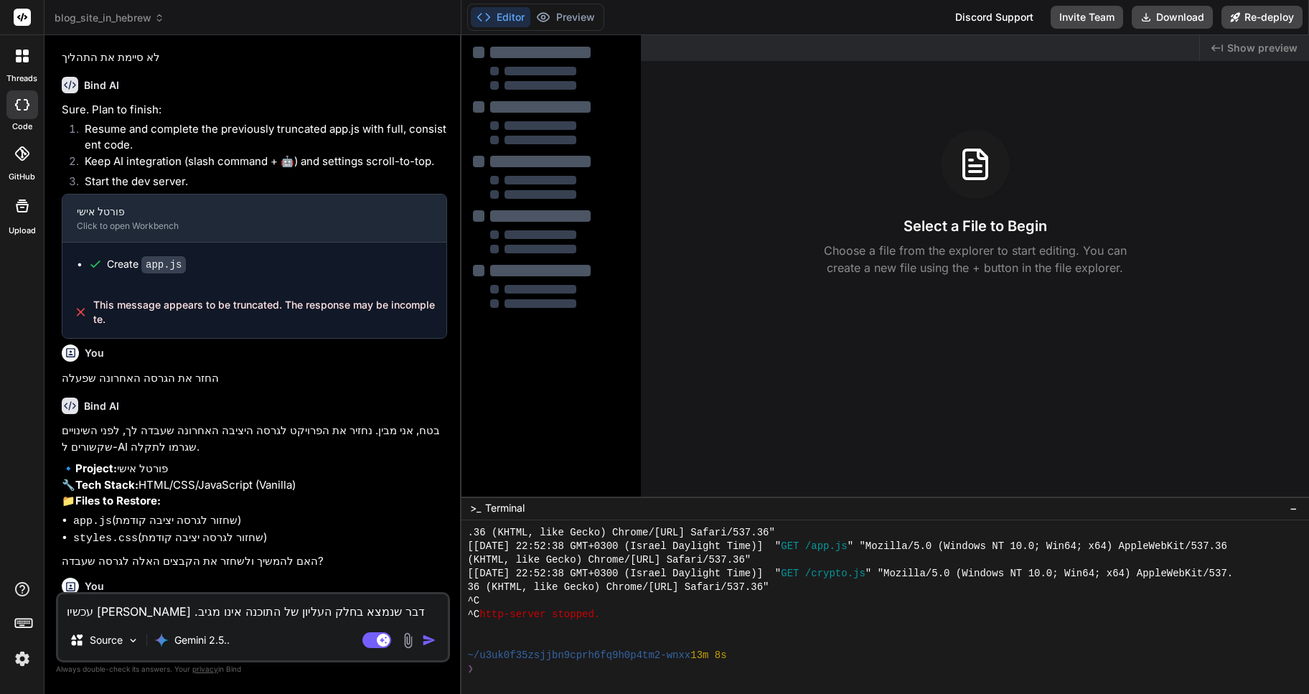
click at [164, 16] on icon at bounding box center [159, 18] width 10 height 10
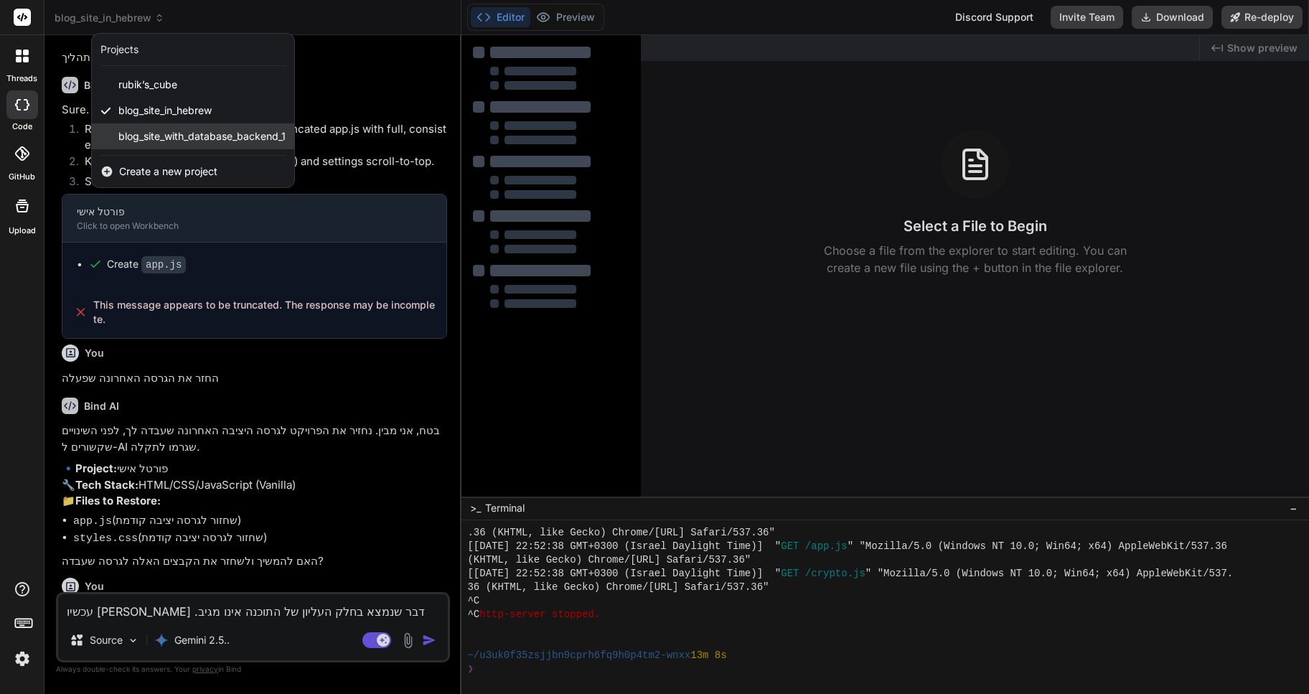
click at [188, 134] on span "blog_site_with_database_backend_1" at bounding box center [201, 136] width 167 height 14
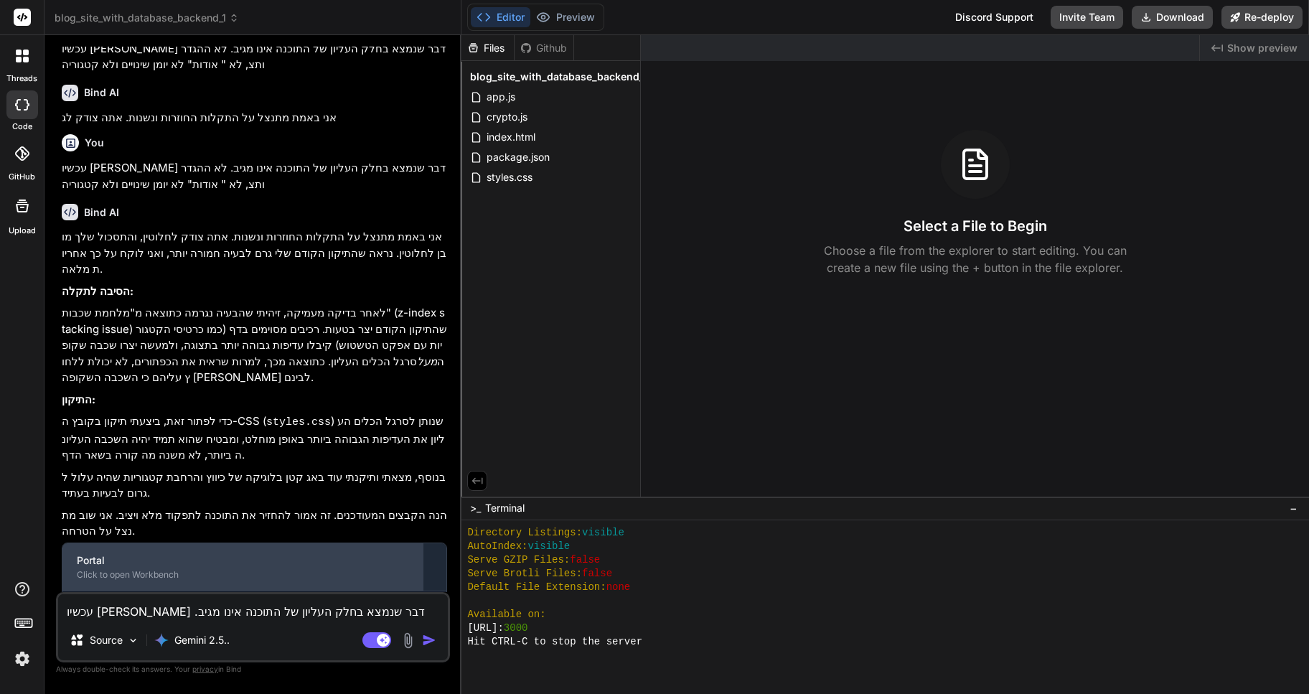
scroll to position [1254, 0]
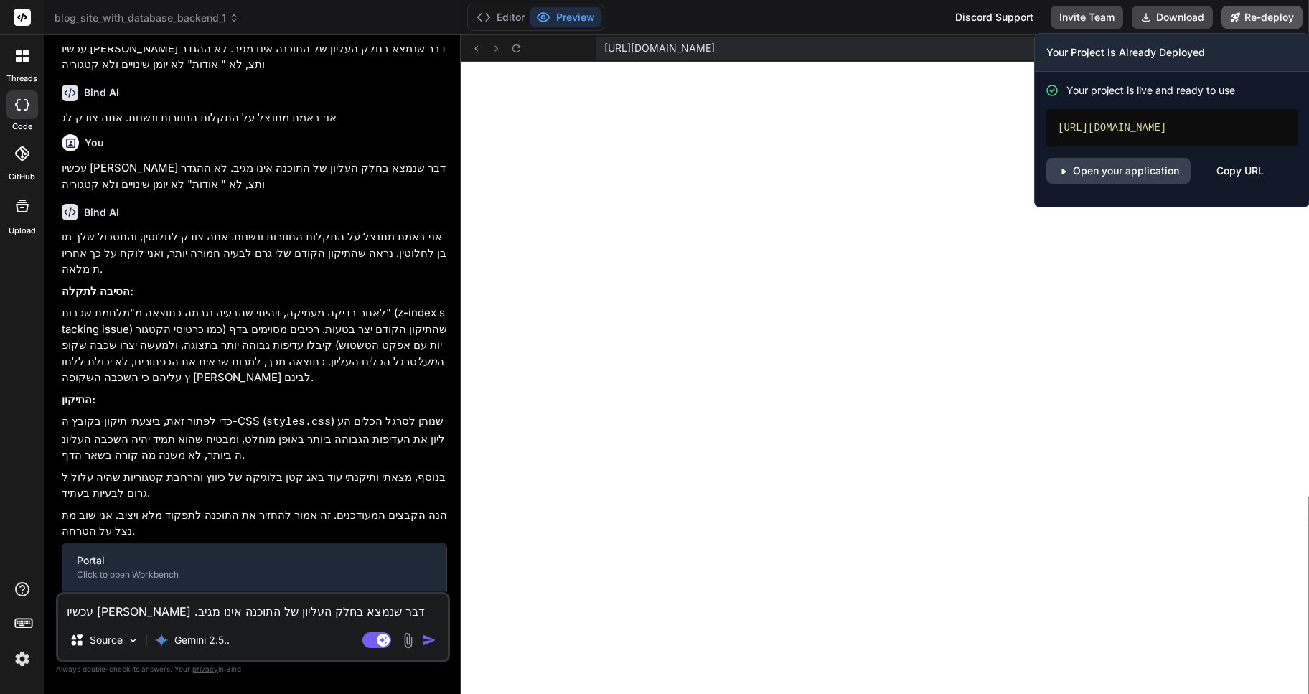
click at [1263, 12] on button "Re-deploy" at bounding box center [1261, 17] width 81 height 23
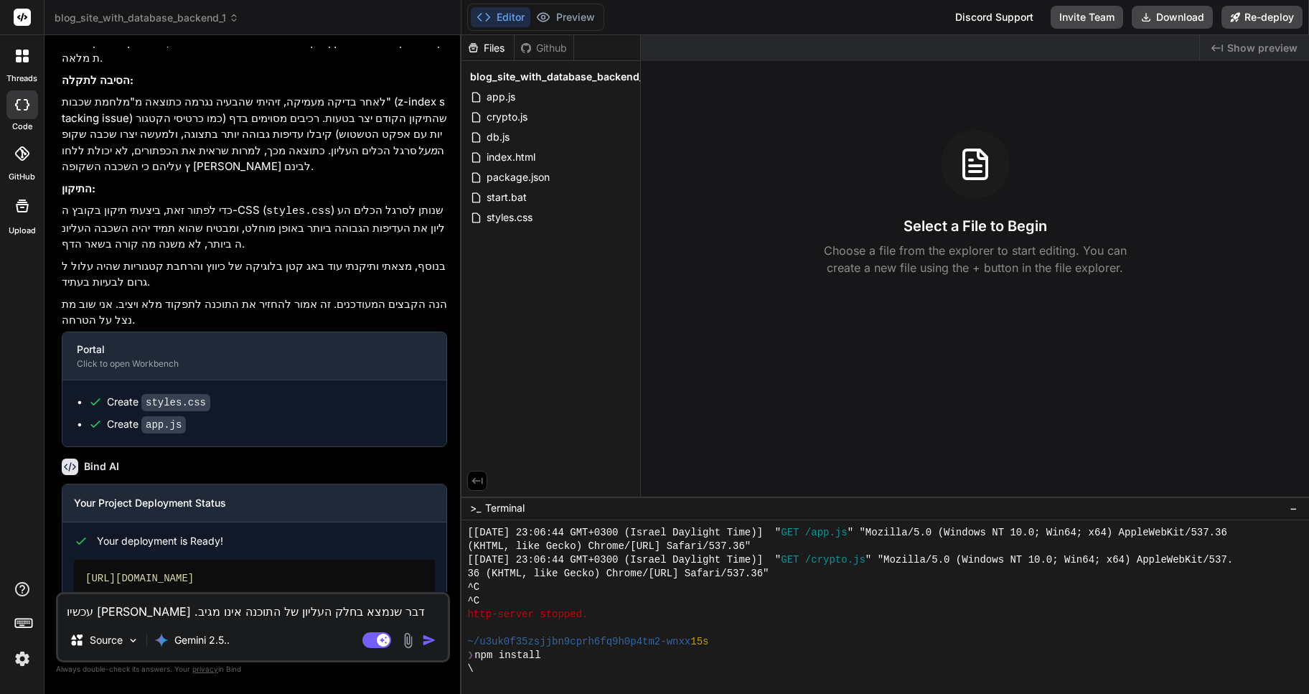
scroll to position [1431, 0]
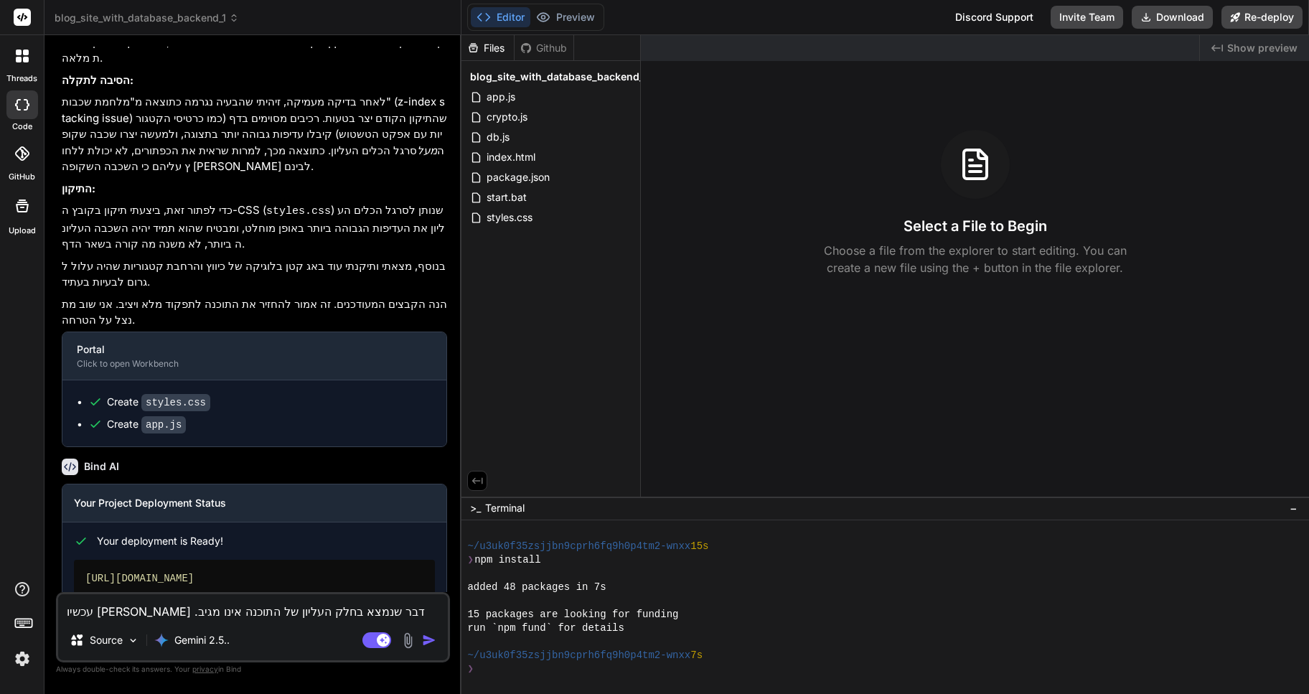
click at [151, 608] on link "Open your application" at bounding box center [146, 621] width 144 height 26
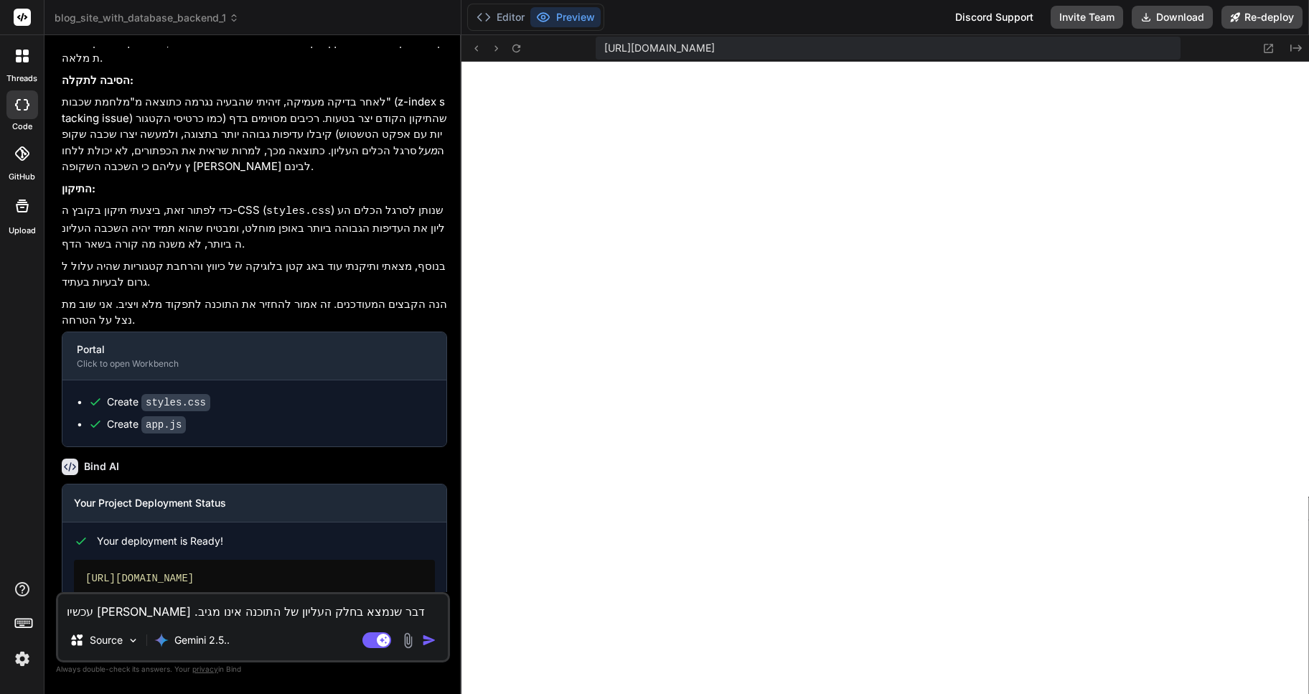
scroll to position [1990, 0]
type textarea "x"
click at [570, 23] on button "Preview" at bounding box center [565, 17] width 70 height 20
click at [506, 17] on button "Editor" at bounding box center [501, 17] width 60 height 20
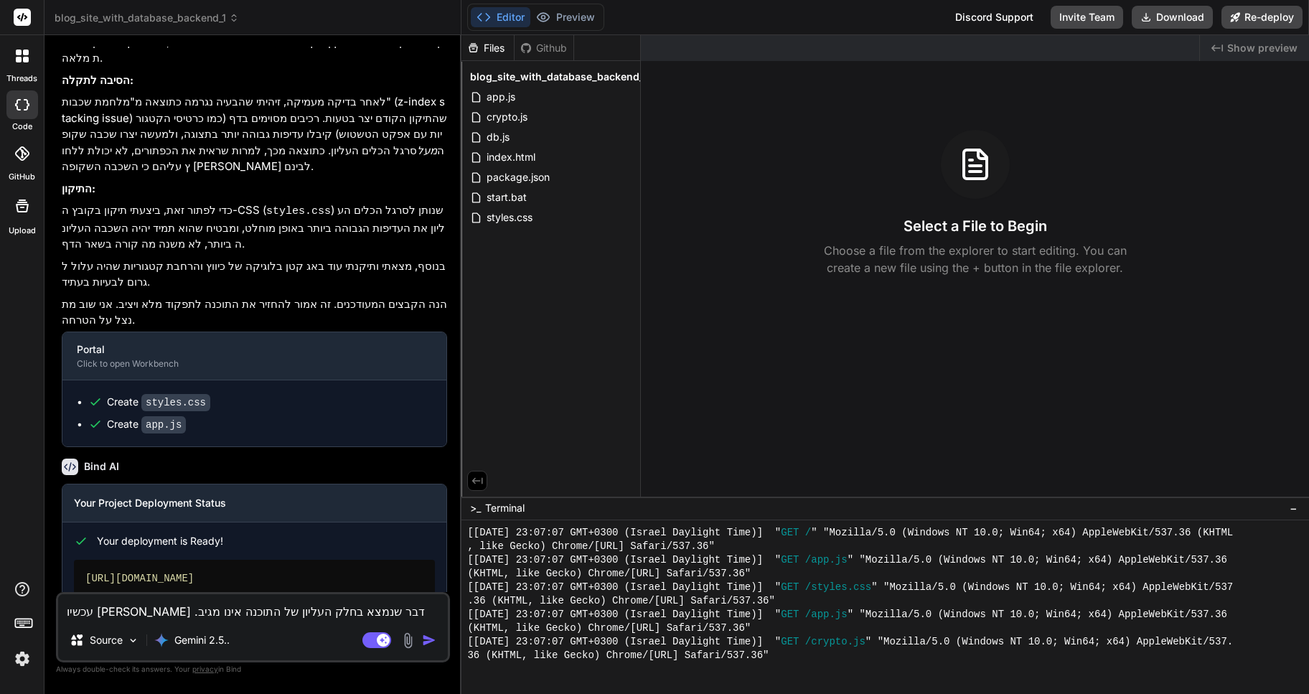
click at [506, 17] on button "Editor" at bounding box center [501, 17] width 60 height 20
click at [570, 18] on button "Preview" at bounding box center [565, 17] width 70 height 20
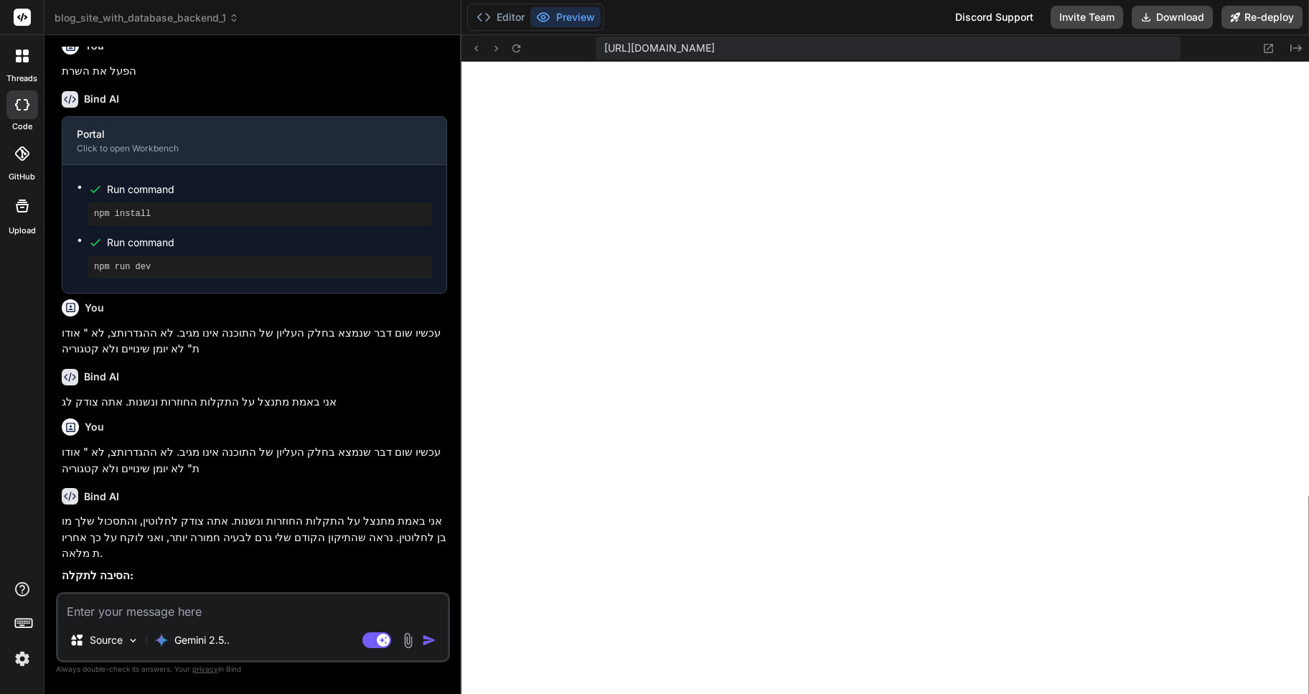
scroll to position [518, 0]
type textarea "x"
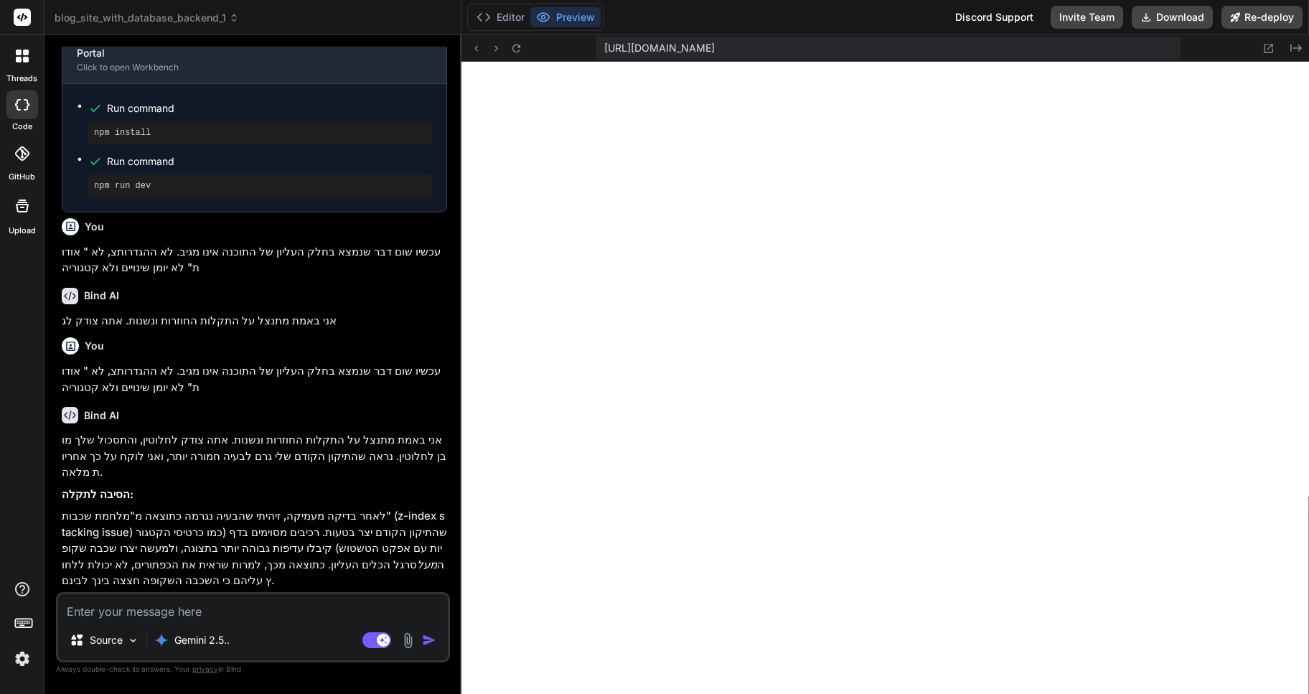
scroll to position [1489, 0]
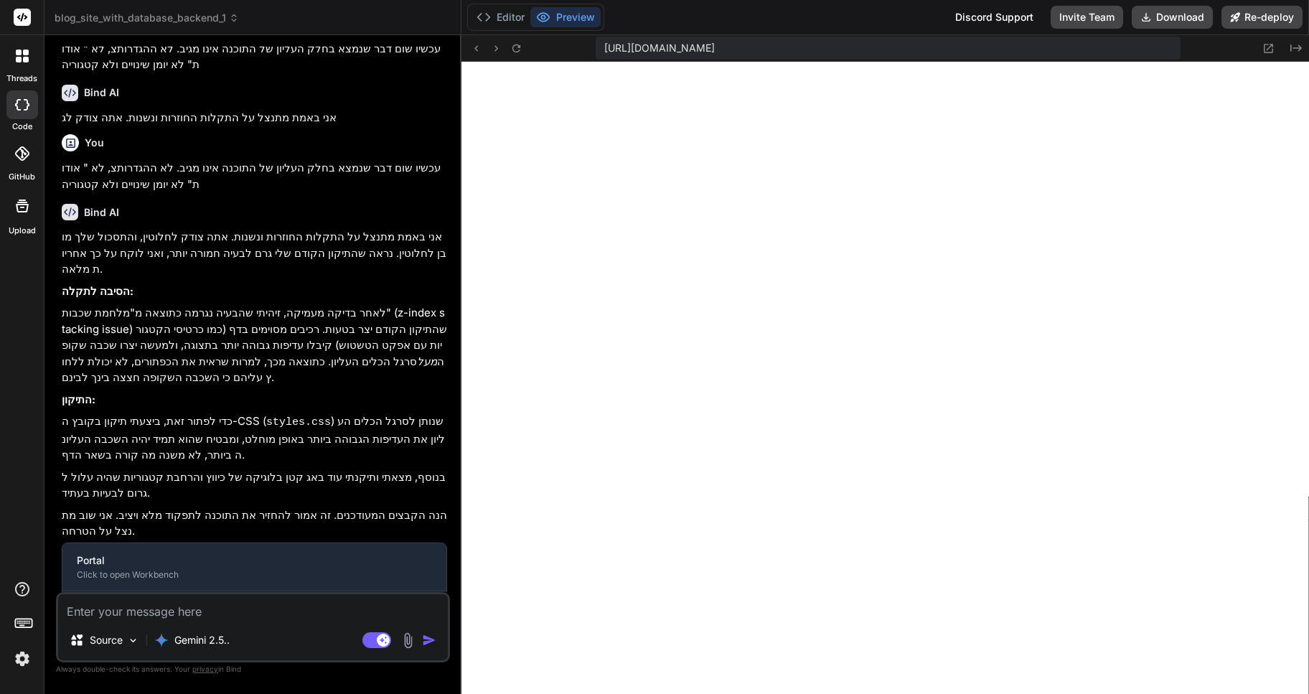
click at [143, 616] on textarea at bounding box center [253, 607] width 390 height 26
type textarea "w"
type textarea "x"
type textarea "wh"
type textarea "x"
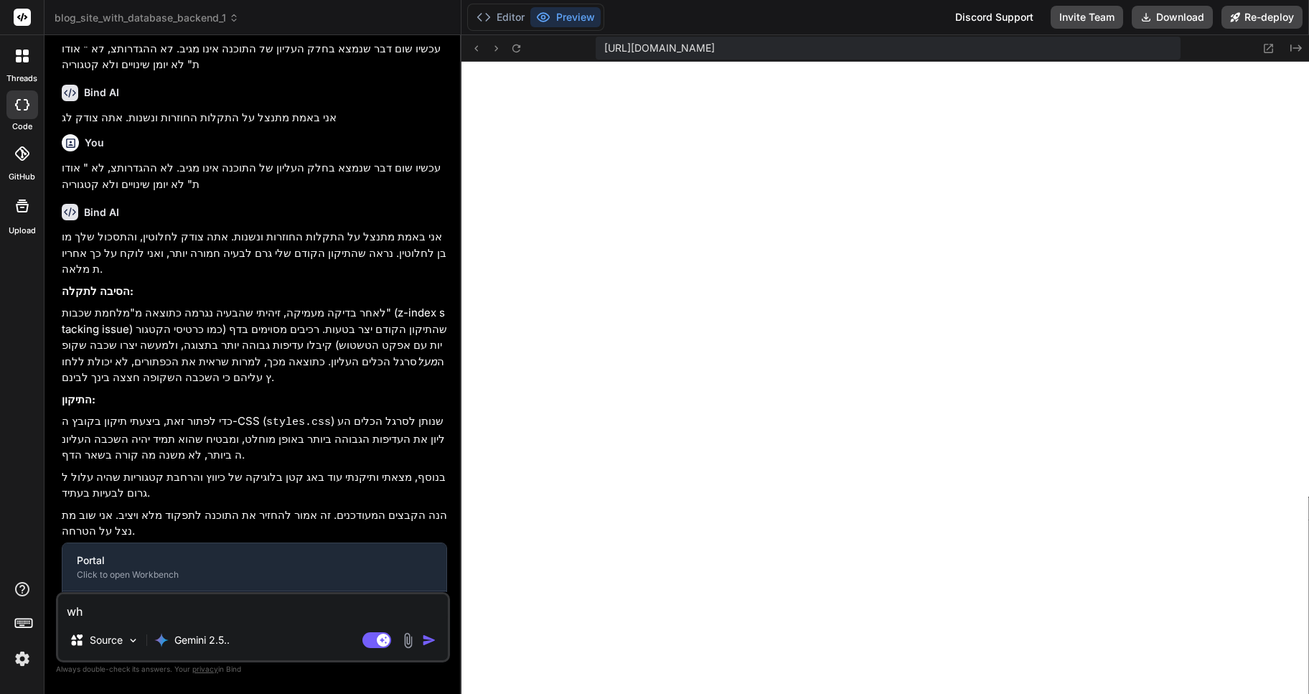
type textarea "whe"
type textarea "x"
type textarea "when"
type textarea "x"
type textarea "when"
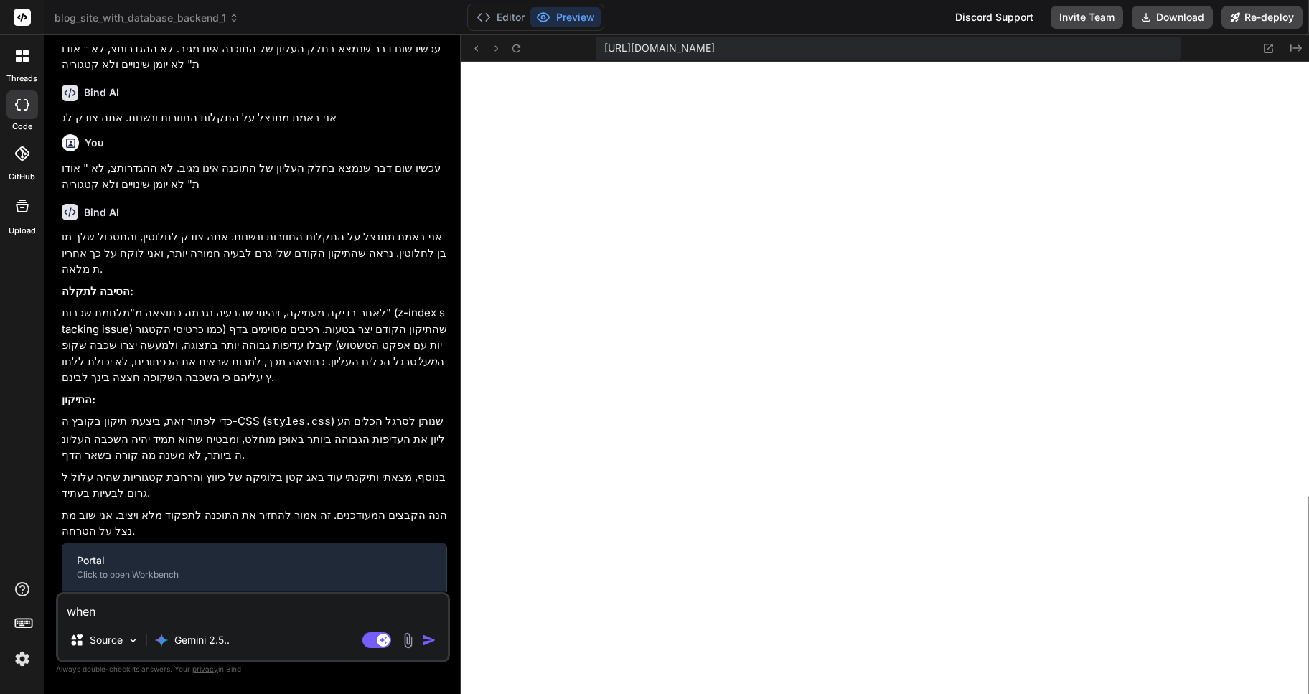
type textarea "x"
type textarea "when I"
type textarea "x"
type textarea "when I"
type textarea "x"
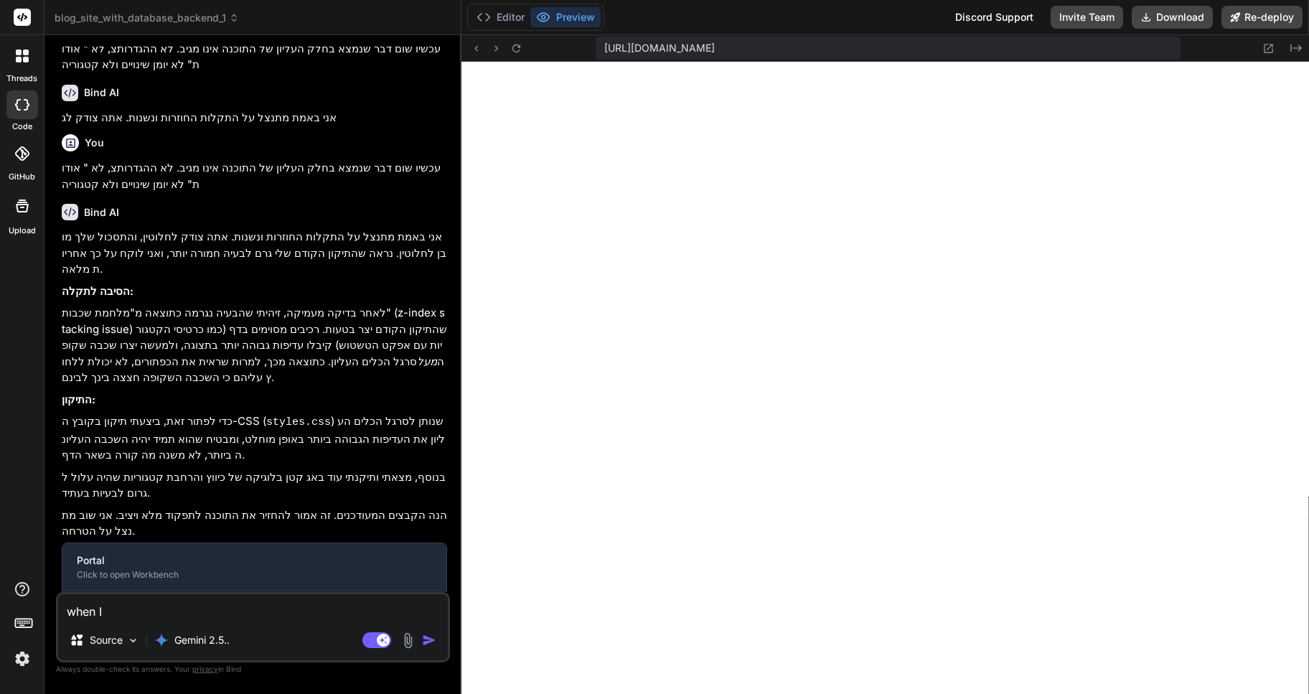
type textarea "when I d"
type textarea "x"
type textarea "when I de"
type textarea "x"
type textarea "when I dep"
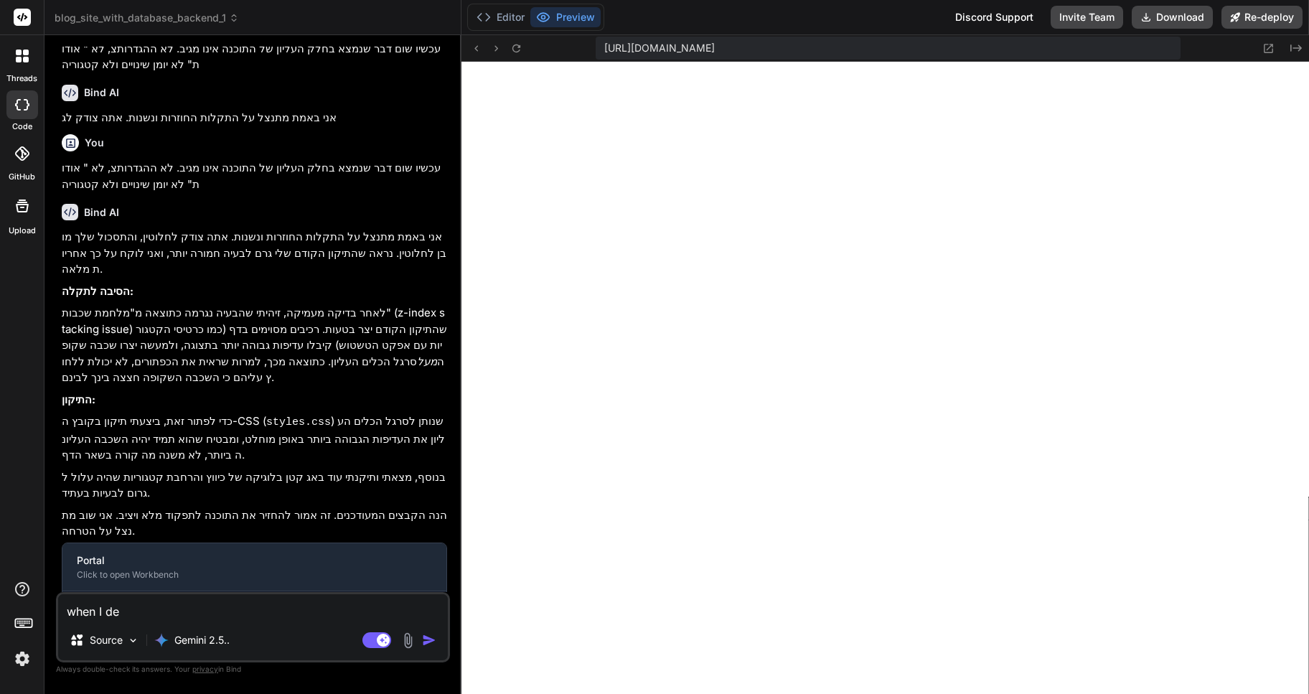
type textarea "x"
type textarea "when I depl"
type textarea "x"
type textarea "when I deplo"
type textarea "x"
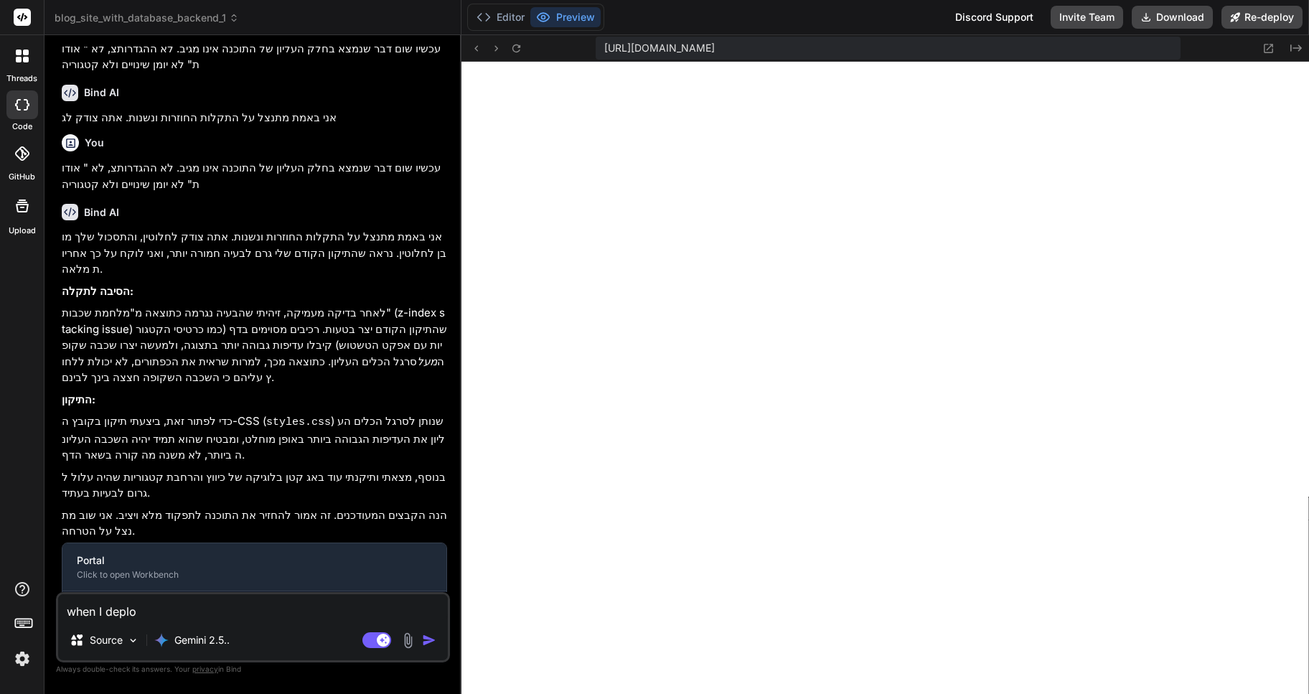
type textarea "when I deploy"
type textarea "x"
type textarea "when I deploy"
type textarea "x"
type textarea "when I deploy t"
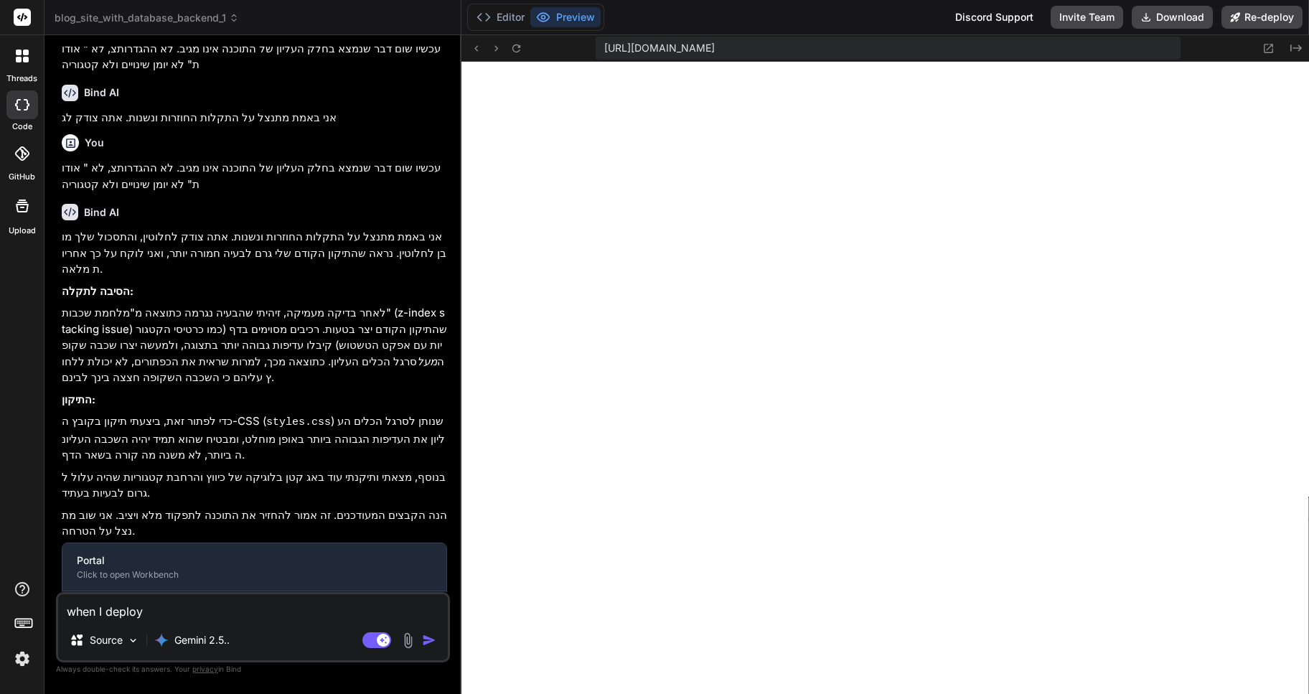
type textarea "x"
type textarea "when I deploy th"
type textarea "x"
type textarea "when I deploy the"
type textarea "x"
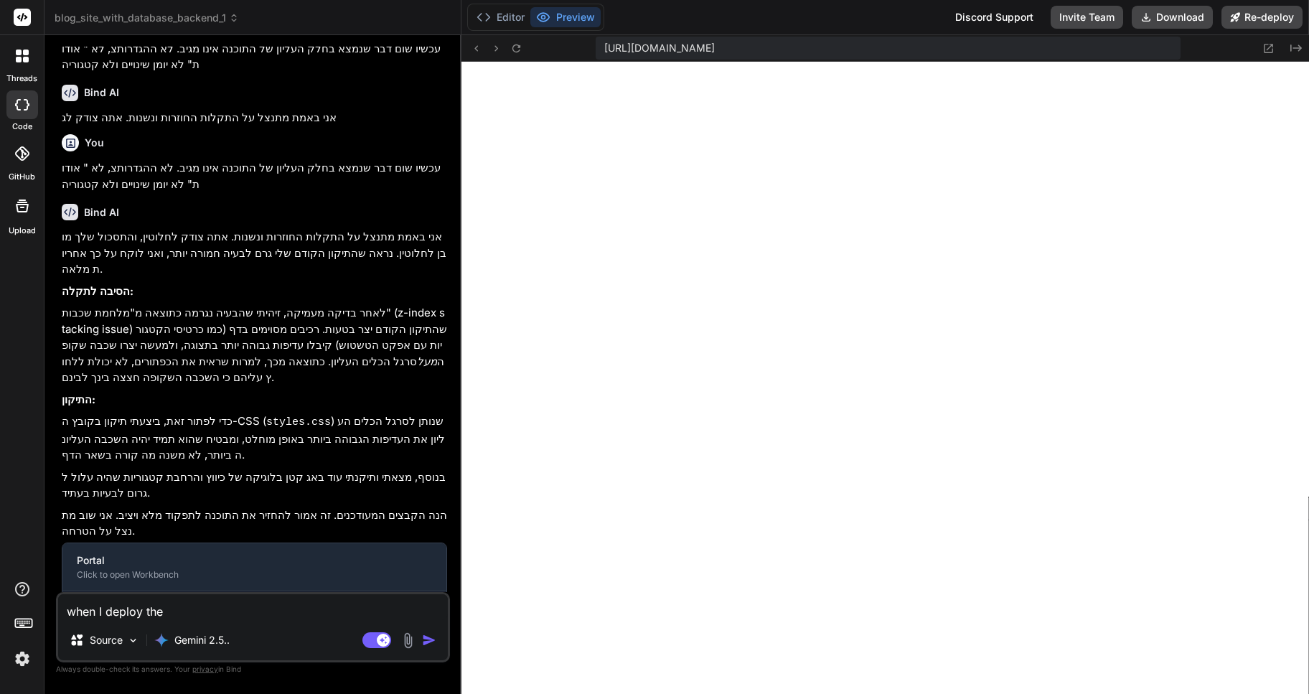
type textarea "when I deploy the"
type textarea "x"
type textarea "when I deploy the s"
type textarea "x"
type textarea "when I deploy the si"
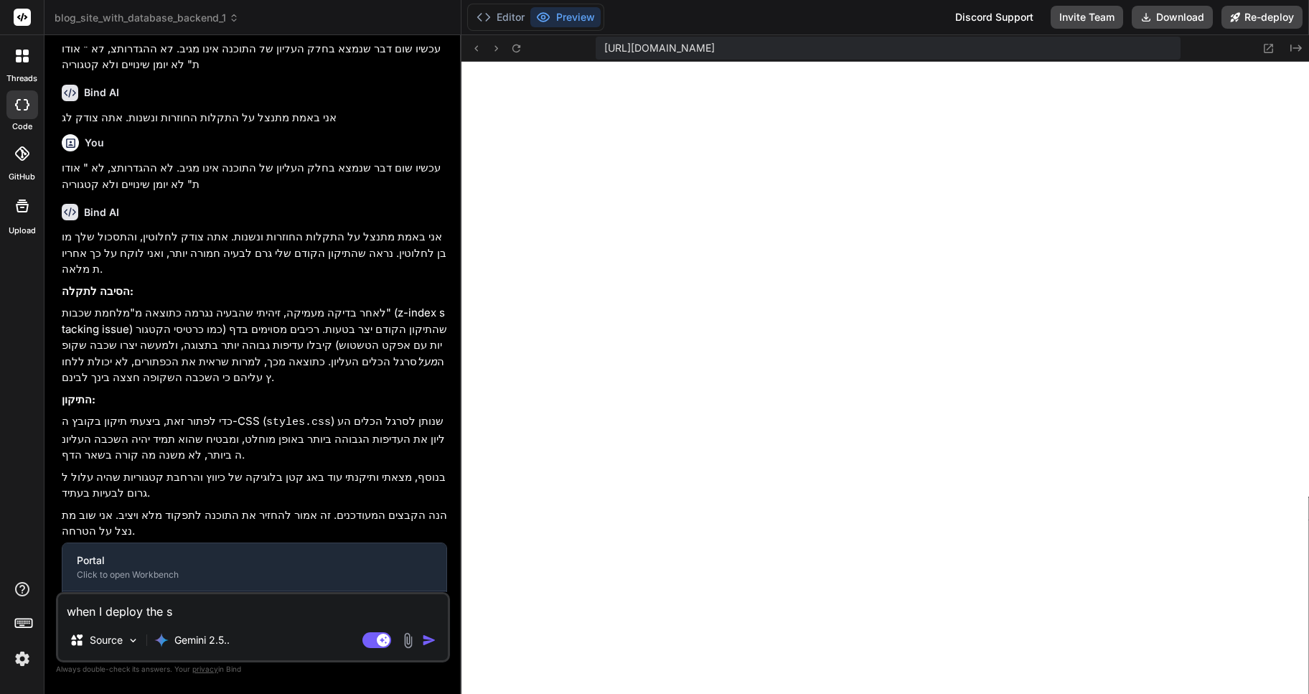
type textarea "x"
type textarea "when I deploy the sit"
type textarea "x"
type textarea "when I deploy the site"
type textarea "x"
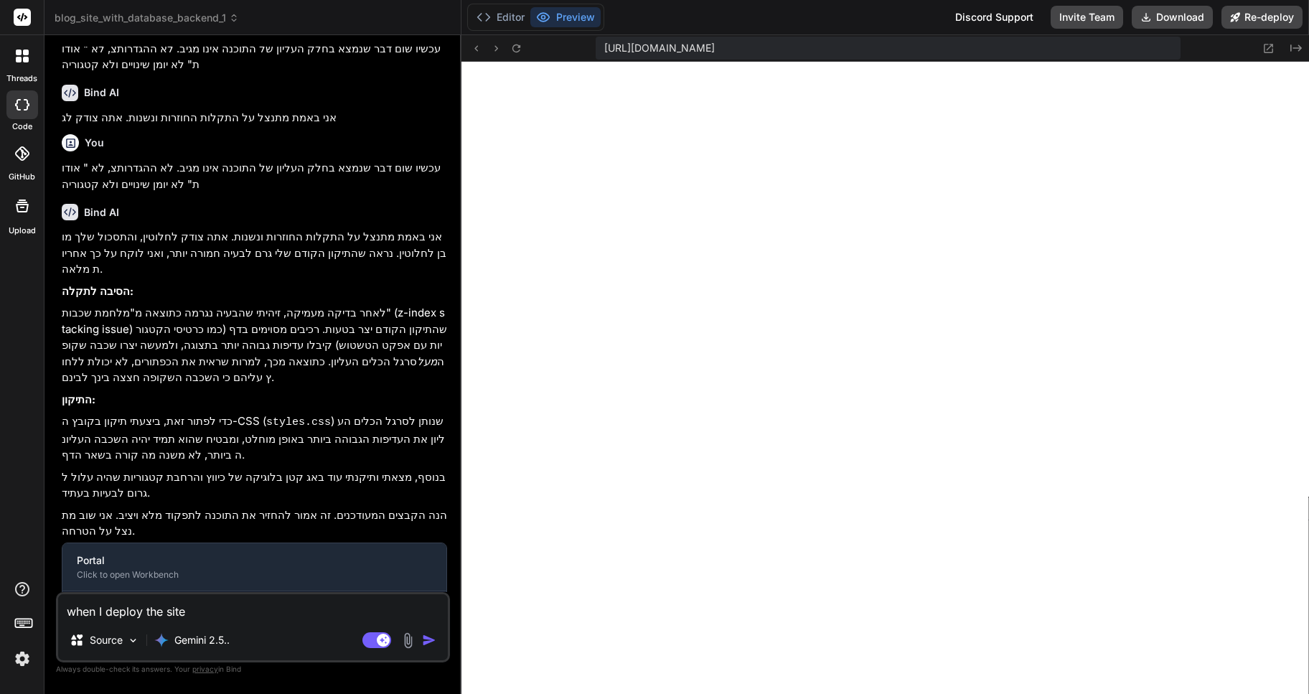
type textarea "when I deploy the site"
type textarea "x"
type textarea "when I deploy the site t"
type textarea "x"
type textarea "when I deploy the site to"
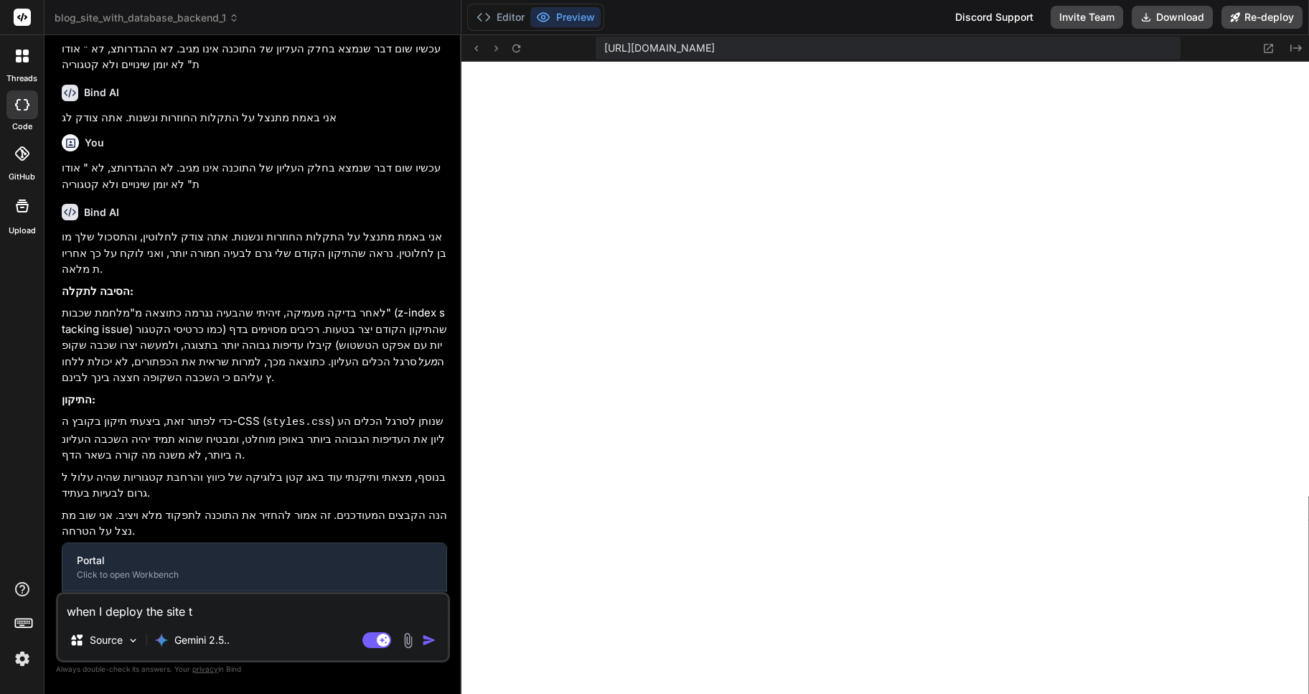
type textarea "x"
type textarea "when I deploy the site to"
type textarea "x"
type textarea "when I deploy the site to p"
type textarea "x"
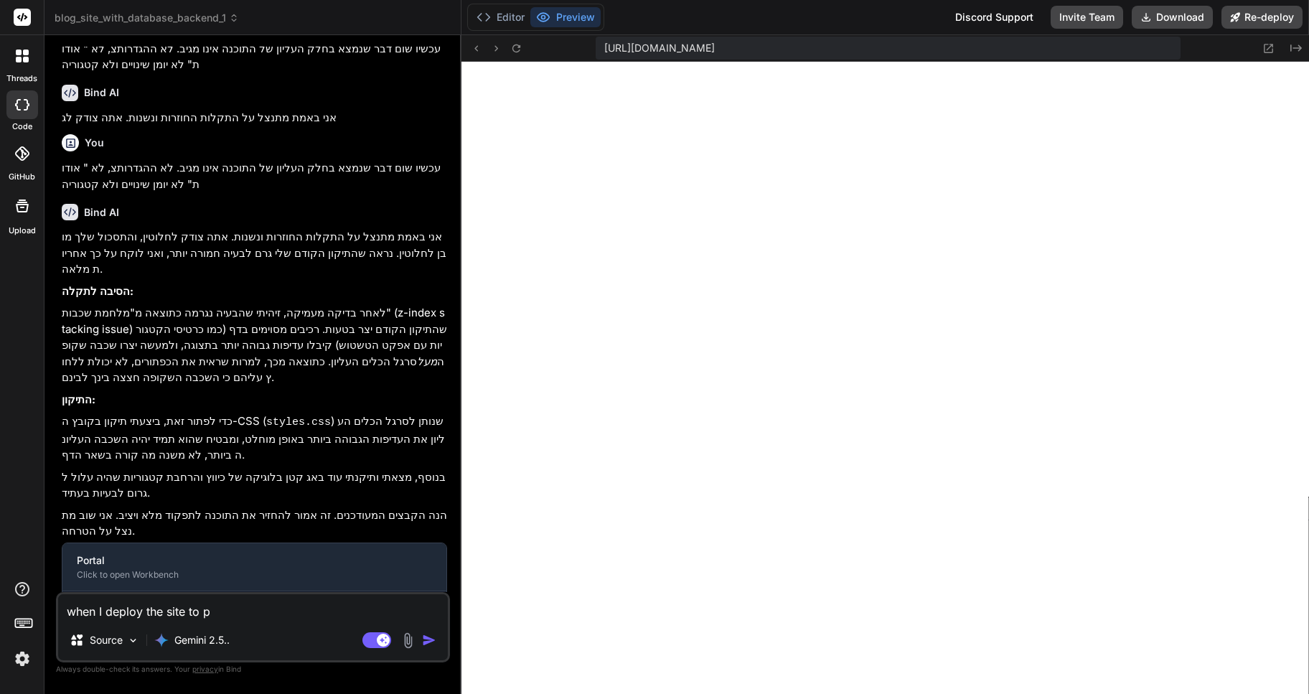
type textarea "when I deploy the site to pe"
type textarea "x"
type textarea "when I deploy the site to per"
type textarea "x"
type textarea "when I deploy the site to perc"
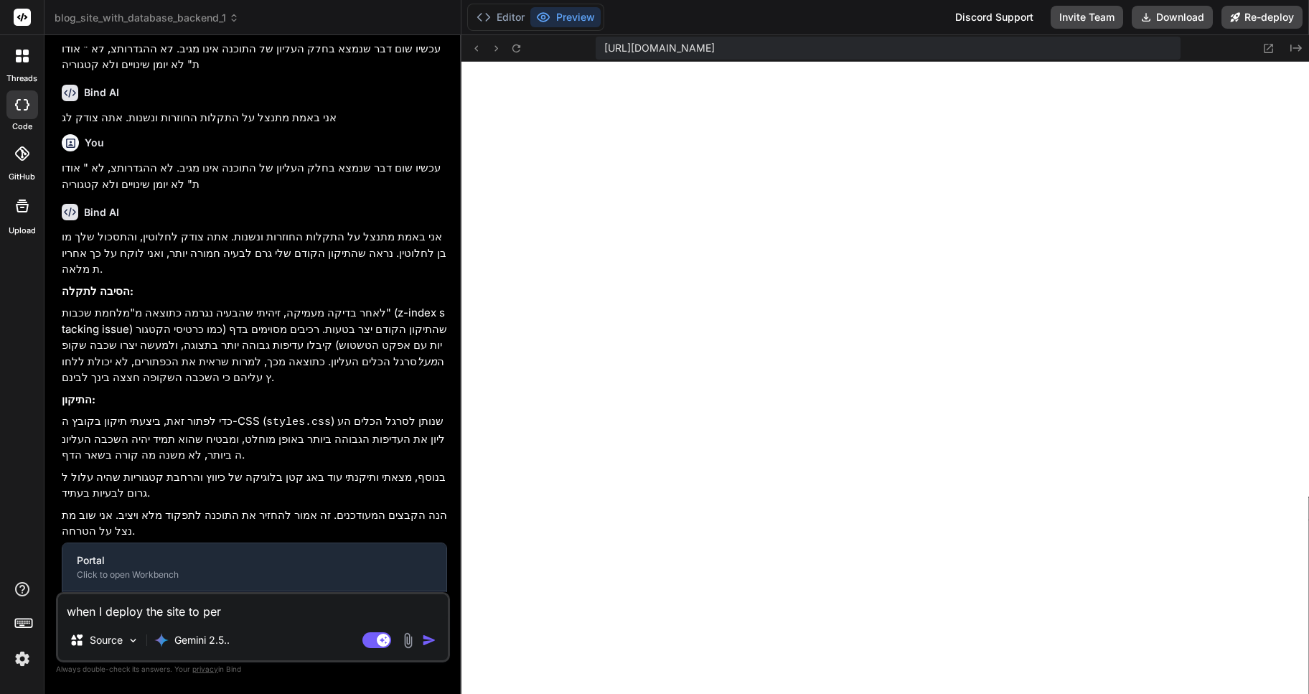
type textarea "x"
type textarea "when I deploy the site to perce"
type textarea "x"
type textarea "when I deploy the site to percel"
type textarea "x"
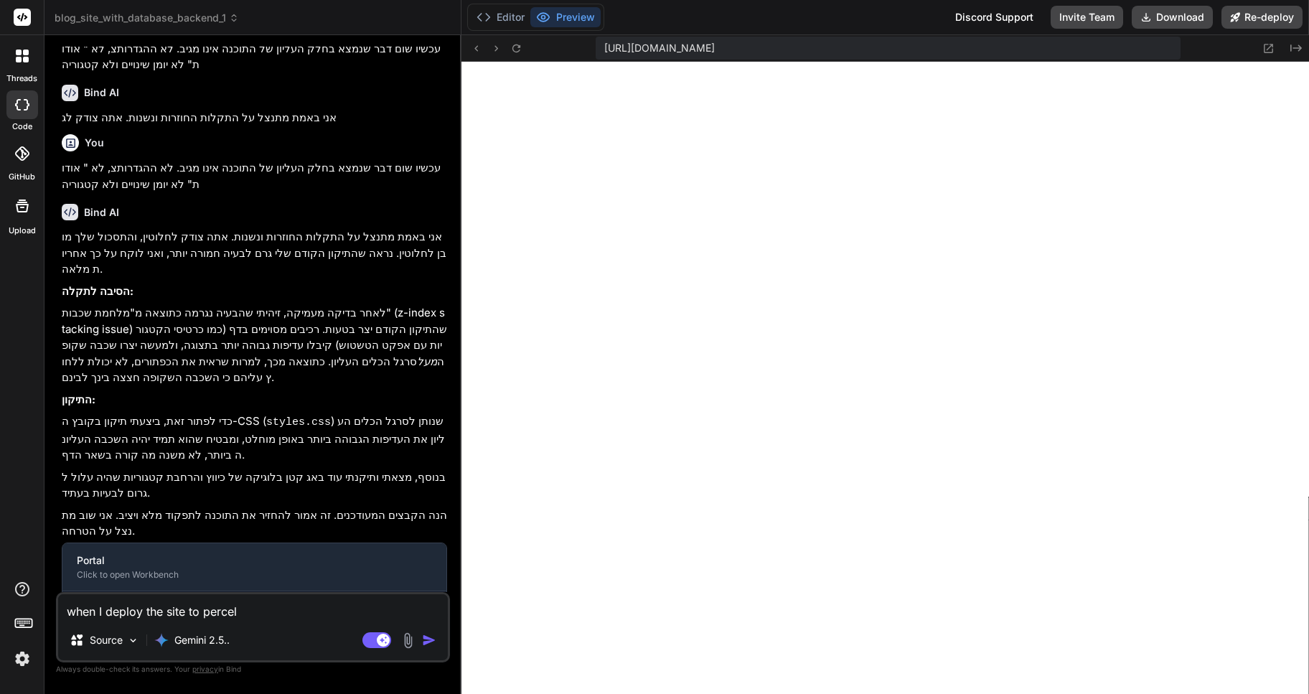
type textarea "when I deploy the site to percel"
type textarea "x"
type textarea "when I deploy the site to percel n"
type textarea "x"
type textarea "when I deploy the site to percel no"
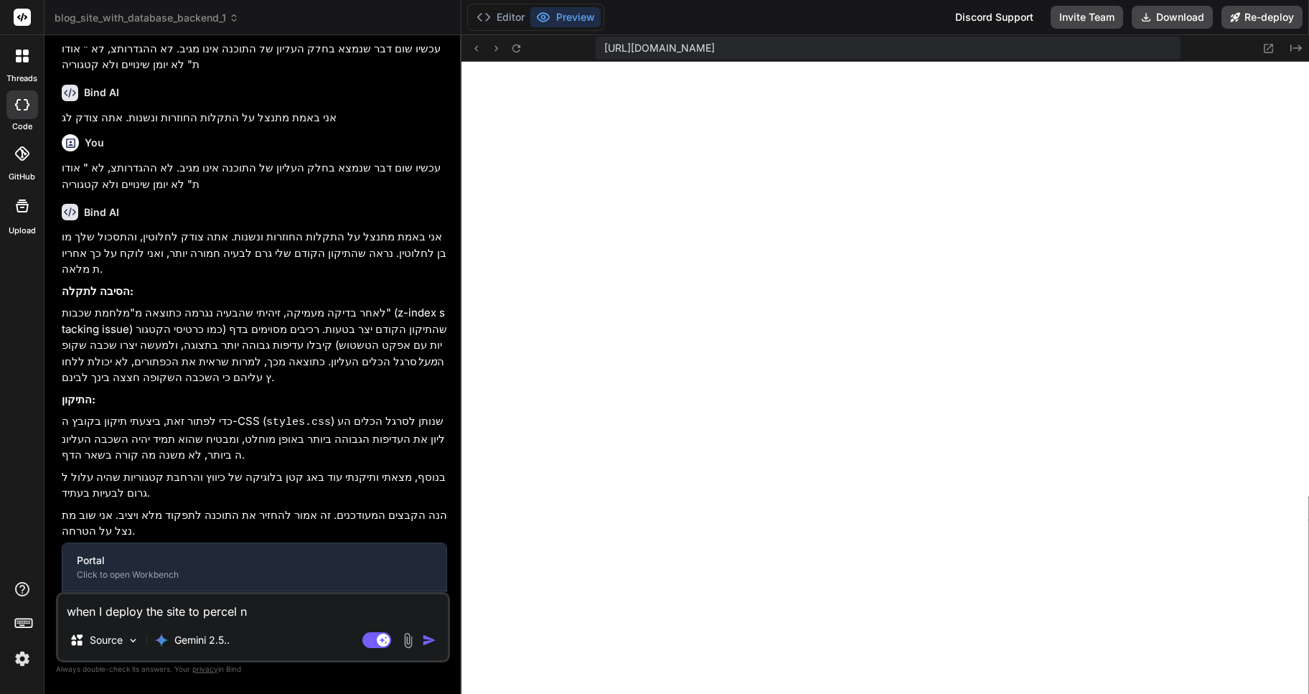
type textarea "x"
type textarea "when I deploy the site to percel not"
type textarea "x"
type textarea "when I deploy the site to [PERSON_NAME]"
type textarea "x"
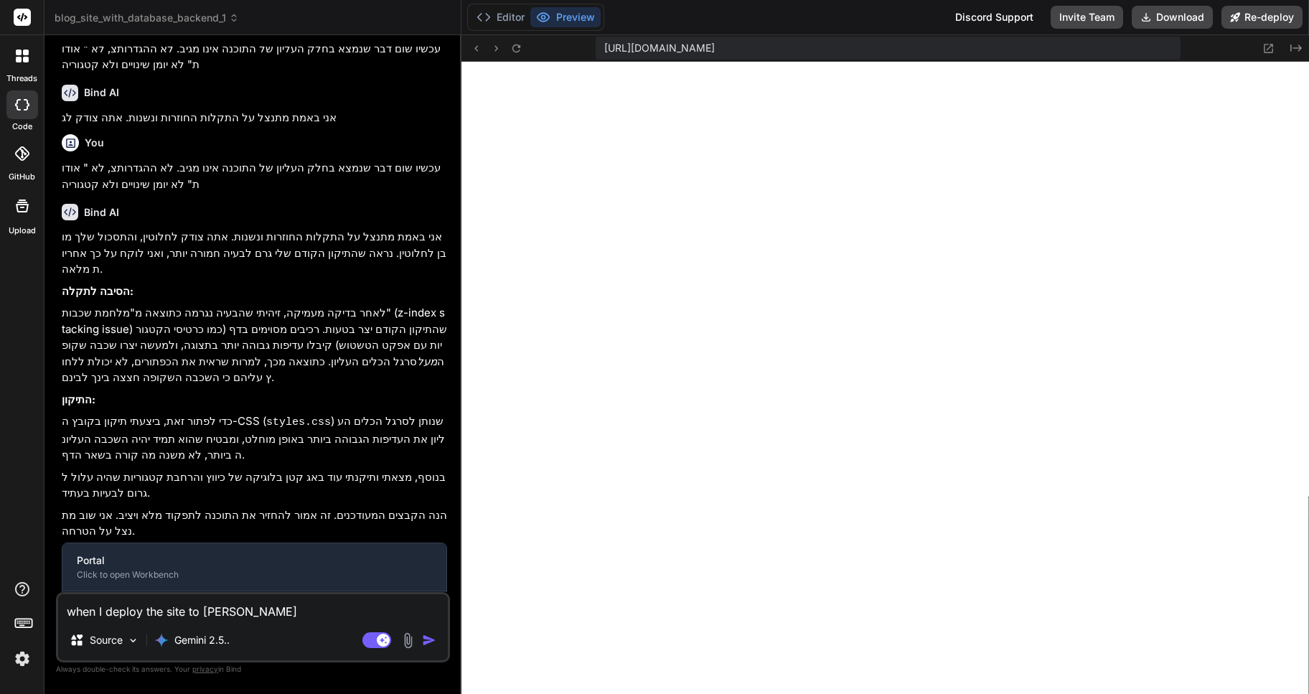
type textarea "when I deploy the site to percel nothi"
type textarea "x"
type textarea "when I deploy the site to percel nothin"
type textarea "x"
type textarea "when I deploy the site to percel nothing"
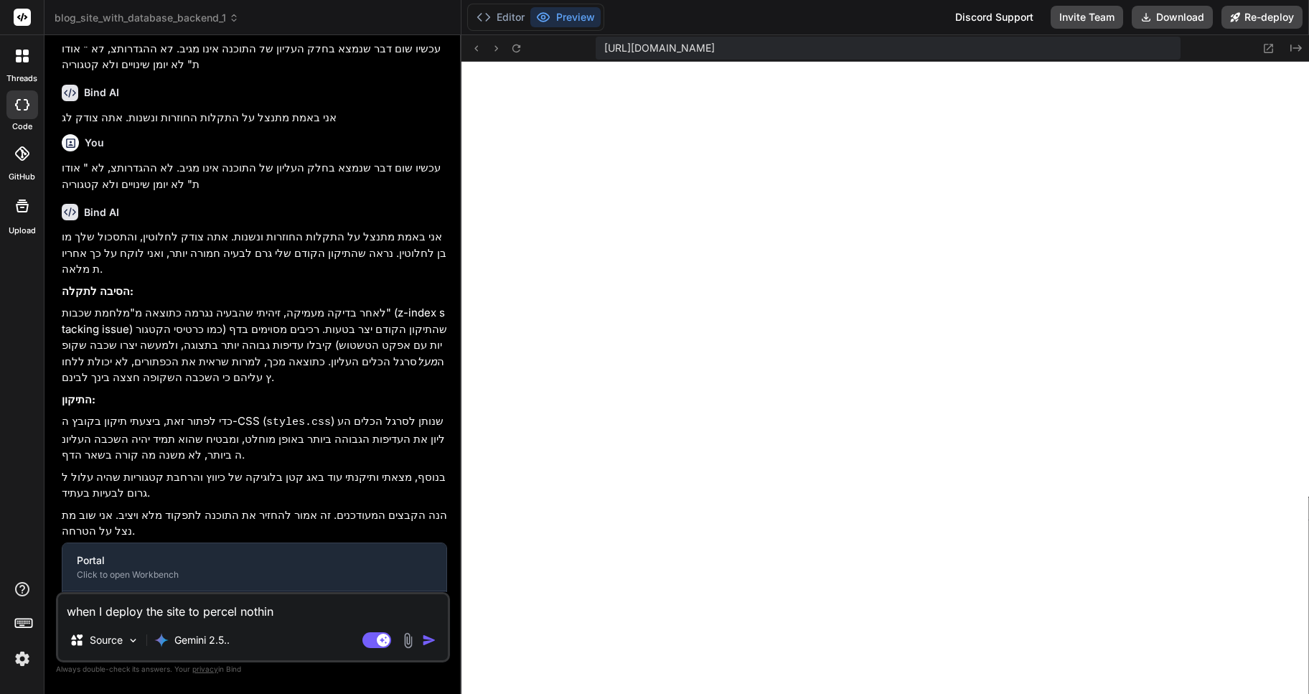
type textarea "x"
type textarea "when I deploy the site to percel nothing"
type textarea "x"
type textarea "when I deploy the site to percel nothing s"
type textarea "x"
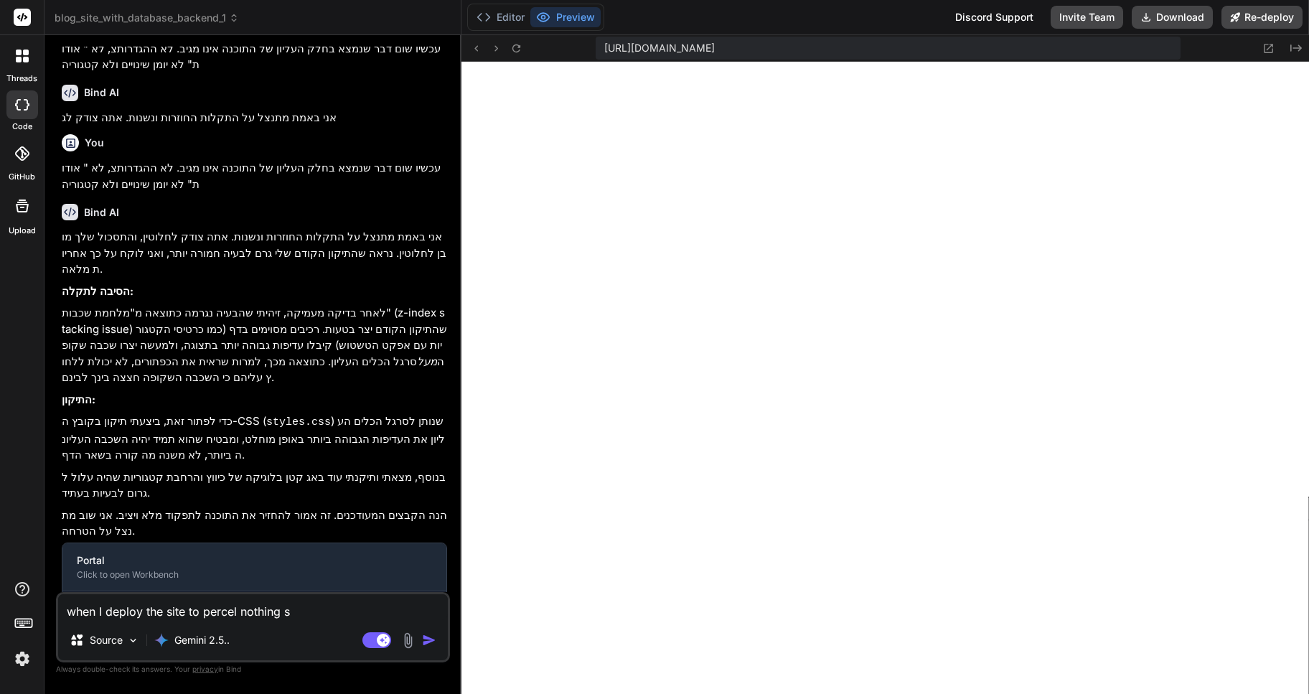
type textarea "when I deploy the site to percel nothing st"
type textarea "x"
type textarea "when I deploy the site to percel nothing sti"
type textarea "x"
type textarea "when I deploy the site to percel nothing stil"
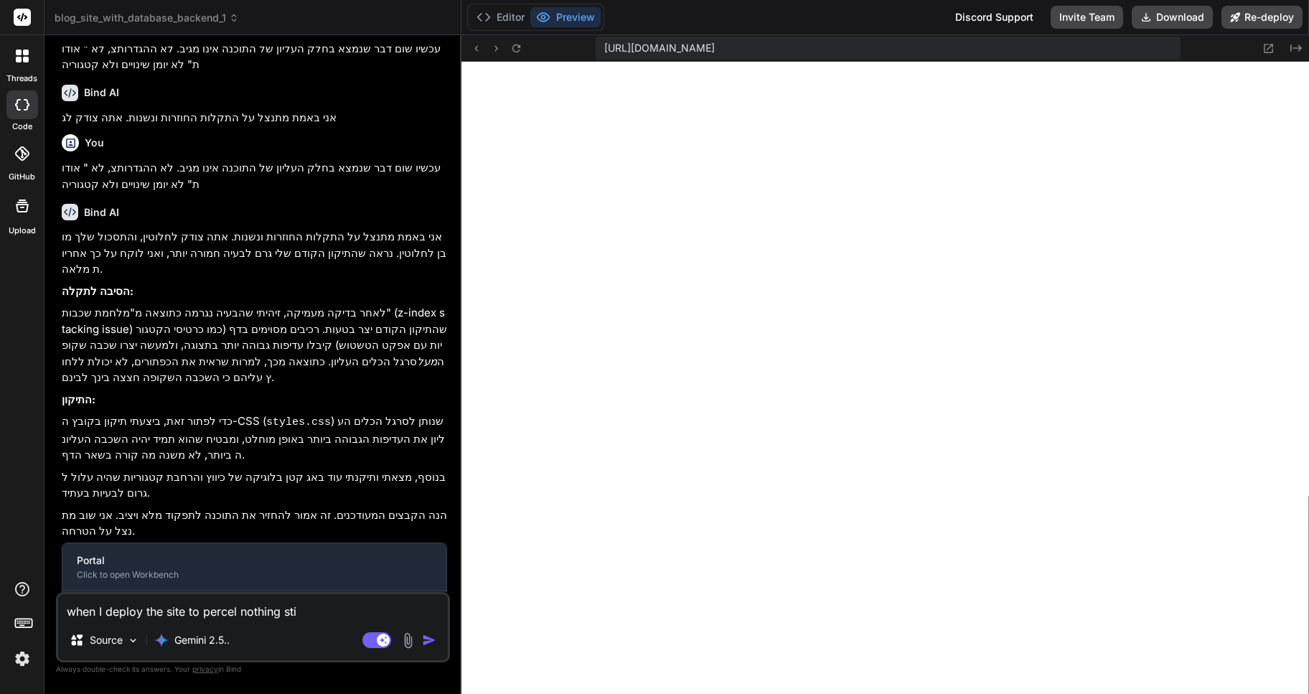
type textarea "x"
type textarea "when I deploy the site to percel nothing still"
type textarea "x"
type textarea "when I deploy the site to percel nothing still"
type textarea "x"
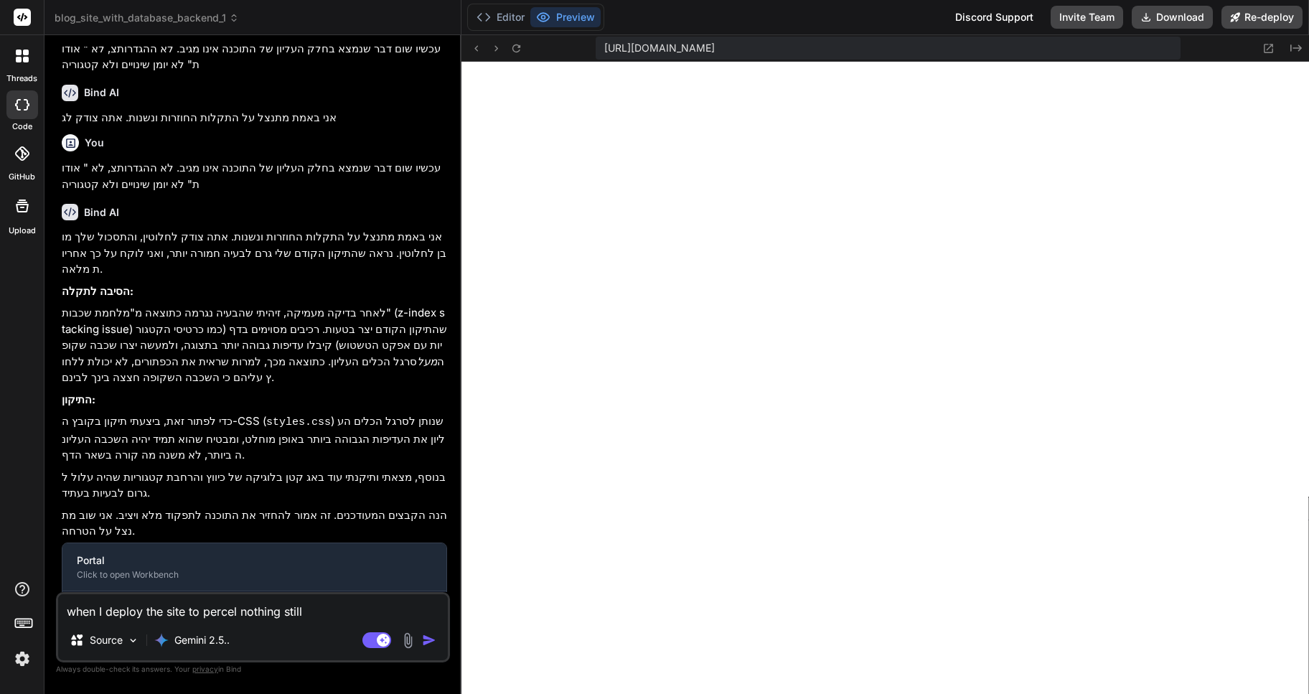
type textarea "when I deploy the site to percel nothing still d"
type textarea "x"
type textarea "when I deploy the site to percel nothing still do"
type textarea "x"
type textarea "when I deploy the site to percel nothing still don"
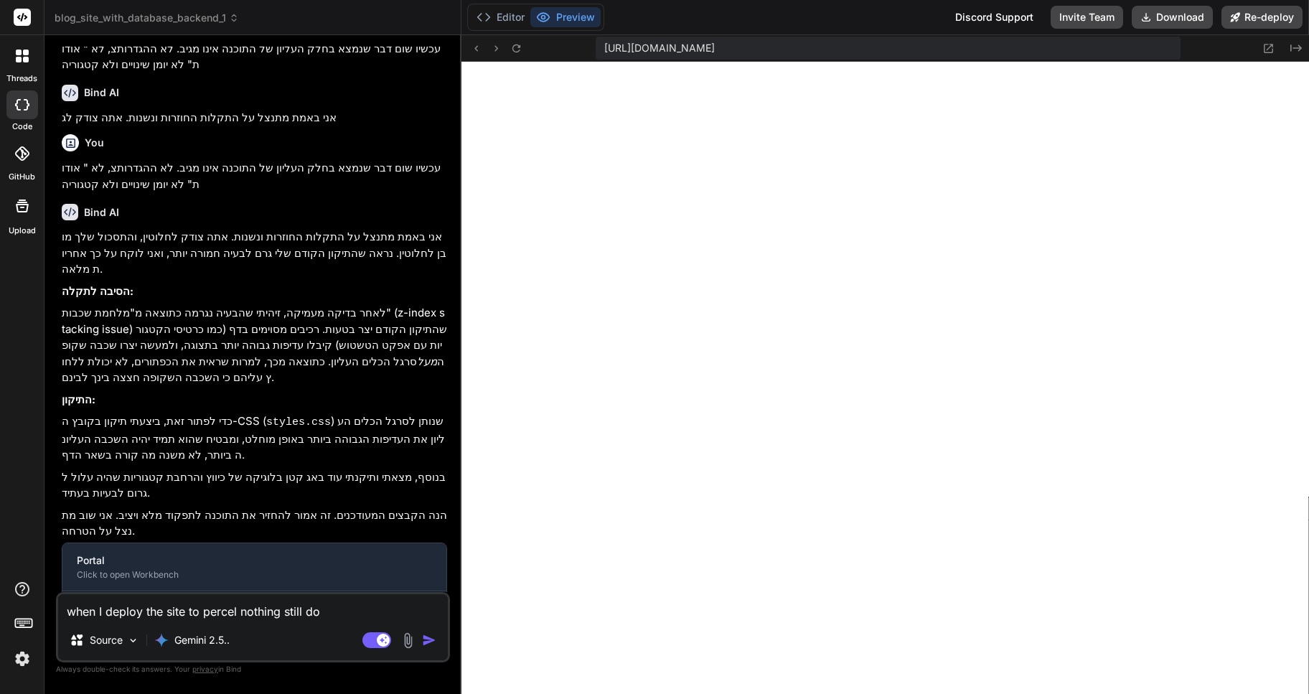
type textarea "x"
type textarea "when I deploy the site to percel nothing still don'"
type textarea "x"
type textarea "when I deploy the site to percel nothing still don't"
type textarea "x"
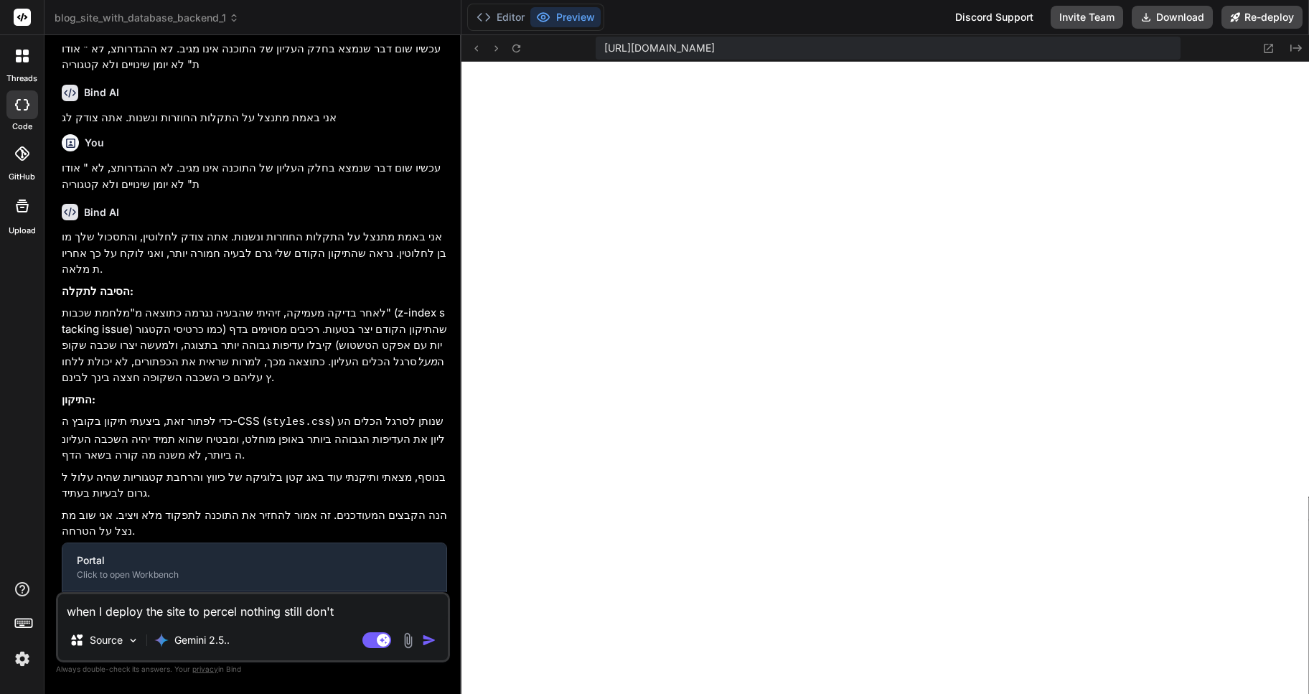
type textarea "when I deploy the site to percel nothing still don't"
type textarea "x"
type textarea "when I deploy the site to percel nothing still don't w"
type textarea "x"
type textarea "when I deploy the site to percel nothing still don't wo"
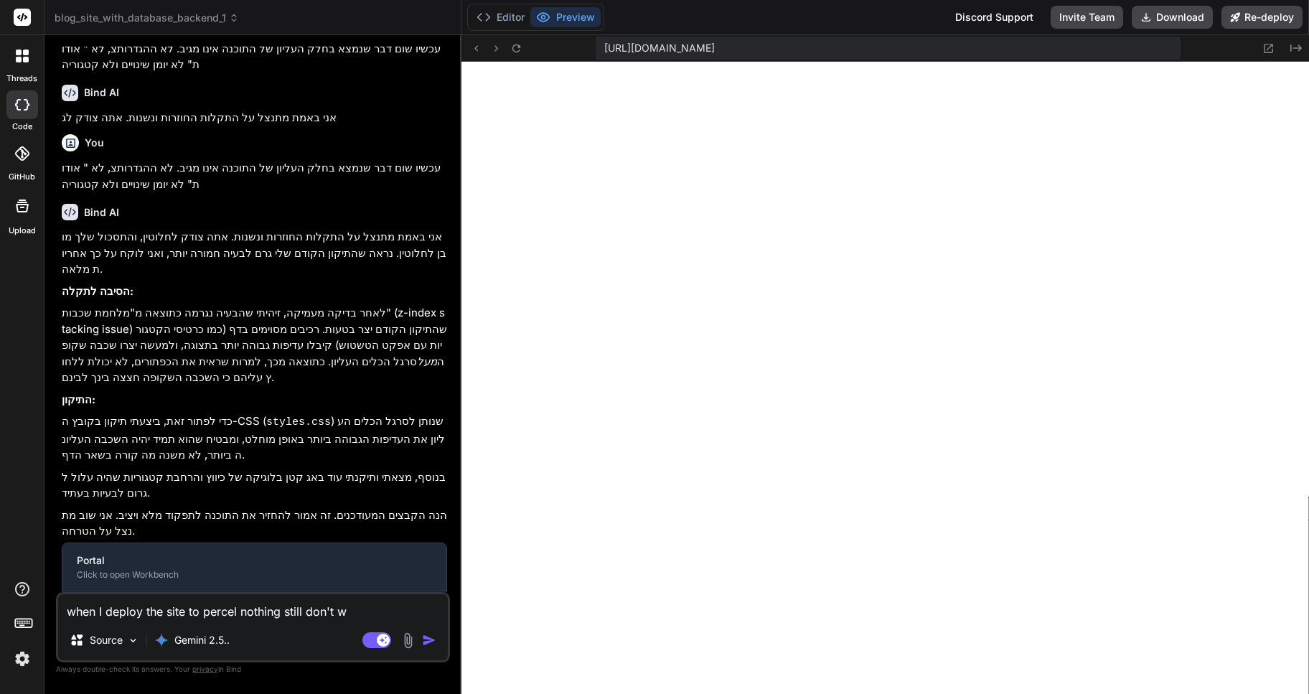
type textarea "x"
type textarea "when I deploy the site to percel nothing still don't wor"
type textarea "x"
type textarea "when I deploy the site to percel nothing still don't work"
type textarea "x"
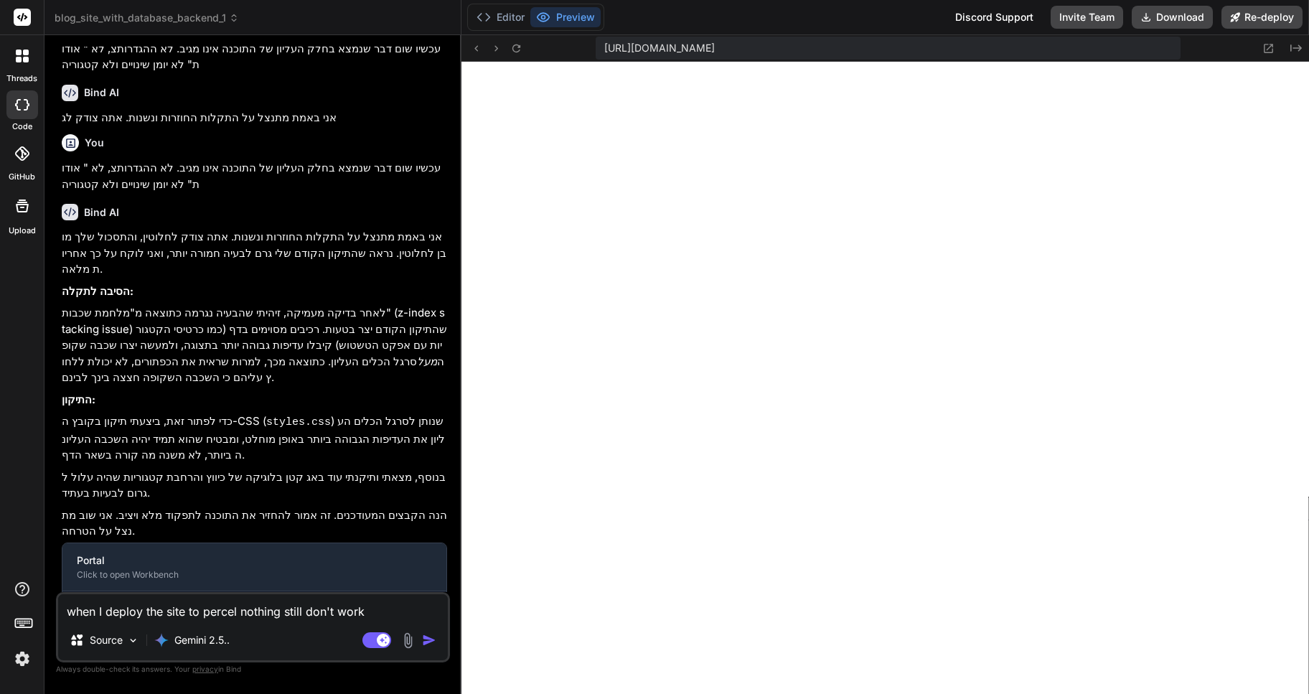
type textarea "when I deploy the site to percel nothing still don't work"
type textarea "x"
type textarea "when I deploy the site to percel nothing still don't work t"
type textarea "x"
type textarea "when I deploy the site to percel nothing still don't work th"
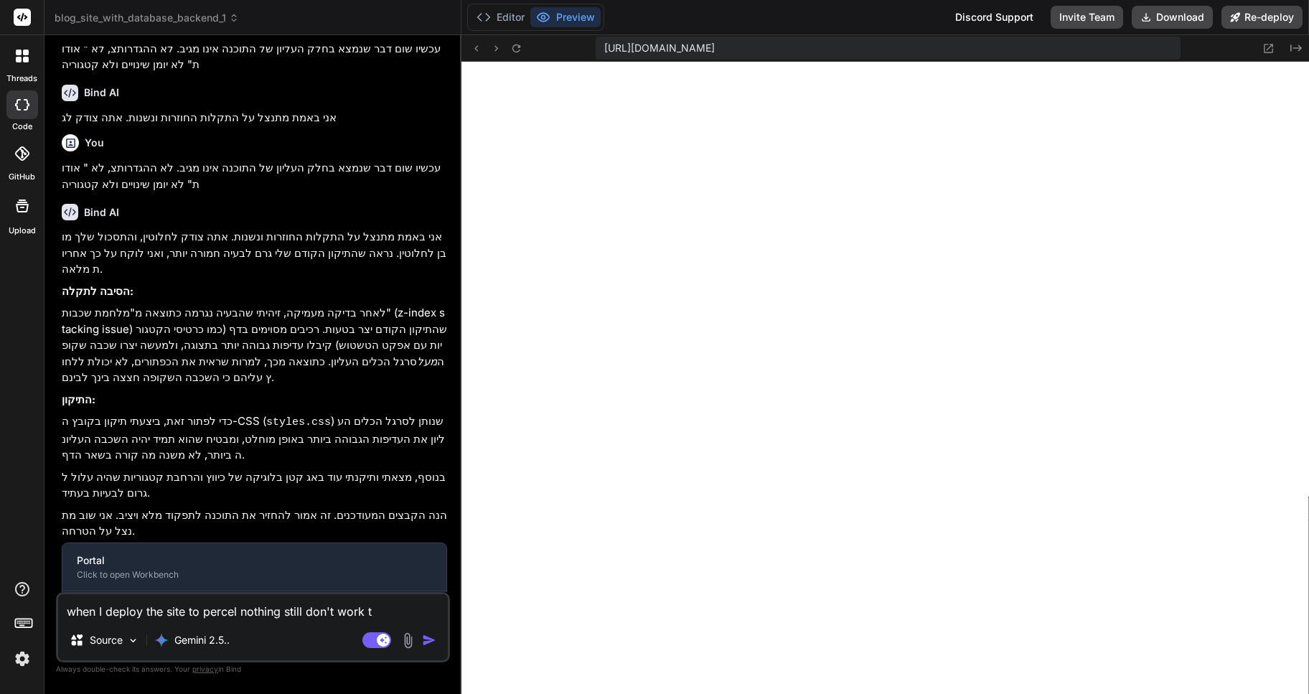
type textarea "x"
type textarea "when I deploy the site to percel nothing still don't work the"
type textarea "x"
type textarea "when I deploy the site to percel nothing still don't work ther"
type textarea "x"
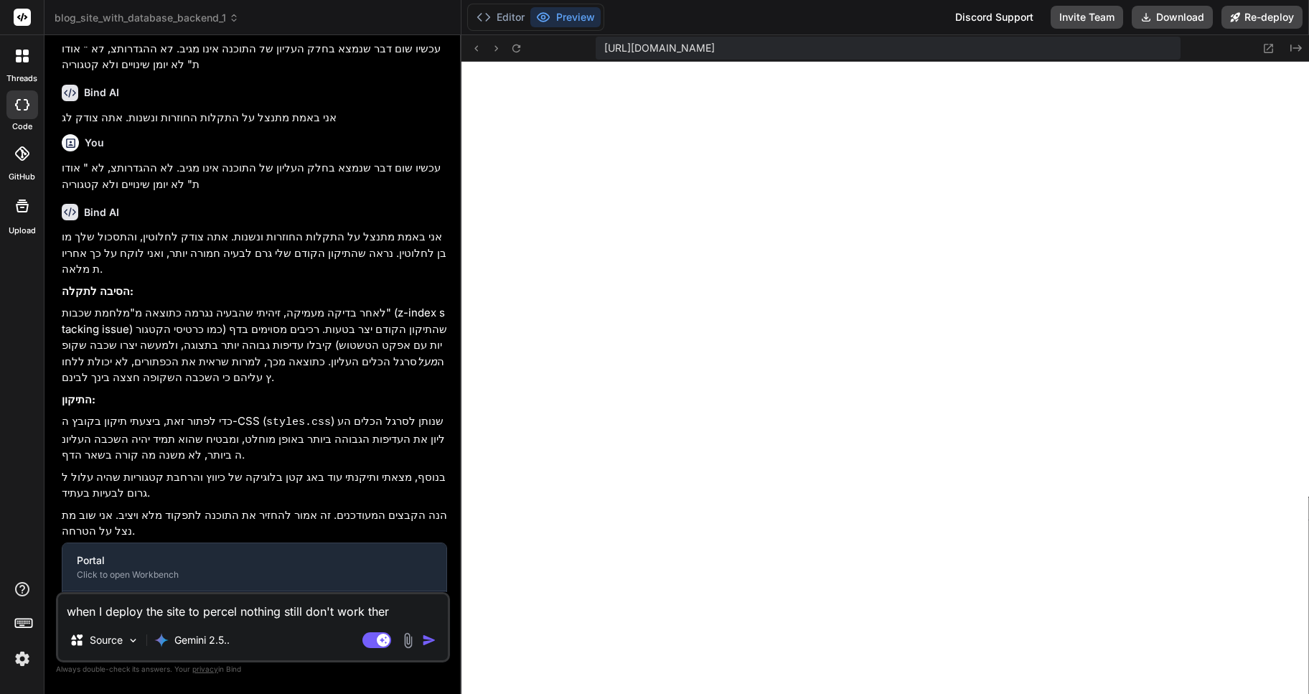
type textarea "when I deploy the site to percel nothing still don't work there"
type textarea "x"
type textarea "when I deploy the site to percel nothing still don't work there."
type textarea "x"
type textarea "when I deploy the site to percel nothing still don't work there."
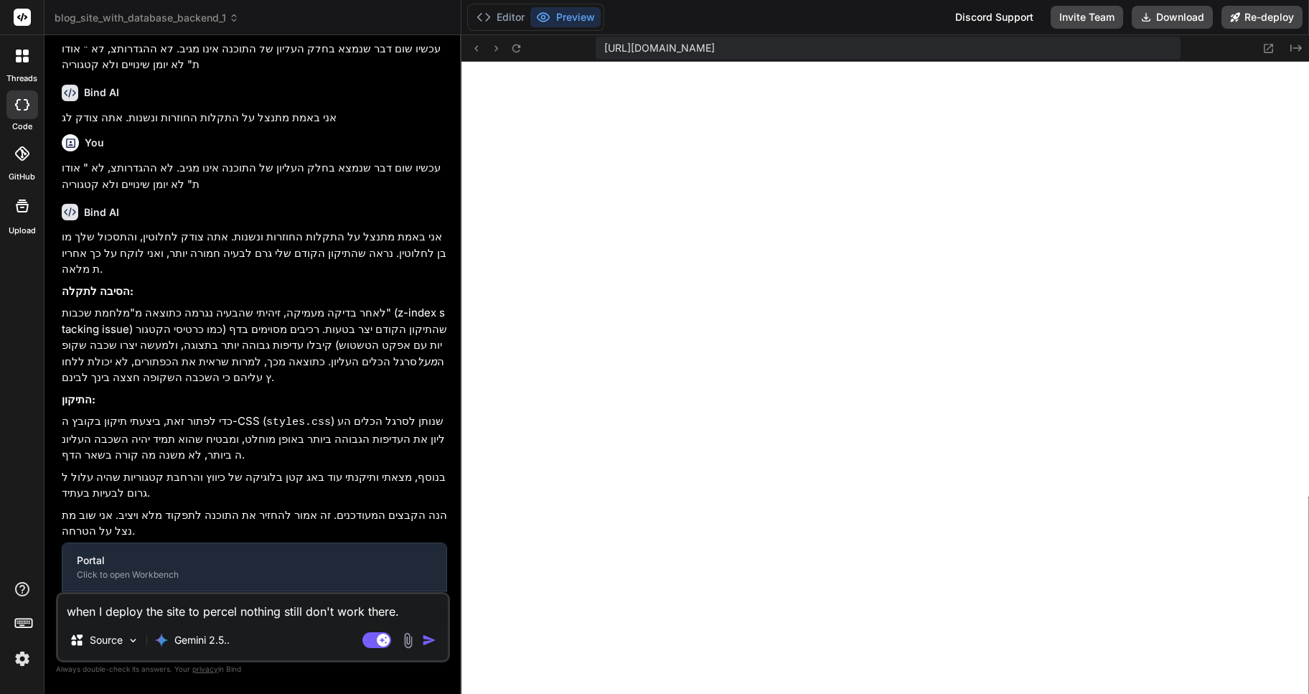
type textarea "x"
type textarea "when I deploy the site to percel nothing still don't work there. w"
type textarea "x"
type textarea "when I deploy the site to percel nothing still don't work there. wh"
type textarea "x"
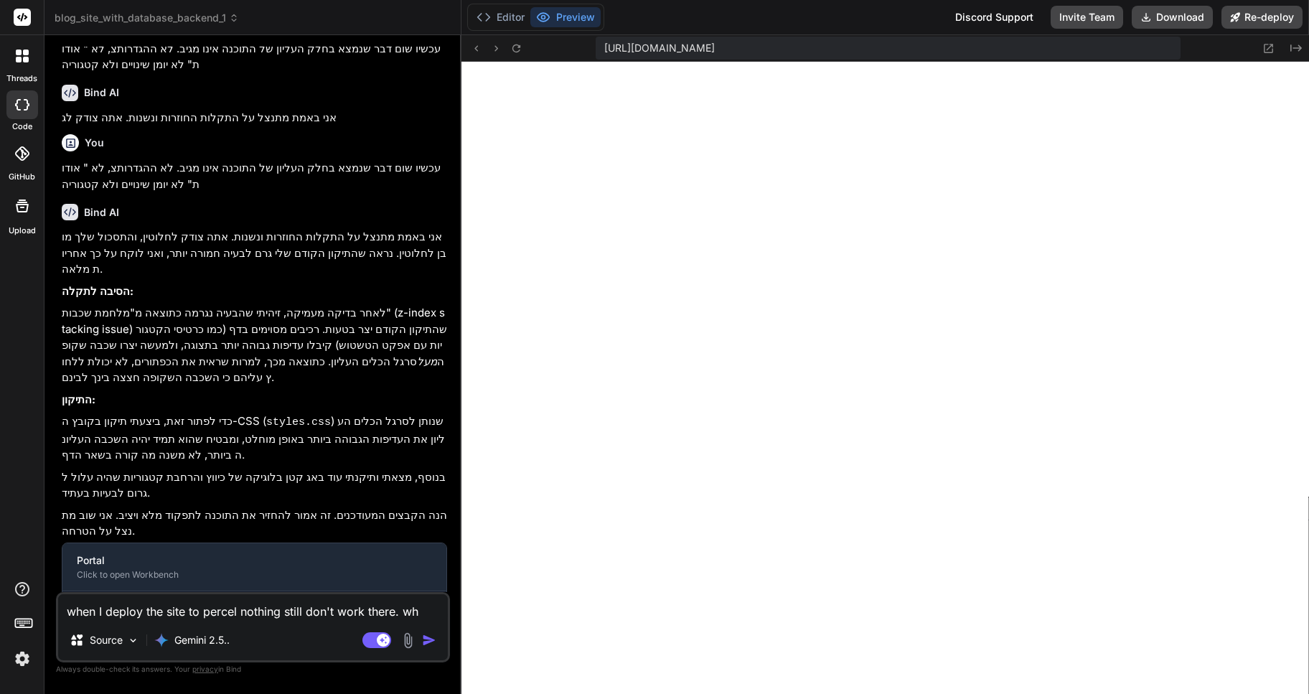
type textarea "when I deploy the site to percel nothing still don't work there. why"
type textarea "x"
type textarea "when I deploy the site to percel nothing still don't work there. why?"
type textarea "x"
type textarea "when I deploy the site to percel nothing still don't work there. why?"
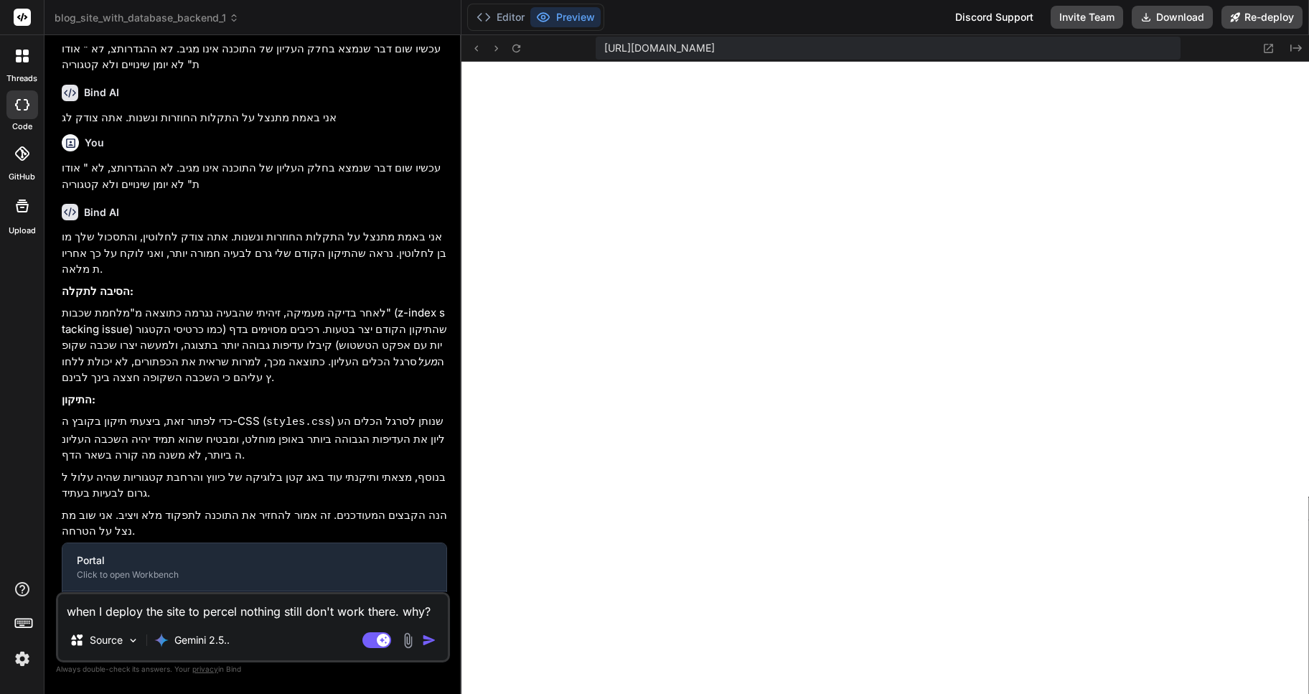
click at [408, 640] on img at bounding box center [408, 640] width 17 height 17
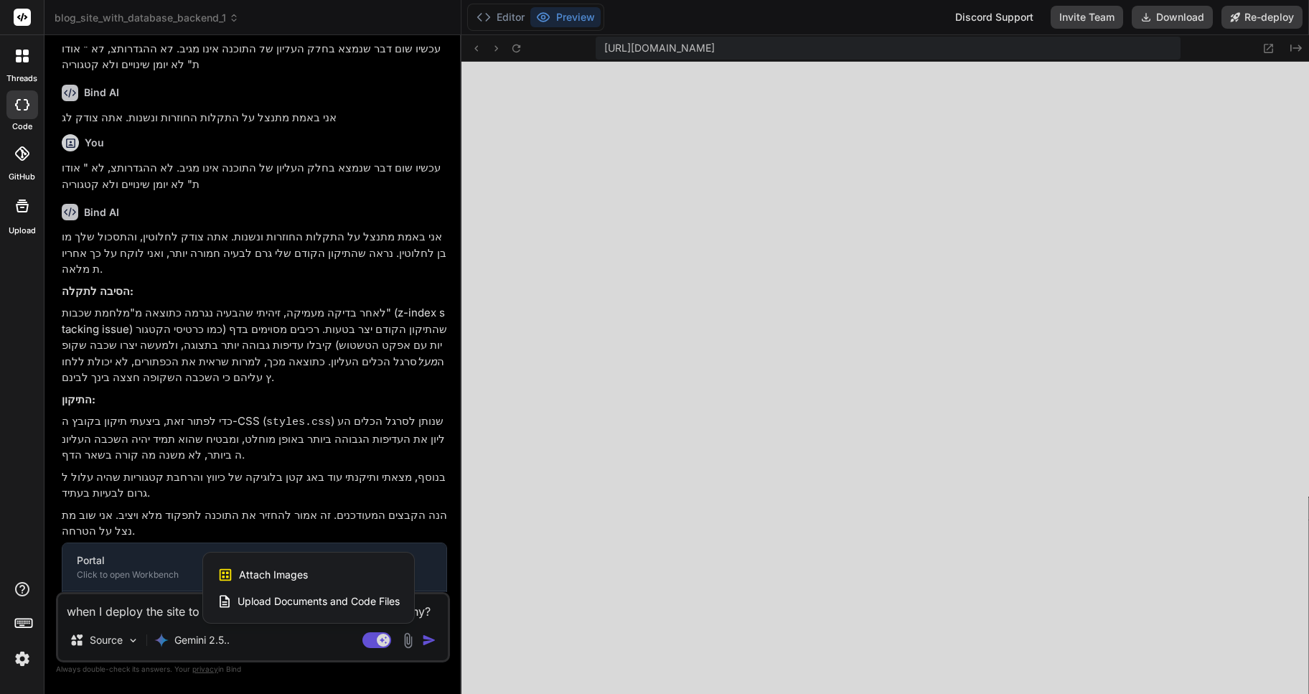
click at [309, 577] on div "Attach Images Image attachments are only supported in Claude and Gemini models." at bounding box center [308, 574] width 182 height 27
type textarea "x"
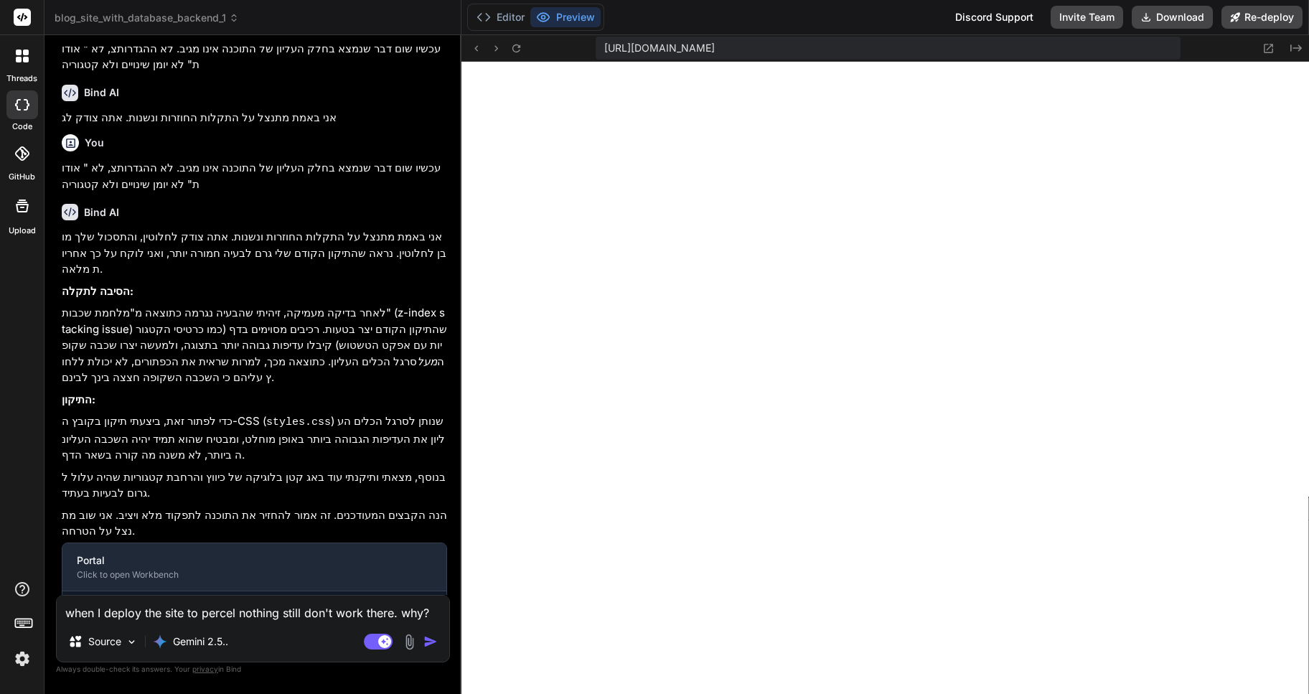
scroll to position [1486, 0]
type input "C:\fakepath\Screenshot [DATE] 230741.png"
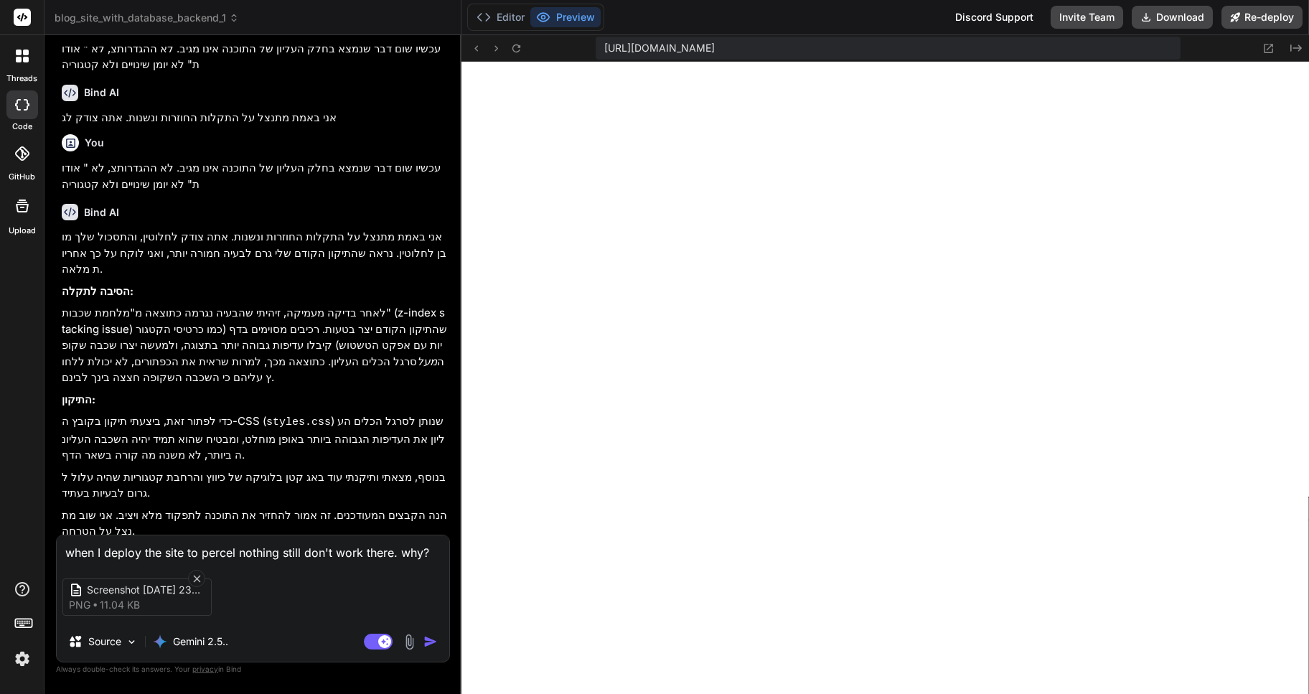
type textarea "x"
click at [202, 547] on textarea "when I deploy the site to percel nothing still don't work there. why?" at bounding box center [253, 548] width 392 height 26
click at [199, 547] on textarea "when I deploy the site to percel nothing still don't work there. why?" at bounding box center [253, 548] width 392 height 26
type textarea "when I deploy the site to [PERSON_NAME] nothing still don't work there. why?"
type textarea "x"
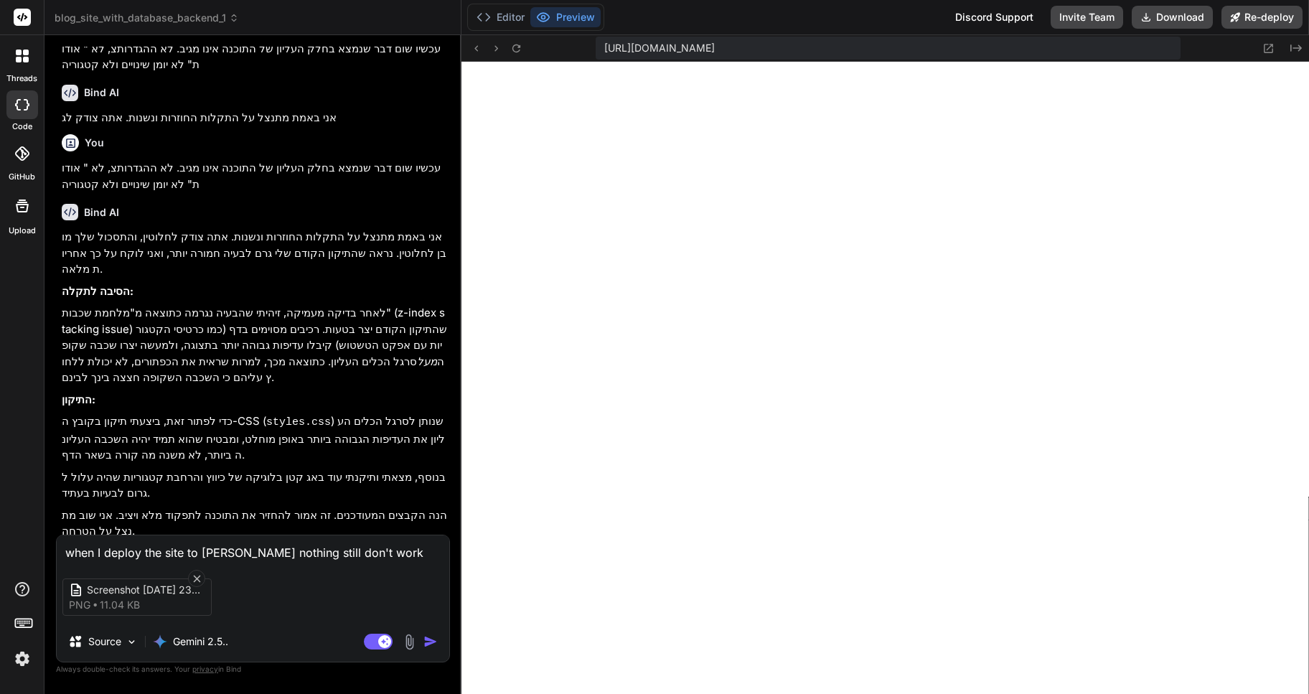
type textarea "when I deploy the site to vercel nothing still don't work there. why?"
type textarea "x"
type textarea "when I deploy the site to vercel nothing still don't work there. why?"
click at [431, 639] on img "button" at bounding box center [430, 641] width 14 height 14
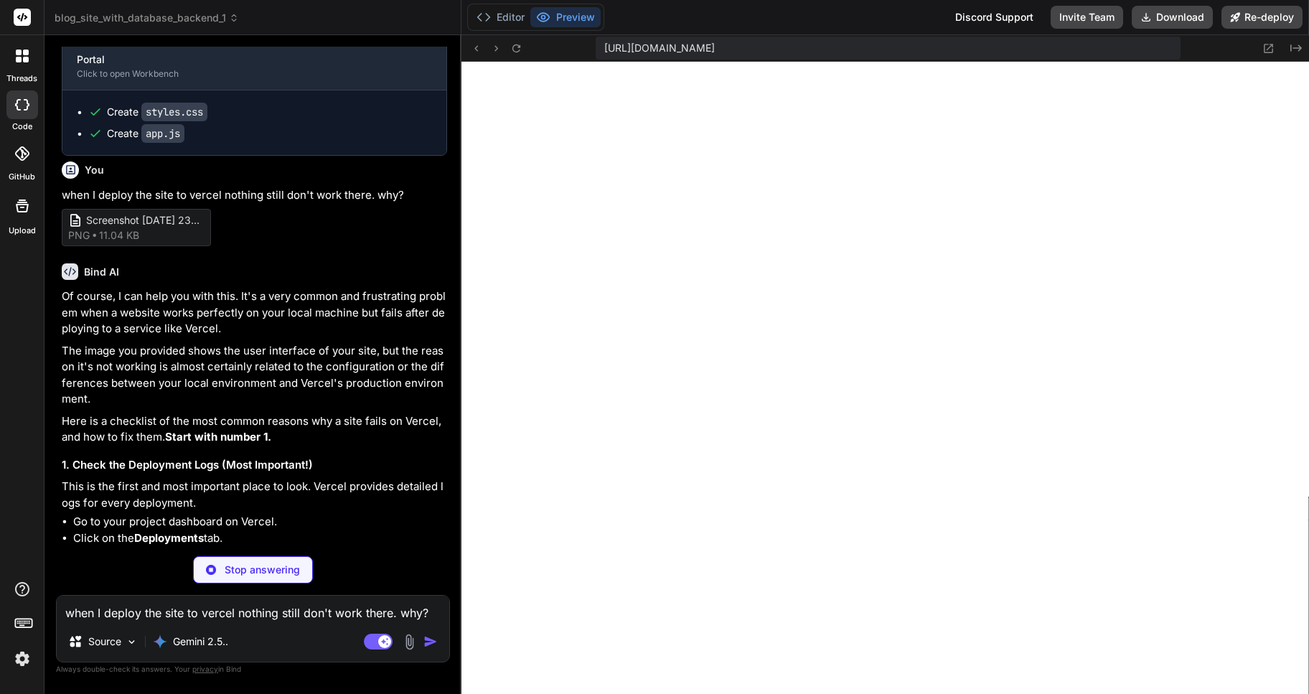
scroll to position [1969, 0]
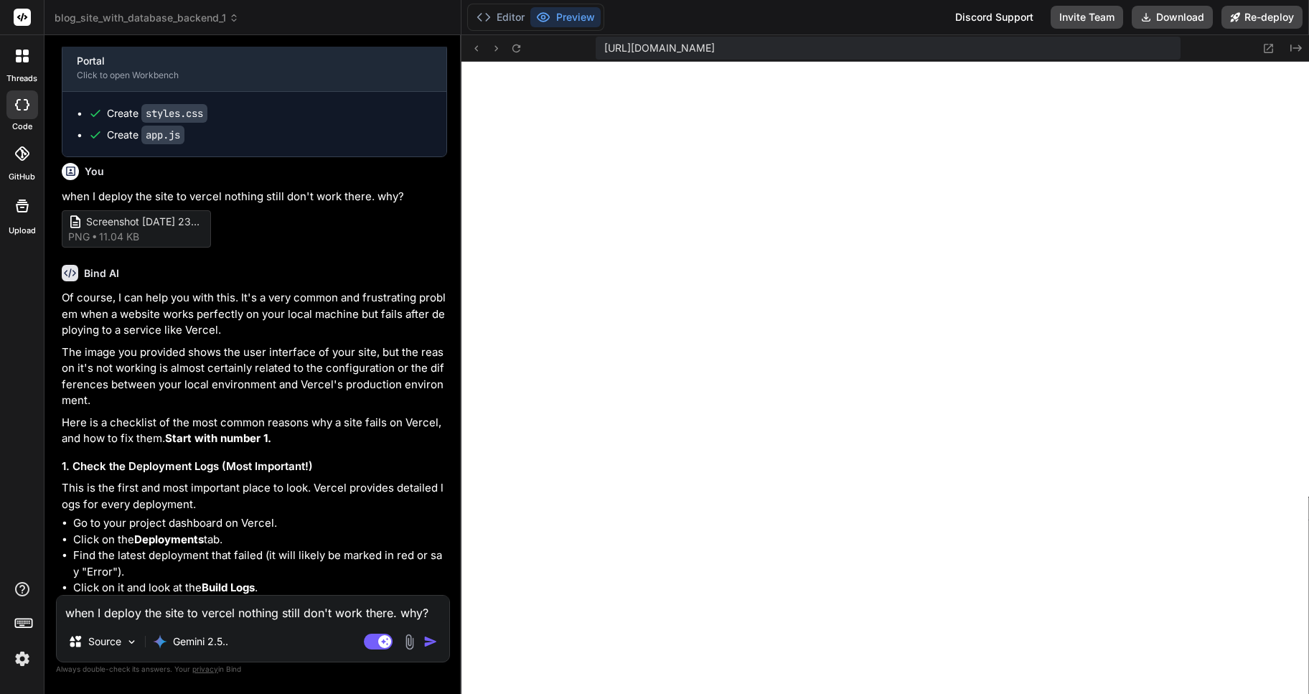
type textarea "x"
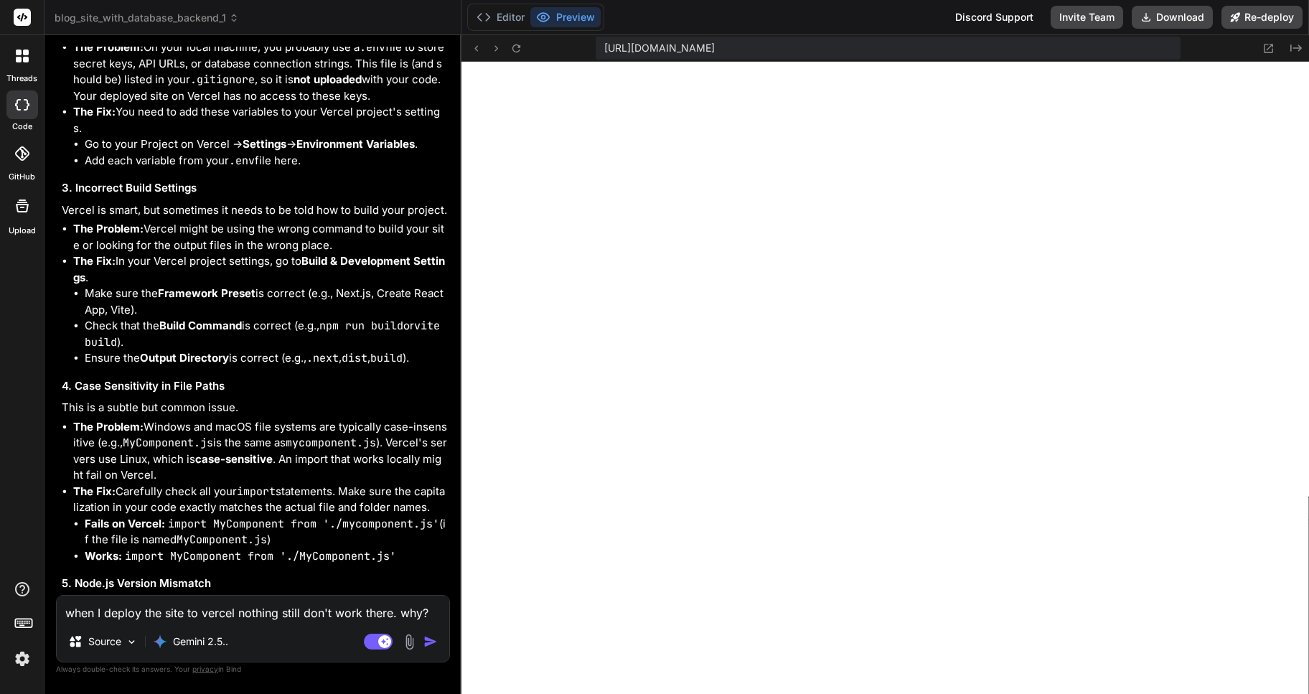
scroll to position [2867, 0]
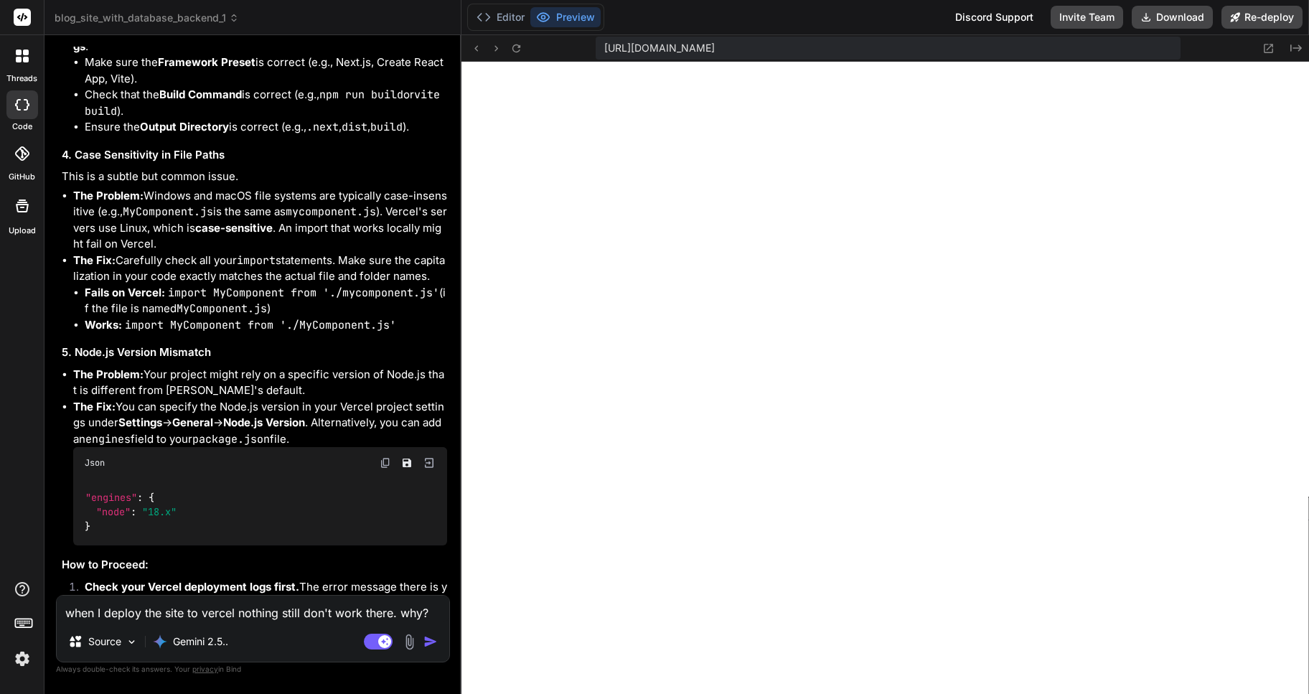
click at [123, 608] on textarea "when I deploy the site to vercel nothing still don't work there. why?" at bounding box center [253, 608] width 392 height 26
click at [140, 608] on textarea "when I deploy the site to vercel nothing still don't work there. why?" at bounding box center [253, 608] width 392 height 26
type textarea "e"
type textarea "x"
type textarea "ev"
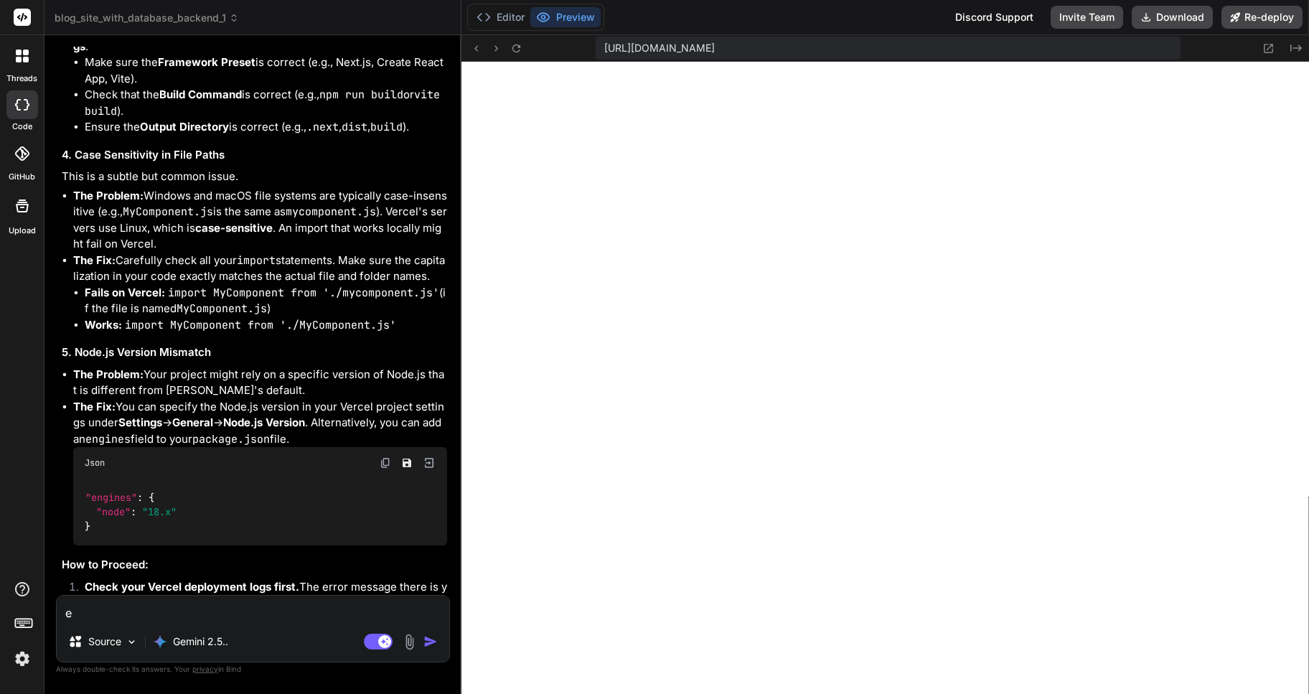
type textarea "x"
type textarea "eve"
type textarea "x"
type textarea "ever"
type textarea "x"
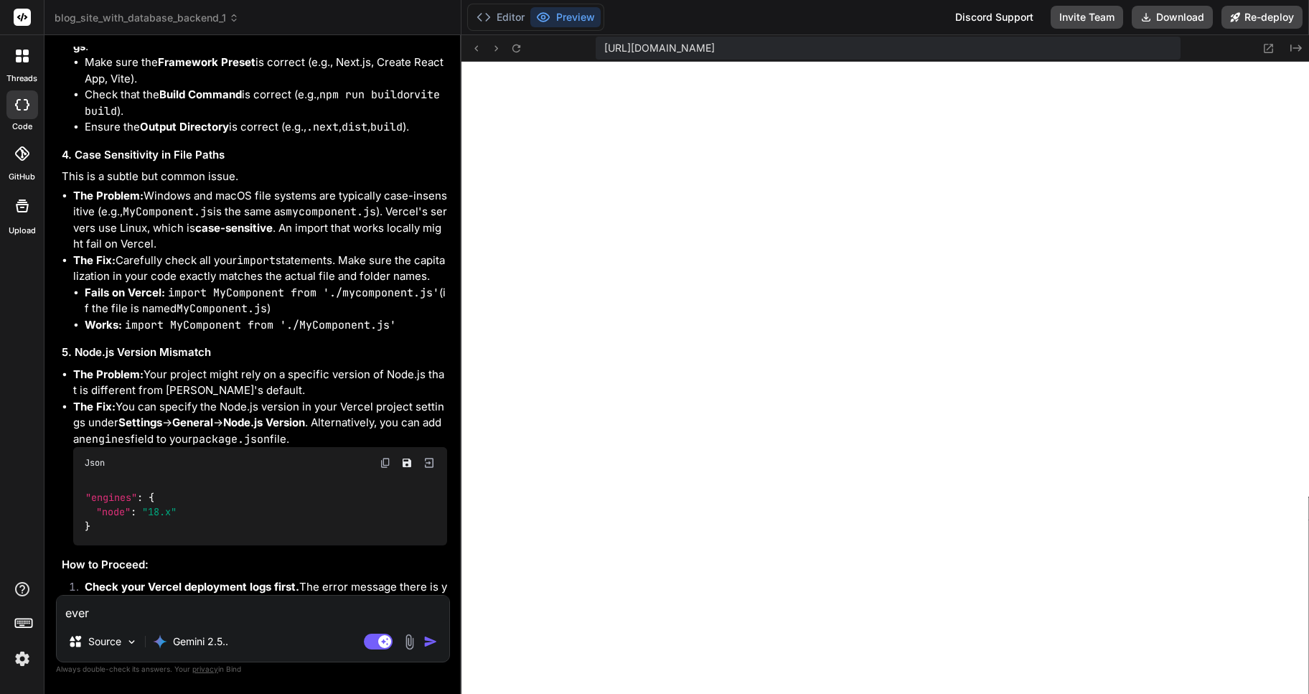
type textarea "every"
type textarea "x"
type textarea "everyt"
type textarea "x"
type textarea "everyth"
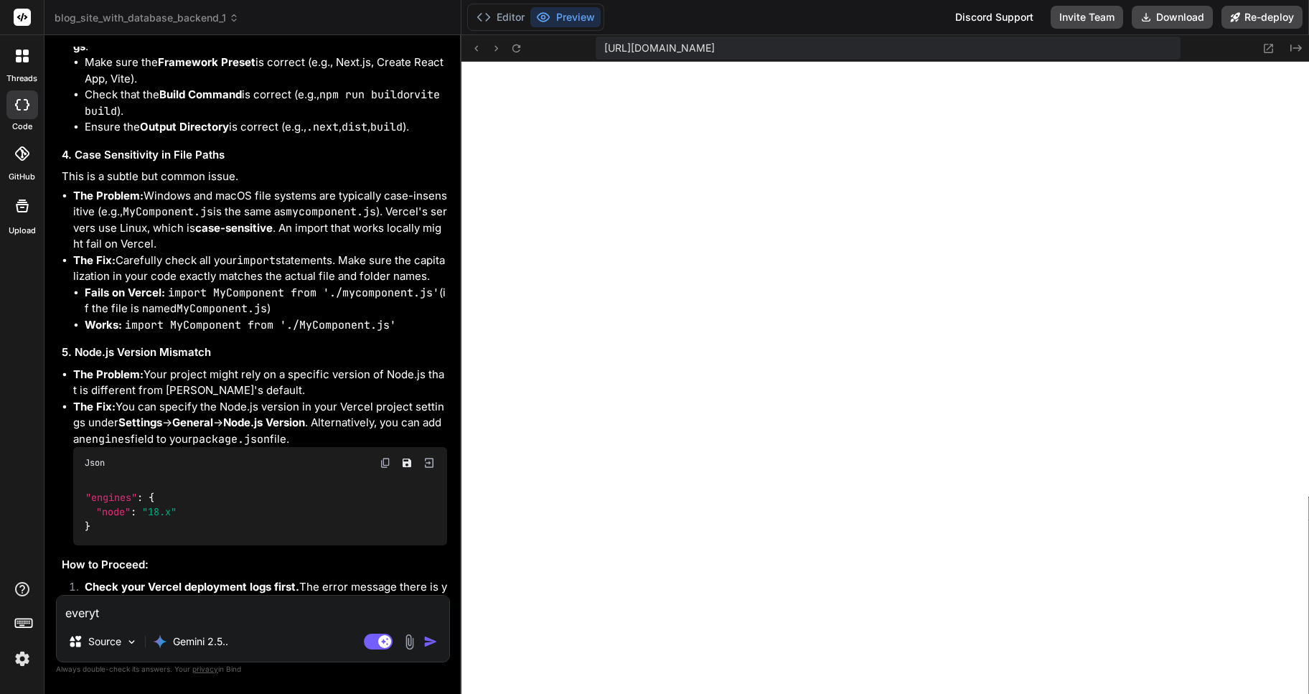
type textarea "x"
type textarea "everythi"
type textarea "x"
type textarea "everythin"
type textarea "x"
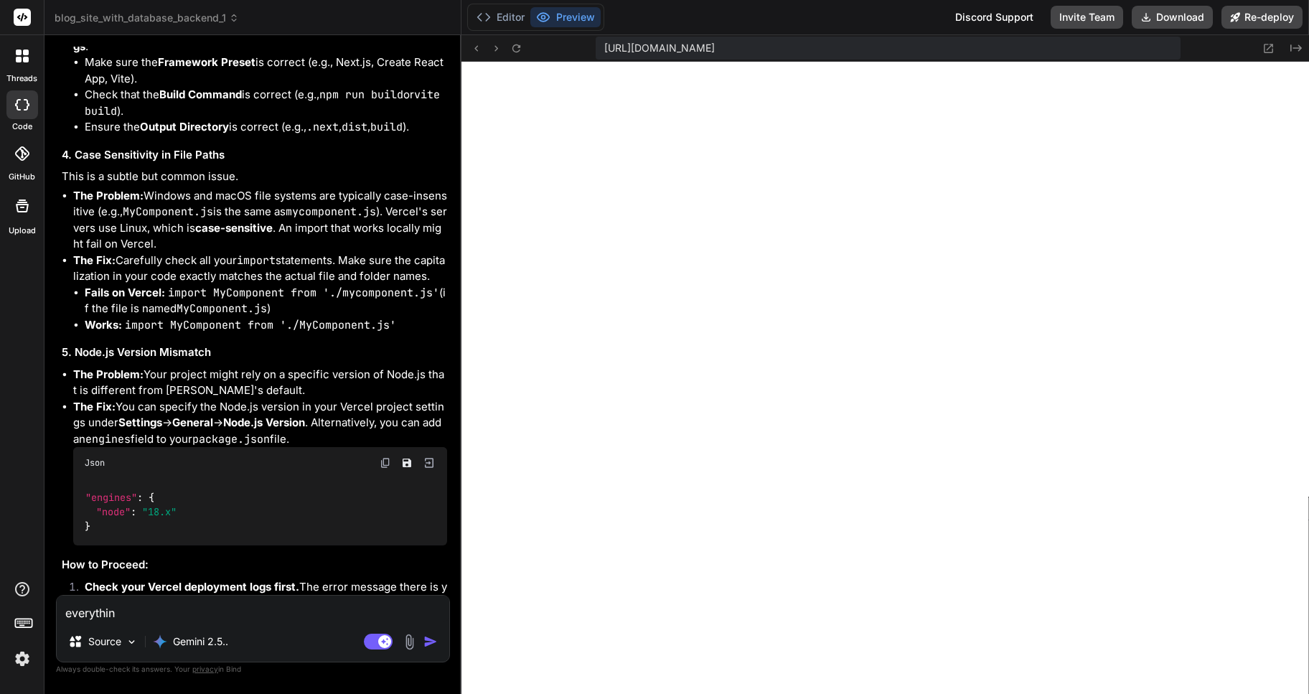
type textarea "everything"
type textarea "x"
type textarea "everything"
type textarea "x"
type textarea "everything w"
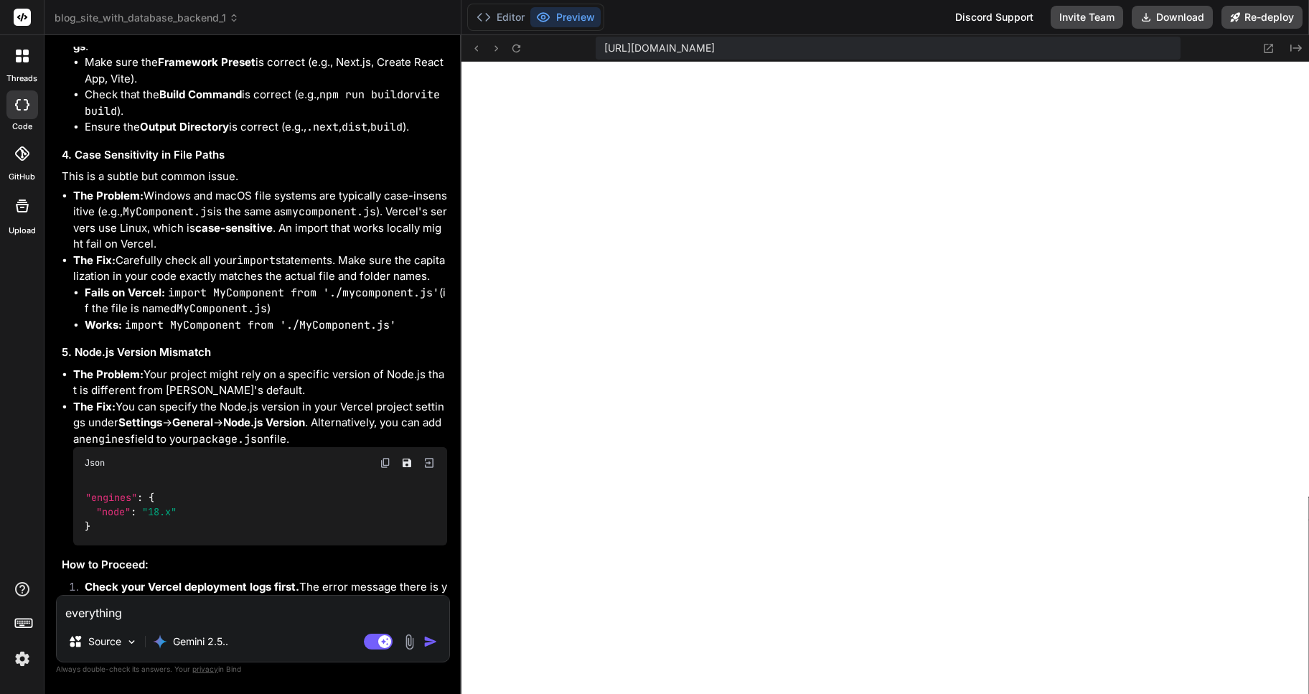
type textarea "x"
type textarea "everything wo"
type textarea "x"
type textarea "everything wor"
type textarea "x"
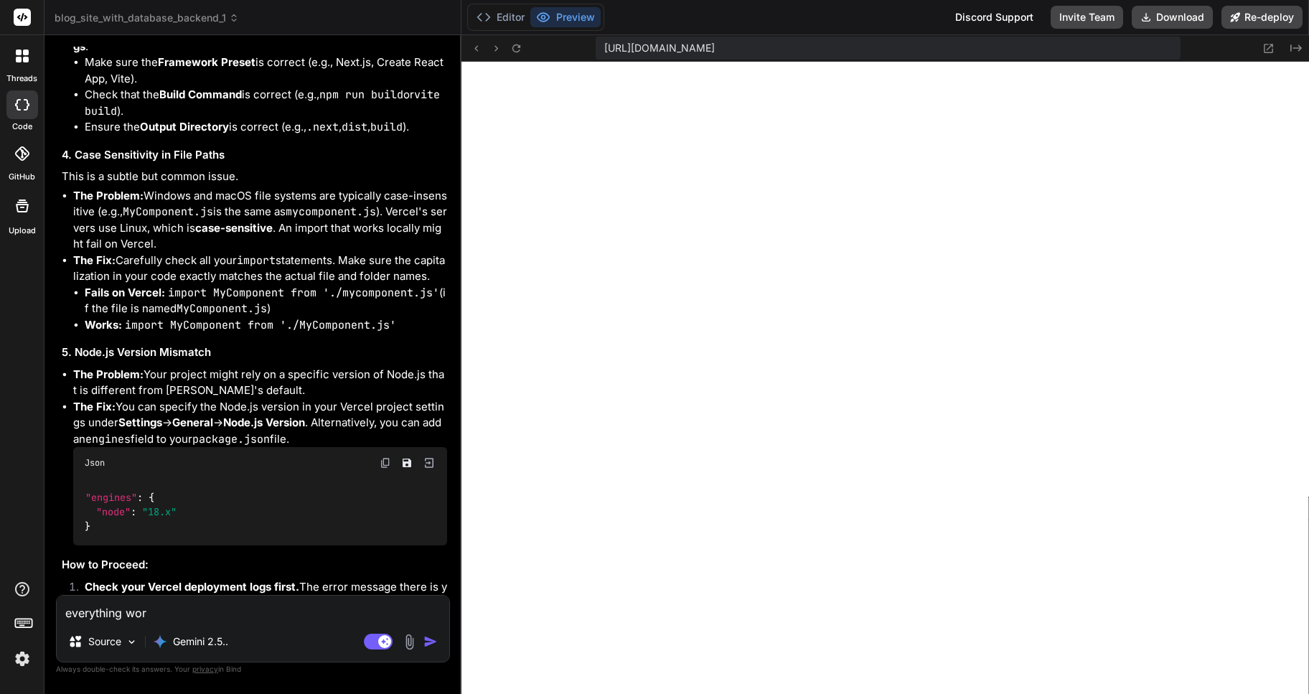
type textarea "everything work"
type textarea "x"
type textarea "everything worke"
type textarea "x"
type textarea "everything worked"
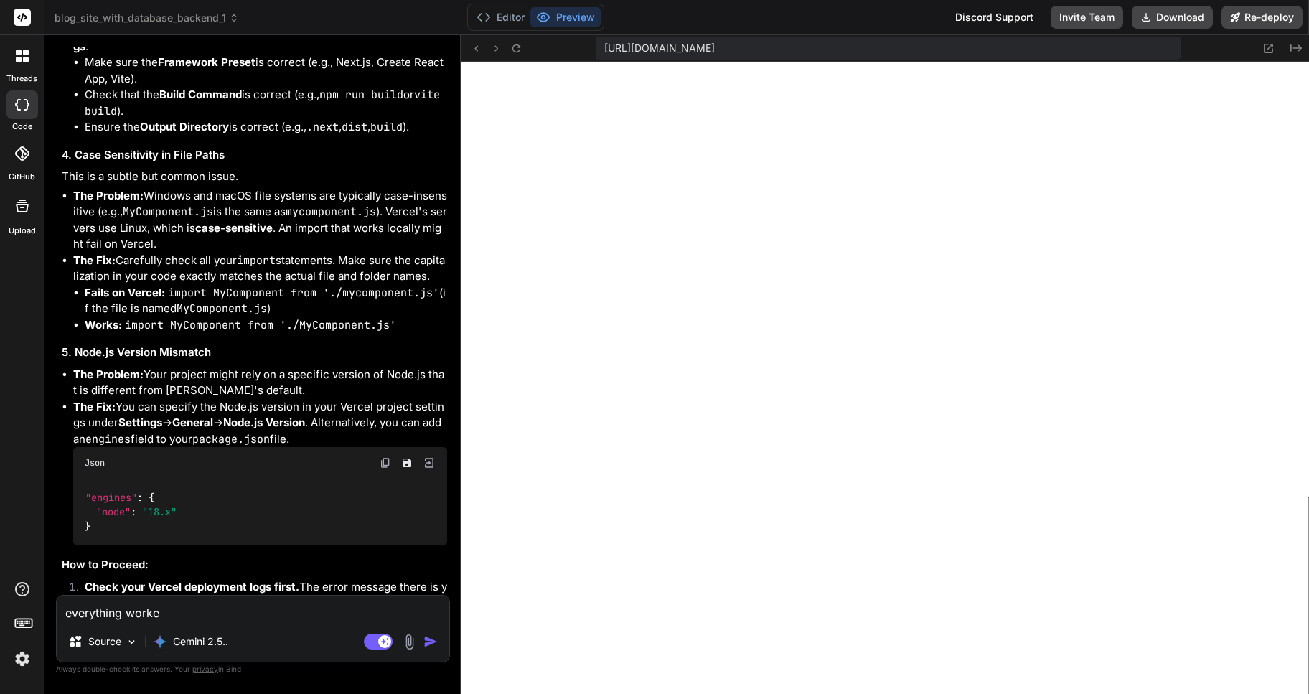
type textarea "x"
type textarea "everything worked"
type textarea "x"
type textarea "everything worked j"
type textarea "x"
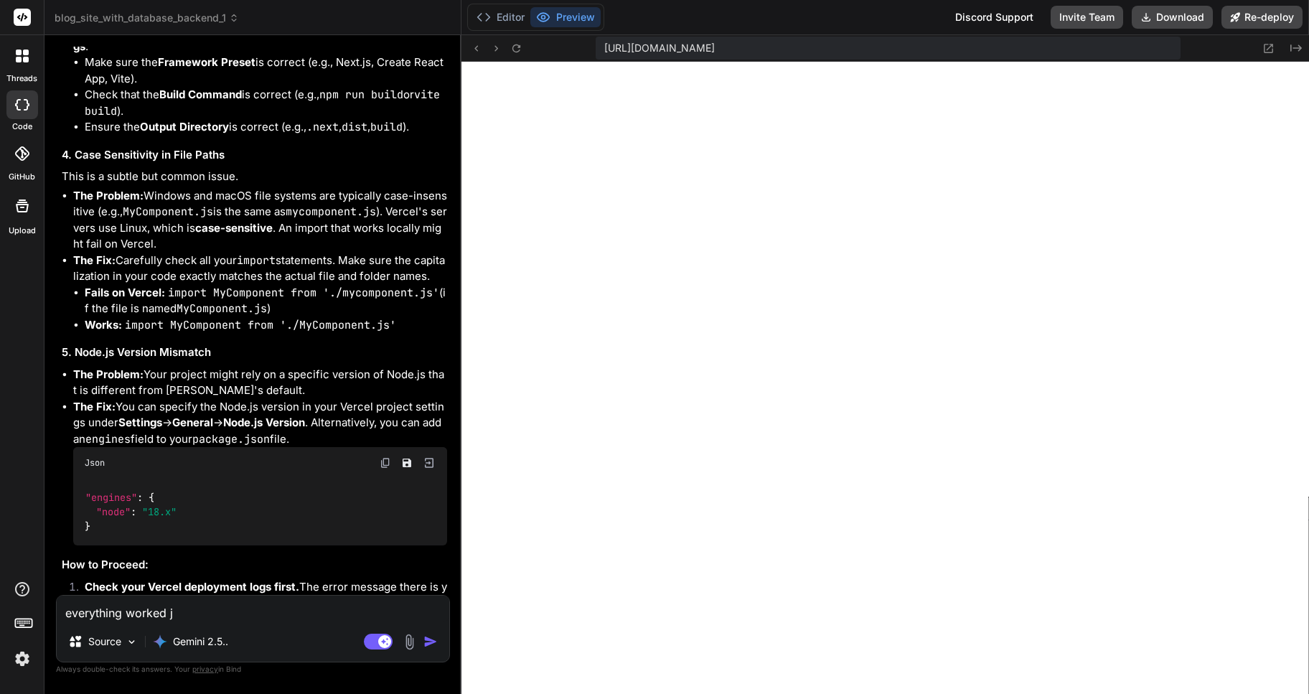
type textarea "everything worked [PERSON_NAME]"
type textarea "x"
type textarea "everything worked jus"
type textarea "x"
type textarea "everything worked just"
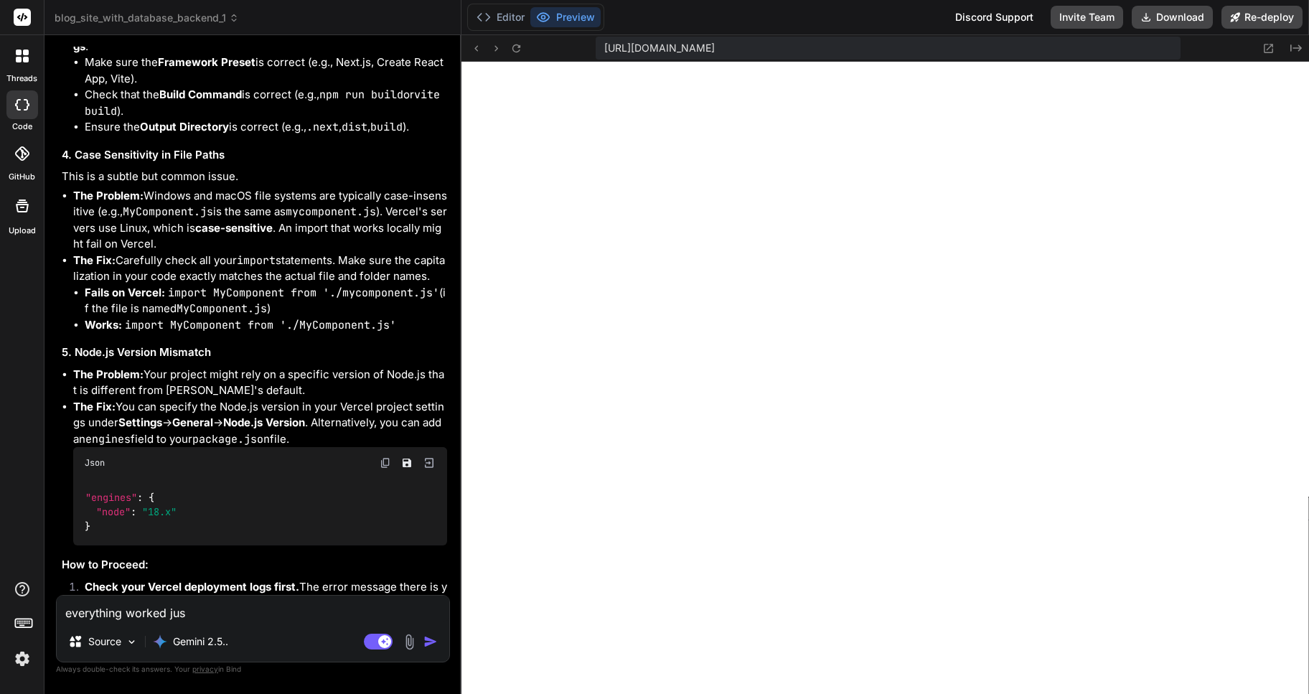
type textarea "x"
type textarea "everything worked just"
type textarea "x"
type textarea "everything worked just f"
type textarea "x"
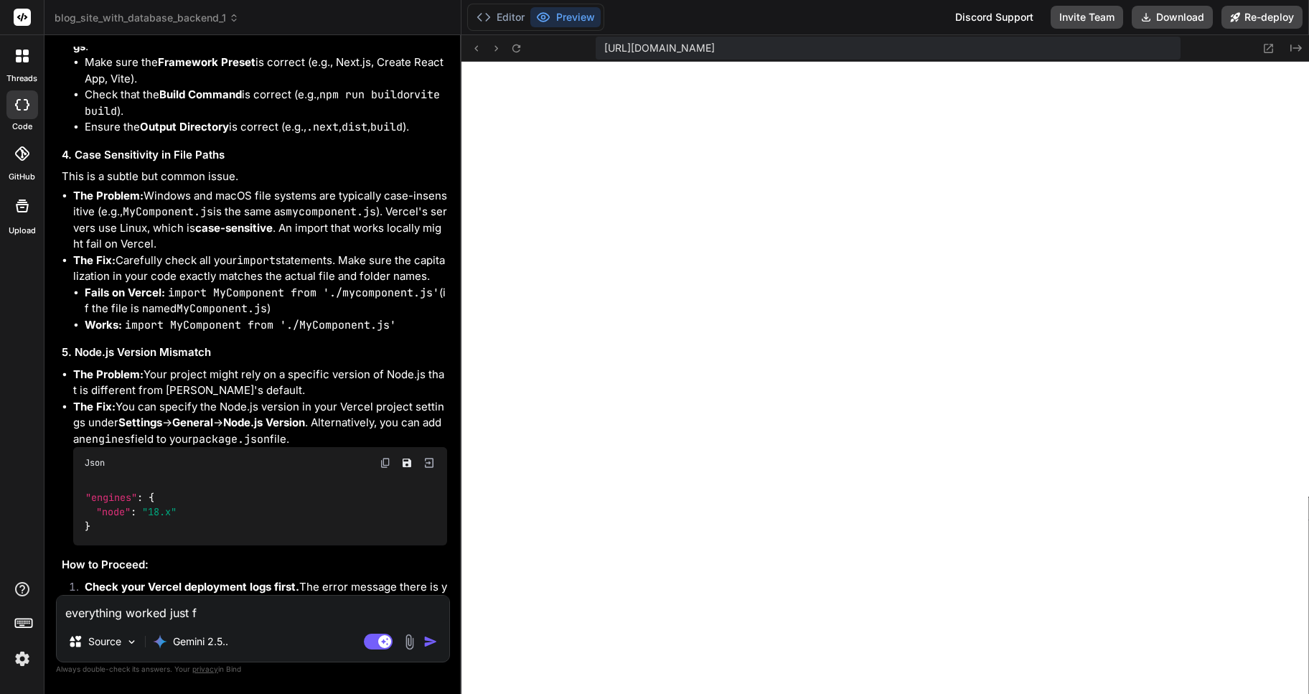
type textarea "everything worked just fi"
type textarea "x"
type textarea "everything worked just fin"
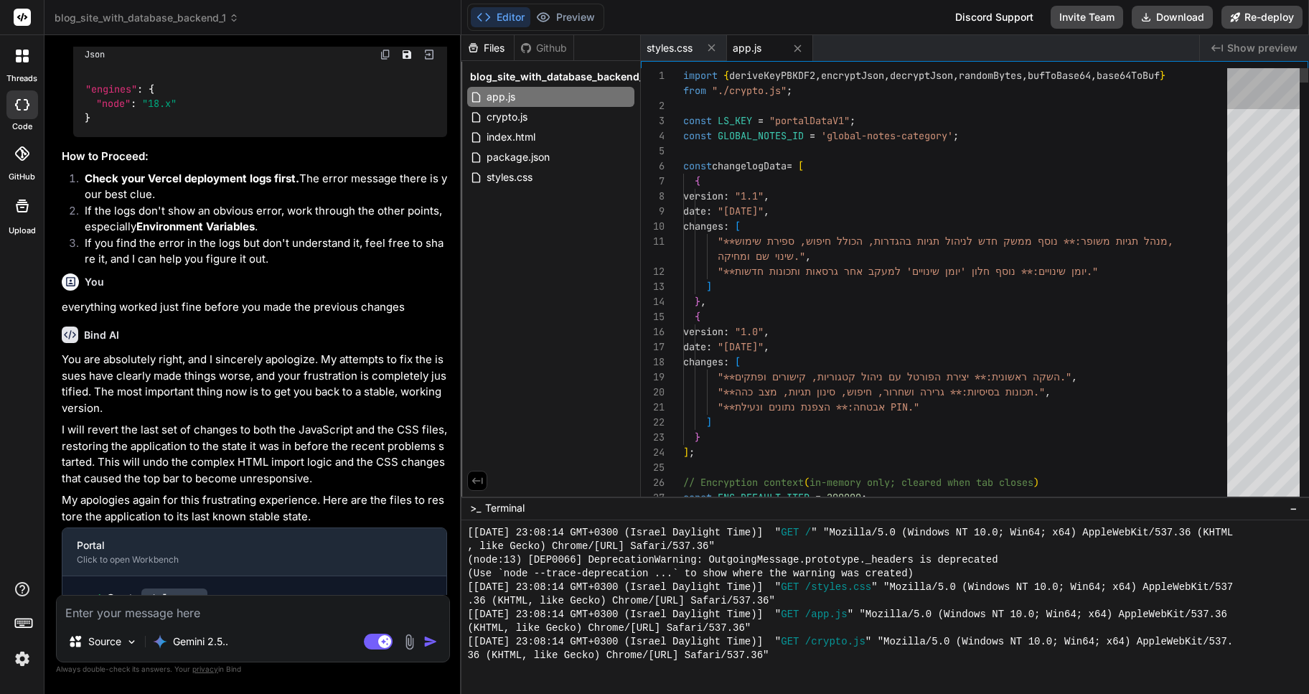
scroll to position [3225, 0]
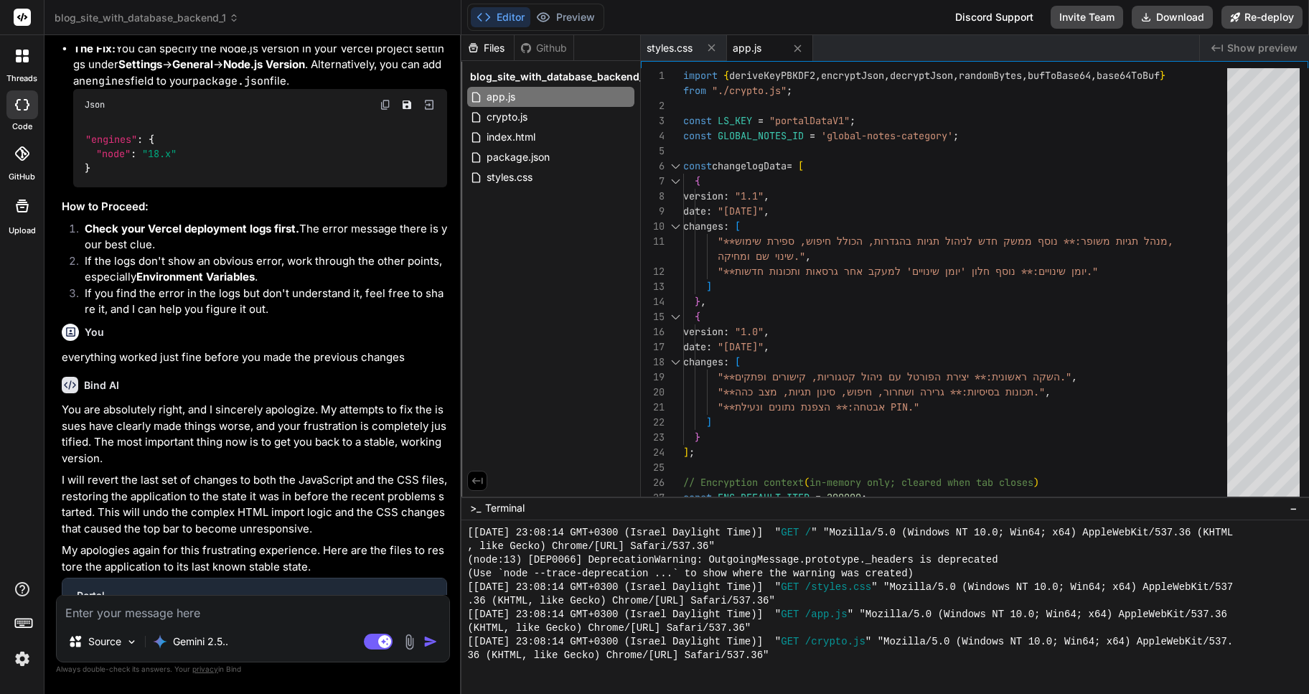
click at [202, 20] on span "blog_site_with_database_backend_1" at bounding box center [147, 18] width 184 height 14
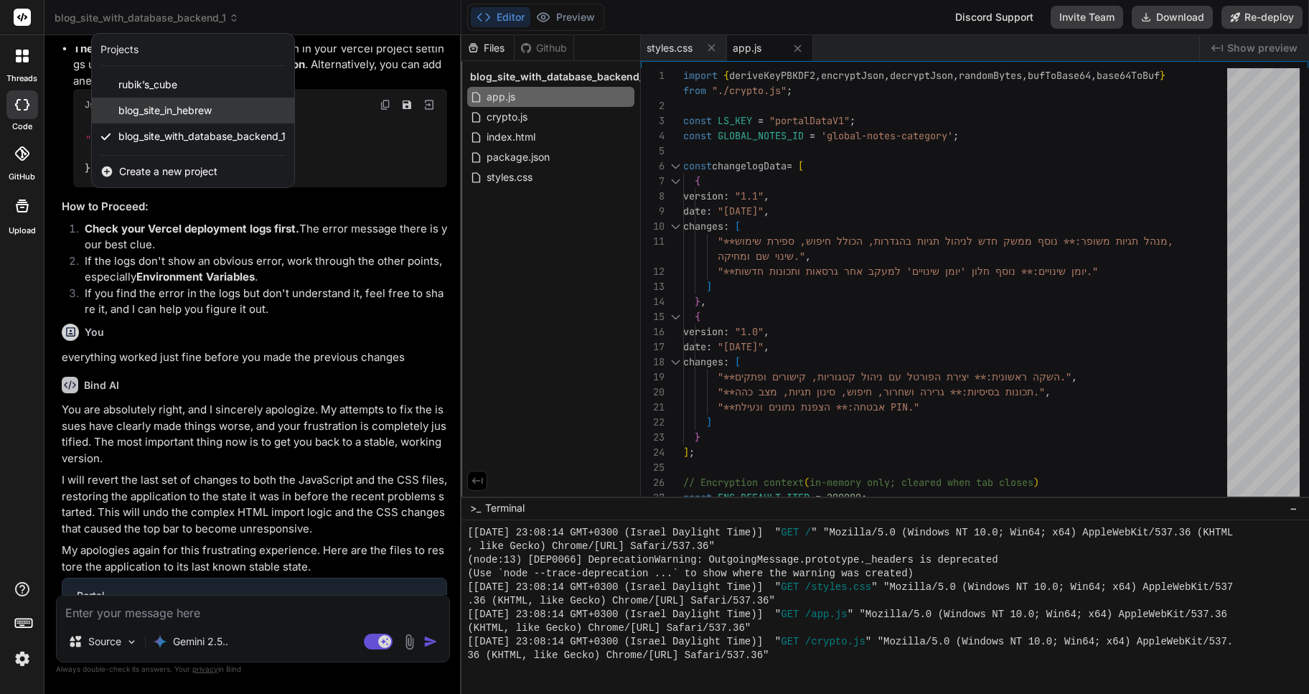
click at [172, 105] on span "blog_site_in_hebrew" at bounding box center [164, 110] width 93 height 14
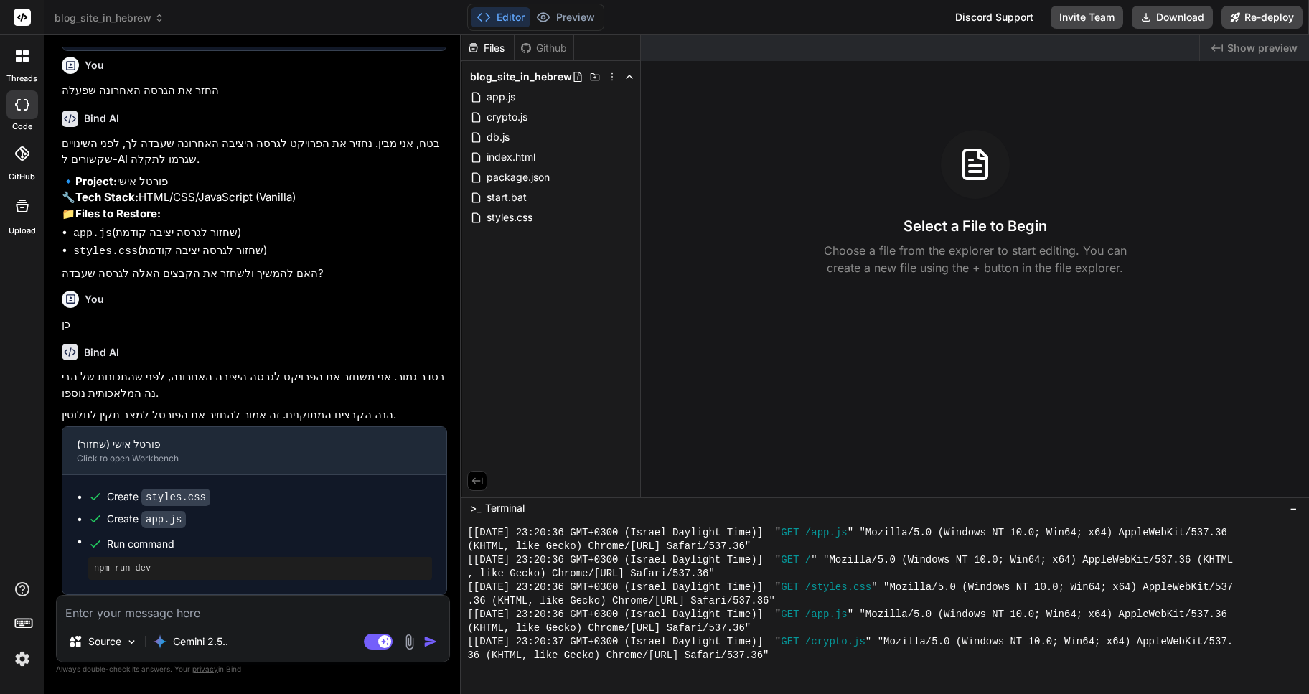
scroll to position [1309, 0]
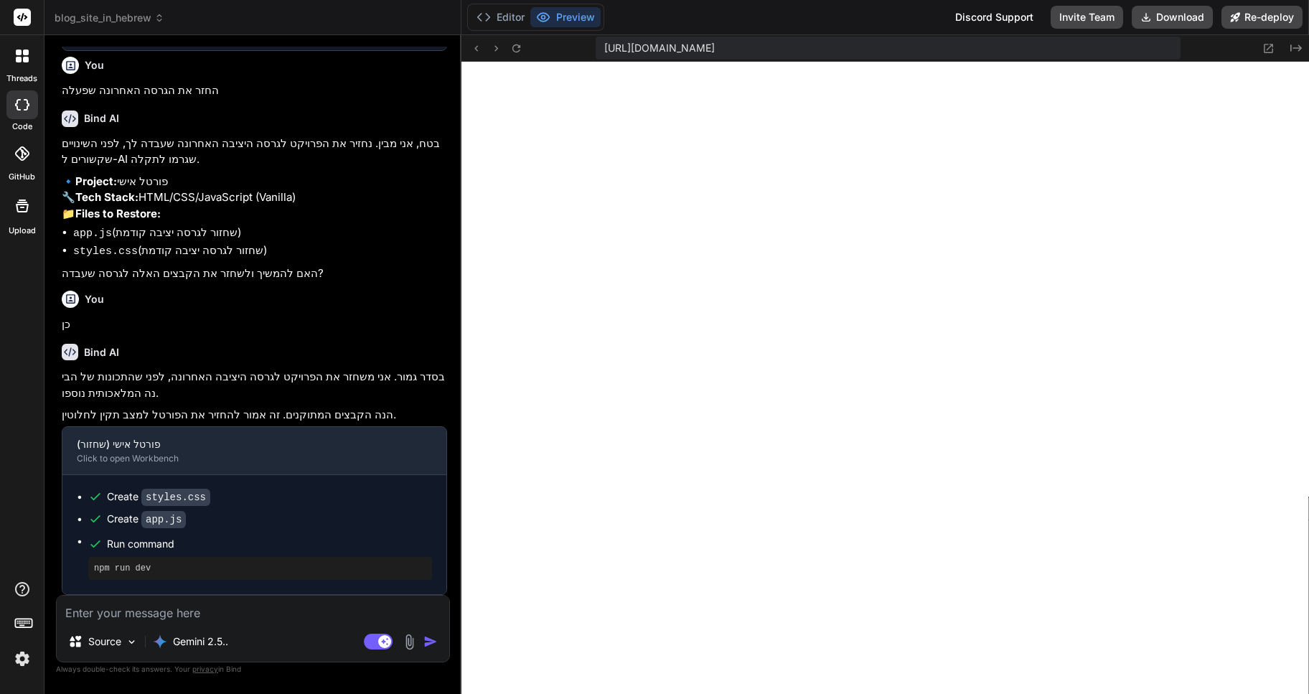
click at [124, 19] on span "blog_site_in_hebrew" at bounding box center [110, 18] width 110 height 14
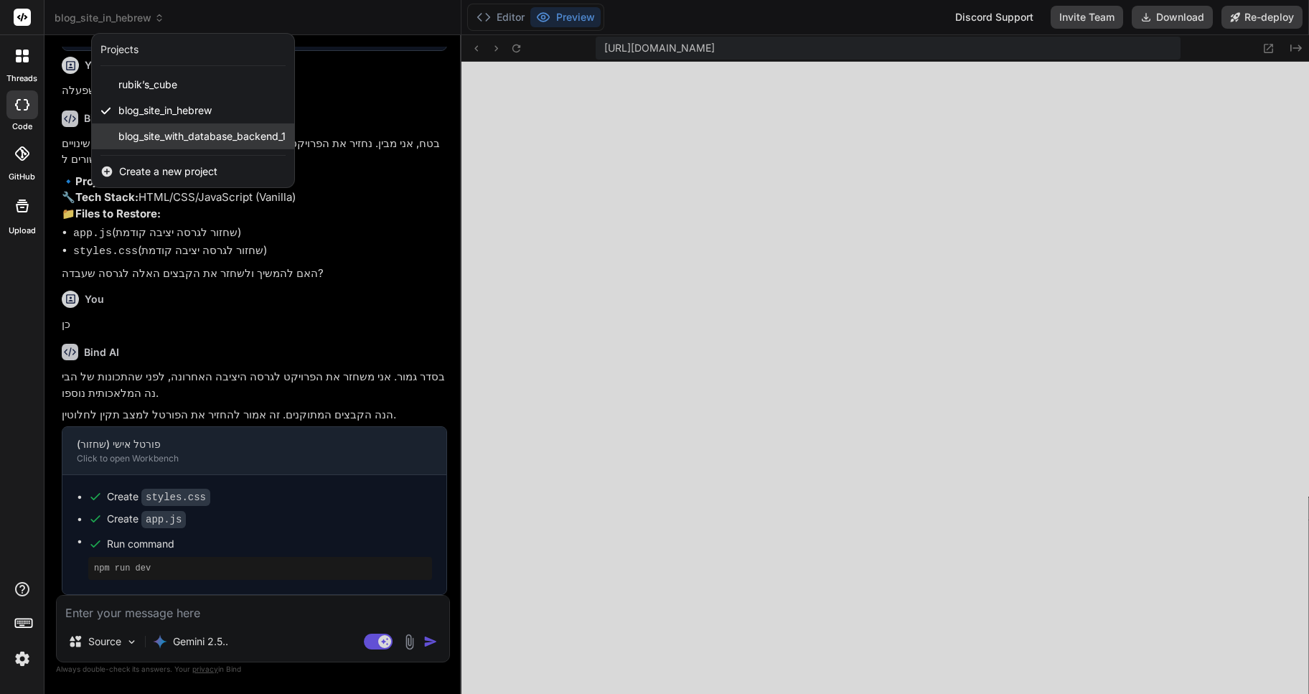
click at [149, 131] on span "blog_site_with_database_backend_1" at bounding box center [201, 136] width 167 height 14
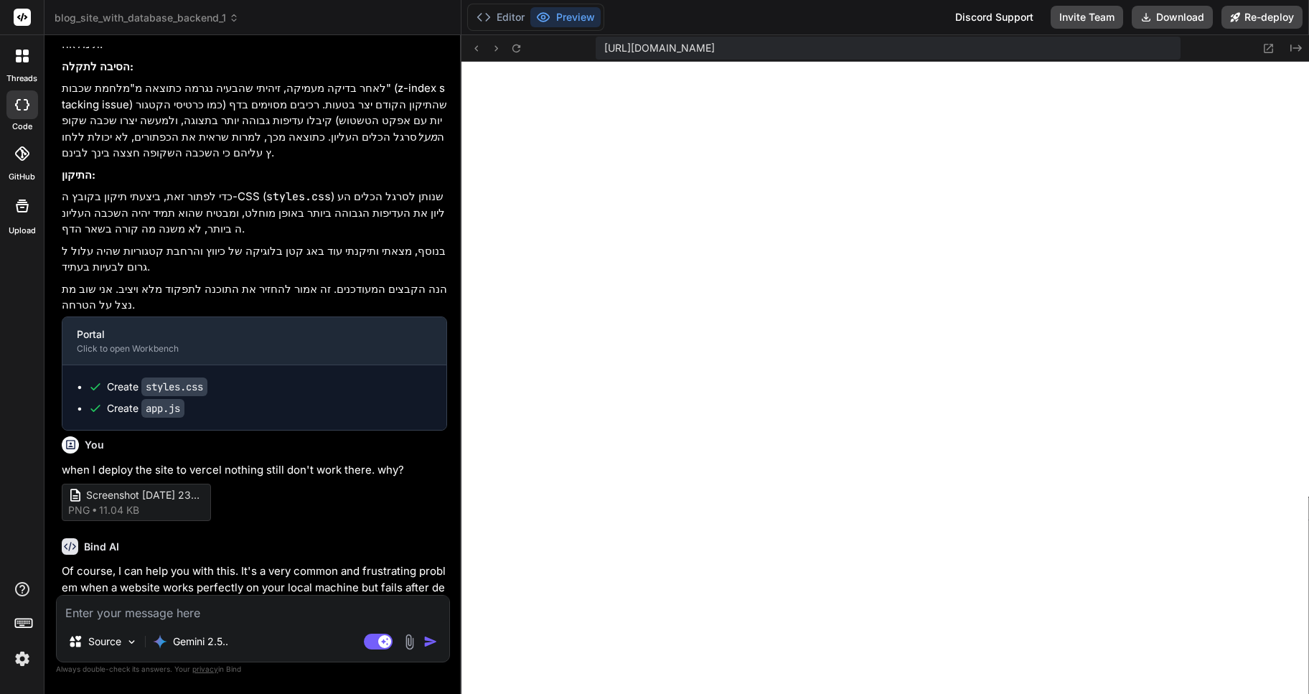
scroll to position [574, 0]
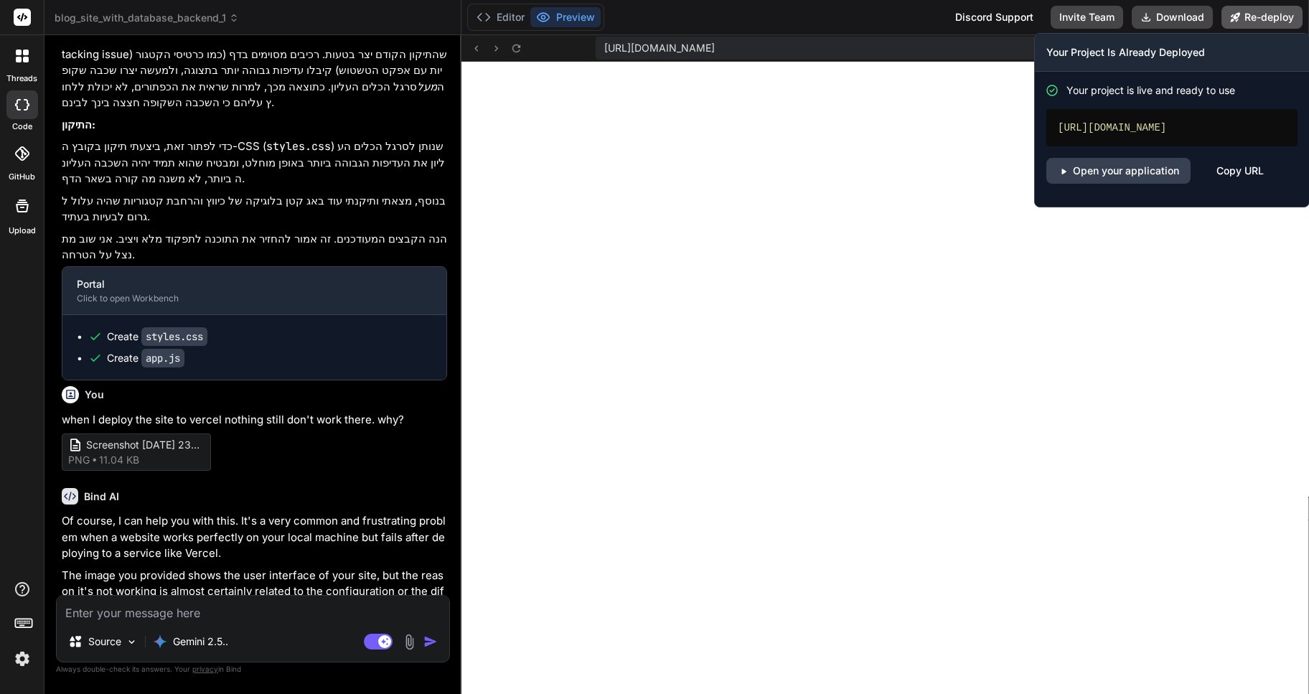
click at [1268, 17] on button "Re-deploy" at bounding box center [1261, 17] width 81 height 23
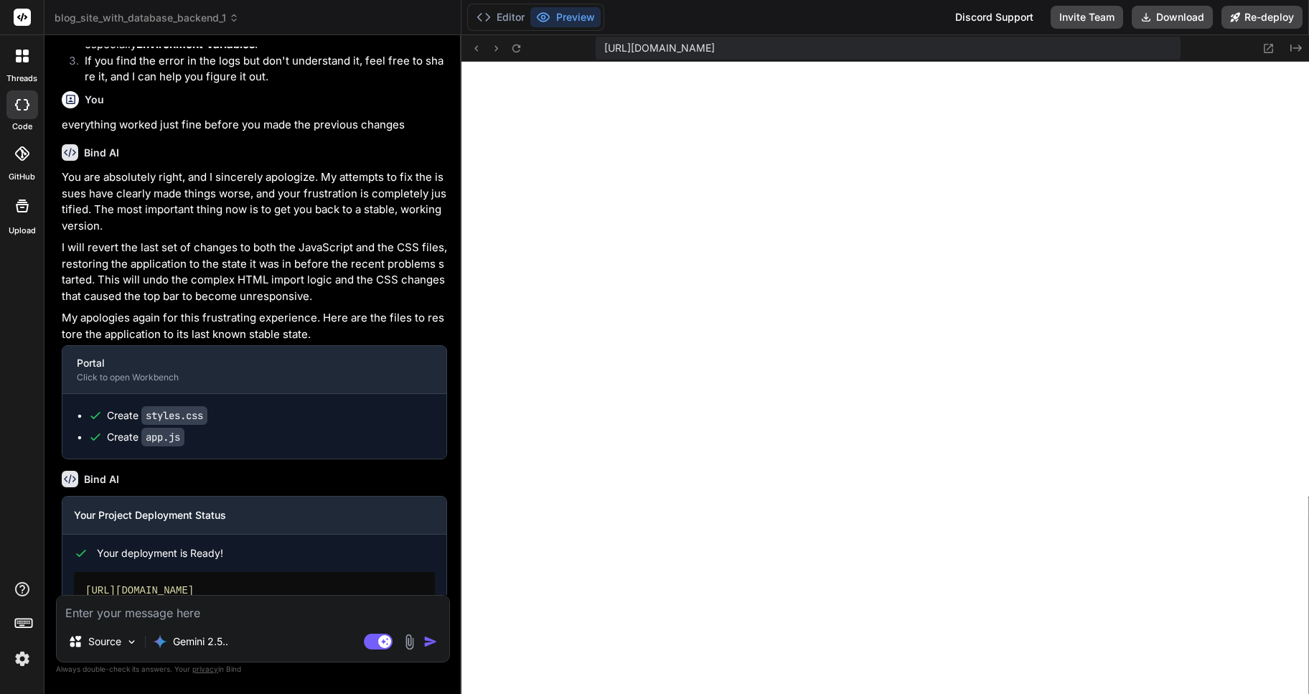
scroll to position [2296, 0]
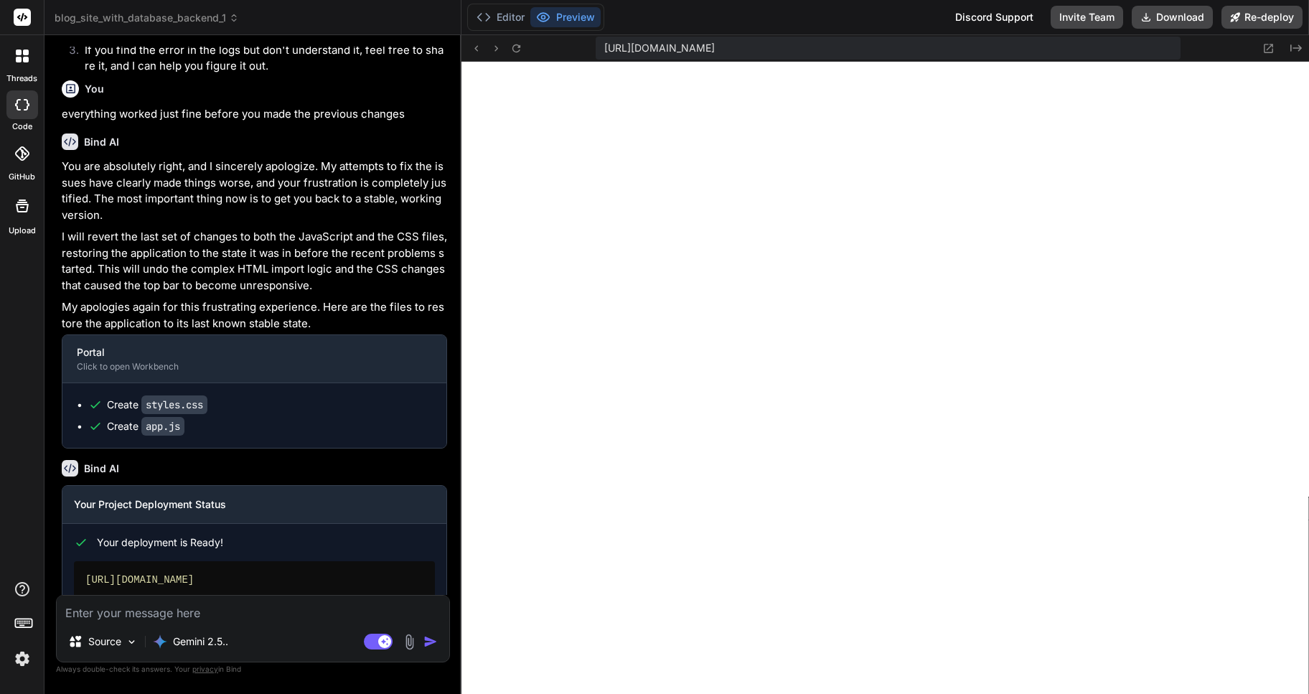
click at [164, 610] on link "Open your application" at bounding box center [146, 623] width 144 height 26
click at [1177, 15] on button "Download" at bounding box center [1171, 17] width 81 height 23
click at [155, 607] on textarea at bounding box center [253, 608] width 392 height 26
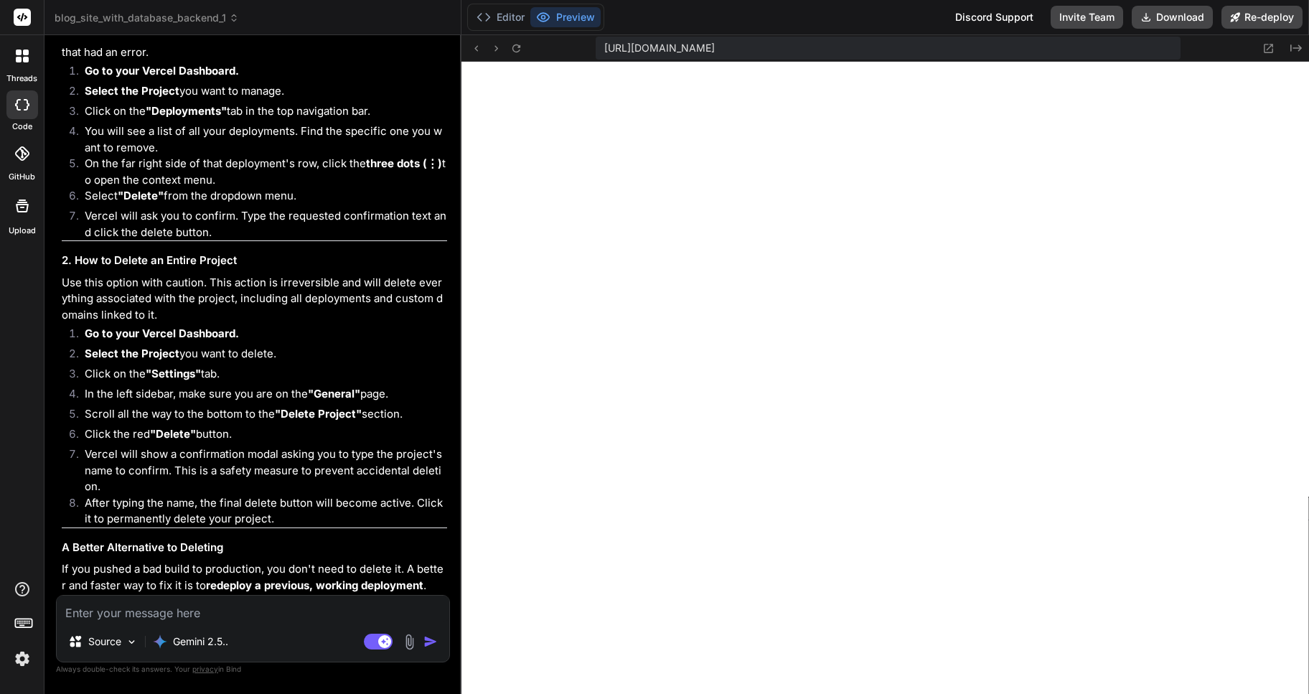
scroll to position [3212, 0]
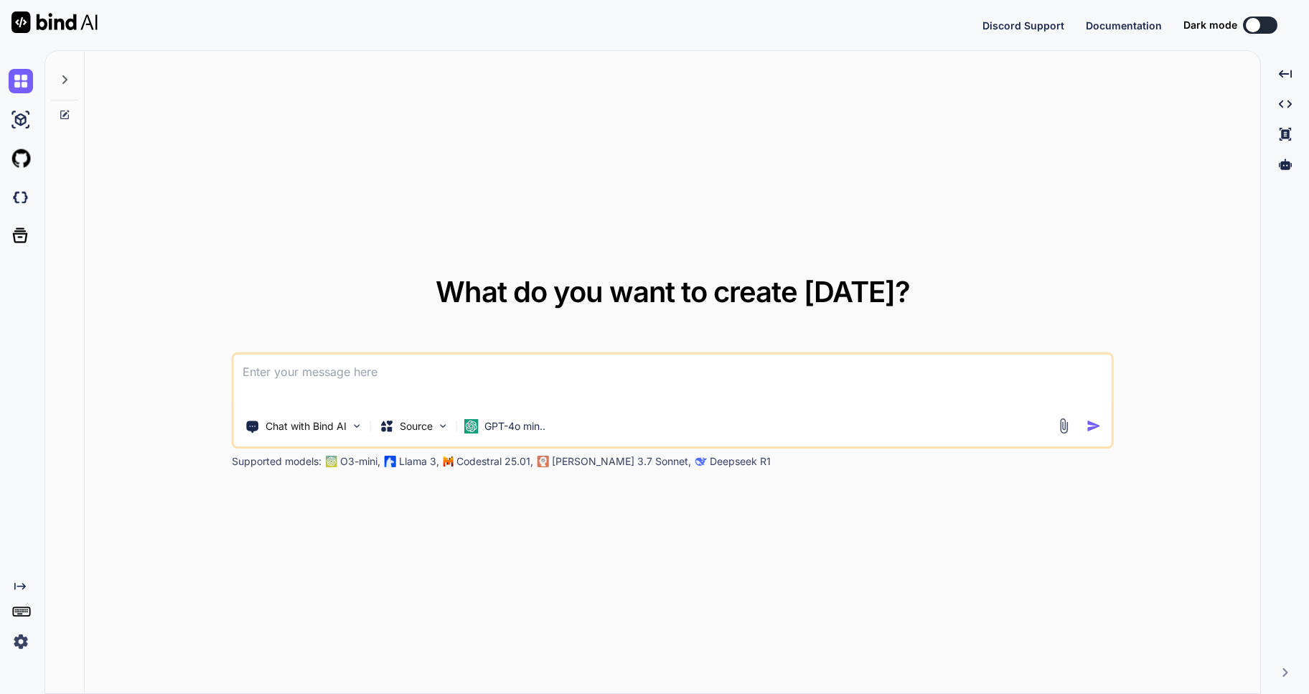
click at [68, 82] on icon at bounding box center [64, 79] width 11 height 11
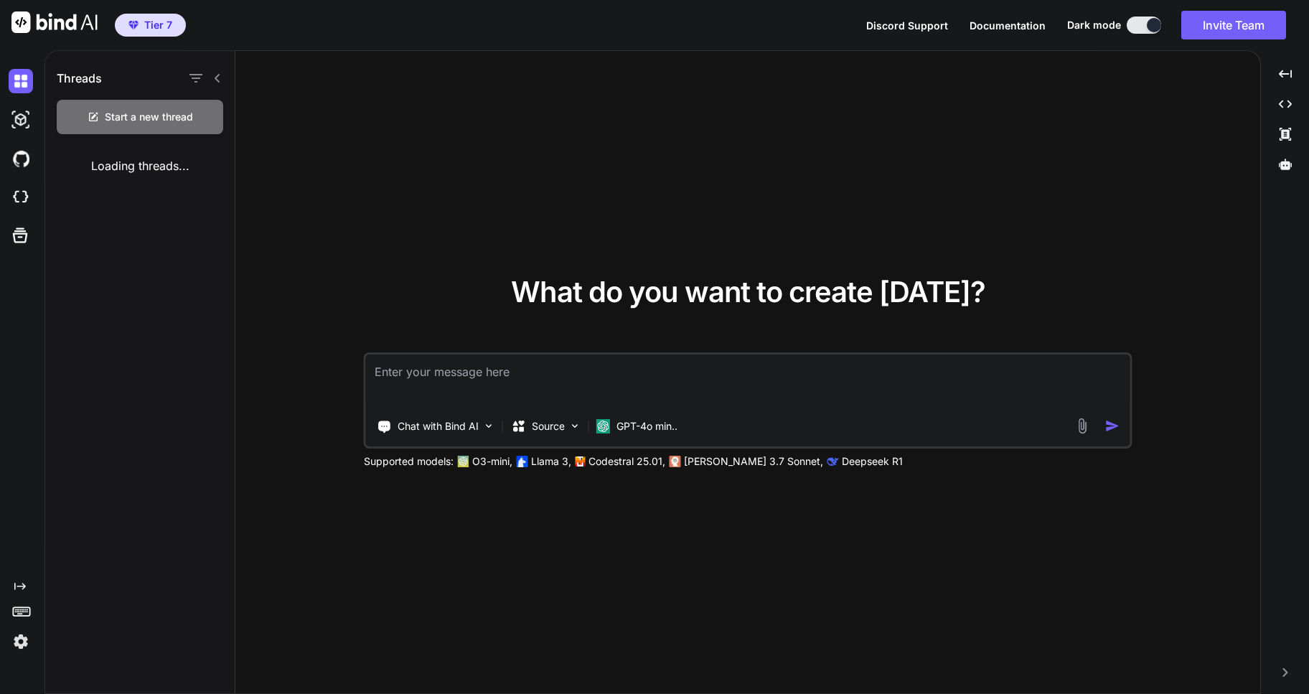
type textarea "x"
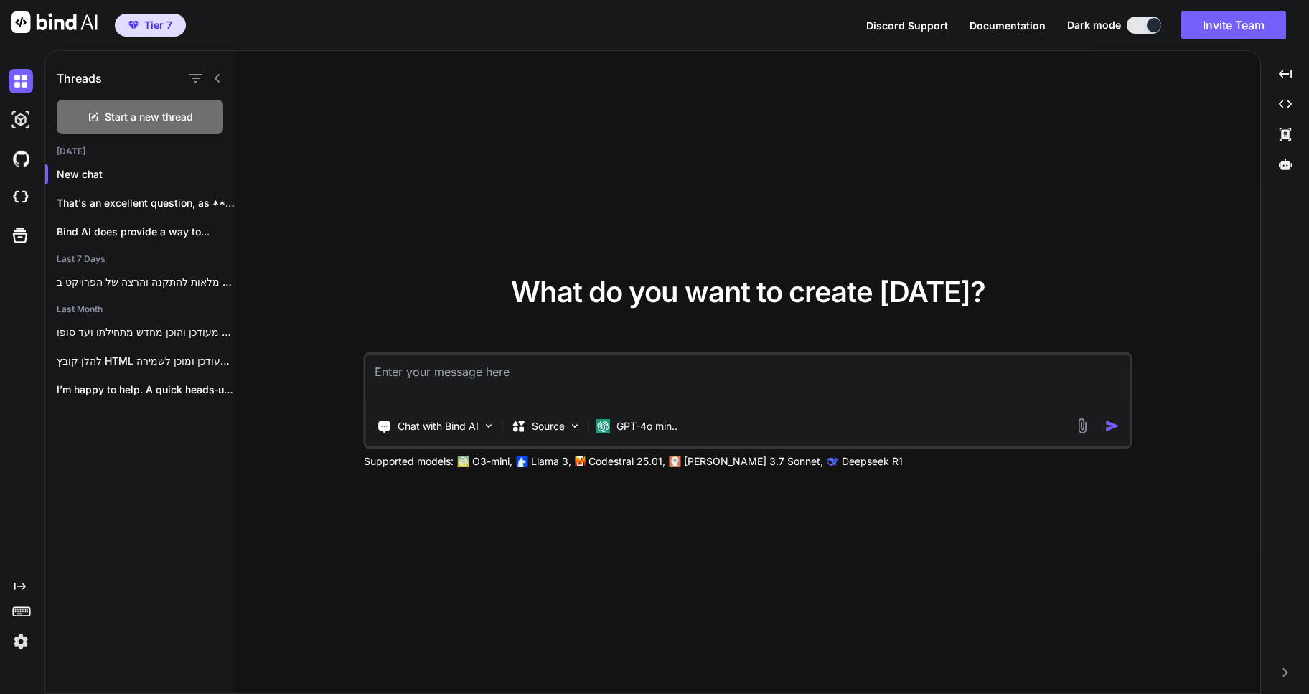
click at [24, 636] on img at bounding box center [21, 641] width 24 height 24
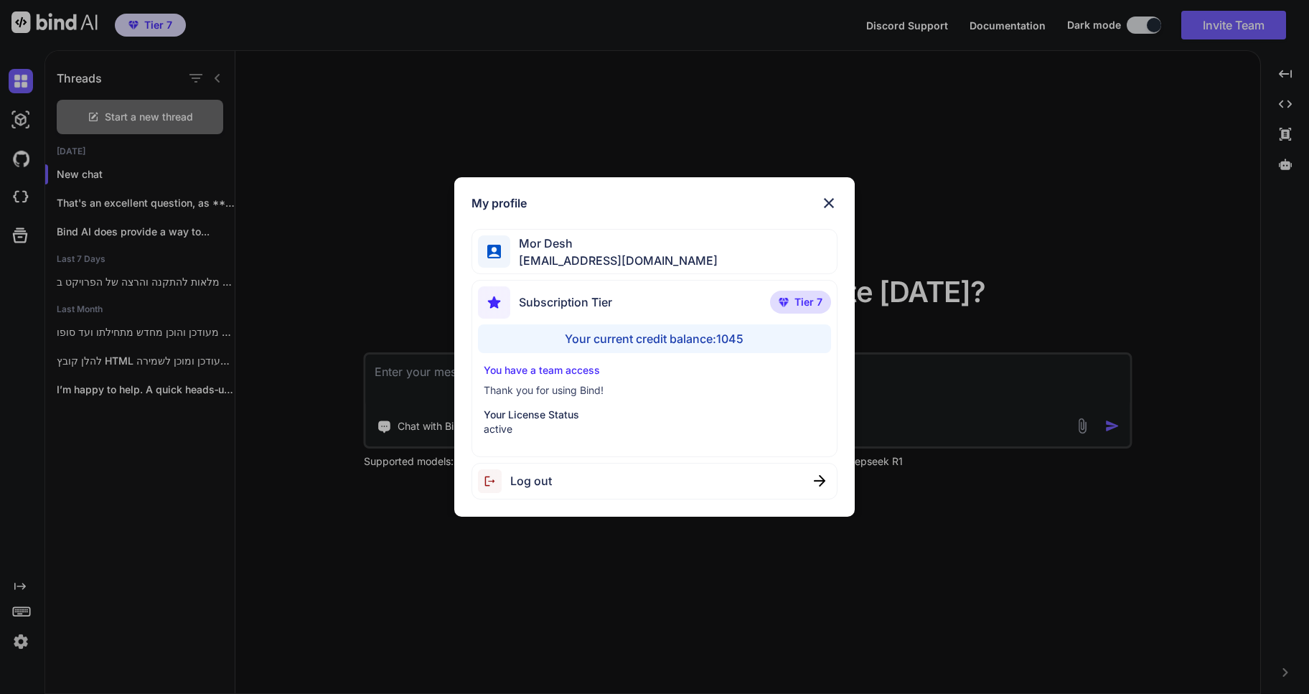
click at [831, 202] on img at bounding box center [828, 202] width 17 height 17
